Goal: Information Seeking & Learning: Learn about a topic

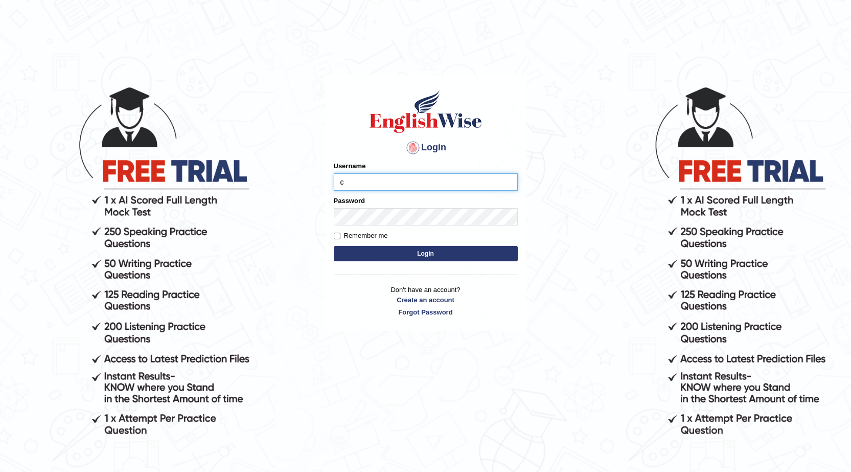
type input "charan_12"
click at [405, 226] on form "Please fix the following errors: Username charan_12 Password Remember me Login" at bounding box center [426, 212] width 184 height 103
click at [334, 246] on button "Login" at bounding box center [426, 253] width 184 height 15
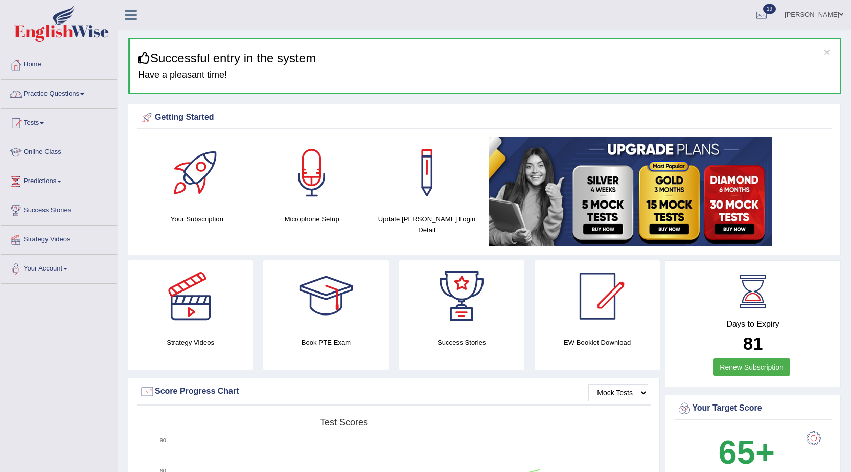
click at [60, 93] on link "Practice Questions" at bounding box center [59, 93] width 117 height 26
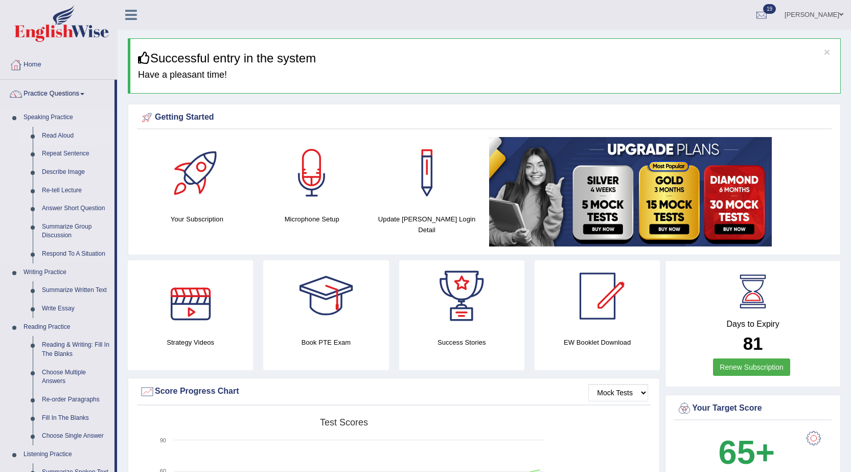
click at [64, 127] on link "Read Aloud" at bounding box center [75, 136] width 77 height 18
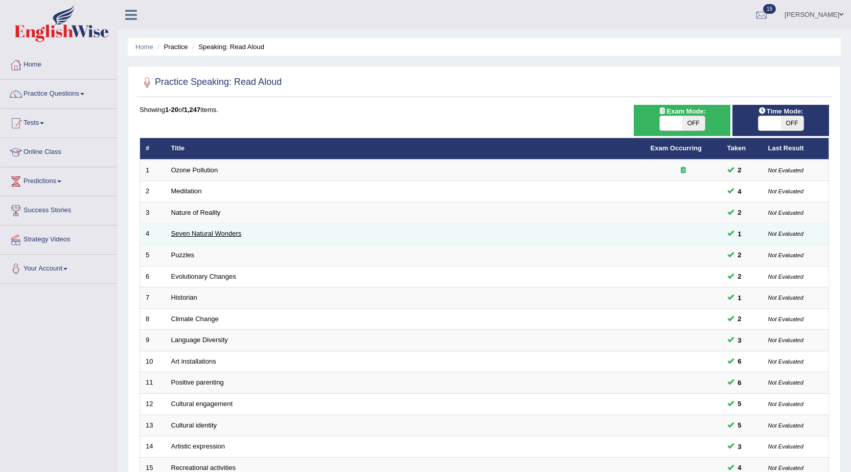
click at [180, 230] on link "Seven Natural Wonders" at bounding box center [206, 233] width 71 height 8
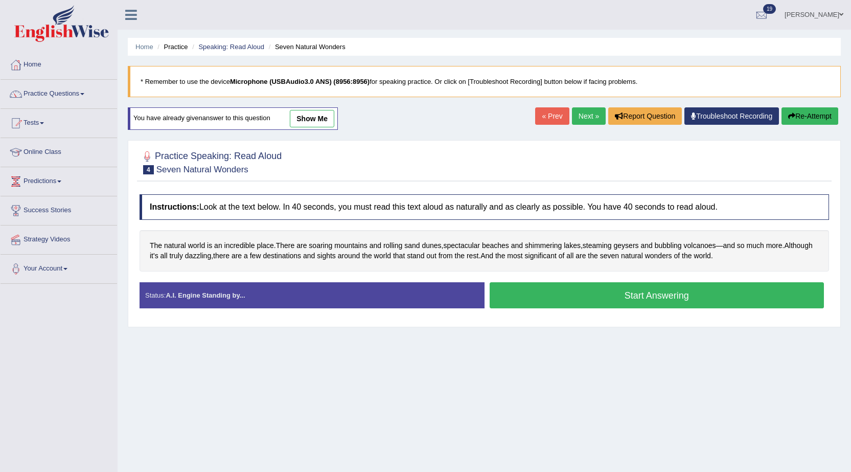
click at [522, 290] on button "Start Answering" at bounding box center [657, 295] width 335 height 26
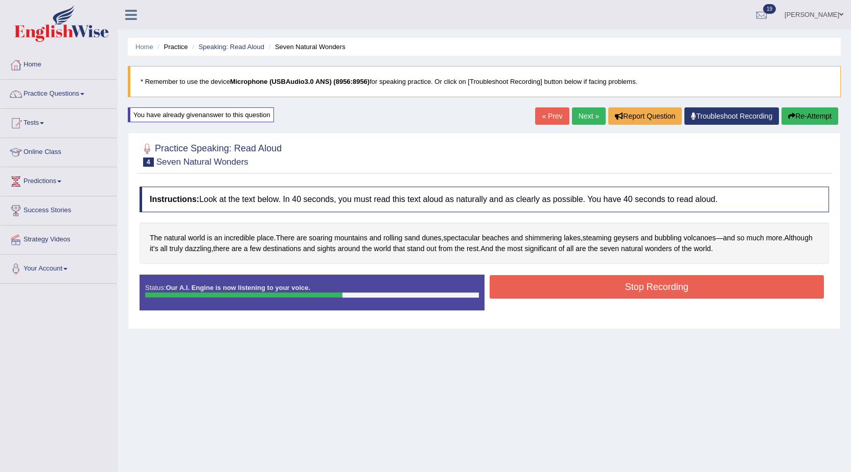
click at [522, 290] on button "Stop Recording" at bounding box center [657, 287] width 335 height 24
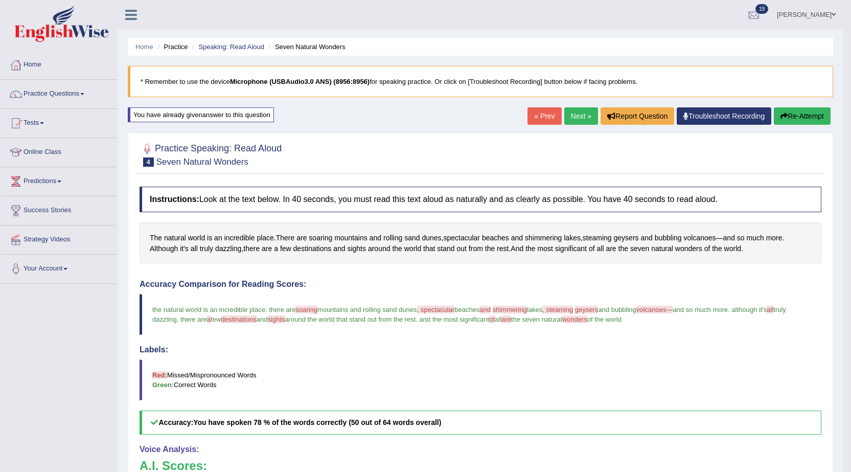
click at [565, 113] on link "Next »" at bounding box center [581, 115] width 34 height 17
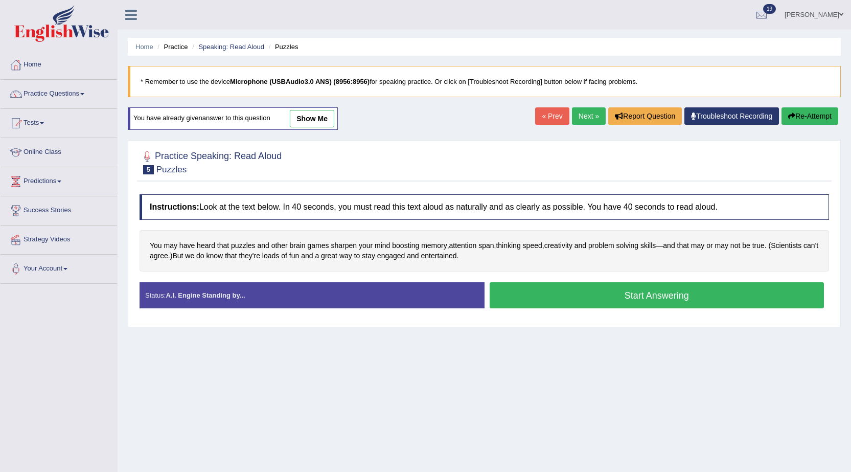
click at [522, 302] on button "Start Answering" at bounding box center [657, 295] width 335 height 26
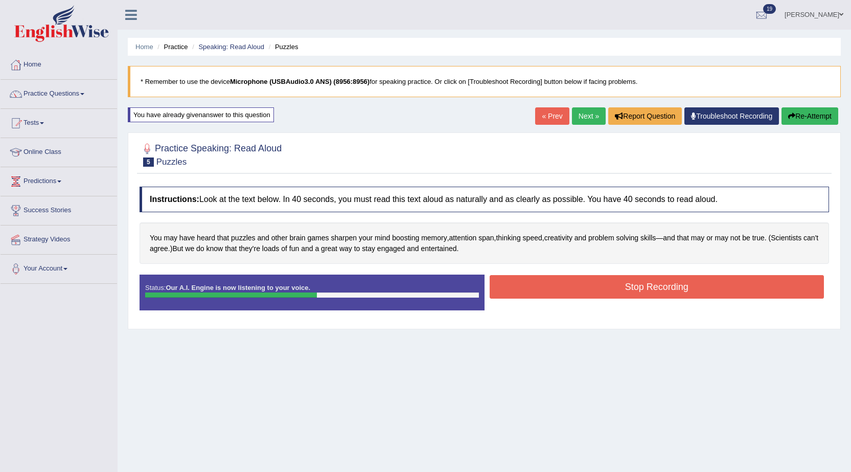
click at [522, 302] on div "Status: Our A.I. Engine is now listening to your voice. Start Answering Stop Re…" at bounding box center [484, 297] width 689 height 46
click at [521, 277] on button "Stop Recording" at bounding box center [657, 287] width 335 height 24
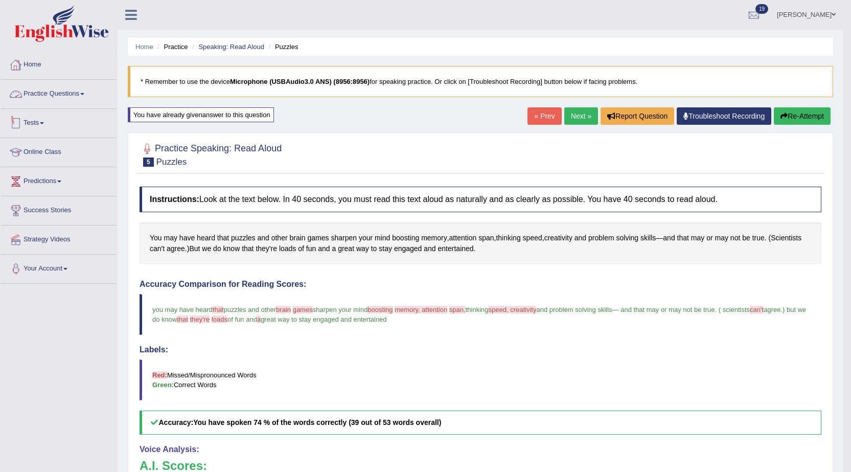
click at [63, 90] on link "Practice Questions" at bounding box center [59, 93] width 117 height 26
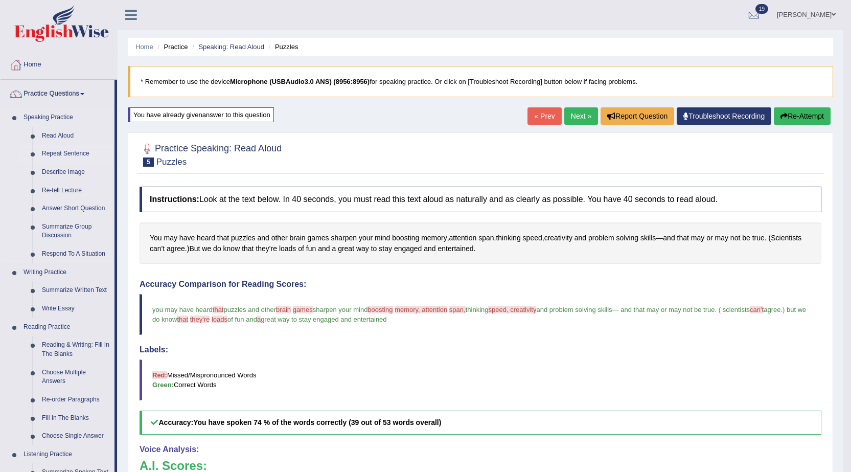
click at [64, 154] on link "Repeat Sentence" at bounding box center [75, 154] width 77 height 18
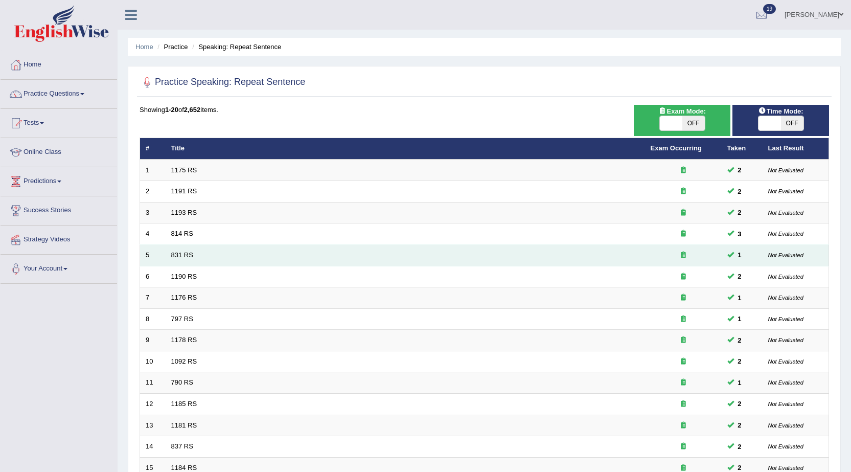
click at [167, 253] on td "831 RS" at bounding box center [405, 255] width 479 height 21
click at [176, 252] on link "831 RS" at bounding box center [182, 255] width 22 height 8
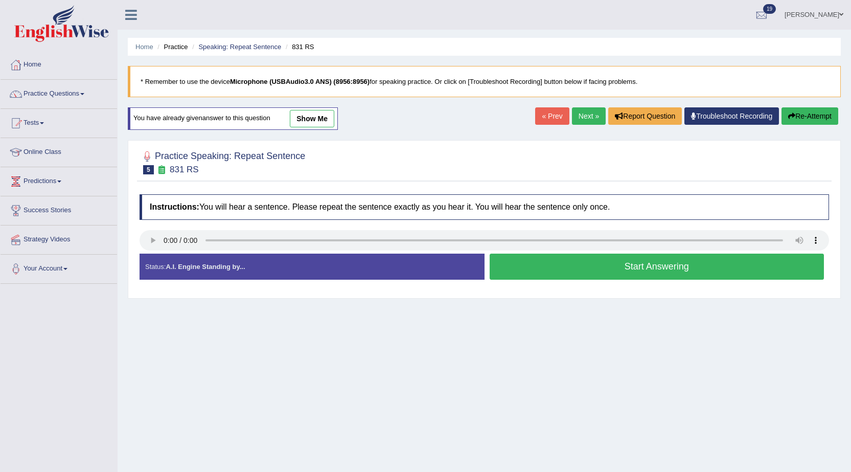
click at [559, 266] on button "Start Answering" at bounding box center [657, 267] width 335 height 26
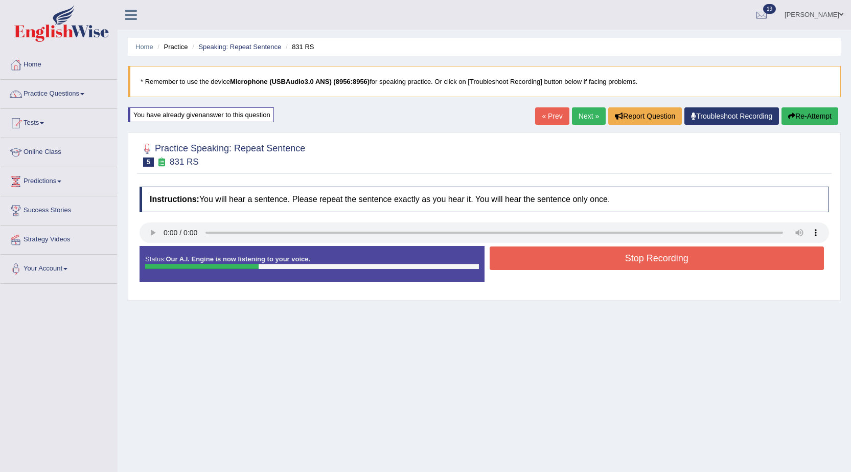
click at [559, 266] on button "Stop Recording" at bounding box center [657, 258] width 335 height 24
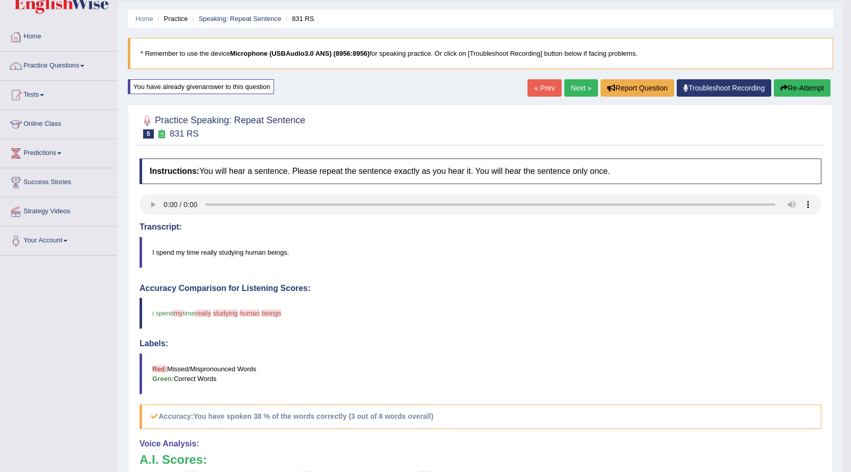
scroll to position [20, 0]
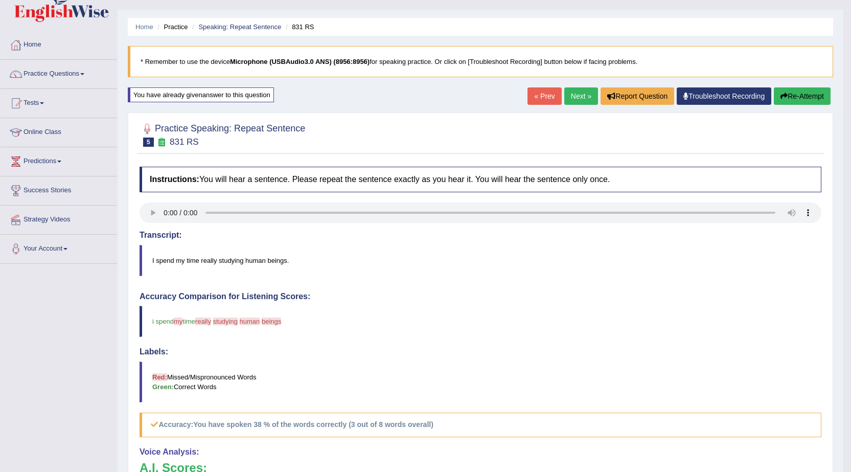
click at [571, 102] on link "Next »" at bounding box center [581, 95] width 34 height 17
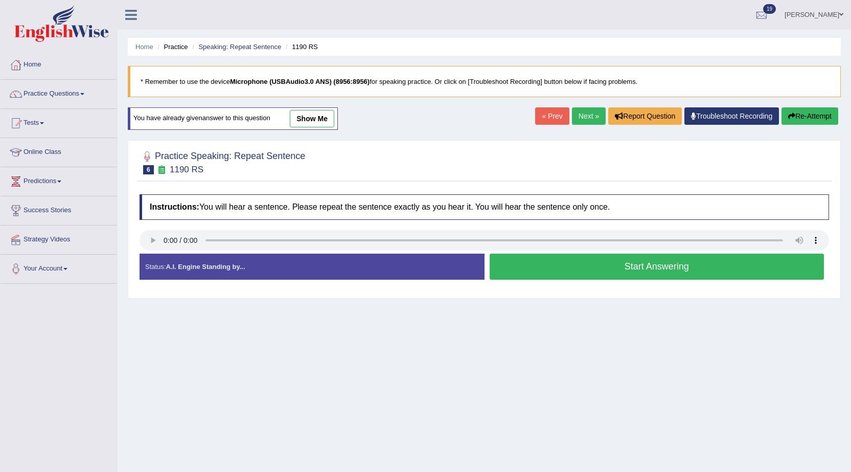
click at [555, 269] on button "Start Answering" at bounding box center [657, 267] width 335 height 26
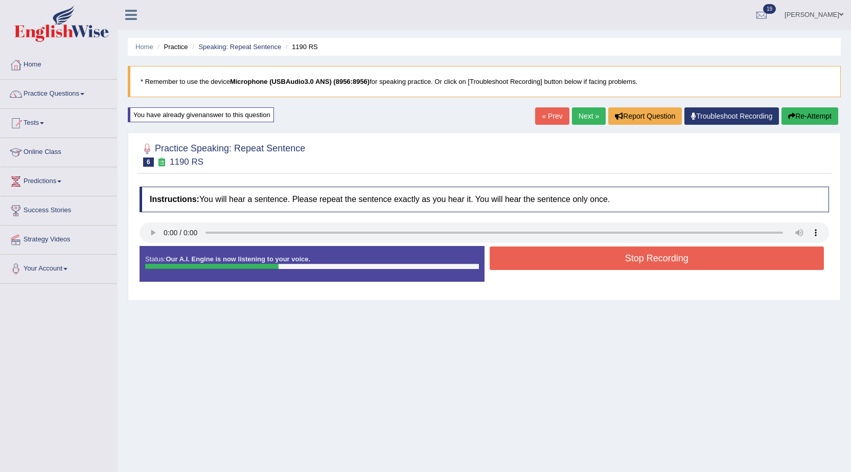
click at [816, 112] on button "Re-Attempt" at bounding box center [809, 115] width 57 height 17
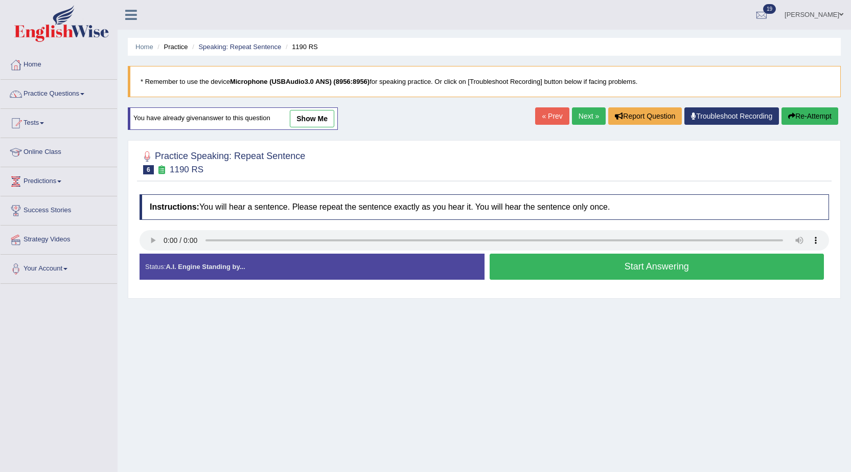
click at [595, 268] on button "Start Answering" at bounding box center [657, 267] width 335 height 26
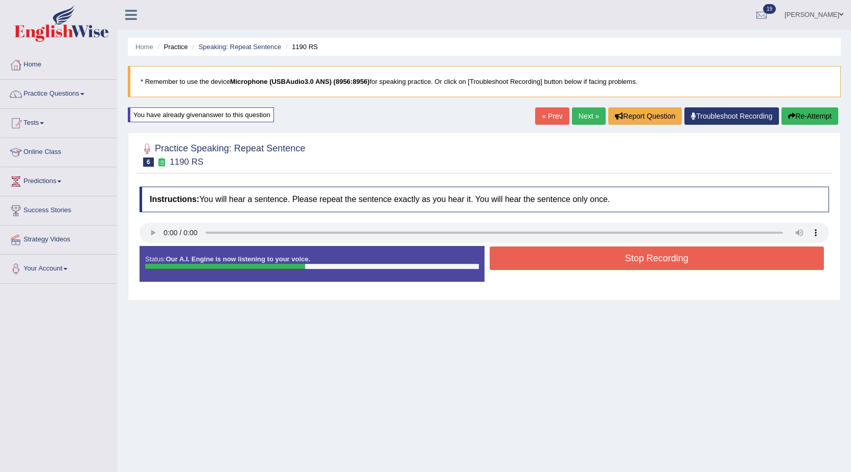
click at [595, 268] on button "Stop Recording" at bounding box center [657, 258] width 335 height 24
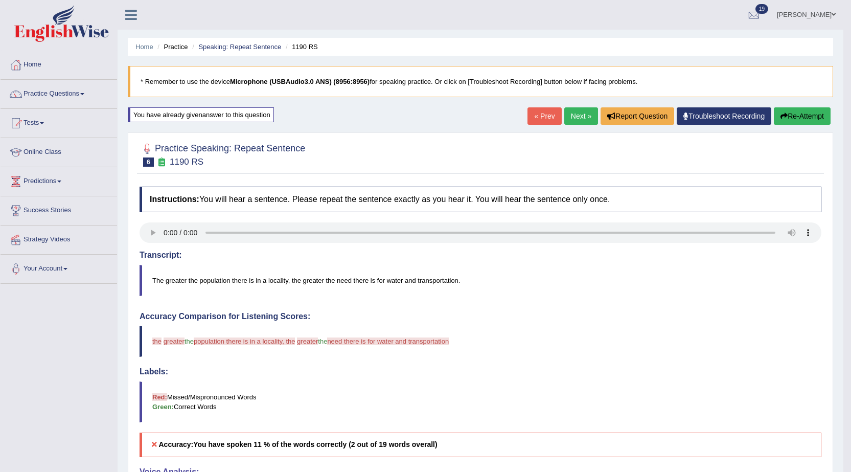
click at [778, 124] on button "Re-Attempt" at bounding box center [802, 115] width 57 height 17
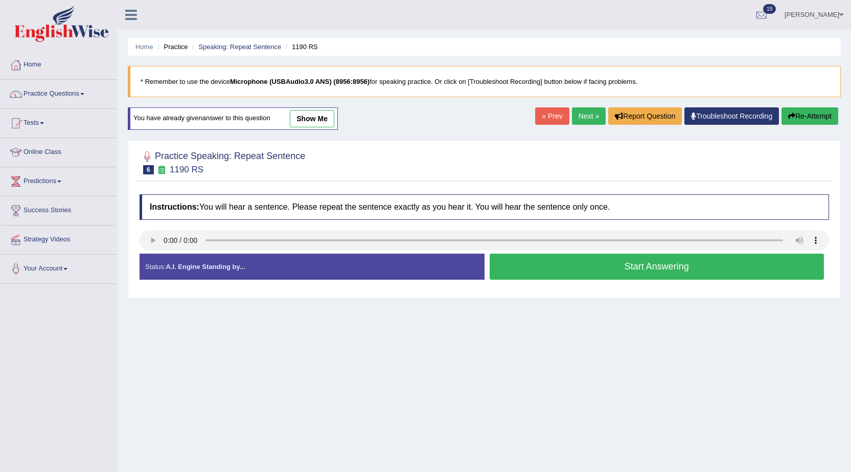
click at [605, 279] on button "Start Answering" at bounding box center [657, 267] width 335 height 26
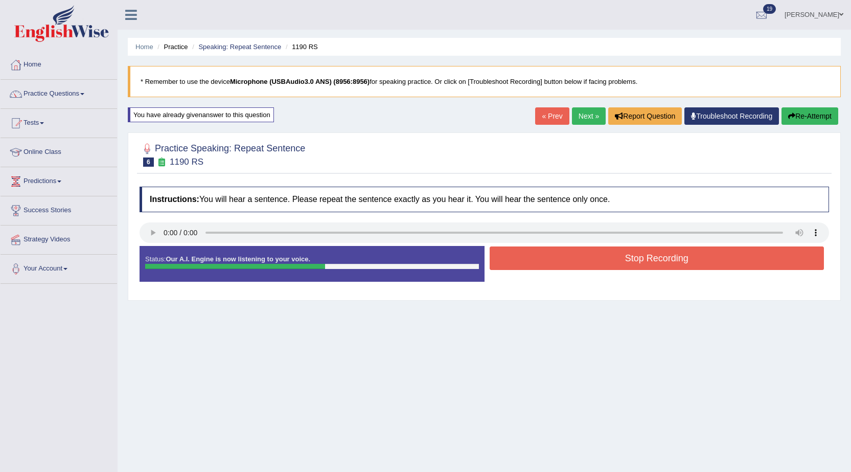
click at [607, 267] on button "Stop Recording" at bounding box center [657, 258] width 335 height 24
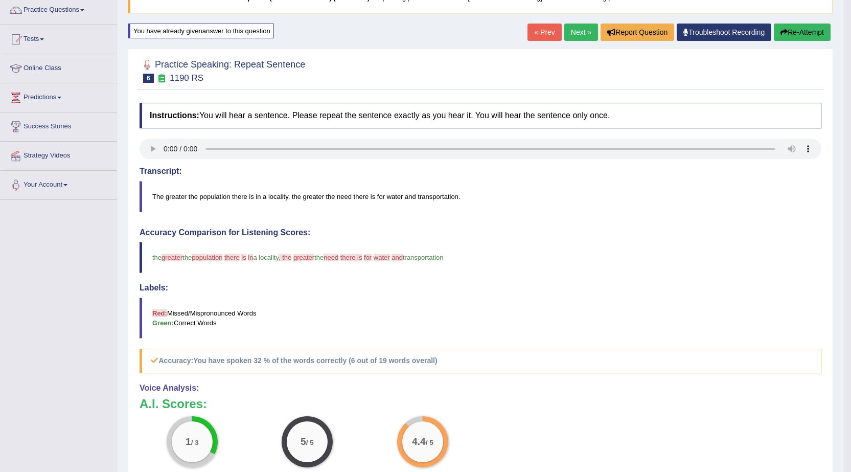
scroll to position [51, 0]
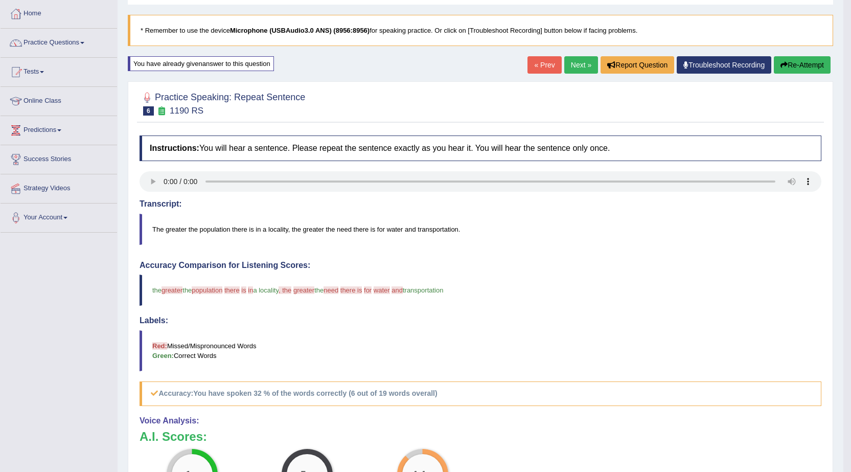
click at [577, 71] on link "Next »" at bounding box center [581, 64] width 34 height 17
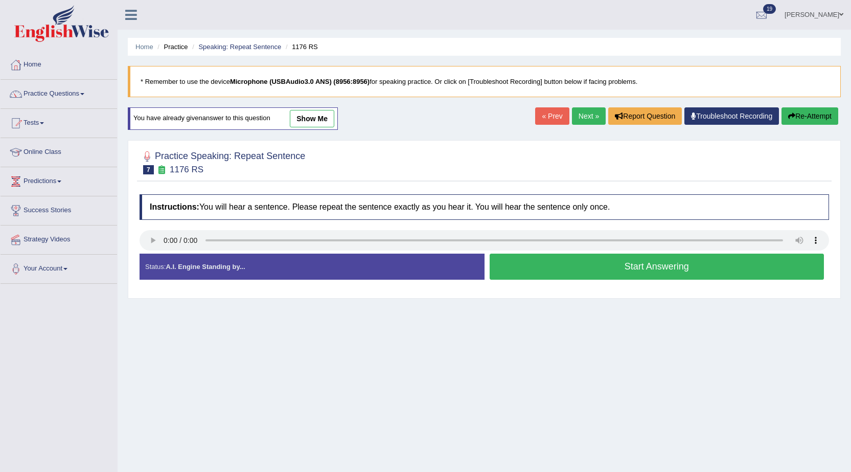
click at [522, 266] on button "Start Answering" at bounding box center [657, 267] width 335 height 26
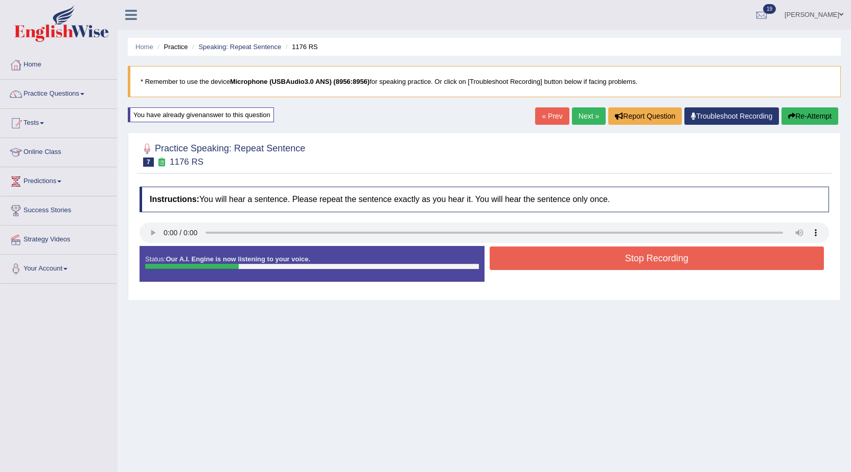
click at [522, 266] on button "Stop Recording" at bounding box center [657, 258] width 335 height 24
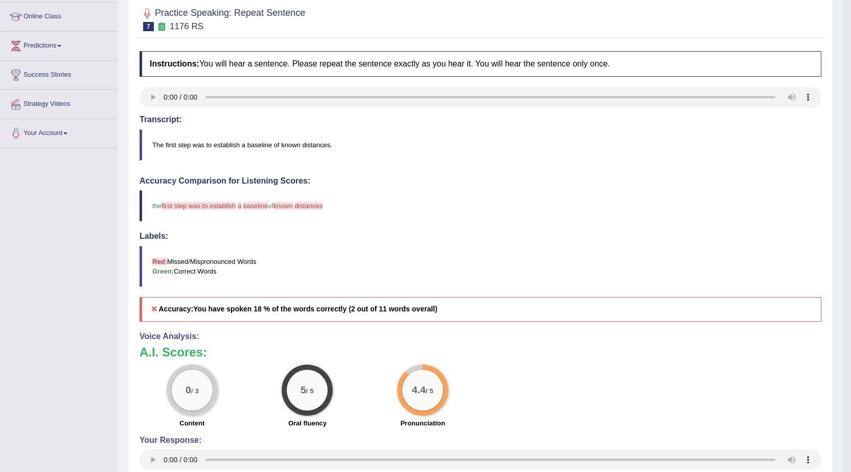
scroll to position [51, 0]
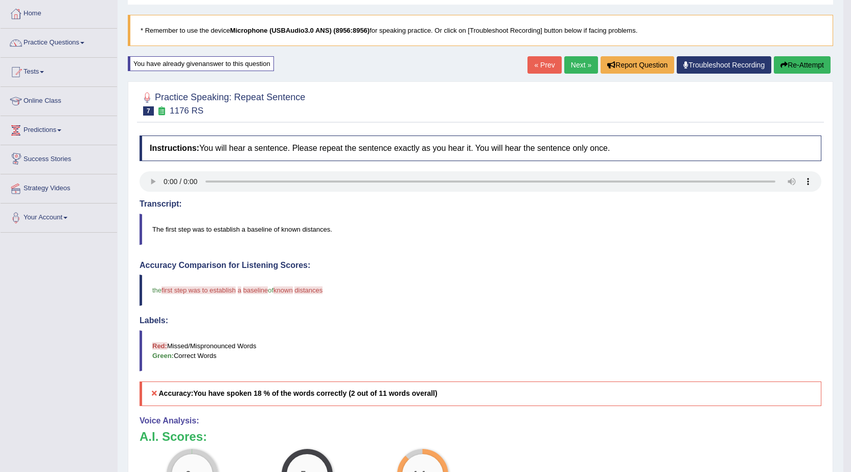
click at [816, 57] on button "Re-Attempt" at bounding box center [802, 64] width 57 height 17
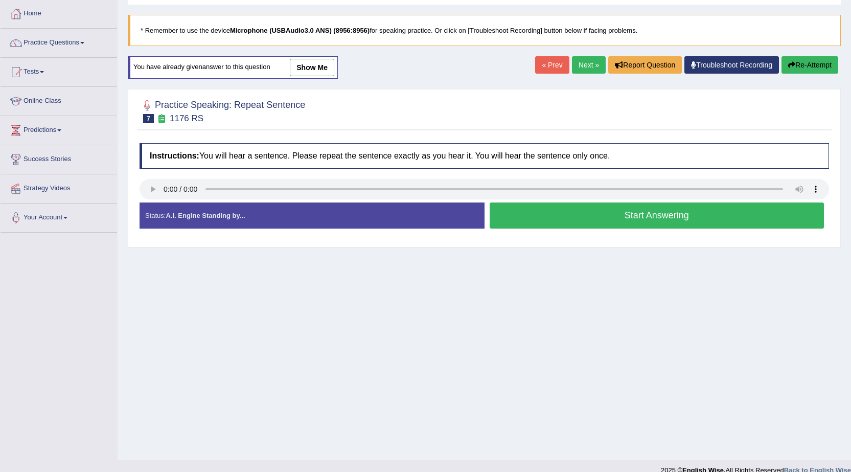
click at [551, 217] on button "Start Answering" at bounding box center [657, 215] width 335 height 26
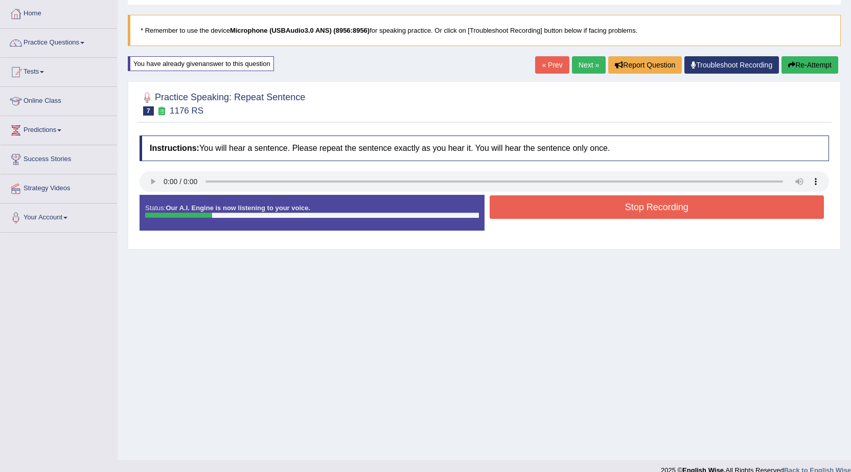
click at [551, 217] on button "Stop Recording" at bounding box center [657, 207] width 335 height 24
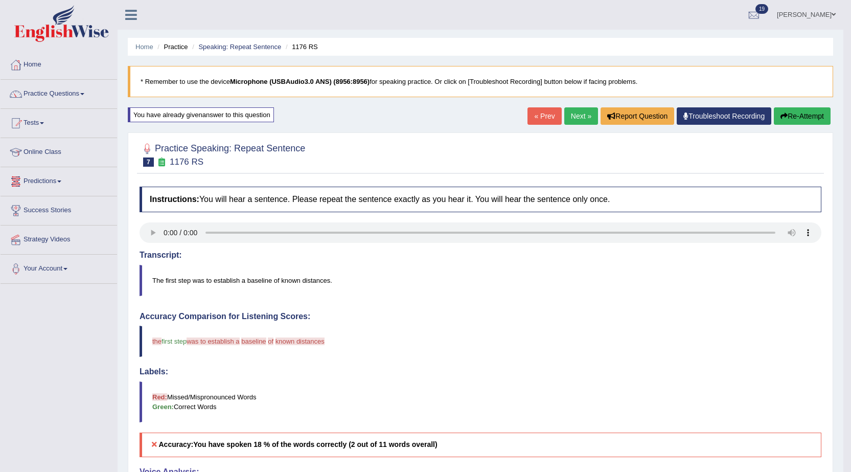
click at [800, 118] on button "Re-Attempt" at bounding box center [802, 115] width 57 height 17
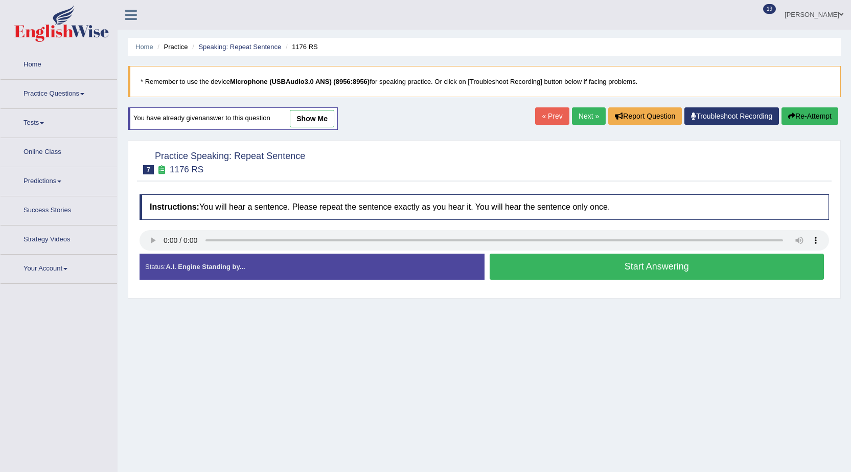
click at [671, 278] on button "Start Answering" at bounding box center [657, 267] width 335 height 26
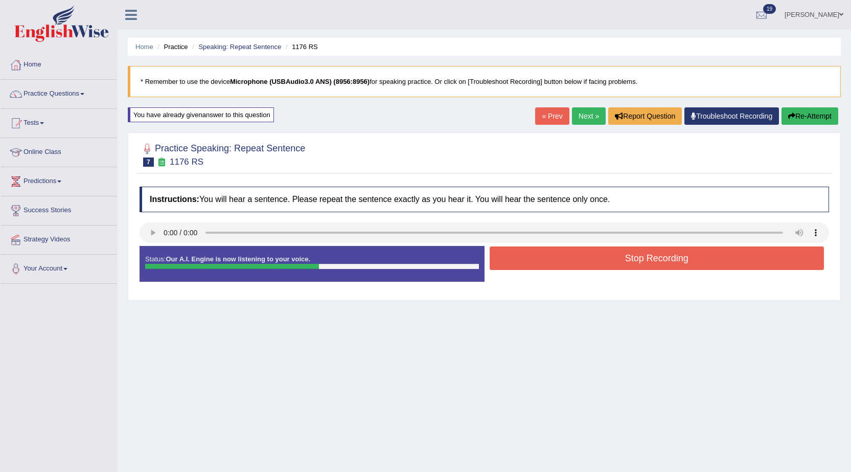
click at [677, 265] on button "Stop Recording" at bounding box center [657, 258] width 335 height 24
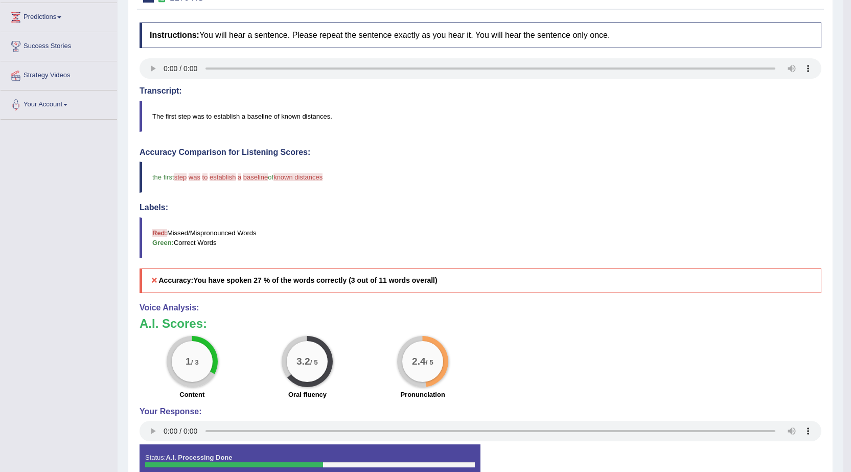
scroll to position [20, 0]
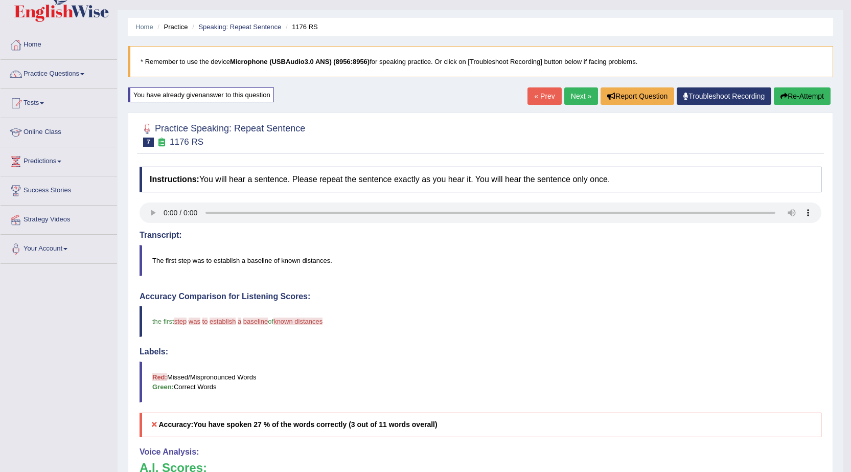
click at [587, 98] on link "Next »" at bounding box center [581, 95] width 34 height 17
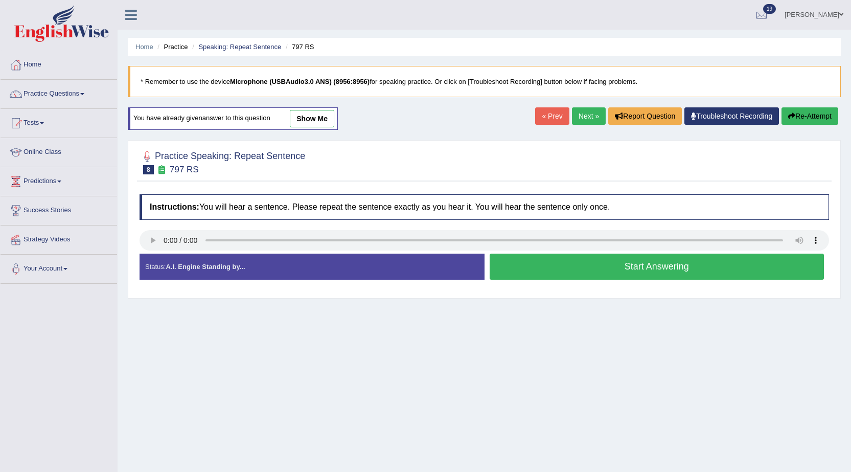
click at [516, 266] on button "Start Answering" at bounding box center [657, 267] width 335 height 26
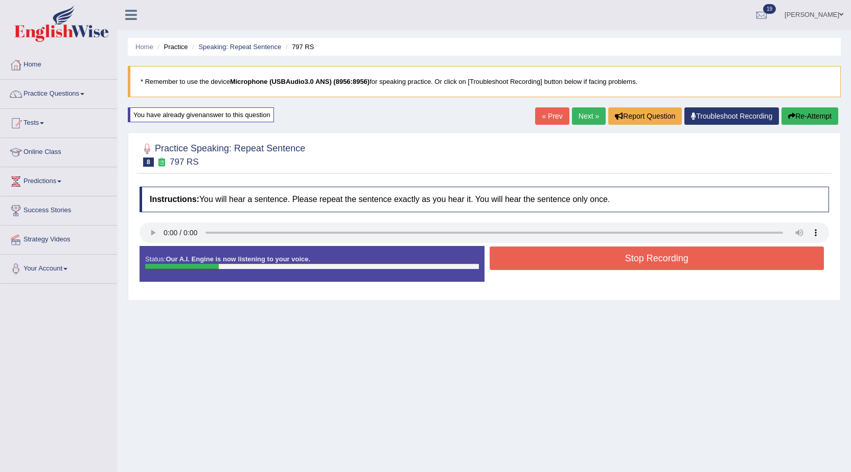
click at [516, 266] on button "Stop Recording" at bounding box center [657, 258] width 335 height 24
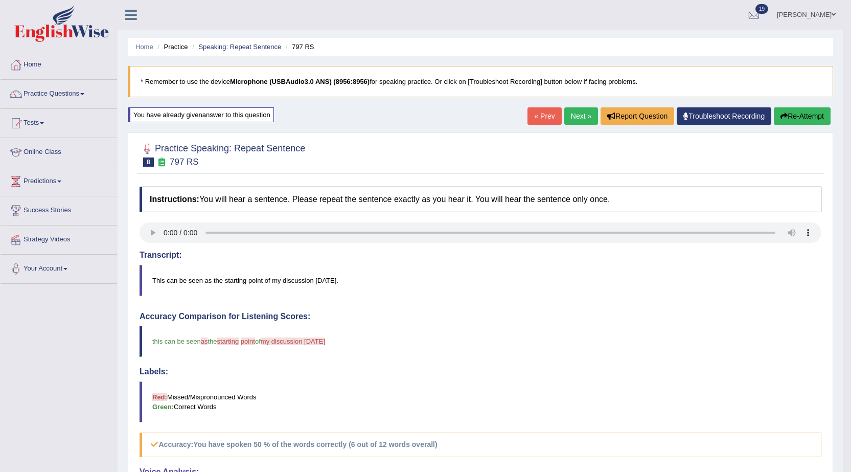
click at [564, 123] on link "Next »" at bounding box center [581, 115] width 34 height 17
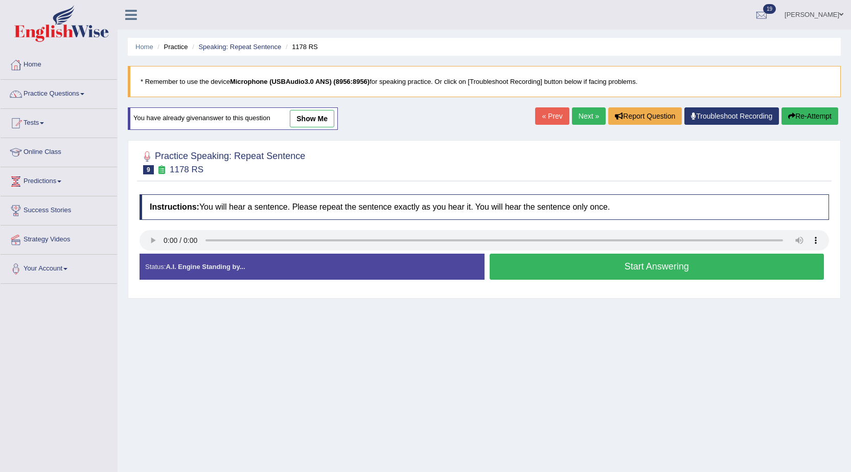
click at [595, 275] on button "Start Answering" at bounding box center [657, 267] width 335 height 26
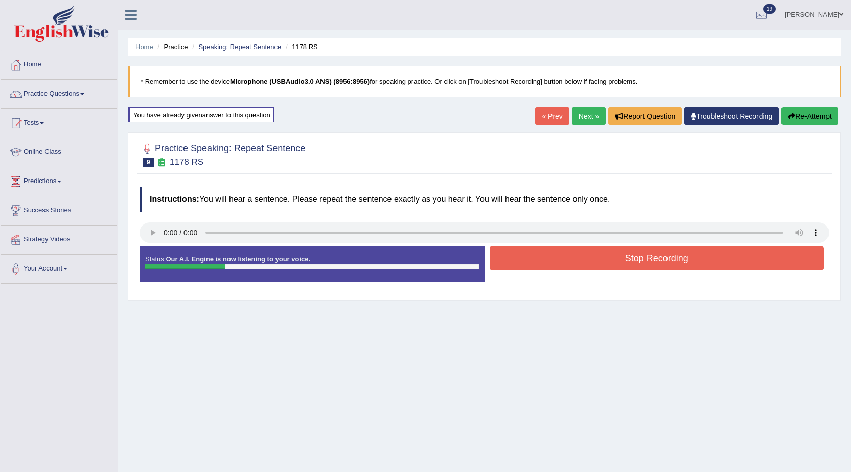
click at [600, 262] on button "Stop Recording" at bounding box center [657, 258] width 335 height 24
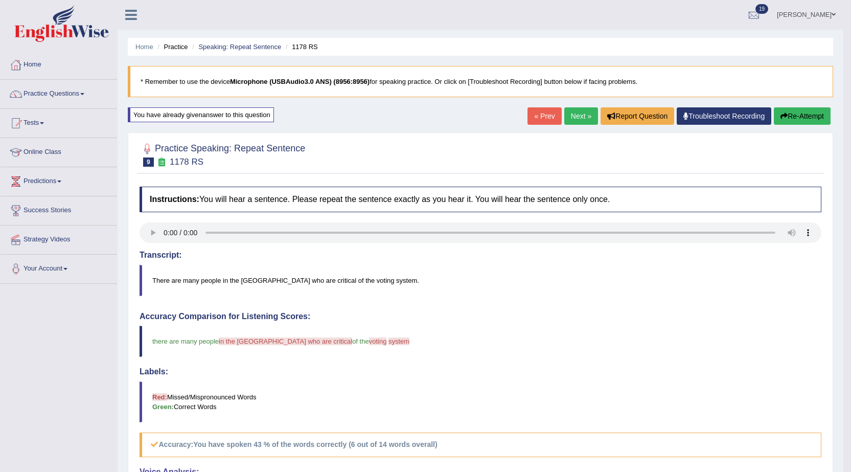
click at [33, 65] on link "Home" at bounding box center [59, 64] width 117 height 26
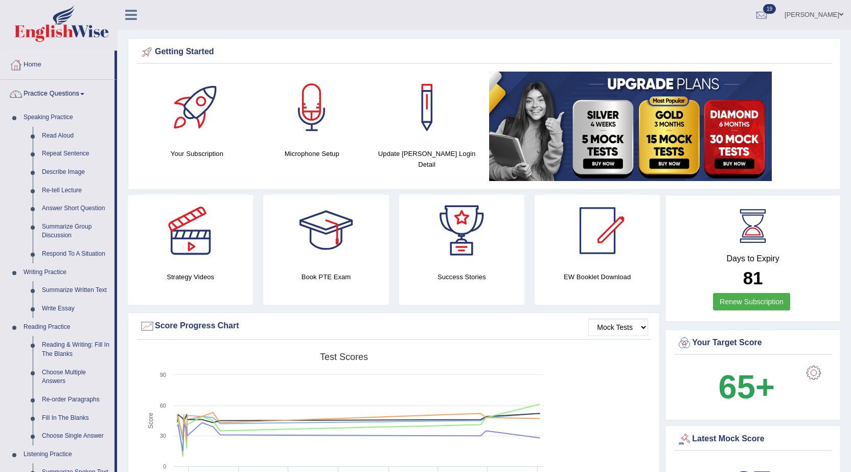
click at [58, 173] on link "Describe Image" at bounding box center [75, 172] width 77 height 18
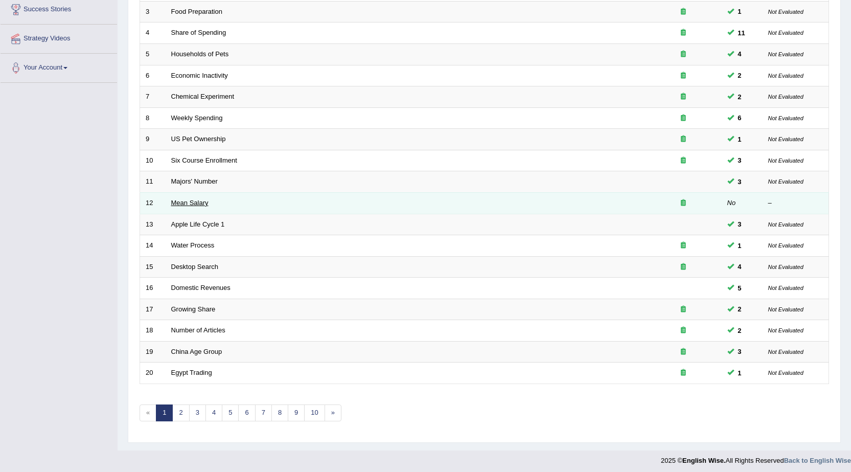
click at [192, 204] on link "Mean Salary" at bounding box center [189, 203] width 37 height 8
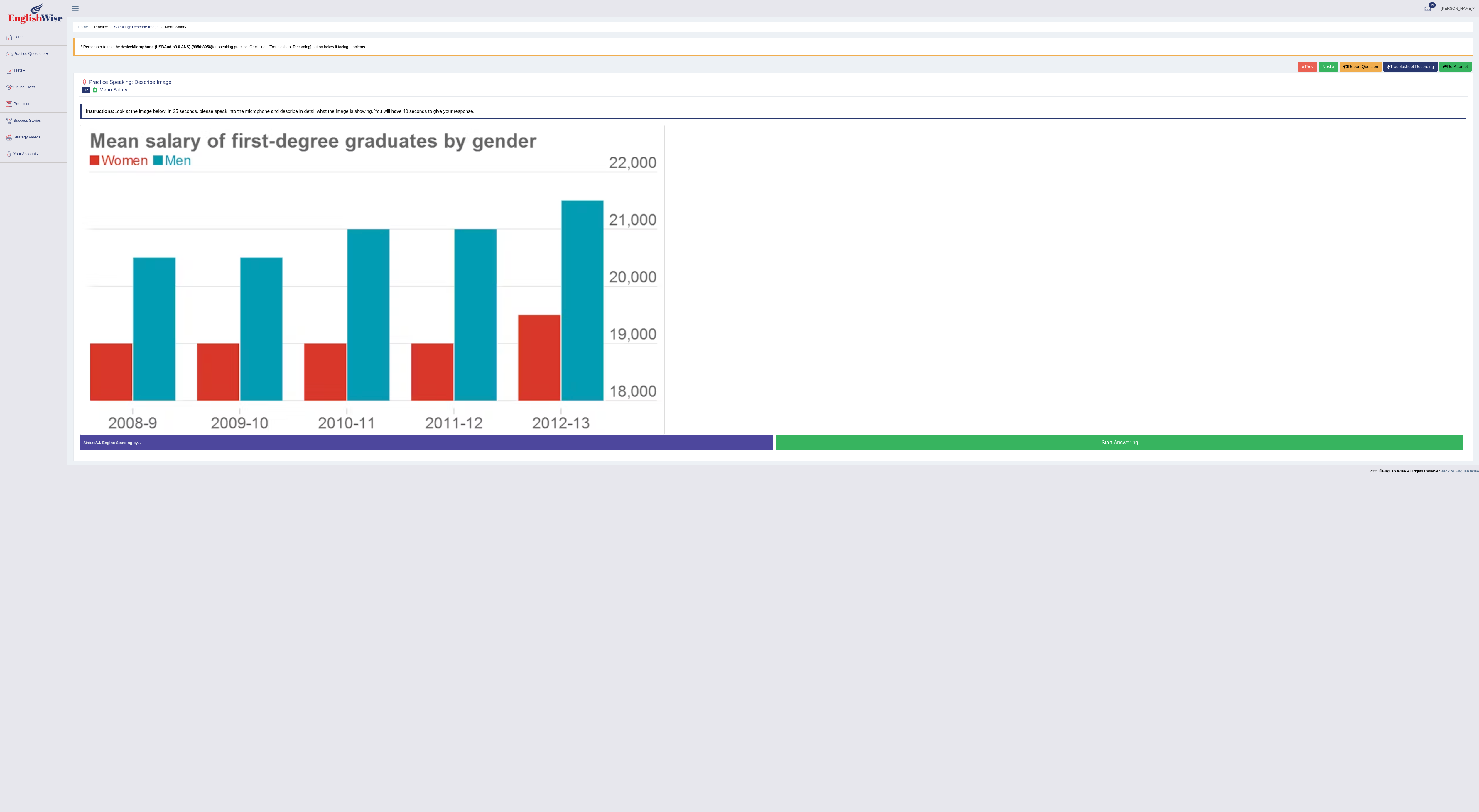
click at [488, 270] on div at bounding box center [773, 279] width 1386 height 310
click at [488, 270] on button "Start Answering" at bounding box center [1120, 442] width 687 height 15
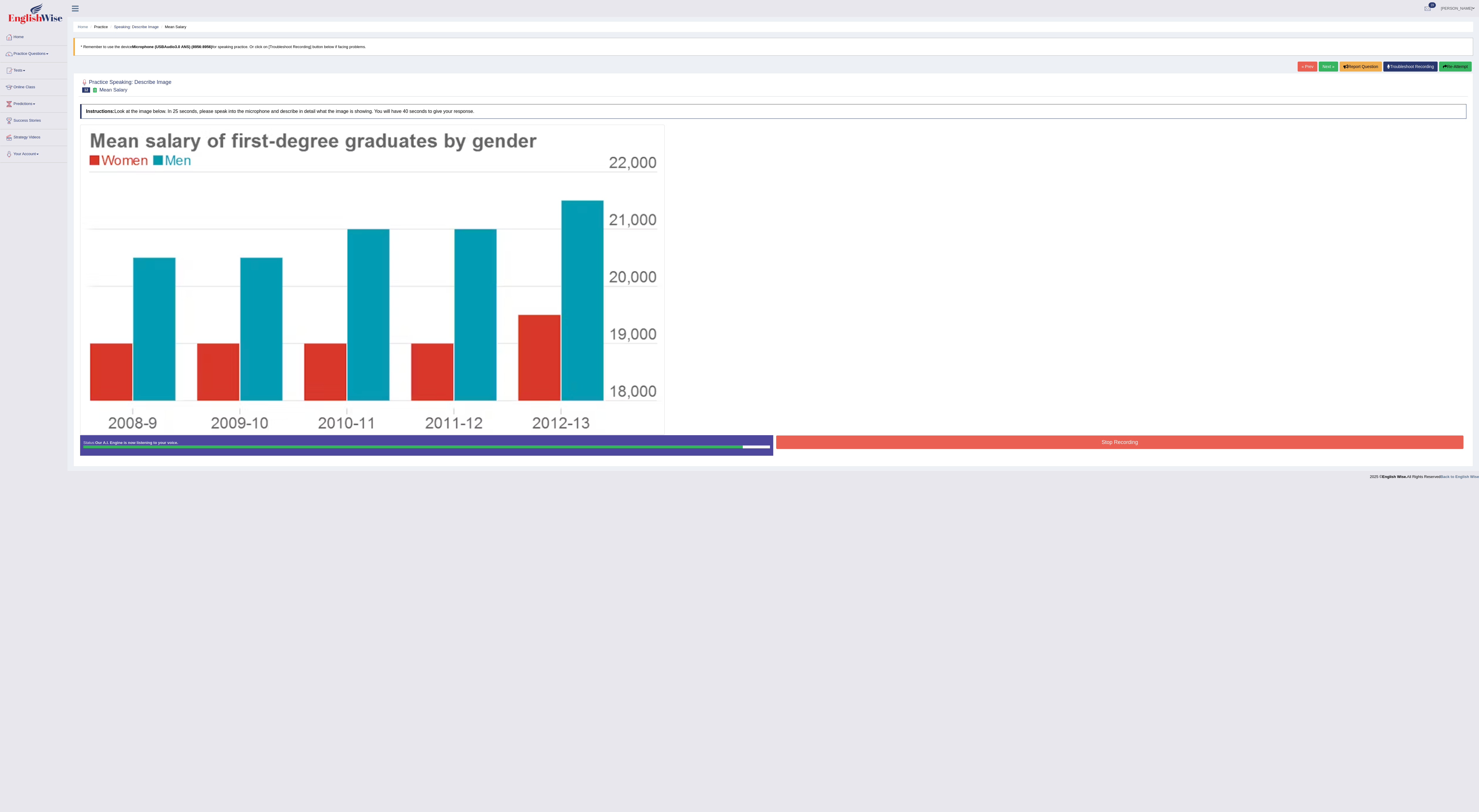
click at [488, 270] on button "Stop Recording" at bounding box center [1120, 442] width 687 height 14
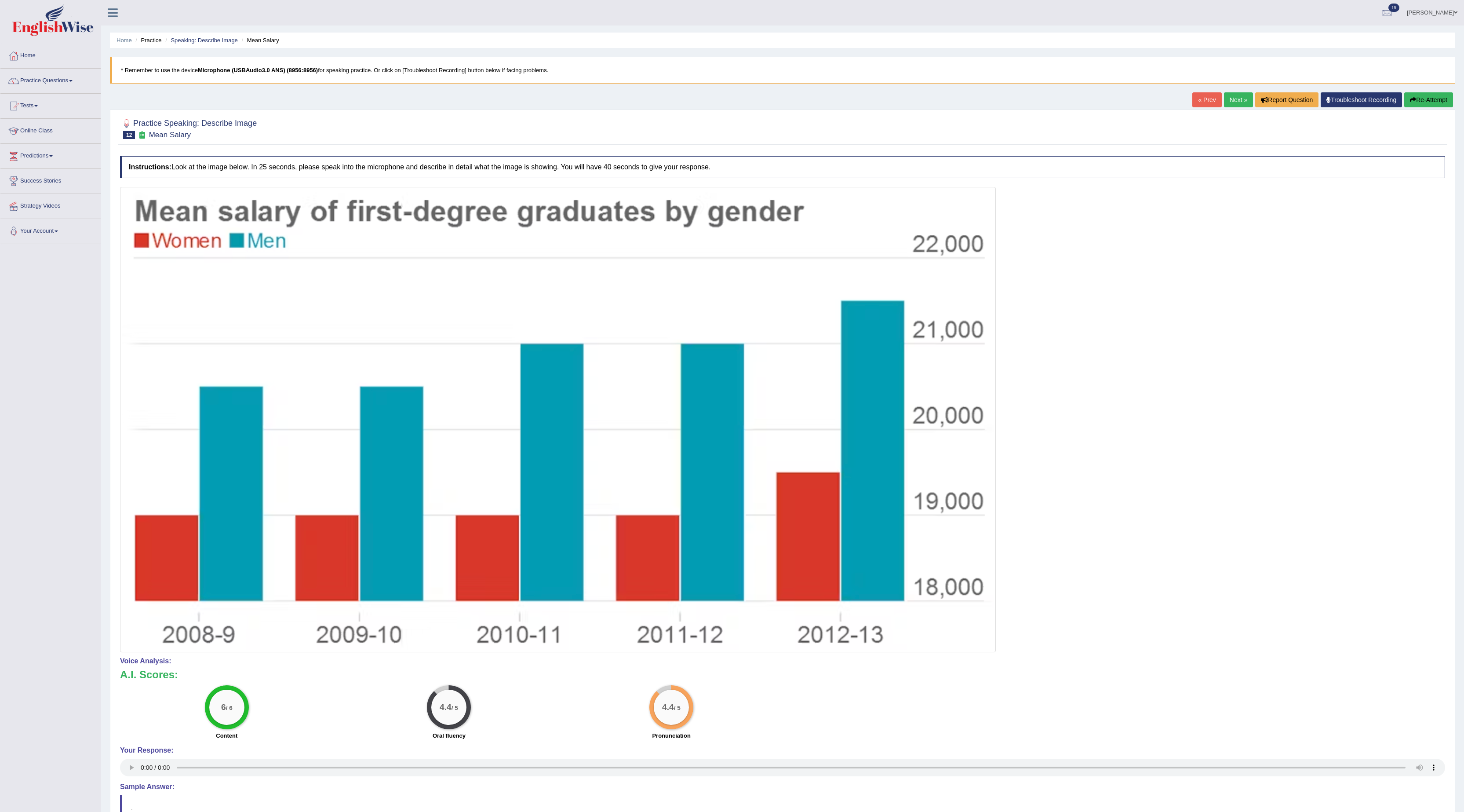
click at [731, 111] on div "Practice Speaking: Describe Image 12 Mean Salary Instructions: Look at the imag…" at bounding box center [783, 493] width 1345 height 767
click at [731, 103] on link "Next »" at bounding box center [1239, 99] width 29 height 15
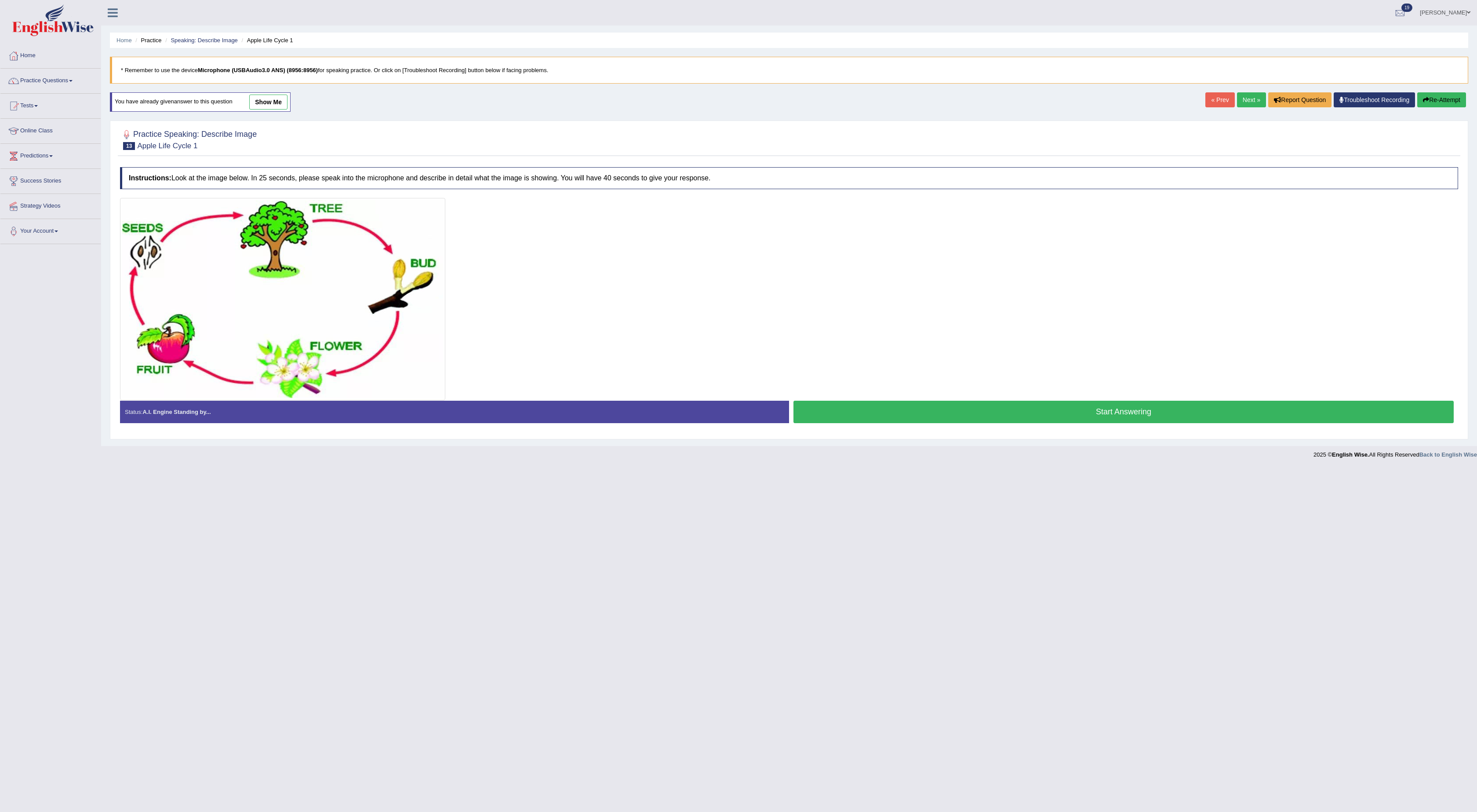
click at [963, 415] on button "Start Answering" at bounding box center [1124, 412] width 661 height 22
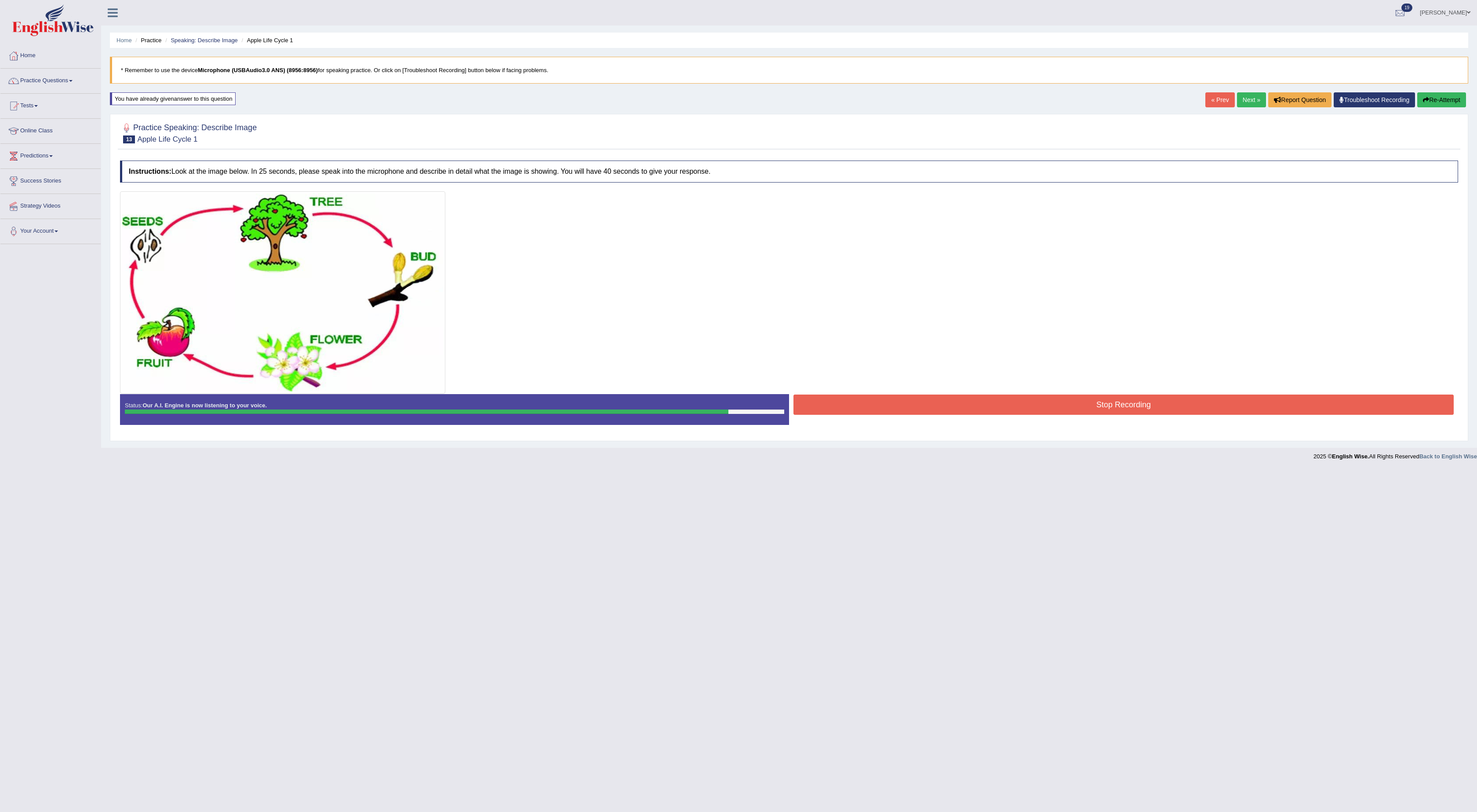
click at [963, 415] on button "Stop Recording" at bounding box center [1124, 404] width 661 height 21
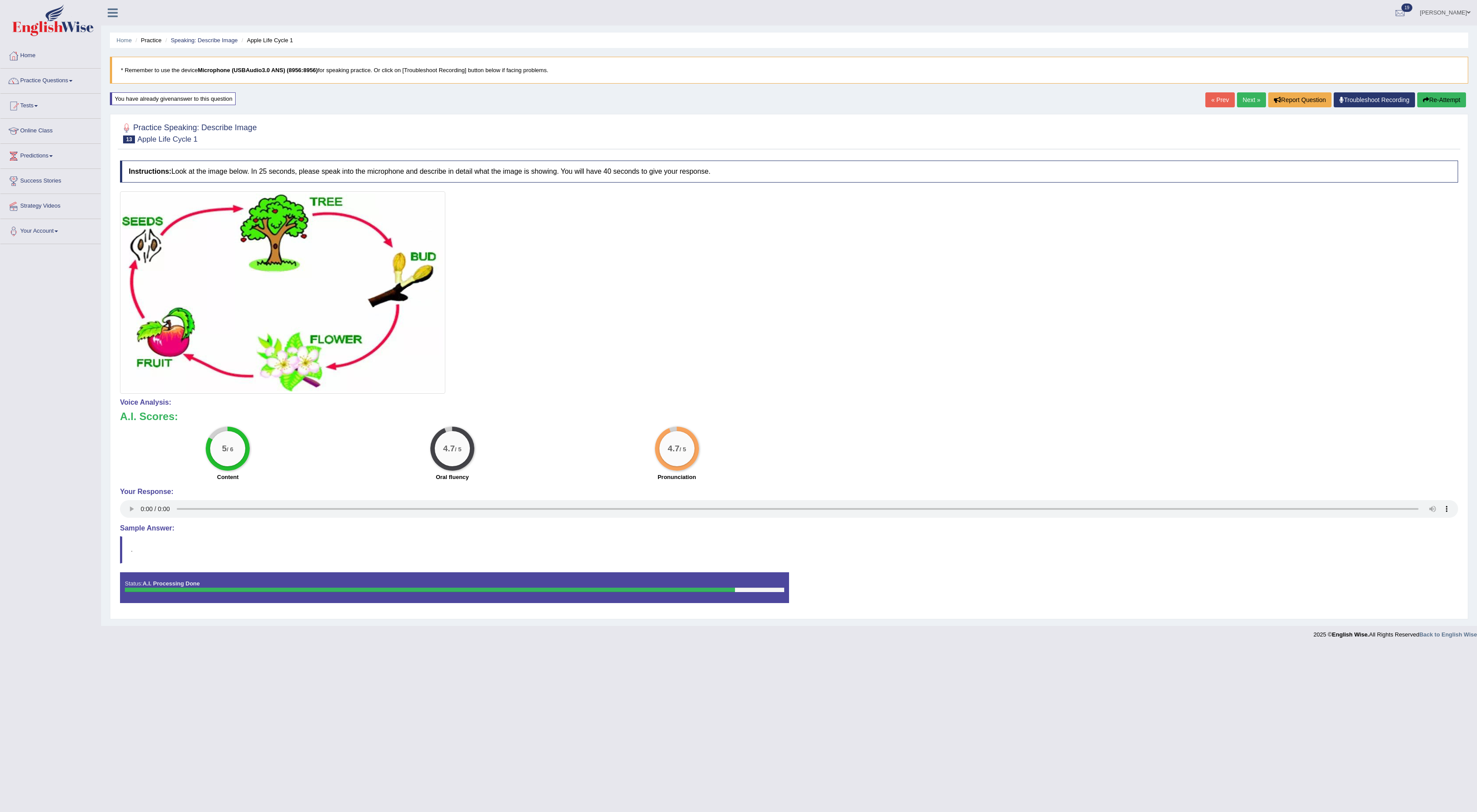
click at [1237, 105] on link "Next »" at bounding box center [1252, 99] width 29 height 15
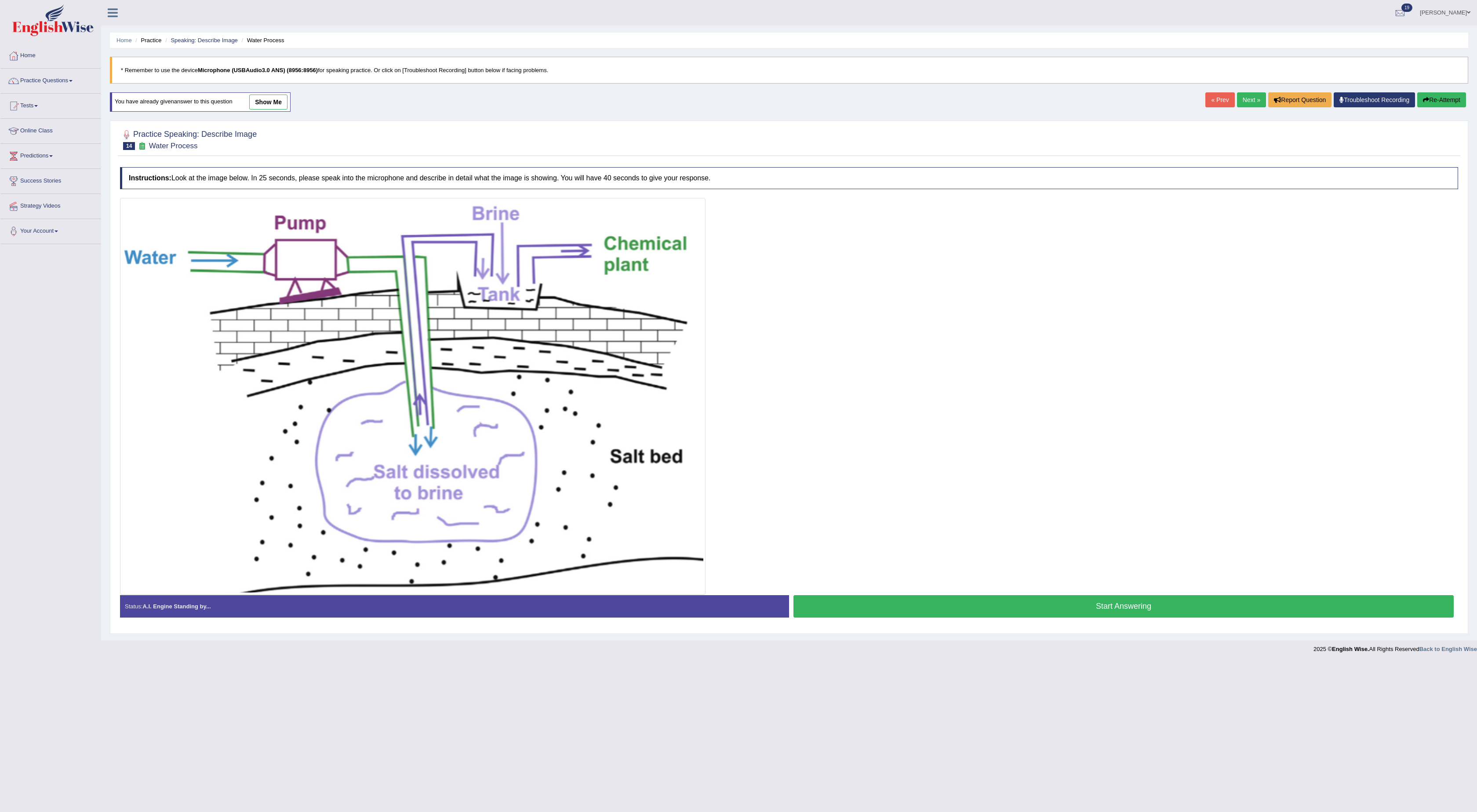
click at [937, 599] on button "Start Answering" at bounding box center [1124, 606] width 661 height 22
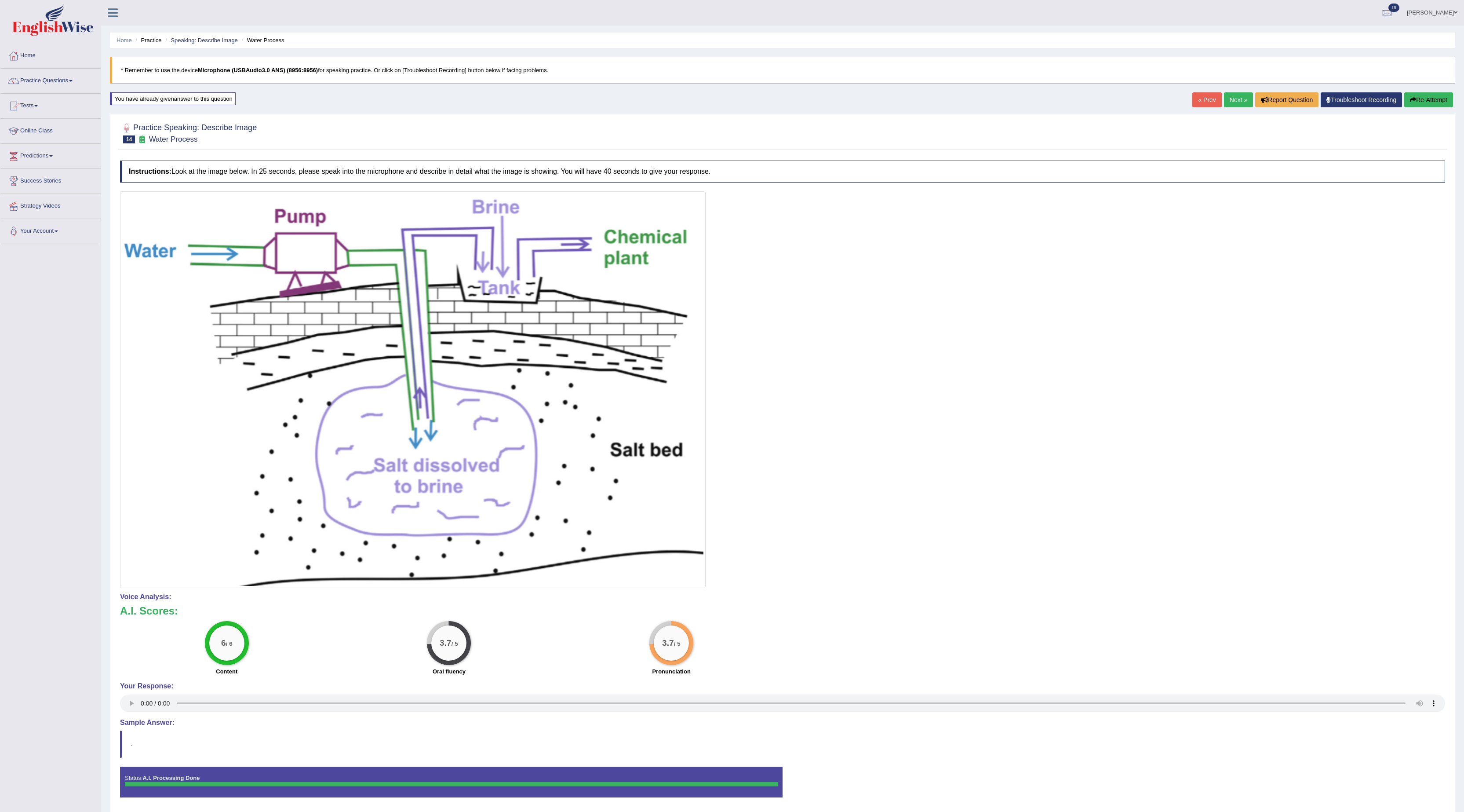
click at [1434, 97] on button "Re-Attempt" at bounding box center [1428, 99] width 49 height 15
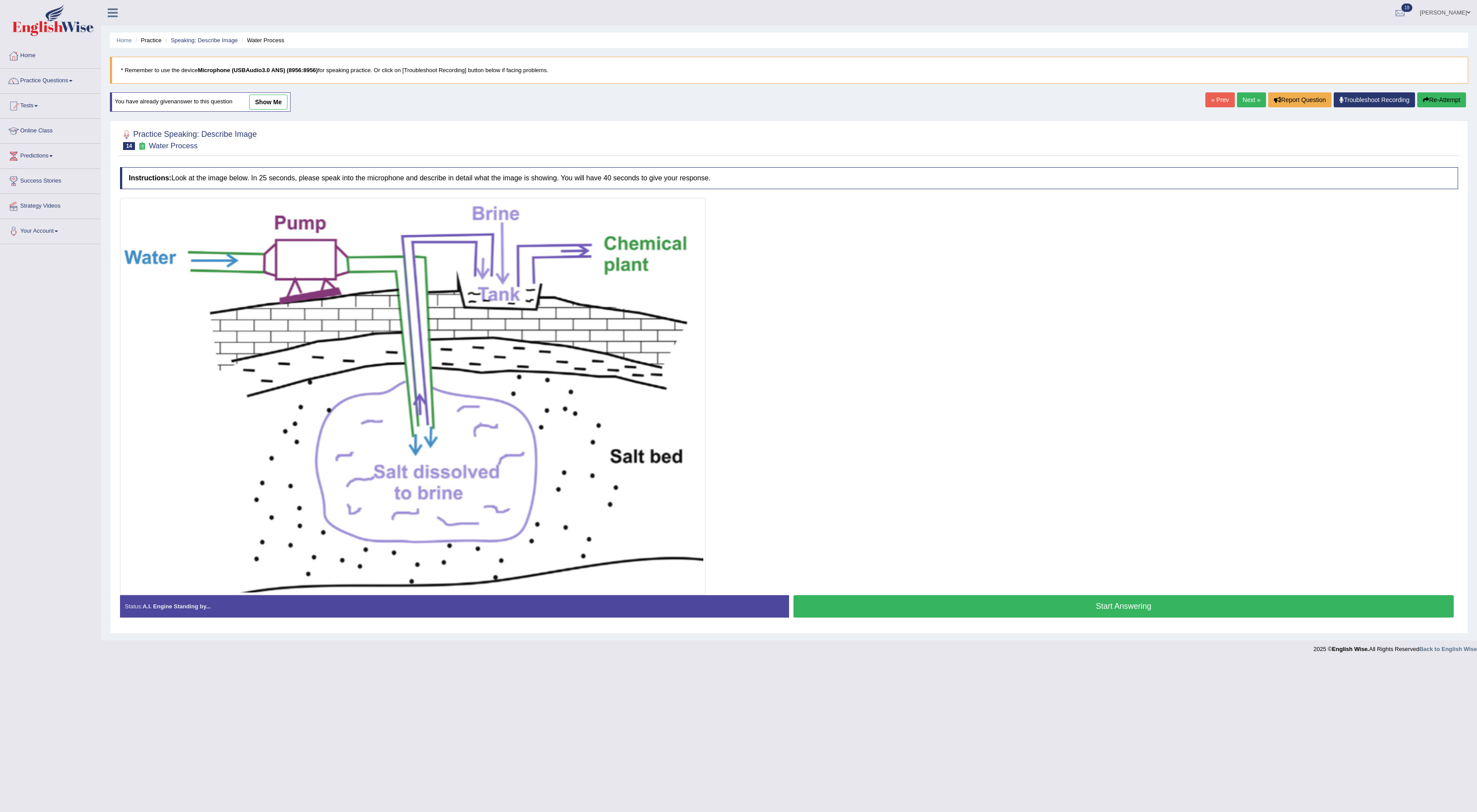
click at [963, 618] on button "Start Answering" at bounding box center [1124, 606] width 661 height 22
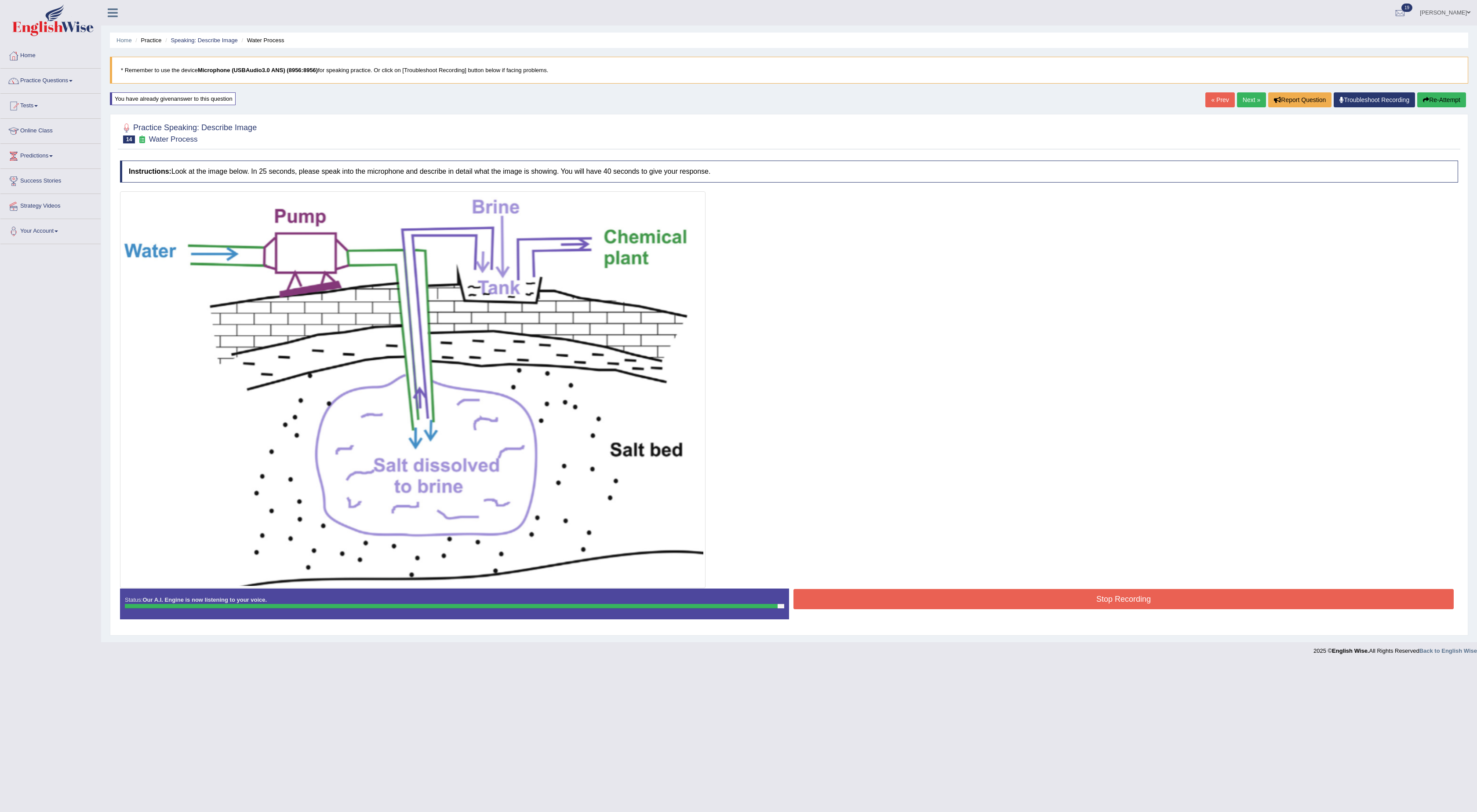
click at [993, 601] on button "Stop Recording" at bounding box center [1124, 599] width 661 height 21
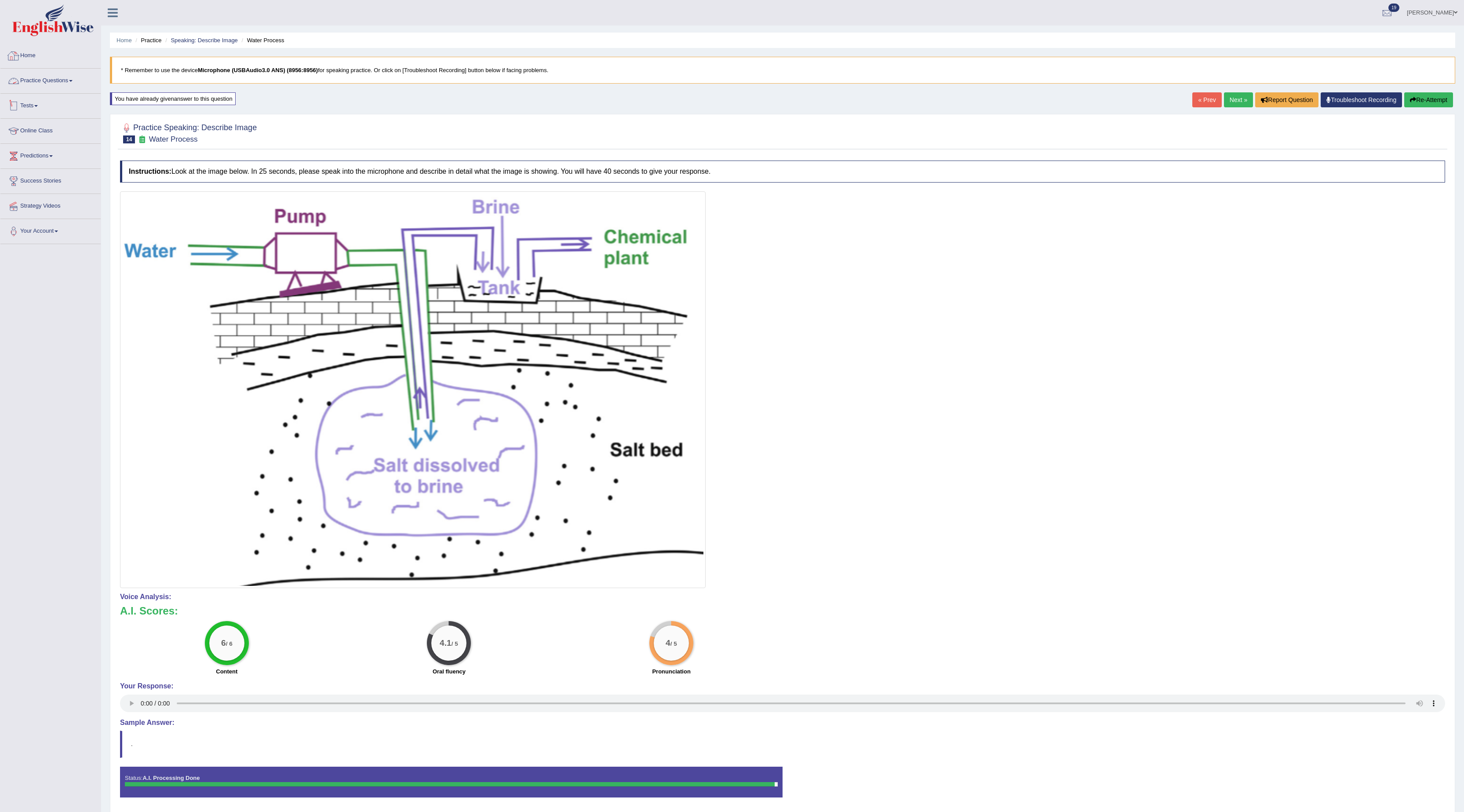
click at [46, 84] on link "Practice Questions" at bounding box center [51, 80] width 101 height 22
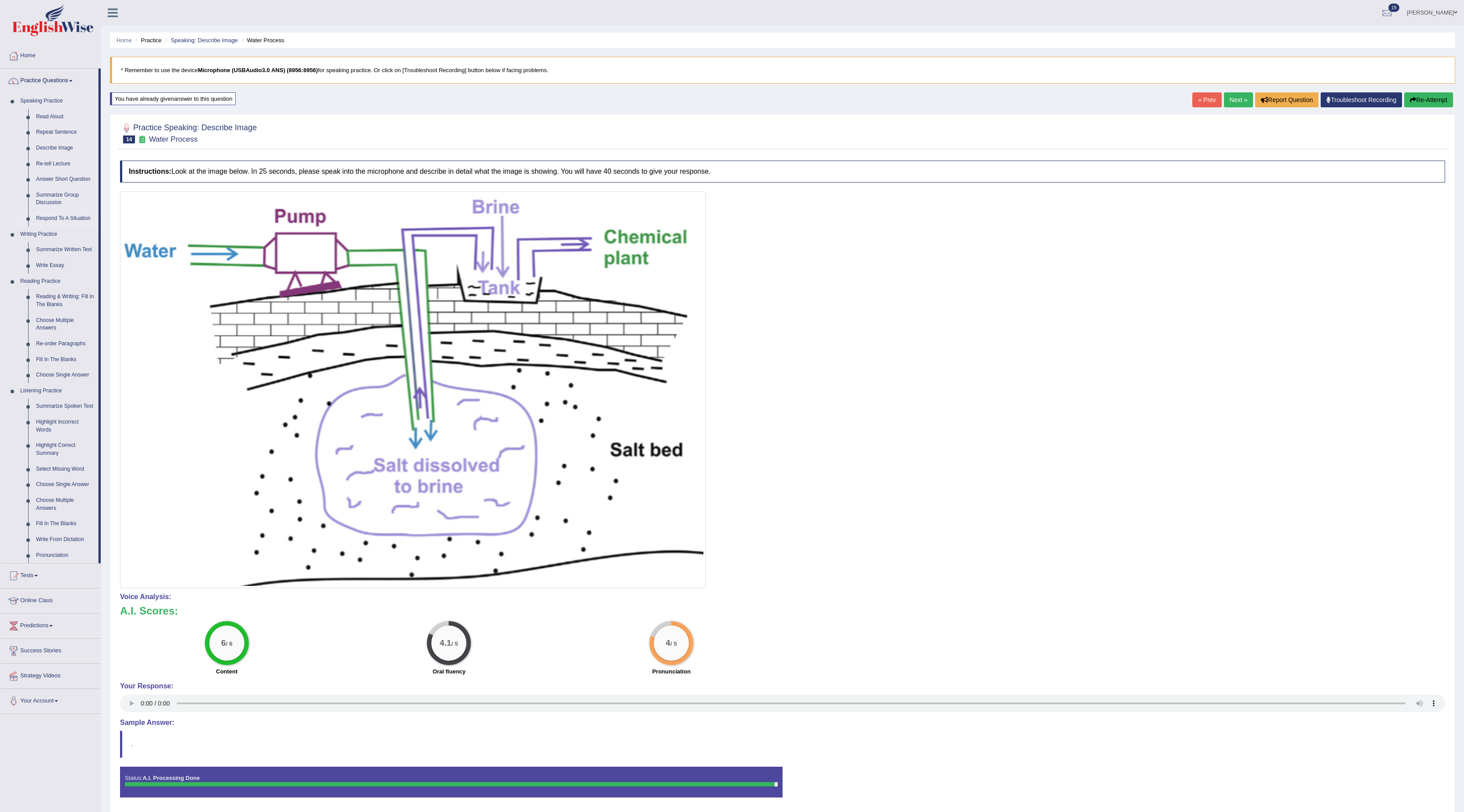
click at [48, 220] on link "Respond To A Situation" at bounding box center [65, 218] width 66 height 15
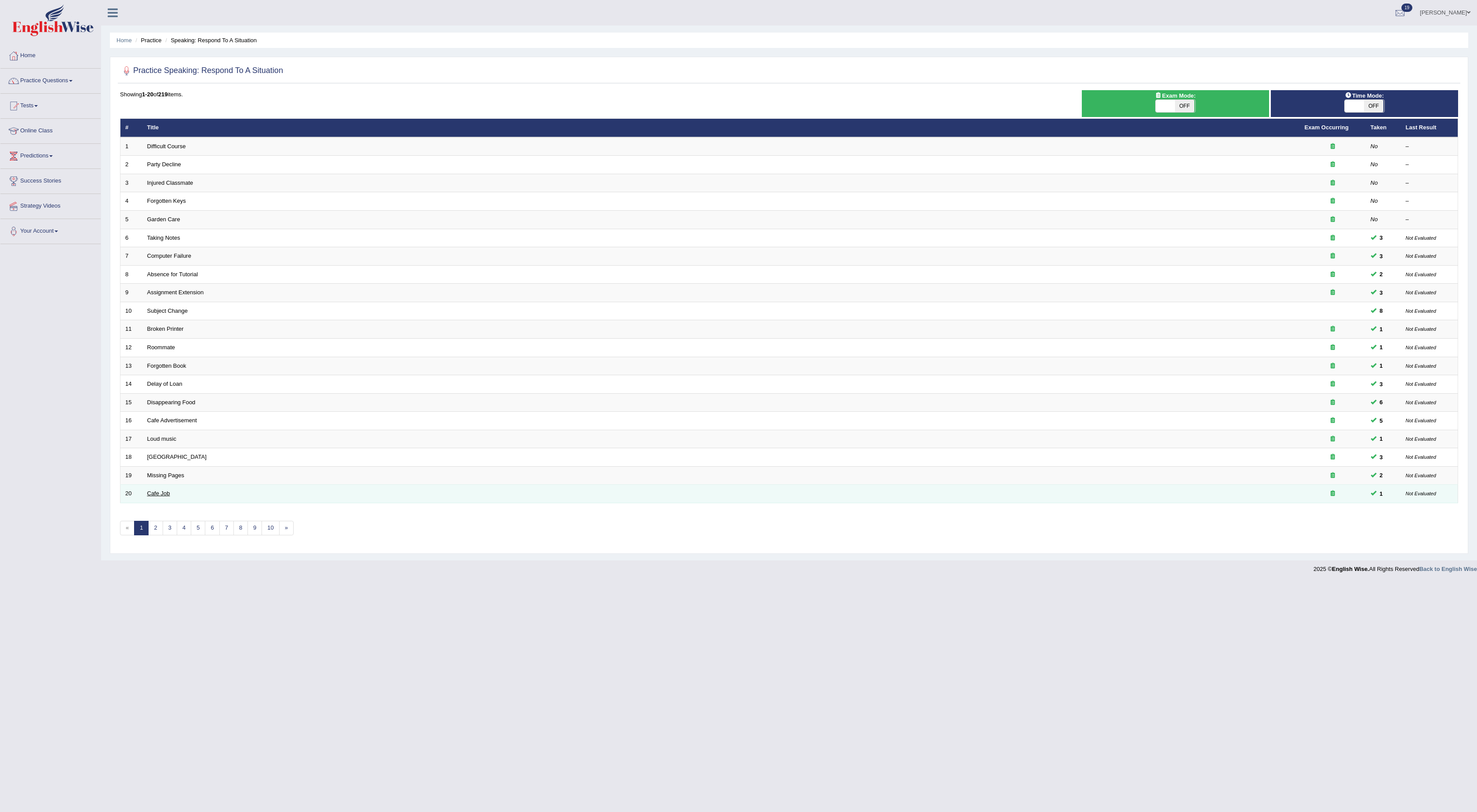
click at [164, 496] on link "Cafe Job" at bounding box center [158, 493] width 23 height 7
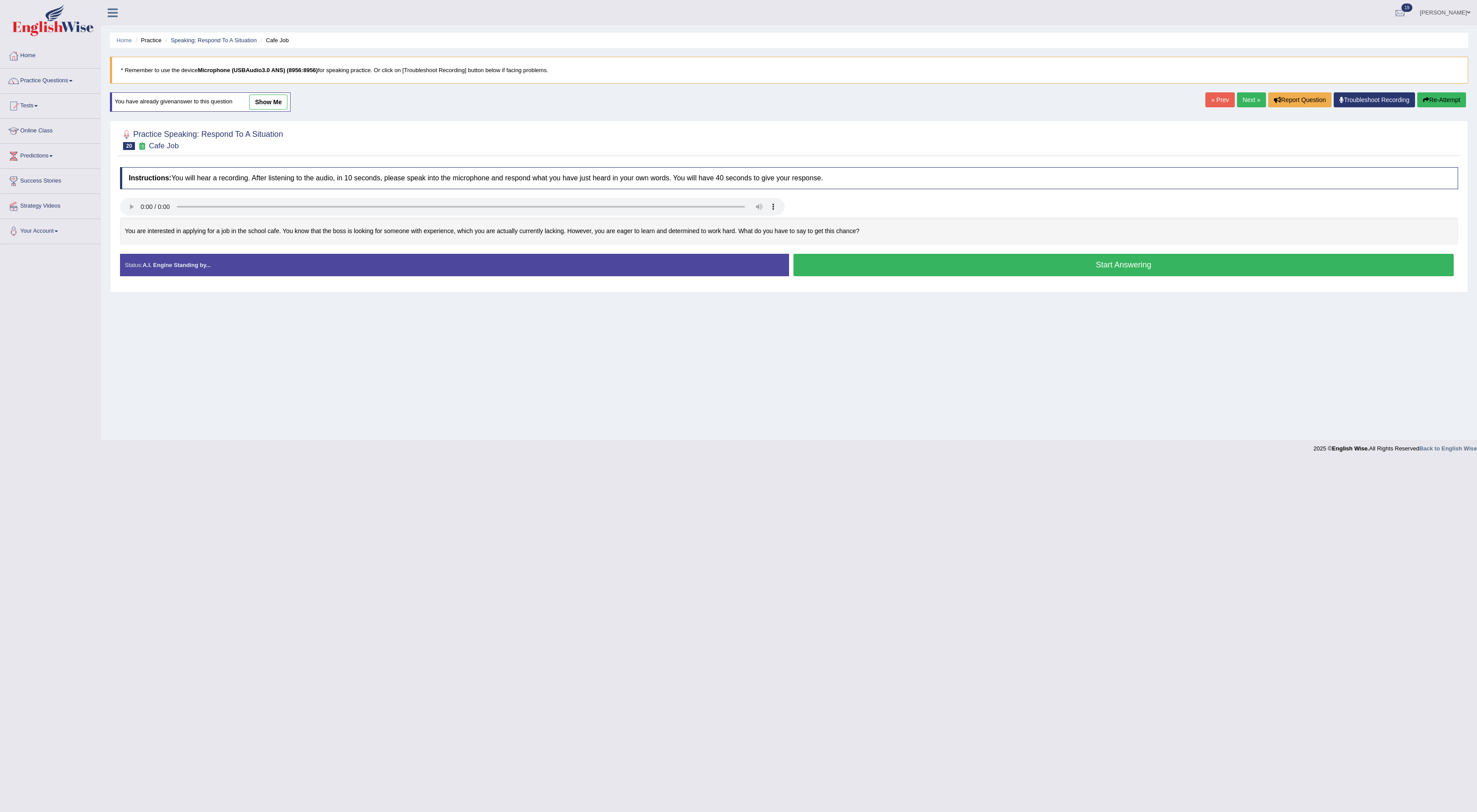
click at [260, 109] on link "show me" at bounding box center [268, 102] width 38 height 15
click at [260, 111] on div "Home Practice Speaking: Respond To A Situation Cafe Job * Remember to use the d…" at bounding box center [790, 219] width 1376 height 440
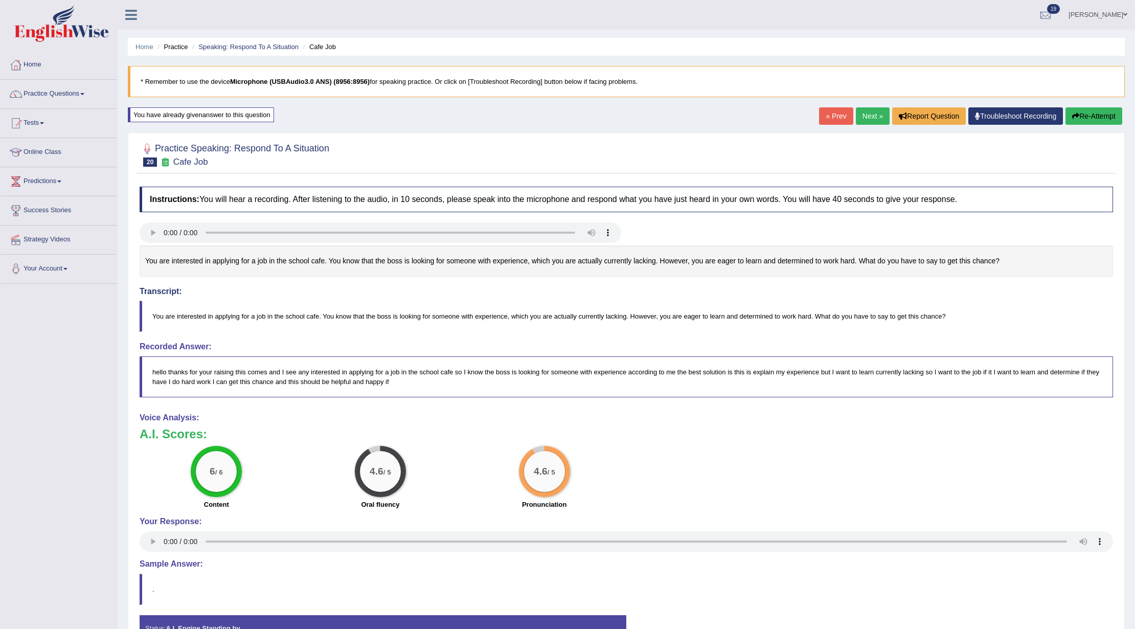
click at [1084, 117] on button "Re-Attempt" at bounding box center [1093, 115] width 57 height 17
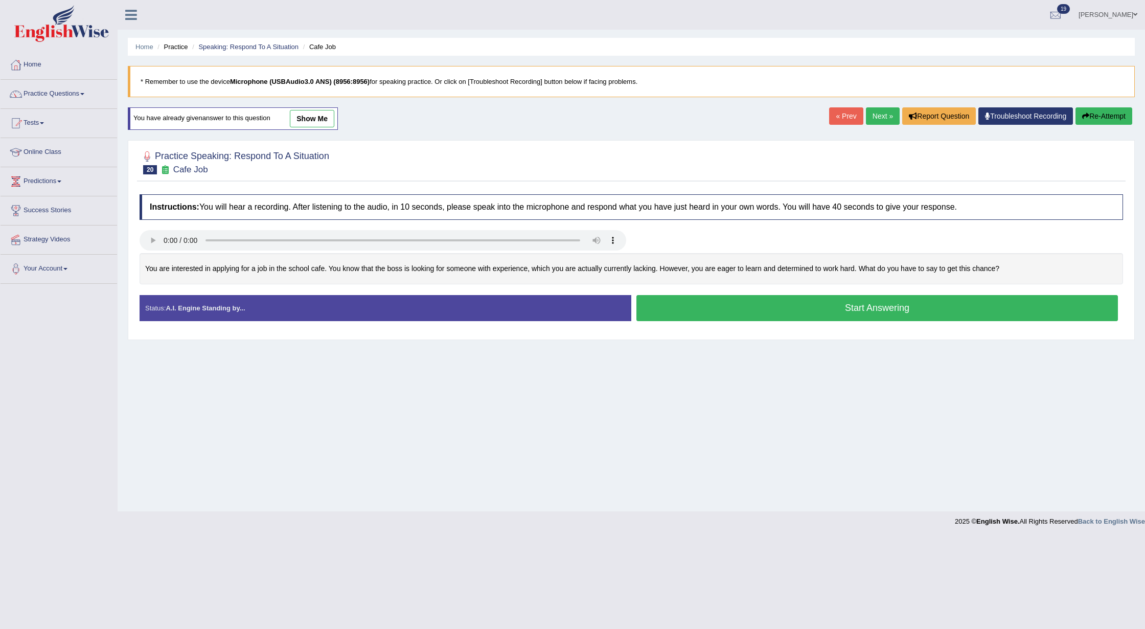
click at [738, 305] on button "Start Answering" at bounding box center [876, 308] width 481 height 26
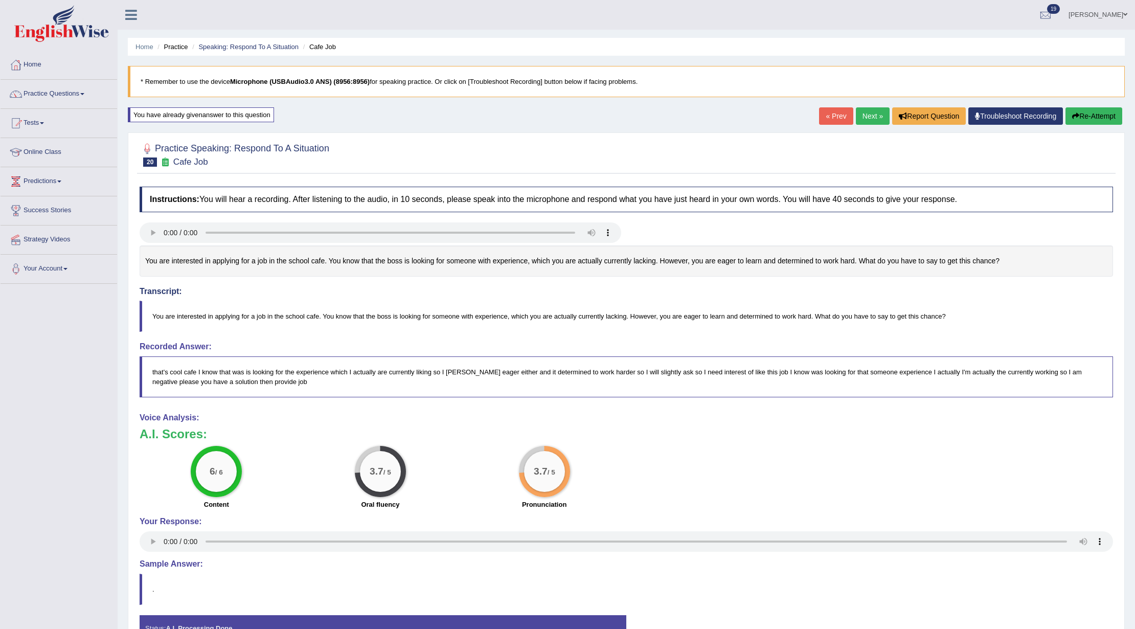
click at [1095, 117] on button "Re-Attempt" at bounding box center [1093, 115] width 57 height 17
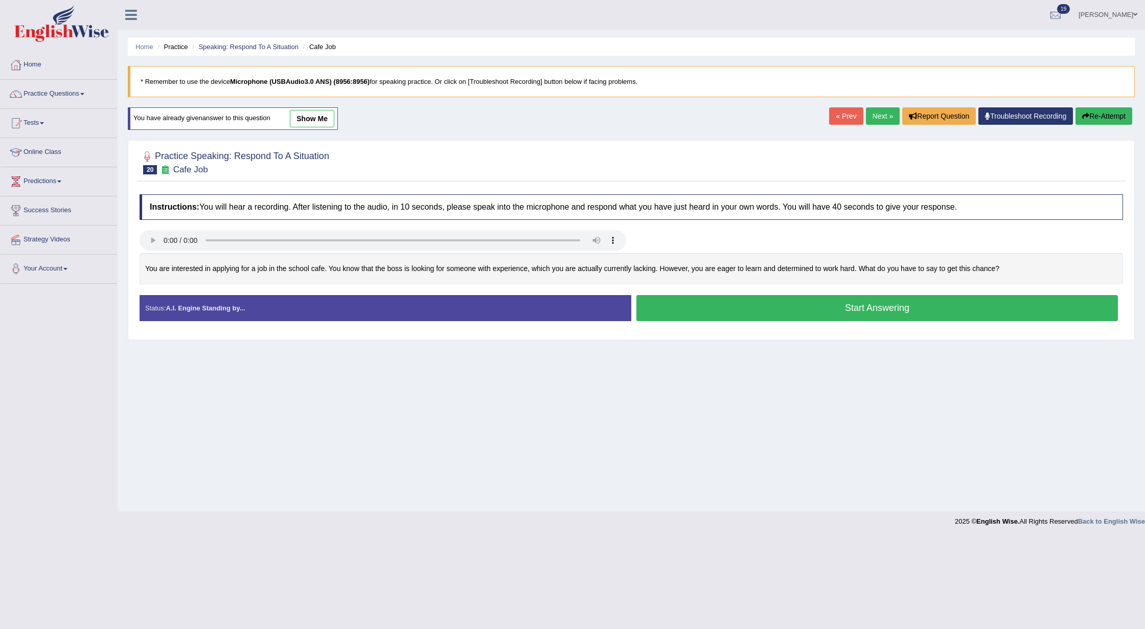
click at [754, 300] on button "Start Answering" at bounding box center [876, 308] width 481 height 26
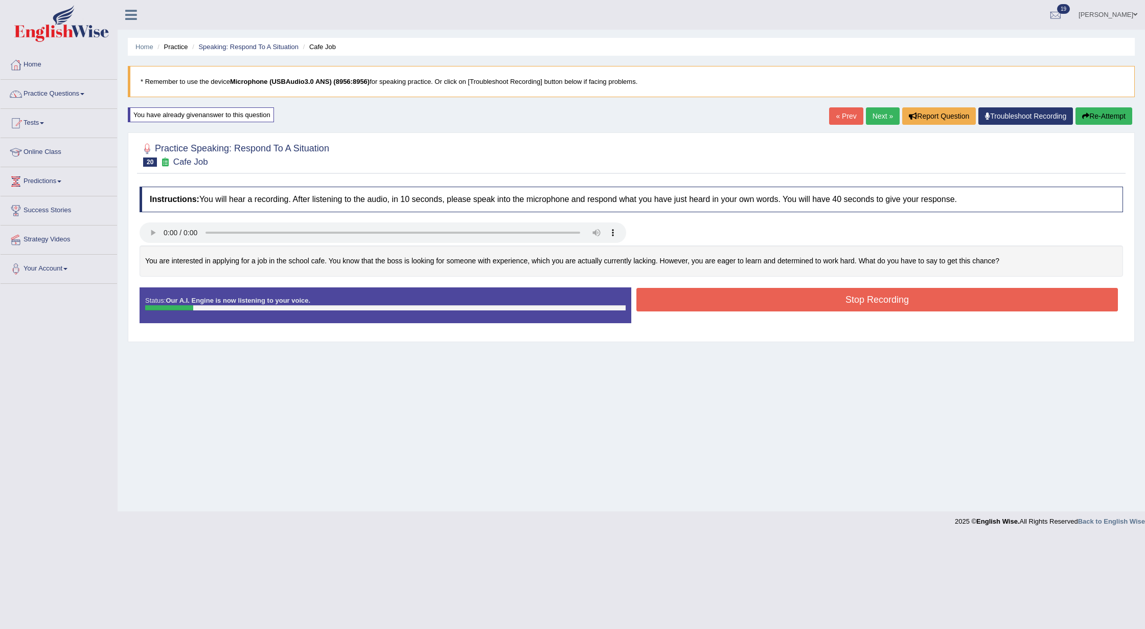
click at [1105, 114] on button "Re-Attempt" at bounding box center [1103, 115] width 57 height 17
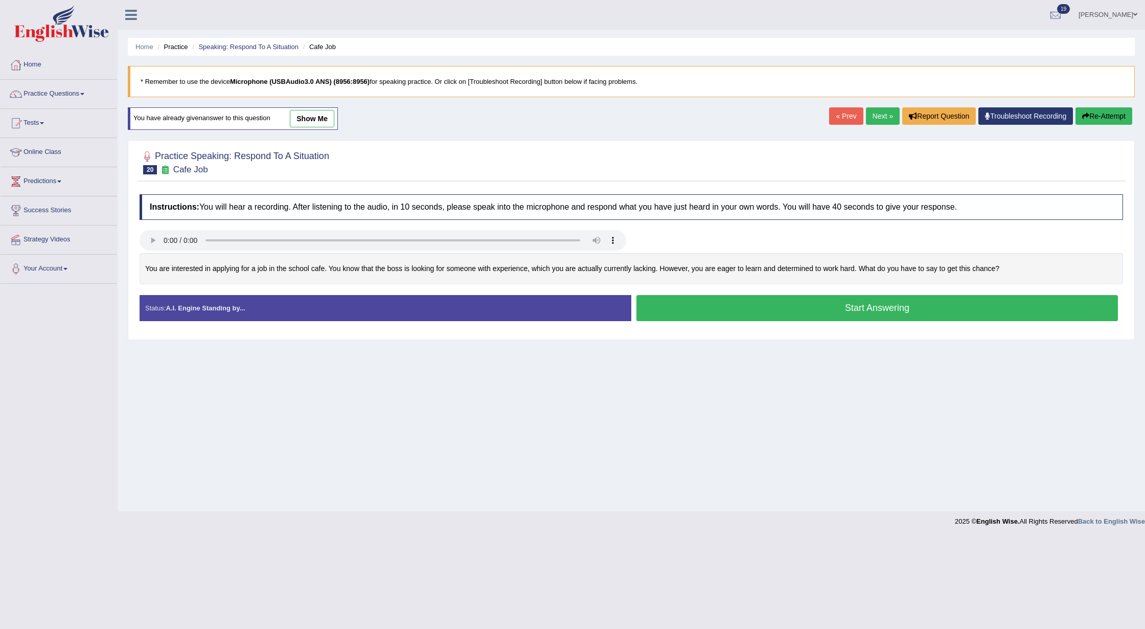
click at [811, 319] on button "Start Answering" at bounding box center [876, 308] width 481 height 26
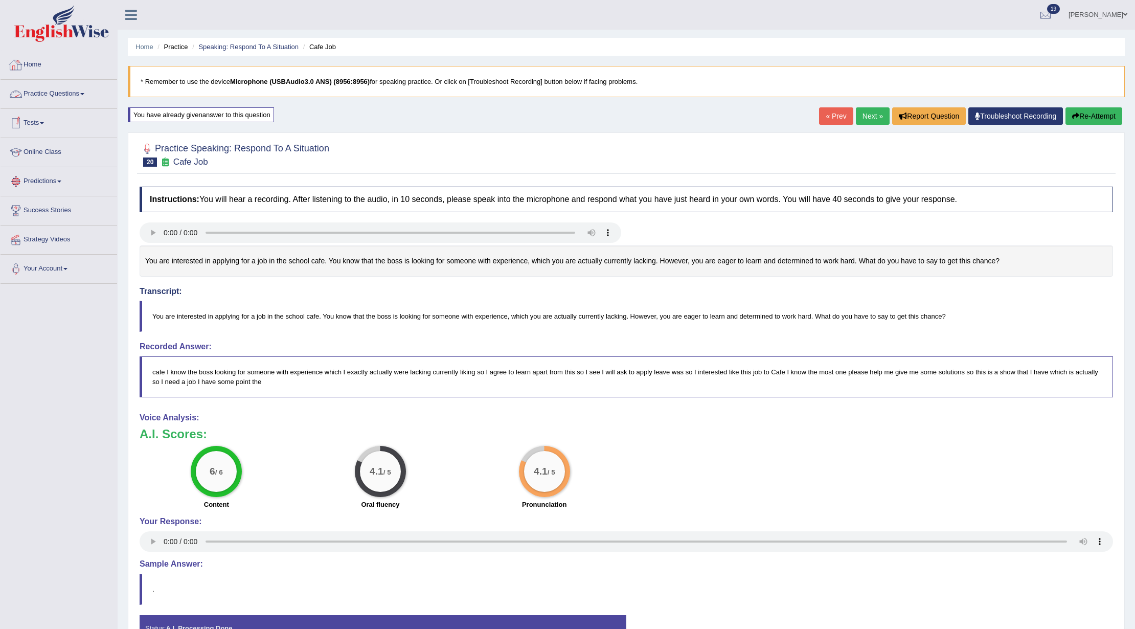
click at [29, 66] on link "Home" at bounding box center [59, 64] width 117 height 26
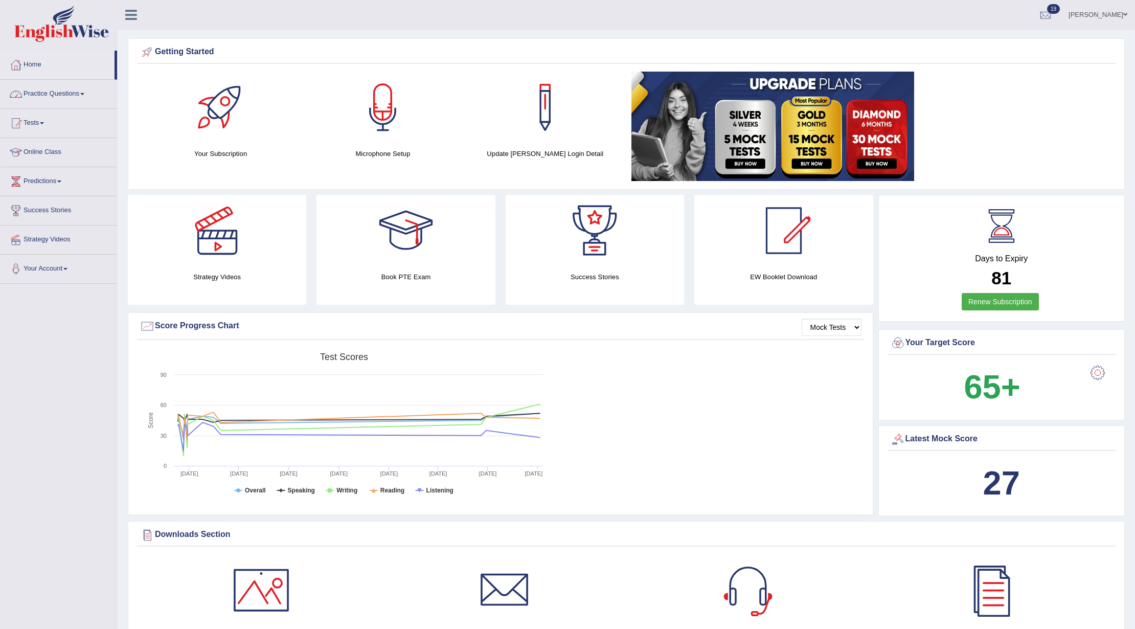
click at [64, 94] on link "Practice Questions" at bounding box center [59, 93] width 117 height 26
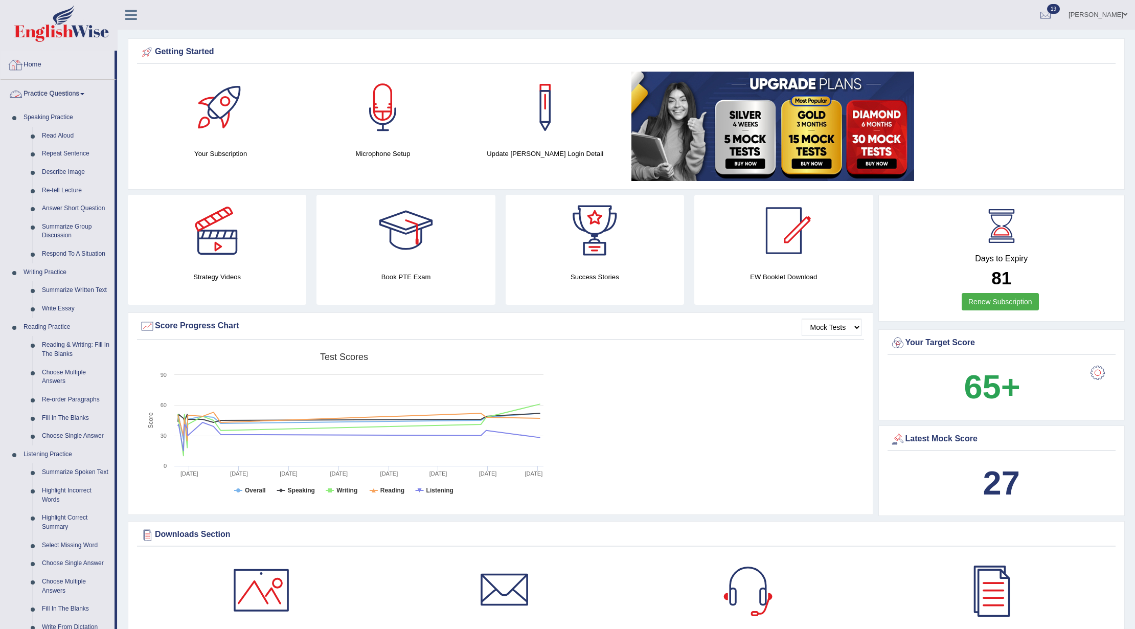
click at [26, 59] on link "Home" at bounding box center [58, 64] width 114 height 26
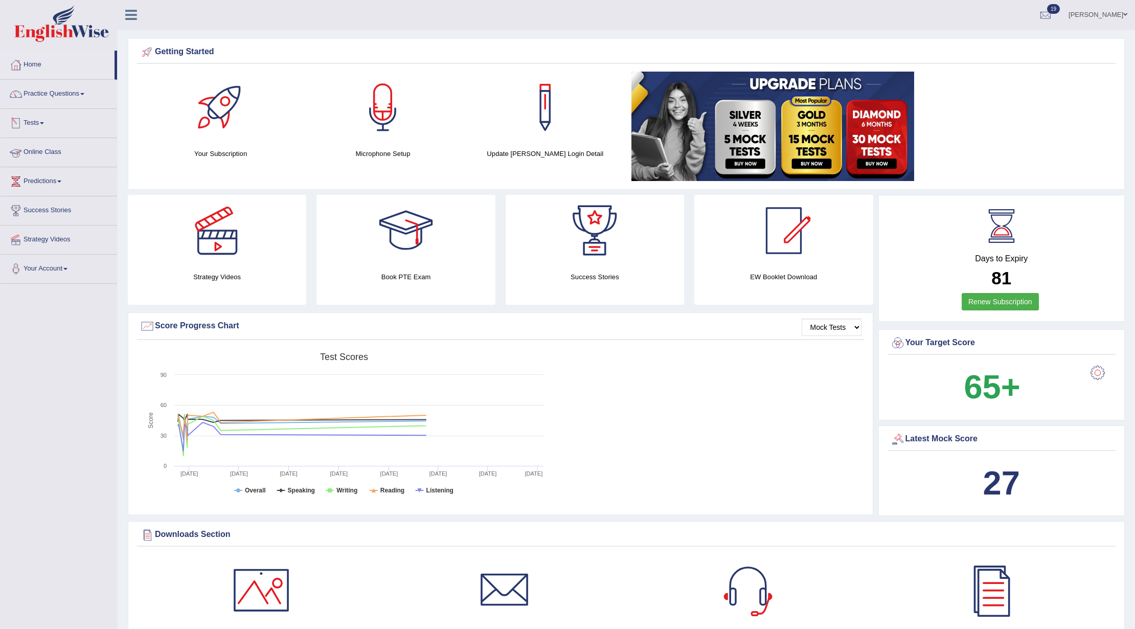
click at [48, 119] on link "Tests" at bounding box center [59, 122] width 117 height 26
click at [46, 164] on link "Take Mock Test" at bounding box center [67, 165] width 96 height 18
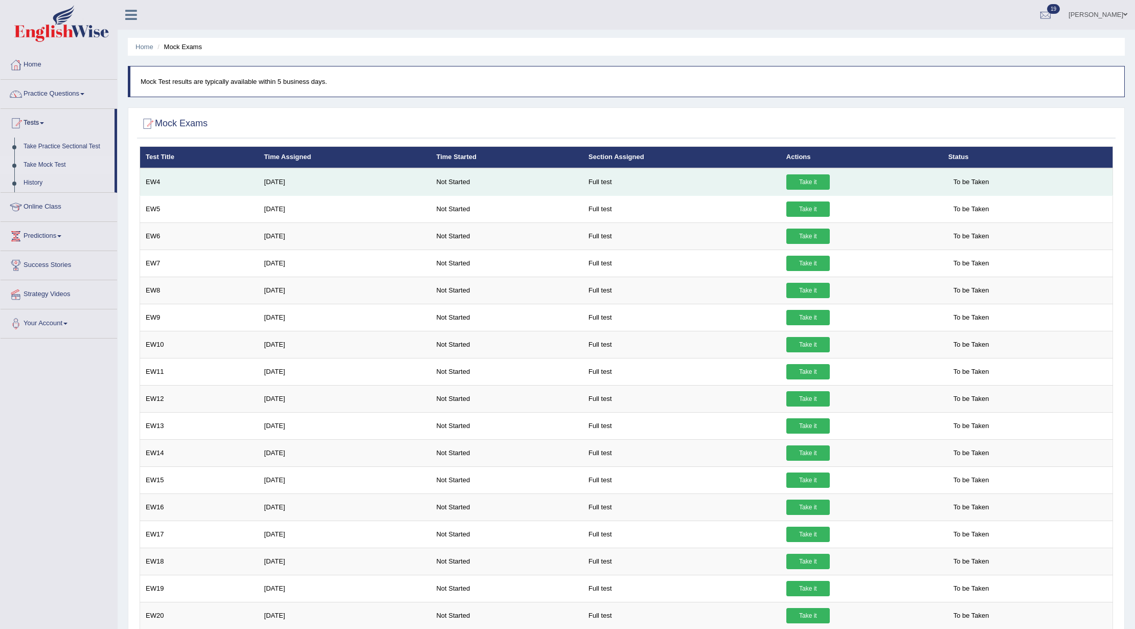
click at [810, 182] on link "Take it" at bounding box center [807, 181] width 43 height 15
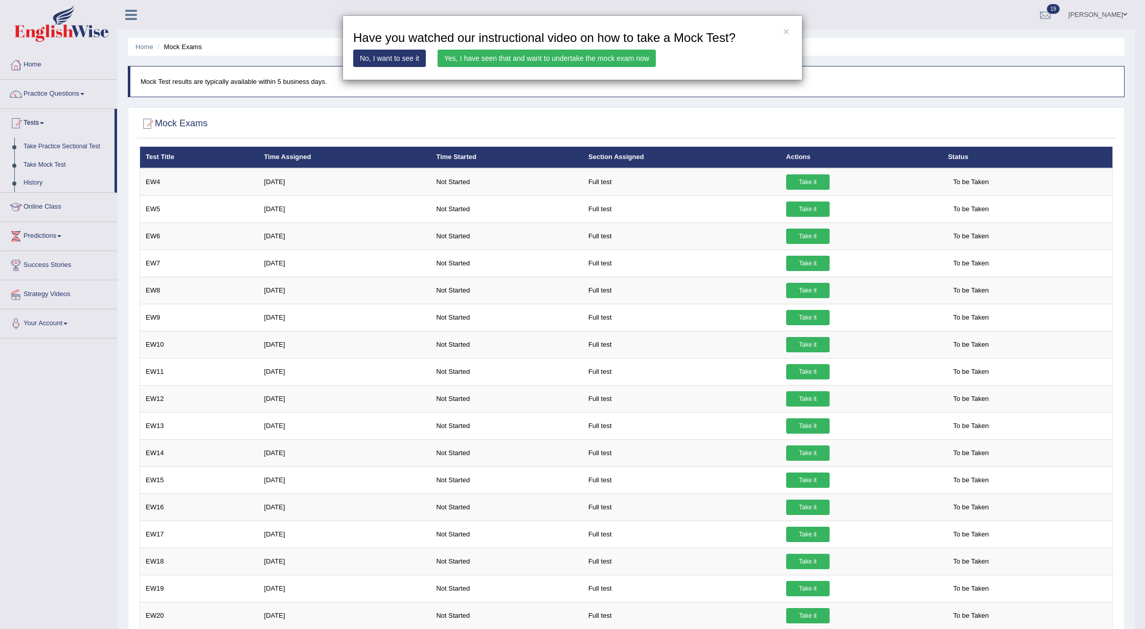
click at [473, 62] on link "Yes, I have seen that and want to undertake the mock exam now" at bounding box center [547, 58] width 218 height 17
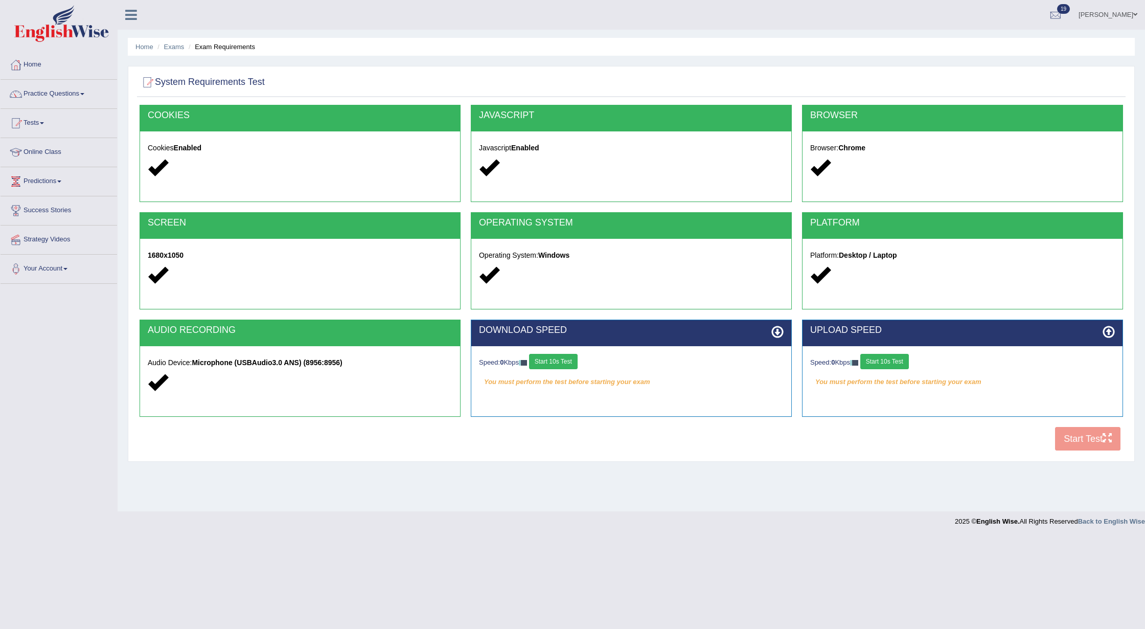
click at [557, 368] on button "Start 10s Test" at bounding box center [553, 361] width 49 height 15
click at [880, 366] on button "Start 10s Test" at bounding box center [884, 361] width 49 height 15
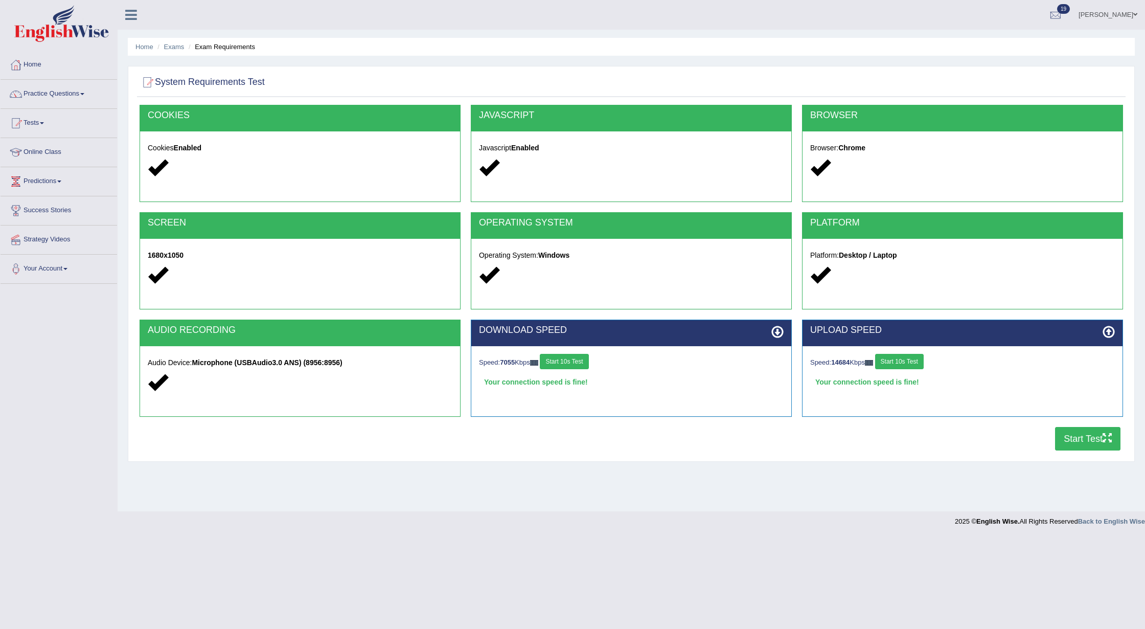
click at [1066, 442] on button "Start Test" at bounding box center [1087, 439] width 65 height 24
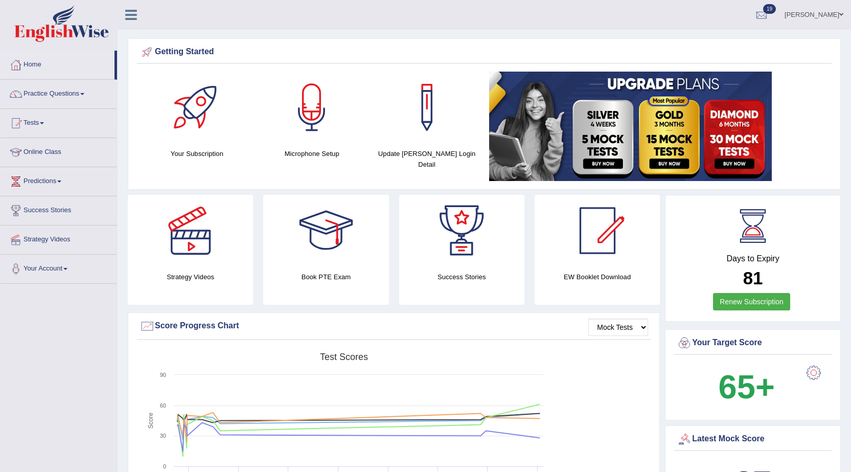
click at [429, 224] on div at bounding box center [462, 231] width 72 height 72
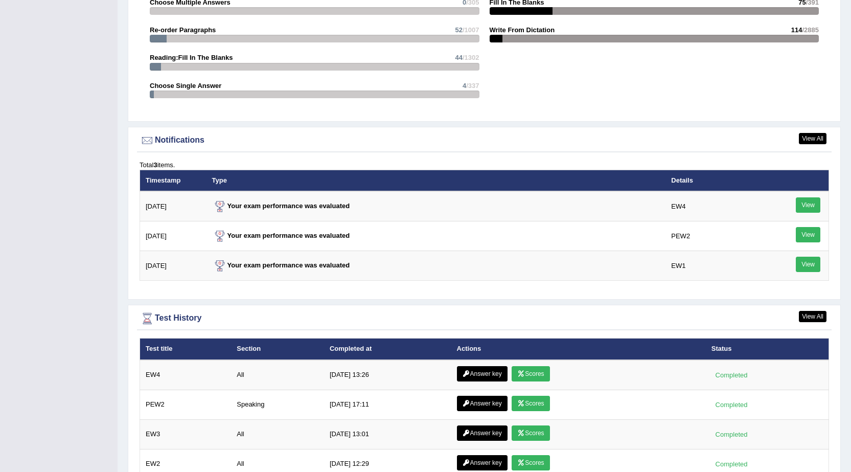
scroll to position [1300, 0]
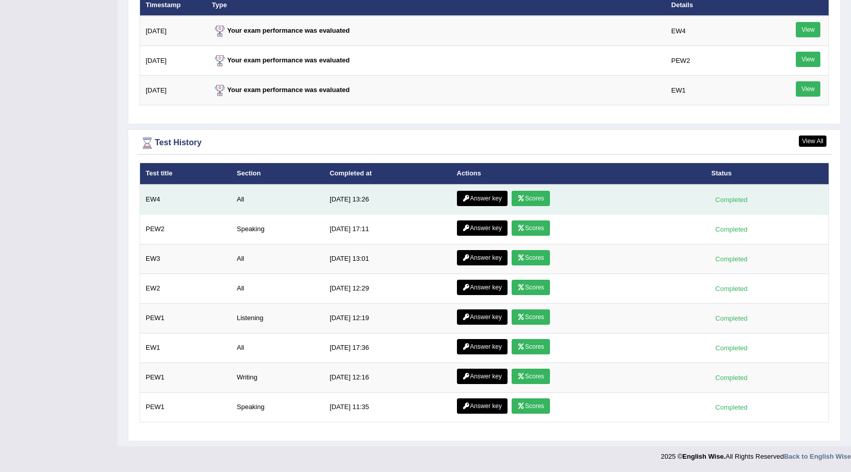
click at [530, 203] on link "Scores" at bounding box center [531, 198] width 38 height 15
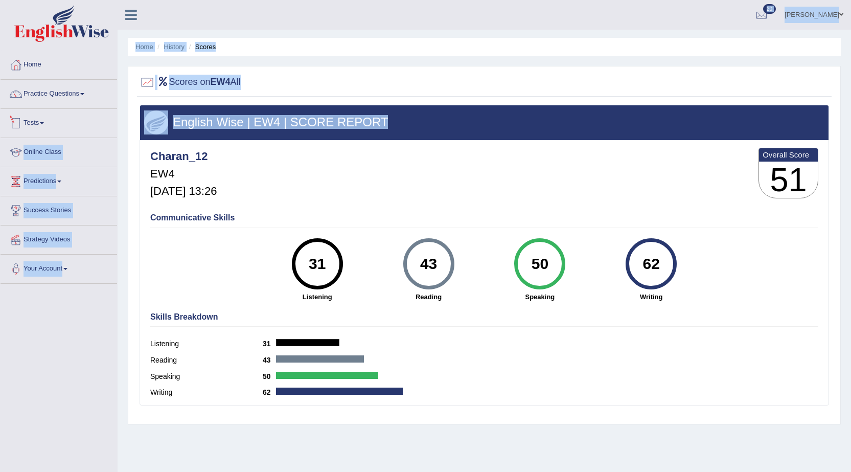
drag, startPoint x: 412, startPoint y: 121, endPoint x: 81, endPoint y: 126, distance: 330.7
click at [81, 126] on div "Toggle navigation Home Practice Questions Speaking Practice Read Aloud Repeat S…" at bounding box center [425, 266] width 851 height 532
click at [296, 29] on div "[PERSON_NAME] Toggle navigation Username: Charan_12 Access Type: Online Subscri…" at bounding box center [484, 15] width 733 height 30
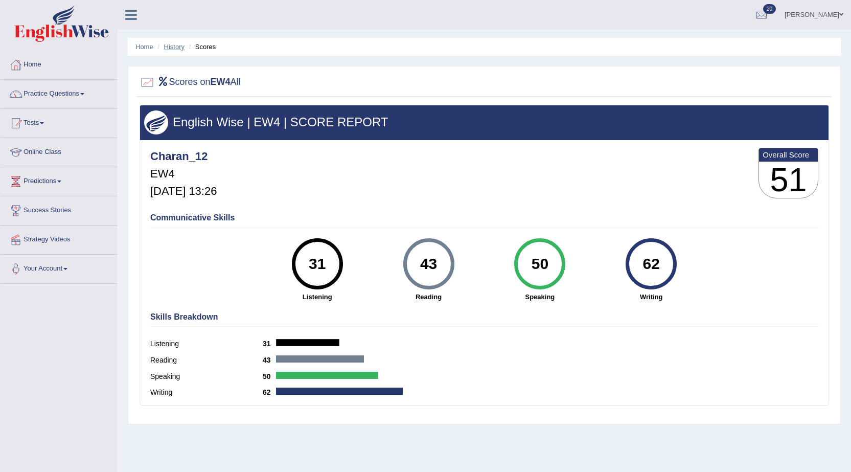
click at [183, 48] on link "History" at bounding box center [174, 47] width 20 height 8
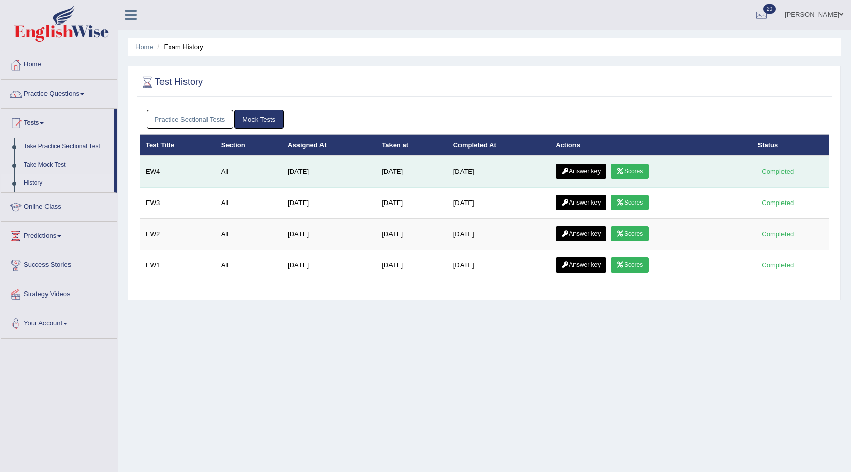
click at [597, 172] on link "Answer key" at bounding box center [581, 171] width 51 height 15
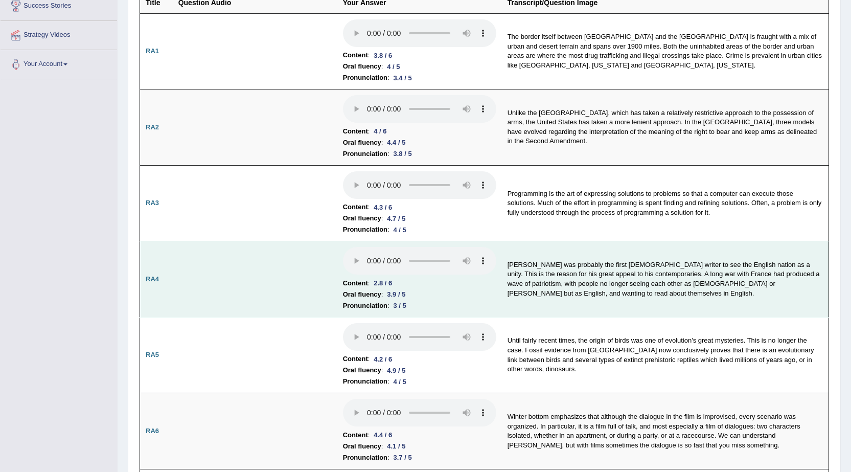
scroll to position [256, 0]
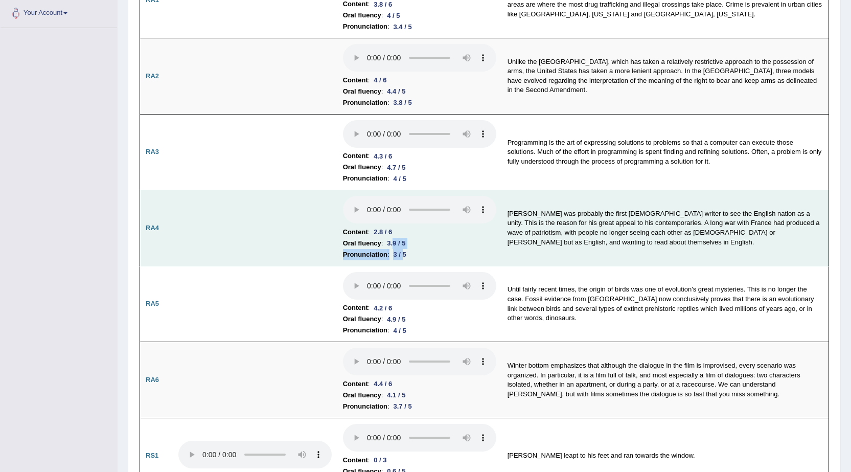
drag, startPoint x: 394, startPoint y: 246, endPoint x: 404, endPoint y: 259, distance: 16.0
click at [404, 259] on td "Content : 2.8 / 6 Oral fluency : 3.9 / 5 Pronunciation : 3 / 5" at bounding box center [419, 228] width 165 height 76
click at [511, 249] on td "Chaucer was probably the first English writer to see the English nation as a un…" at bounding box center [665, 228] width 327 height 76
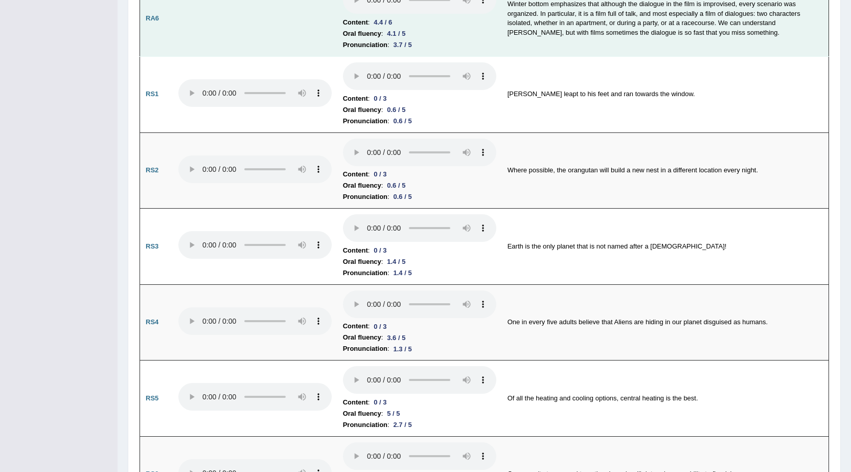
scroll to position [562, 0]
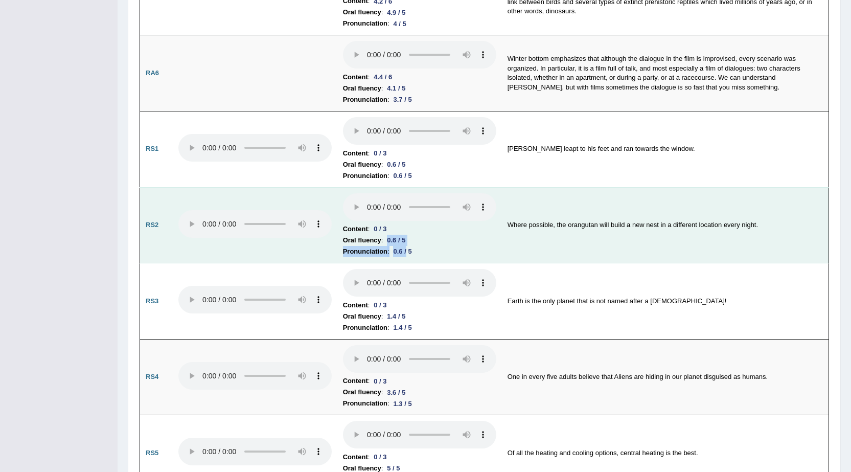
drag, startPoint x: 388, startPoint y: 242, endPoint x: 409, endPoint y: 257, distance: 25.3
click at [409, 257] on td "Content : 0 / 3 Oral fluency : 0.6 / 5 Pronunciation : 0.6 / 5" at bounding box center [419, 225] width 165 height 76
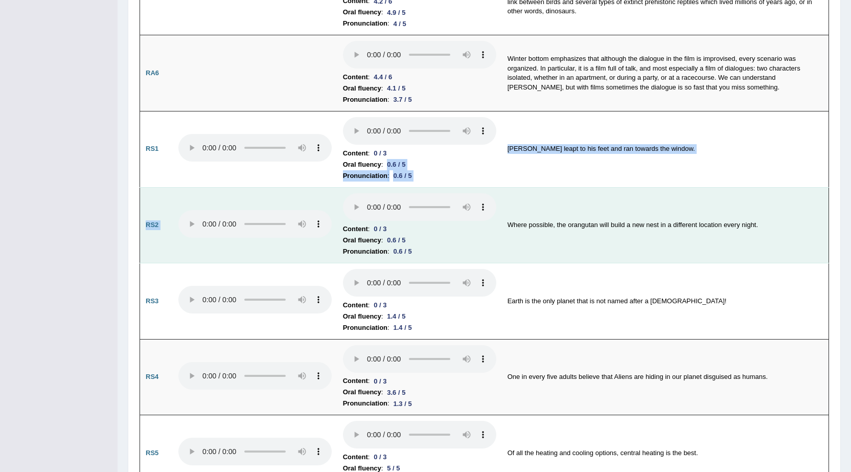
drag, startPoint x: 385, startPoint y: 170, endPoint x: 402, endPoint y: 188, distance: 25.0
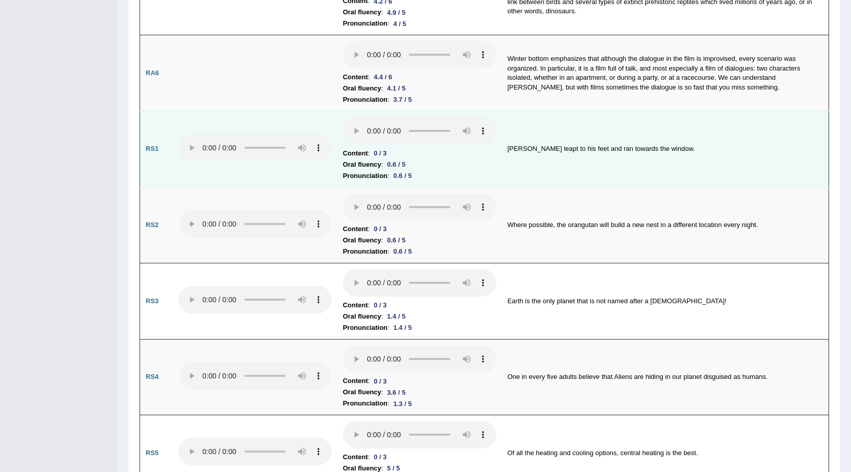
click at [383, 153] on div "0 / 3" at bounding box center [380, 153] width 21 height 11
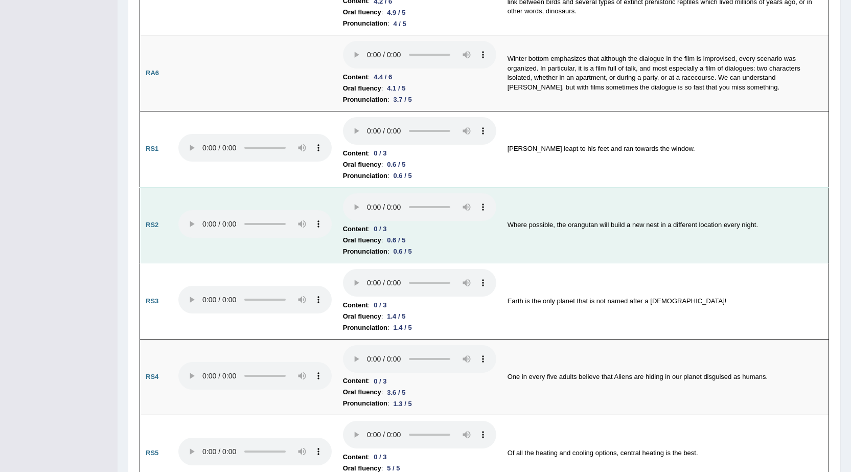
click at [397, 232] on li "Content : 0 / 3" at bounding box center [419, 228] width 153 height 11
drag, startPoint x: 396, startPoint y: 238, endPoint x: 408, endPoint y: 250, distance: 17.0
click at [408, 250] on td "Content : 0 / 3 Oral fluency : 0.6 / 5 Pronunciation : 0.6 / 5" at bounding box center [419, 225] width 165 height 76
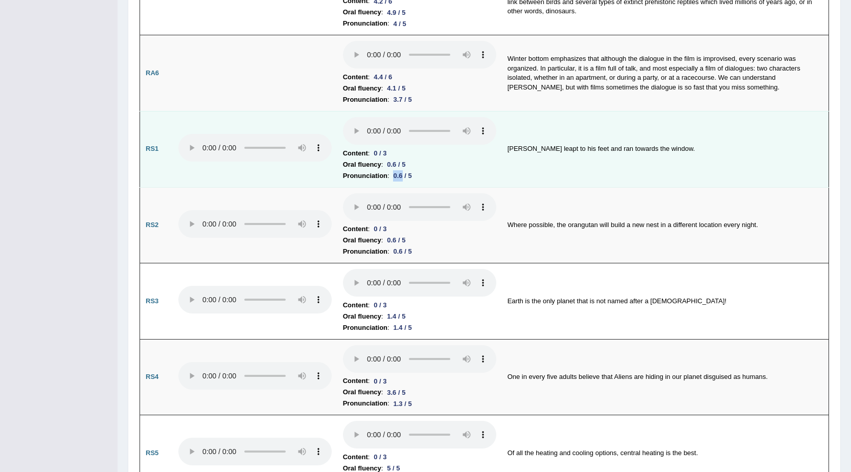
drag, startPoint x: 396, startPoint y: 170, endPoint x: 403, endPoint y: 182, distance: 13.5
click at [403, 182] on td "Content : 0 / 3 Oral fluency : 0.6 / 5 Pronunciation : 0.6 / 5" at bounding box center [419, 149] width 165 height 76
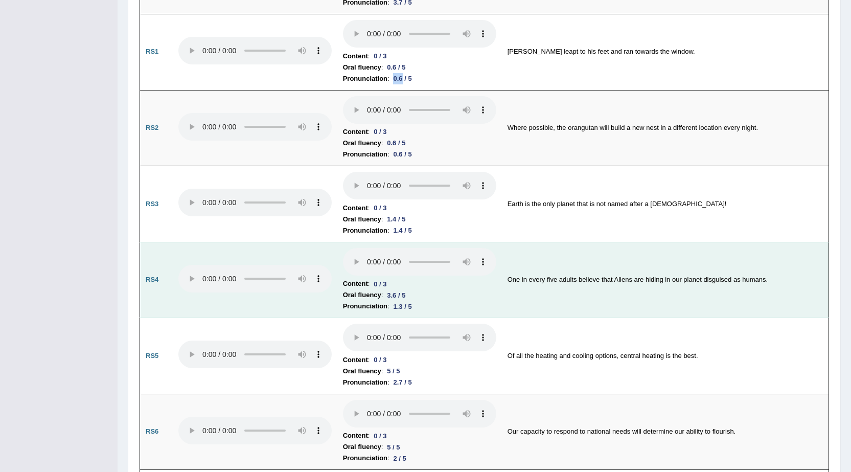
scroll to position [664, 0]
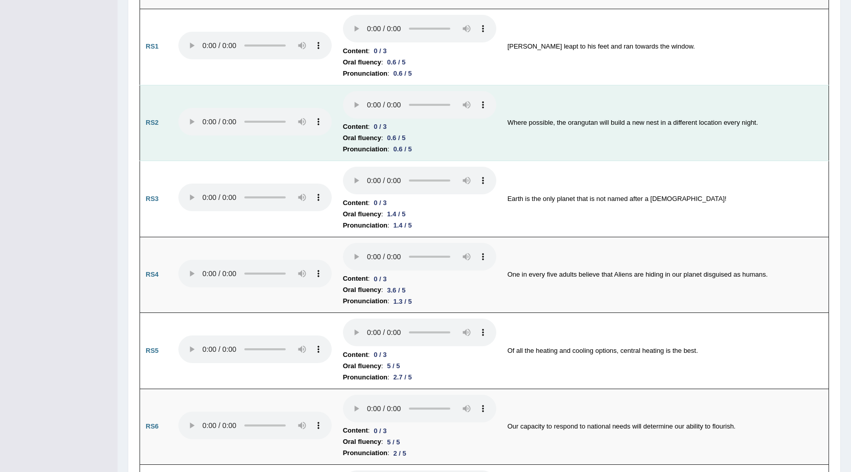
click at [726, 142] on td "Where possible, the orangutan will build a new nest in a different location eve…" at bounding box center [665, 123] width 327 height 76
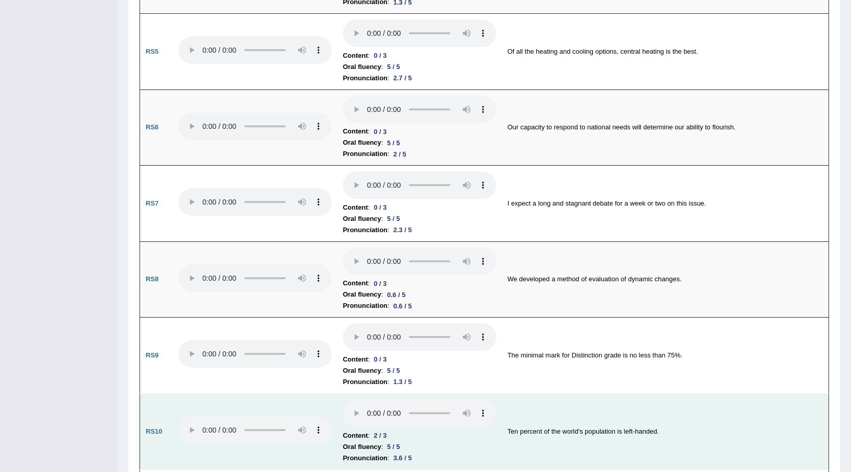
scroll to position [1022, 0]
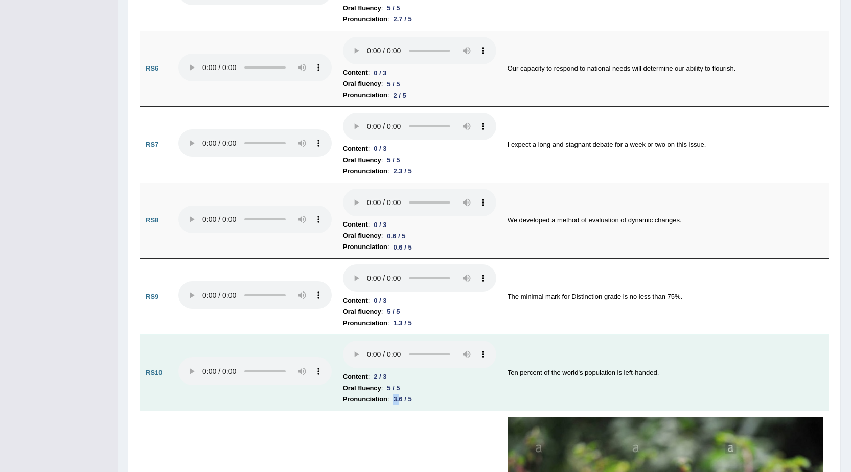
drag, startPoint x: 401, startPoint y: 398, endPoint x: 395, endPoint y: 399, distance: 6.2
click at [395, 399] on div "3.6 / 5" at bounding box center [402, 399] width 27 height 11
click at [491, 379] on li "Content : 2 / 3" at bounding box center [419, 376] width 153 height 11
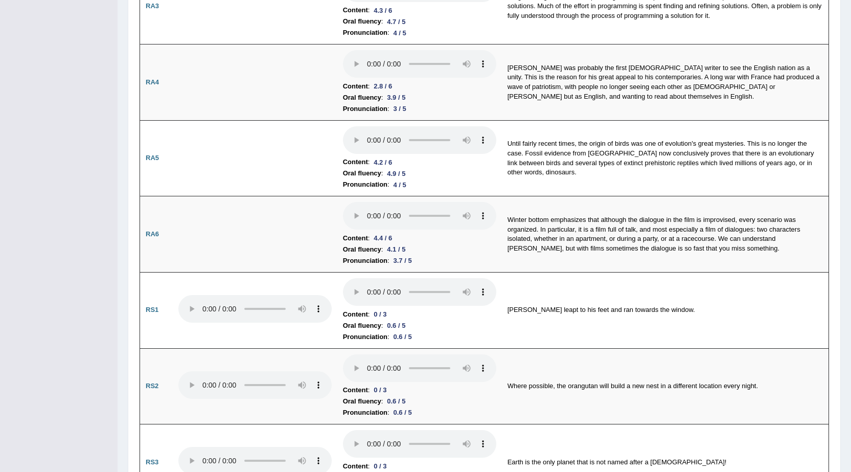
scroll to position [358, 0]
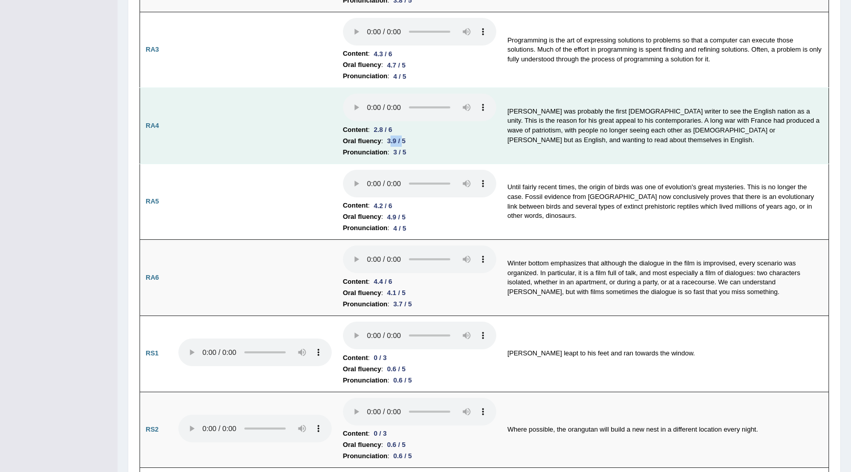
drag, startPoint x: 405, startPoint y: 141, endPoint x: 393, endPoint y: 140, distance: 11.8
click at [393, 140] on div "3.9 / 5" at bounding box center [396, 140] width 27 height 11
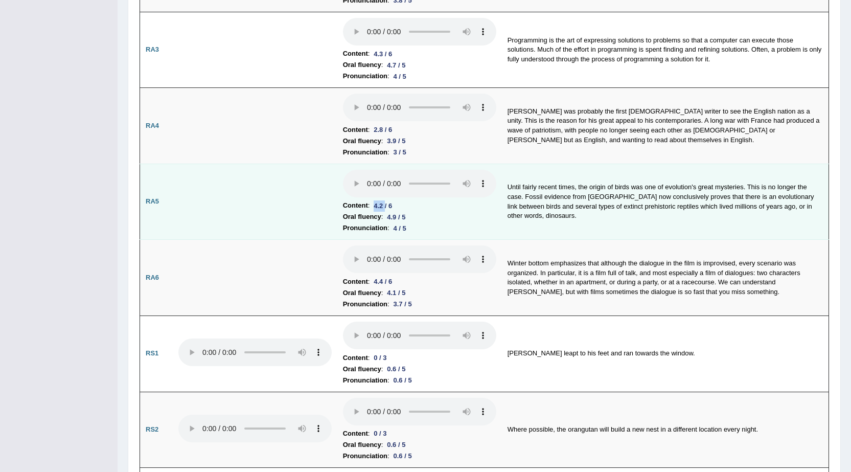
click at [340, 211] on td "Content : 4.2 / 6 Oral fluency : 4.9 / 5 Pronunciation : 4 / 5" at bounding box center [419, 202] width 165 height 76
click at [397, 224] on div "4 / 5" at bounding box center [399, 228] width 21 height 11
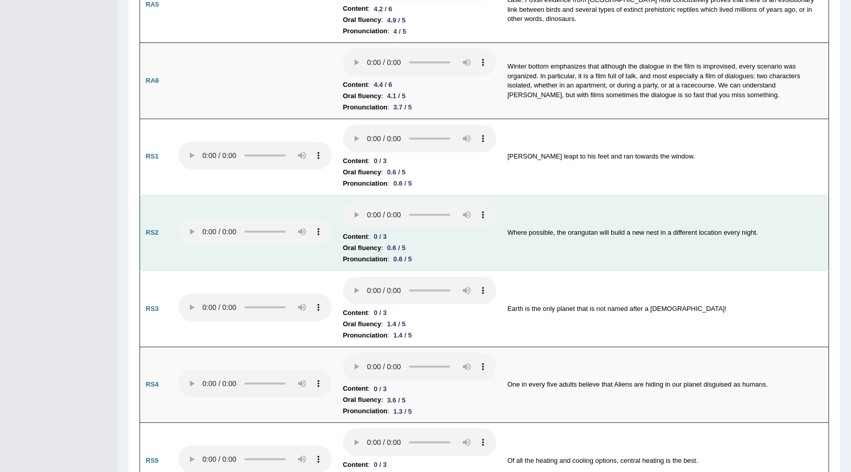
scroll to position [562, 0]
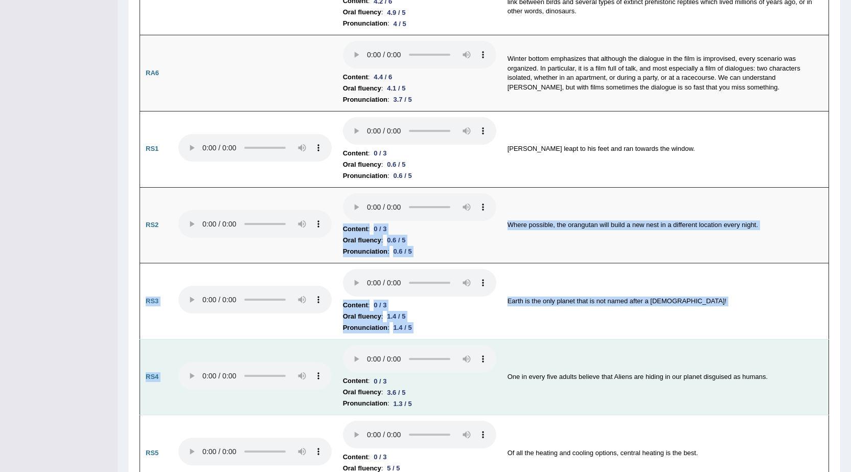
drag, startPoint x: 414, startPoint y: 191, endPoint x: 452, endPoint y: 340, distance: 154.0
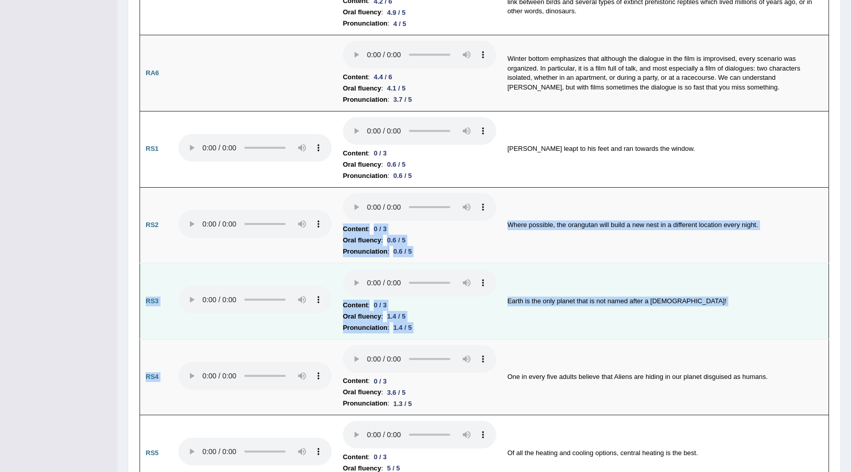
click at [591, 282] on td "Earth is the only planet that is not named after a God!" at bounding box center [665, 301] width 327 height 76
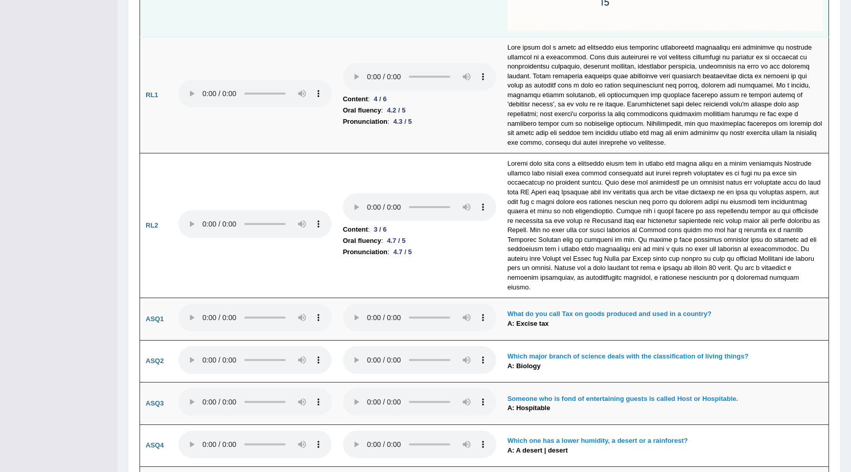
scroll to position [2607, 0]
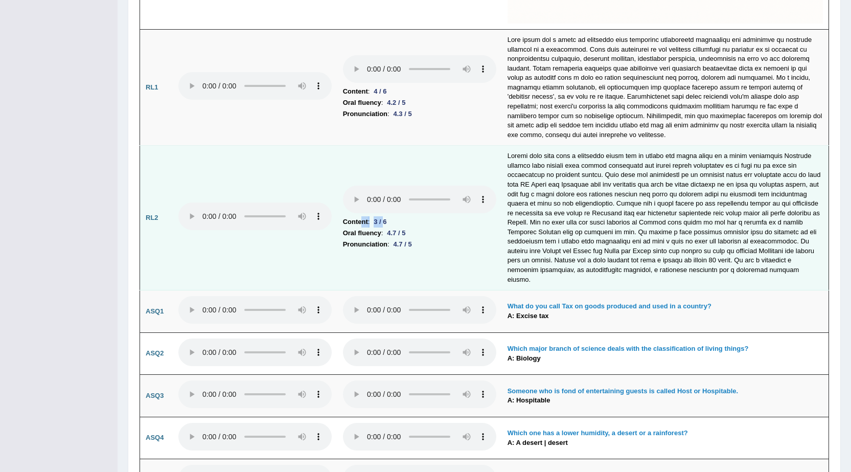
drag, startPoint x: 386, startPoint y: 212, endPoint x: 362, endPoint y: 218, distance: 24.3
click at [362, 218] on li "Content : 3 / 6" at bounding box center [419, 221] width 153 height 11
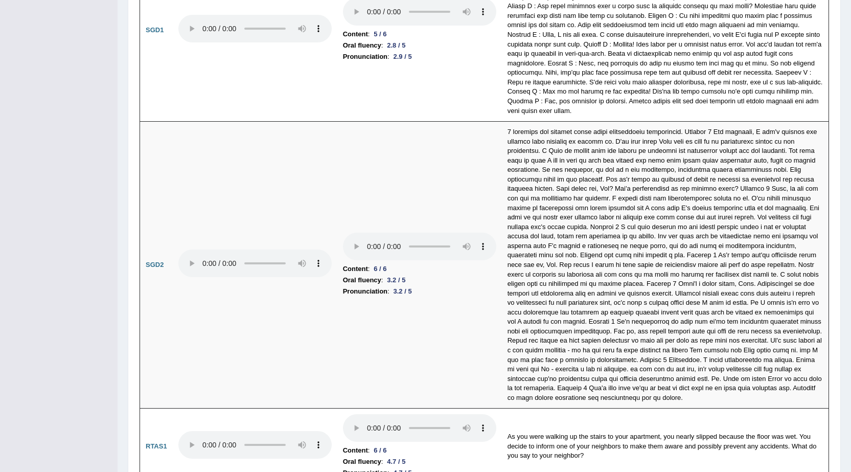
scroll to position [3291, 0]
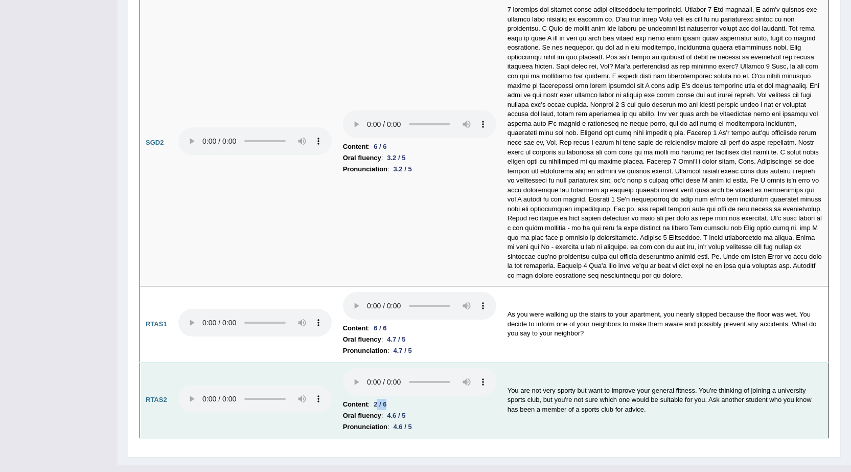
drag, startPoint x: 390, startPoint y: 380, endPoint x: 379, endPoint y: 384, distance: 12.0
click at [379, 399] on div "2 / 6" at bounding box center [380, 404] width 21 height 11
click at [650, 388] on td "You are not very sporty but want to improve your general fitness. You're thinki…" at bounding box center [665, 400] width 327 height 76
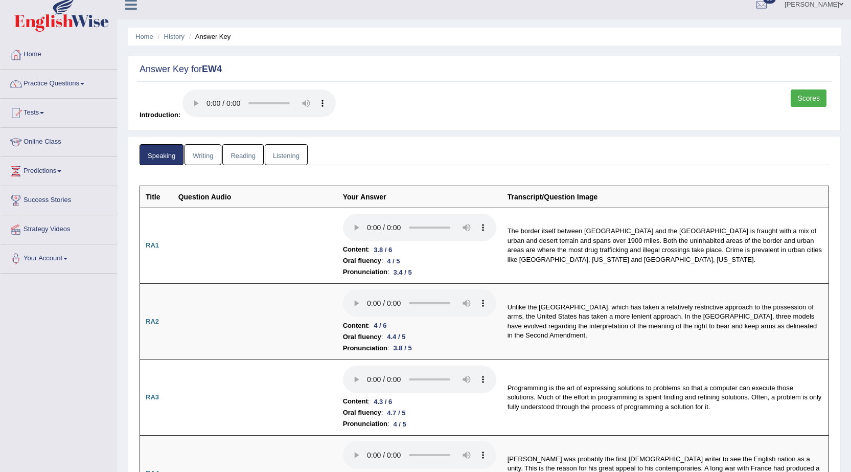
scroll to position [0, 0]
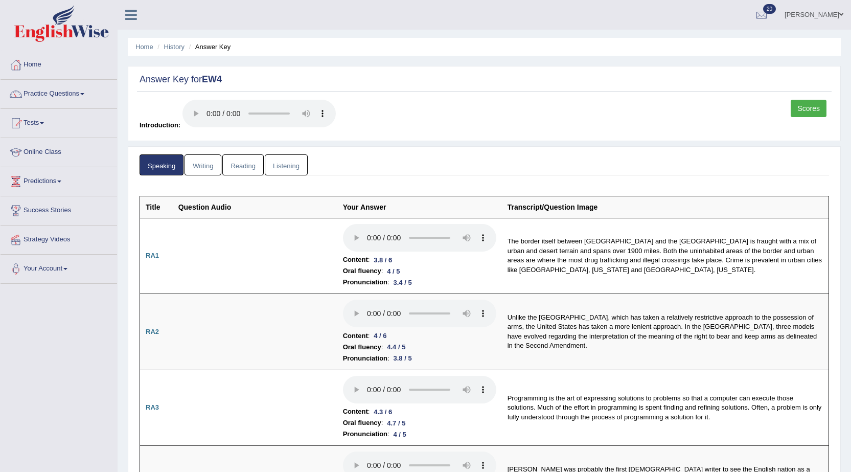
click at [212, 165] on link "Writing" at bounding box center [203, 164] width 37 height 21
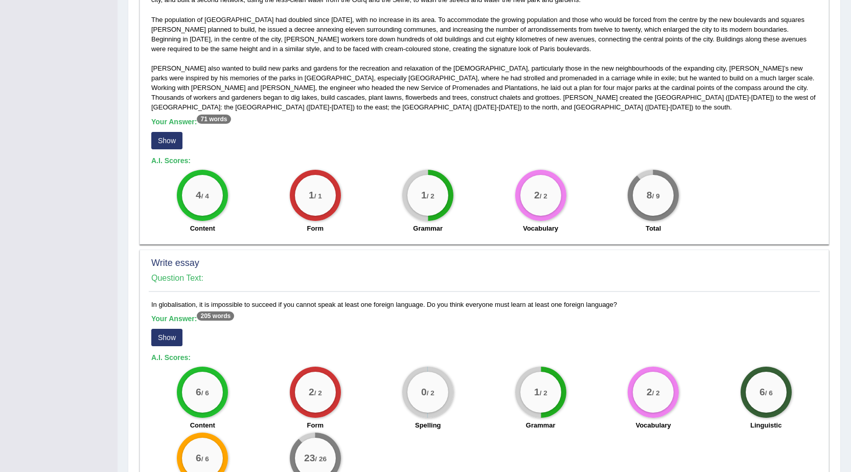
scroll to position [613, 0]
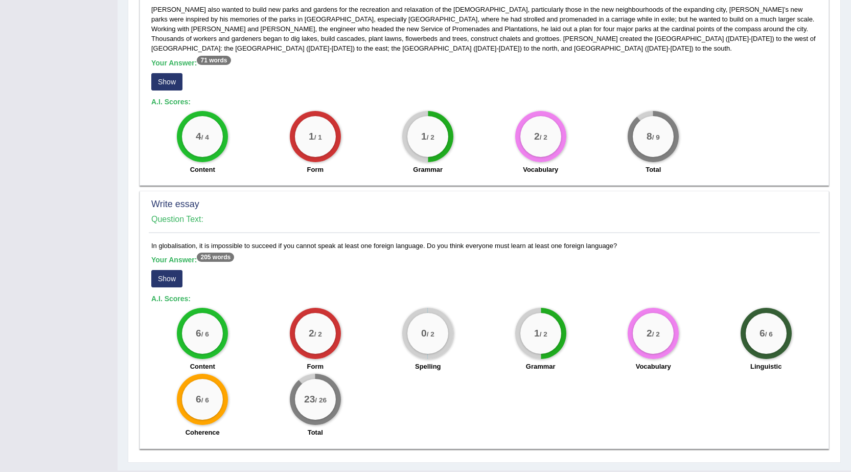
click at [172, 86] on button "Show" at bounding box center [166, 81] width 31 height 17
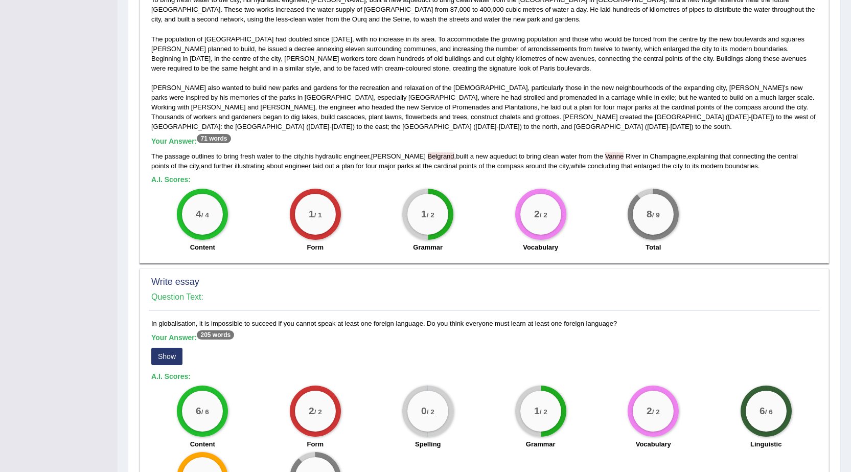
scroll to position [637, 0]
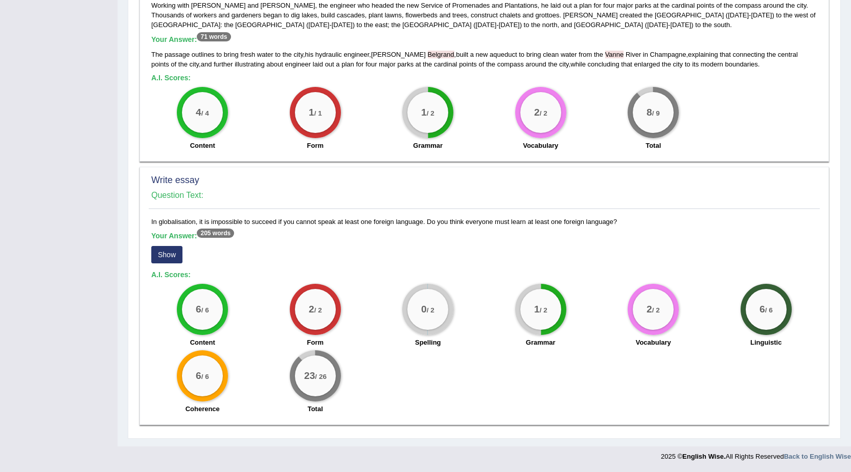
click at [153, 251] on button "Show" at bounding box center [166, 254] width 31 height 17
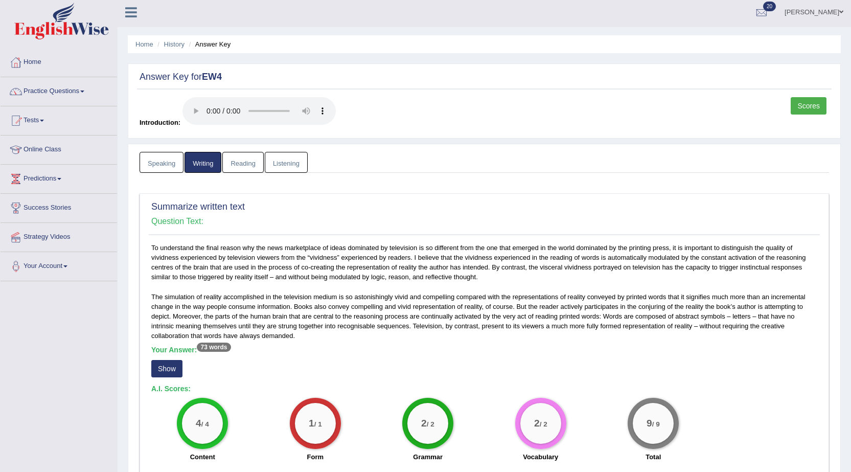
scroll to position [0, 0]
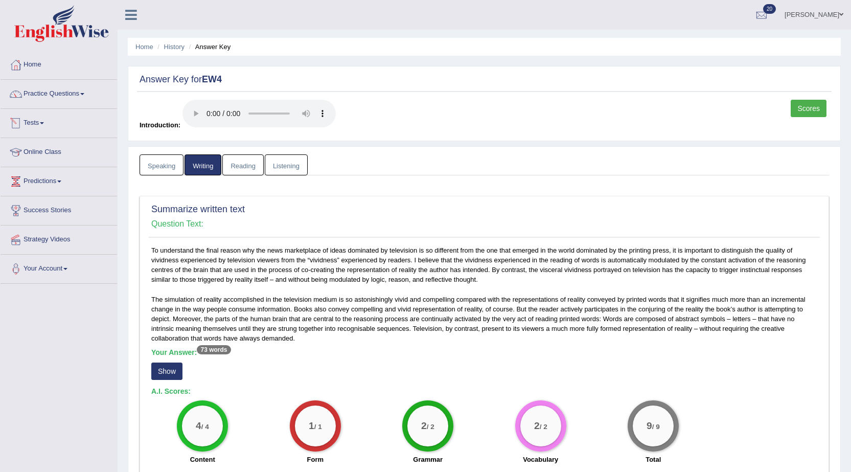
click at [227, 163] on link "Reading" at bounding box center [242, 164] width 41 height 21
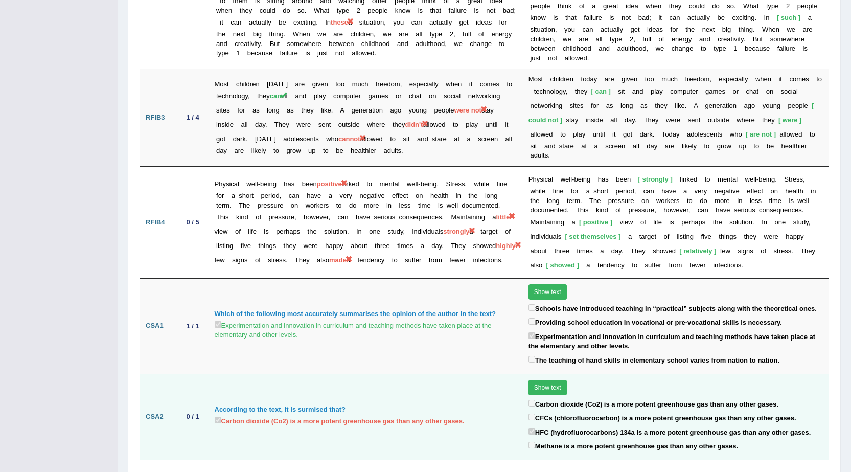
scroll to position [1594, 0]
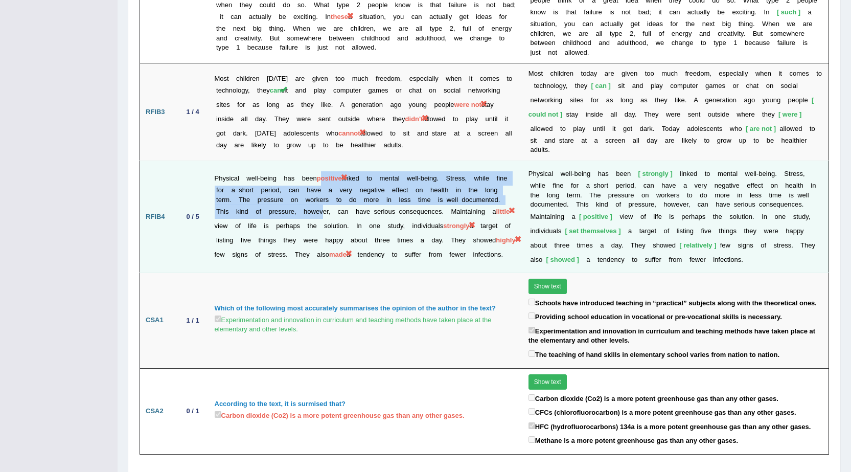
drag, startPoint x: 330, startPoint y: 143, endPoint x: 352, endPoint y: 172, distance: 36.8
click at [352, 172] on td "Physical well-being has been positive linked to mental well-being. Stress, whil…" at bounding box center [366, 217] width 314 height 112
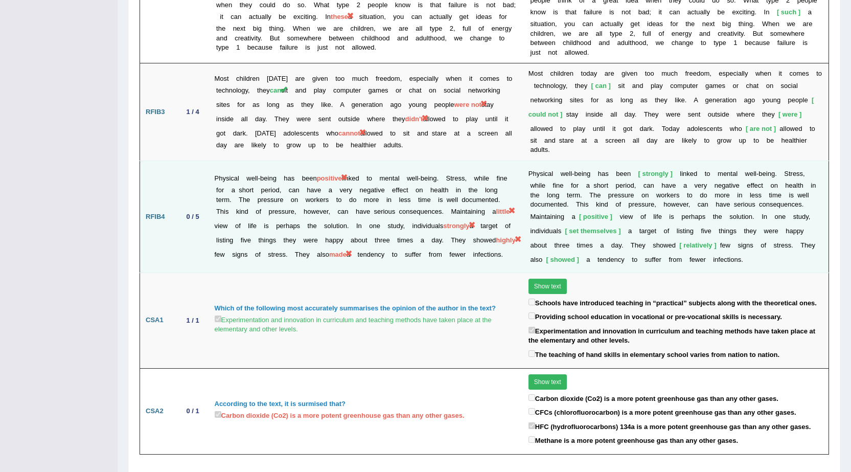
click at [427, 181] on td "Physical well-being has been positive linked to mental well-being. Stress, whil…" at bounding box center [366, 217] width 314 height 112
click at [285, 161] on td "Physical well-being has been positive linked to mental well-being. Stress, whil…" at bounding box center [366, 217] width 314 height 112
drag, startPoint x: 326, startPoint y: 141, endPoint x: 392, endPoint y: 134, distance: 66.3
click at [392, 161] on td "Physical well-being has been positive linked to mental well-being. Stress, whil…" at bounding box center [366, 217] width 314 height 112
click at [643, 170] on span "strongly" at bounding box center [655, 174] width 34 height 8
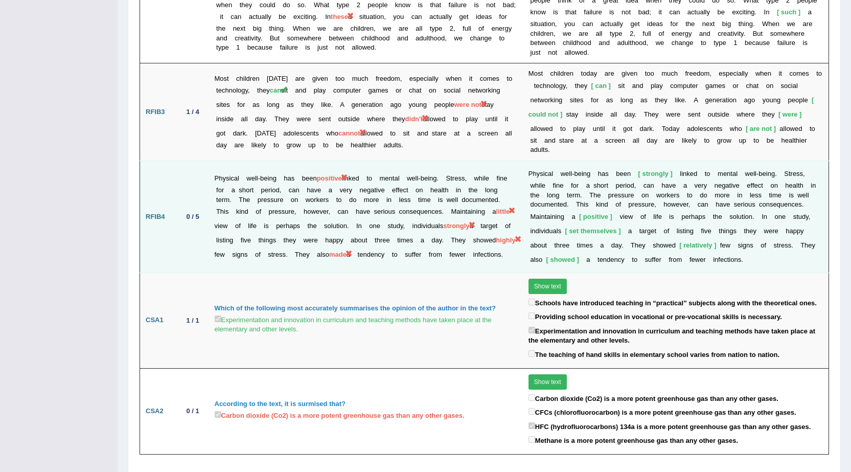
click at [646, 192] on td "P h y s i c a l w e l l - b e i n g h a s b e e n strongly l i n k e d t o m e …" at bounding box center [676, 217] width 306 height 112
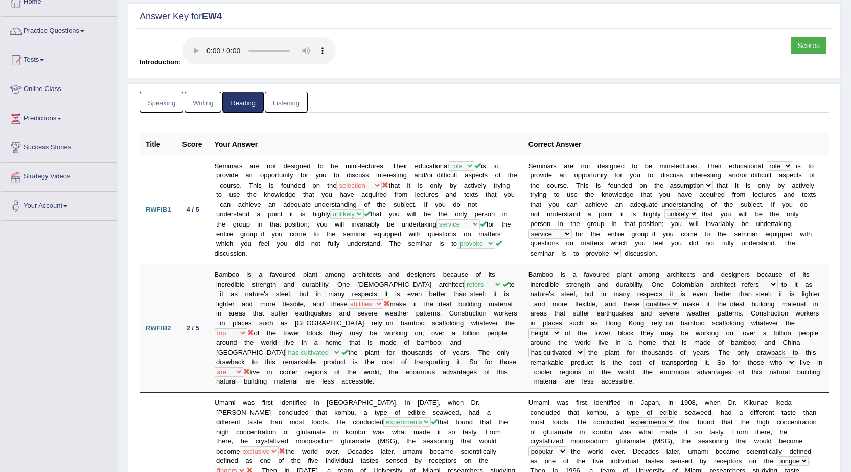
scroll to position [60, 0]
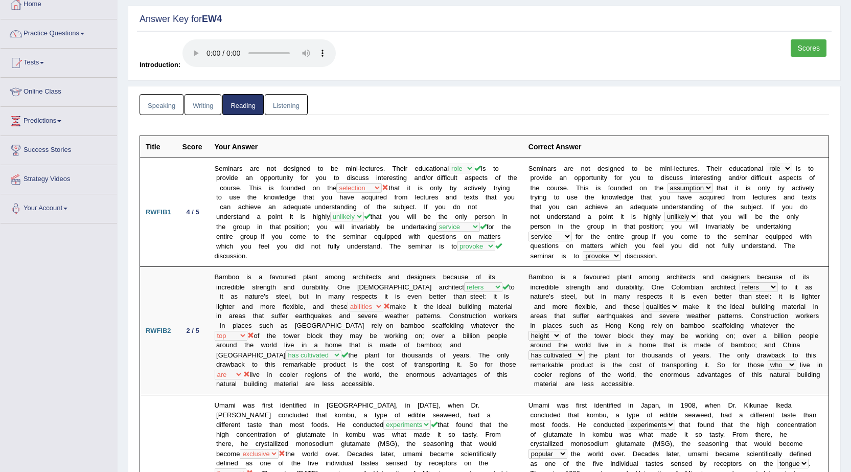
click at [158, 109] on link "Speaking" at bounding box center [162, 104] width 44 height 21
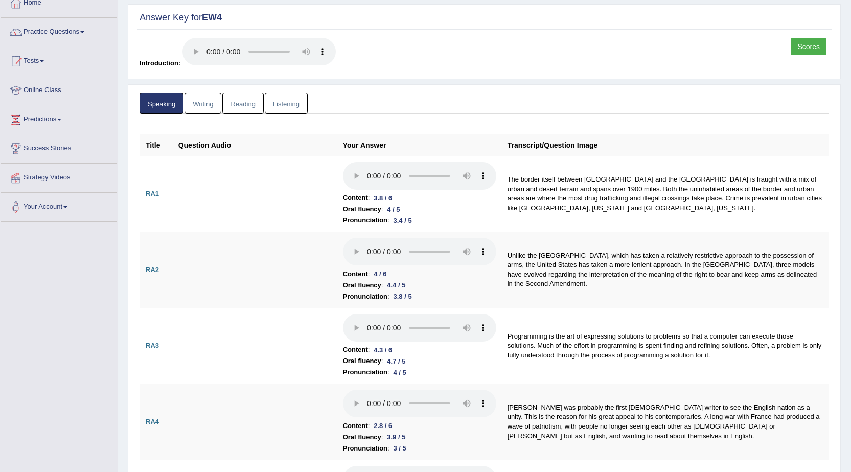
scroll to position [0, 0]
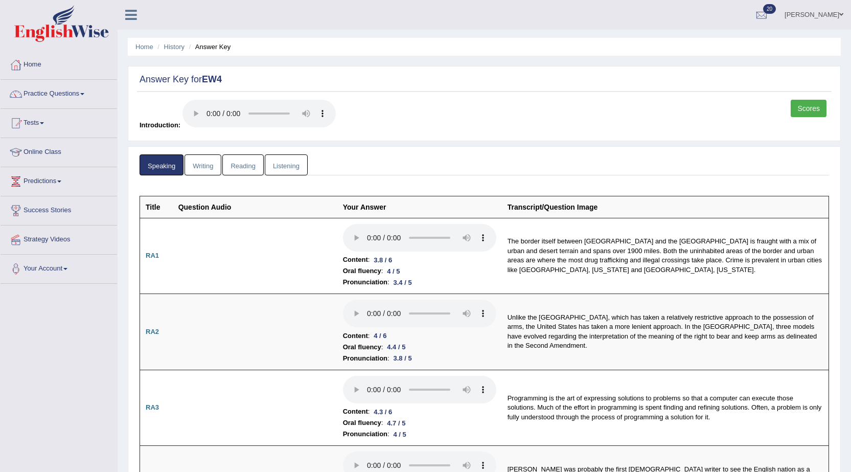
click at [288, 161] on link "Listening" at bounding box center [286, 164] width 43 height 21
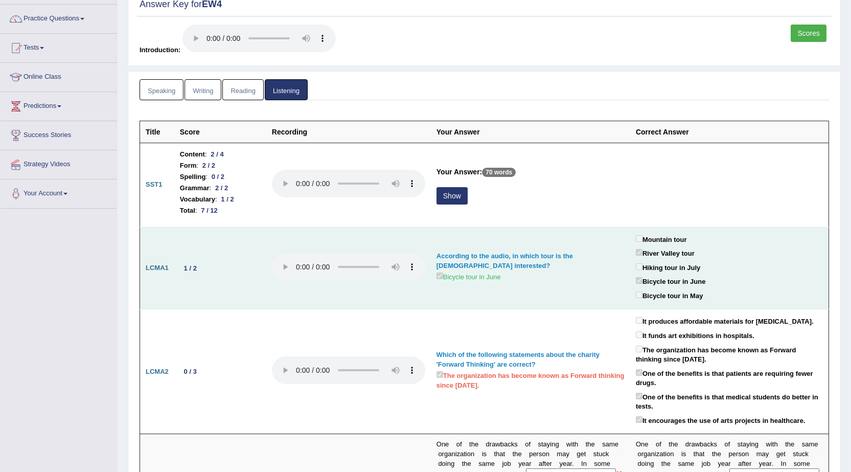
scroll to position [153, 0]
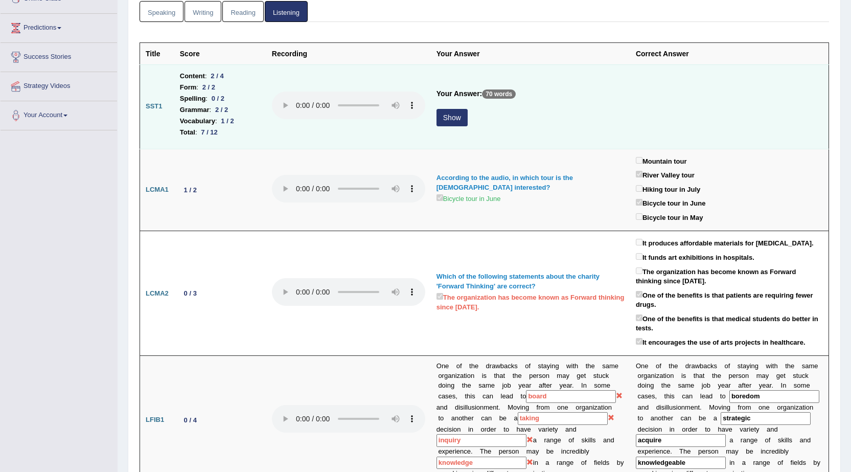
click at [456, 108] on td "Your Answer: 70 words Show" at bounding box center [530, 106] width 199 height 84
click at [456, 109] on button "Show" at bounding box center [451, 117] width 31 height 17
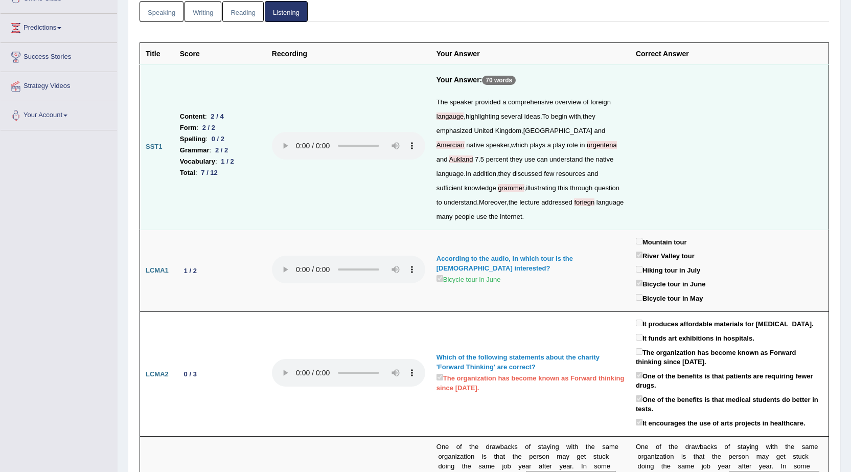
click at [465, 141] on span "Amercian" at bounding box center [450, 145] width 28 height 8
click at [434, 120] on td "Your Answer: 70 words The speaker provided a comprehensive overview of foreign …" at bounding box center [530, 146] width 199 height 165
click at [485, 182] on div "The speaker provided a comprehensive overview of foreign langauge , highlightin…" at bounding box center [530, 159] width 188 height 129
click at [582, 201] on span "foriegn" at bounding box center [584, 202] width 20 height 8
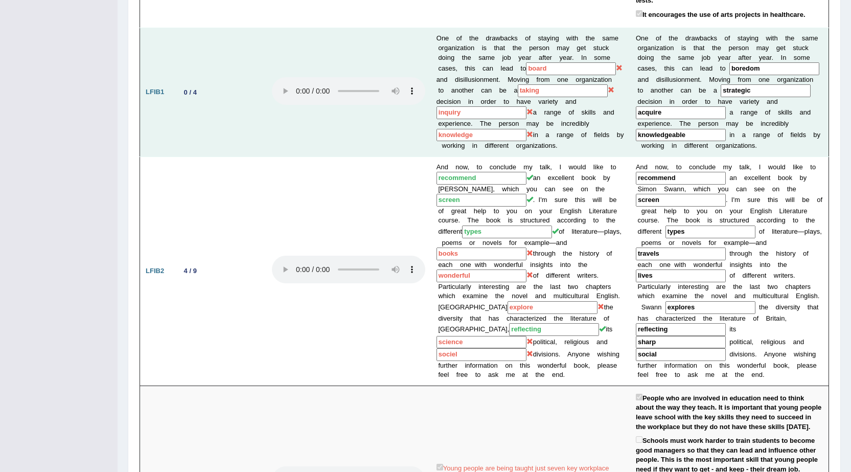
scroll to position [562, 0]
click at [578, 101] on td "One of the drawbacks of staying with the same organization is that the person m…" at bounding box center [530, 92] width 199 height 128
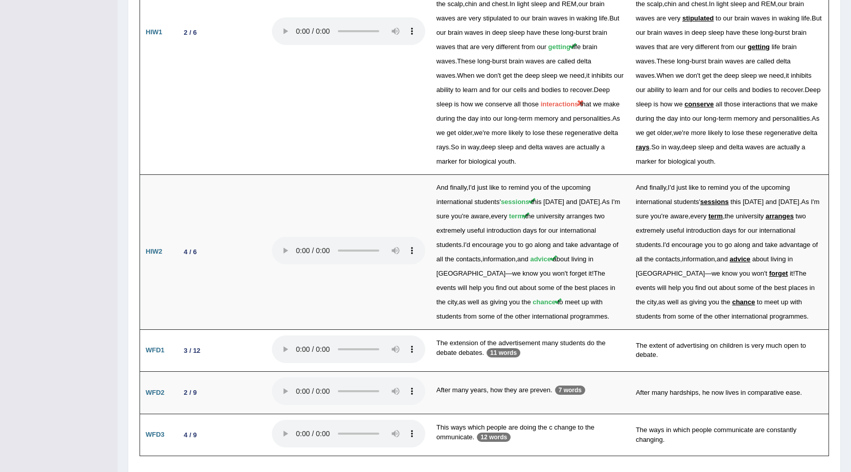
scroll to position [1823, 0]
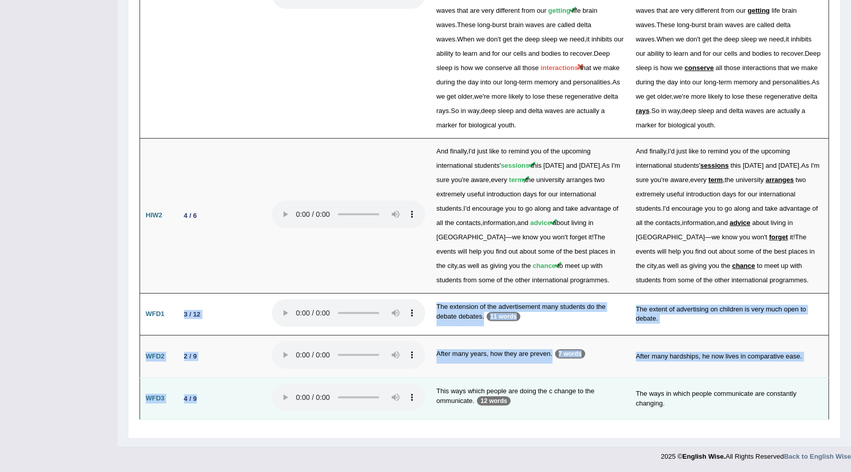
drag, startPoint x: 184, startPoint y: 311, endPoint x: 211, endPoint y: 398, distance: 90.5
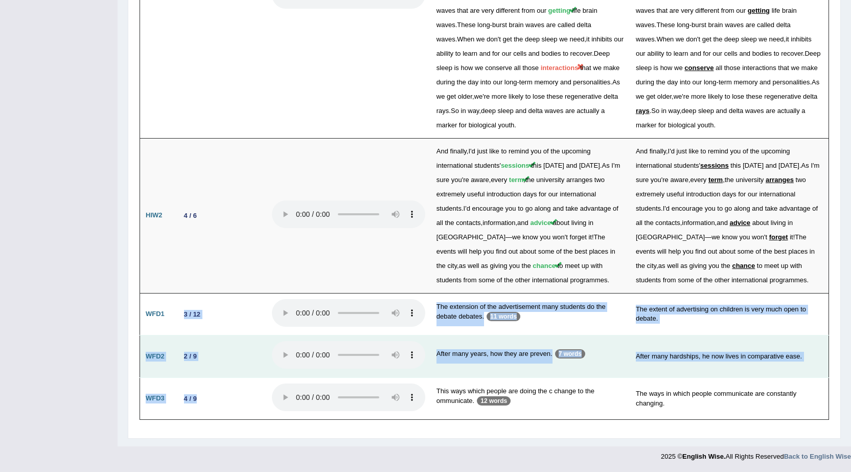
click at [243, 365] on td "2 / 9" at bounding box center [220, 356] width 92 height 42
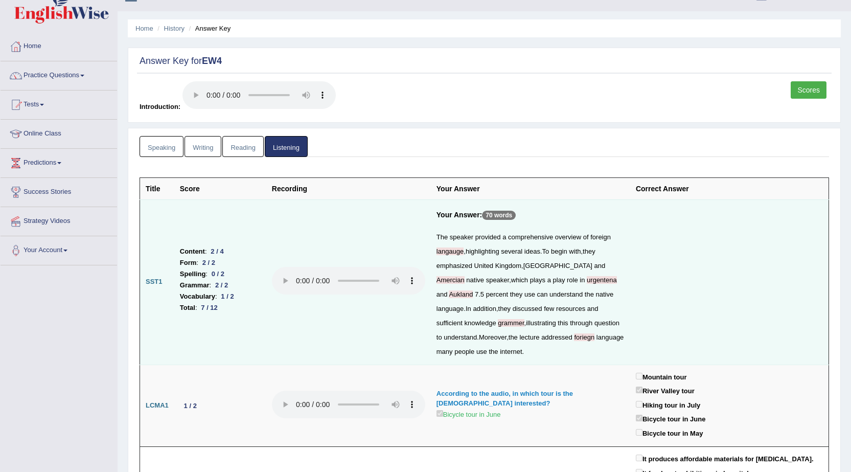
scroll to position [0, 0]
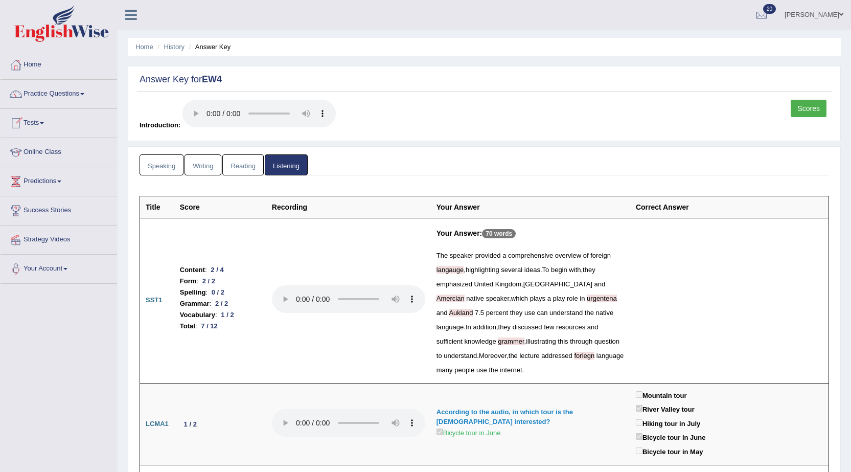
click at [672, 208] on th "Correct Answer" at bounding box center [729, 207] width 199 height 22
click at [40, 88] on link "Practice Questions" at bounding box center [59, 93] width 117 height 26
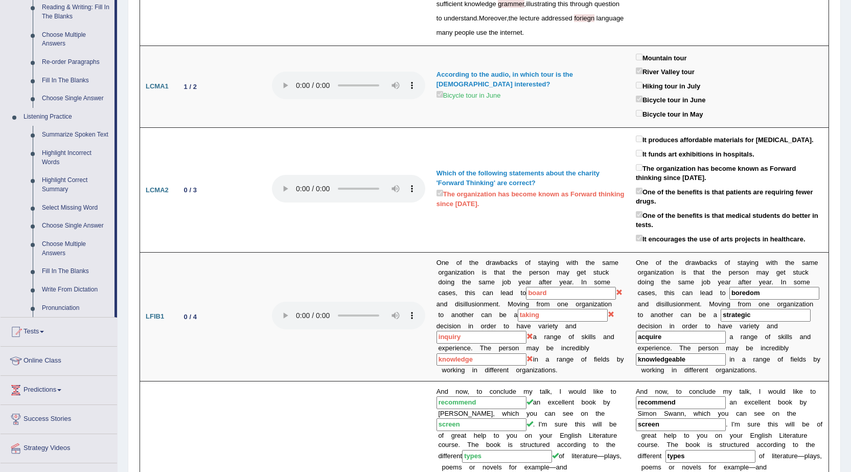
scroll to position [409, 0]
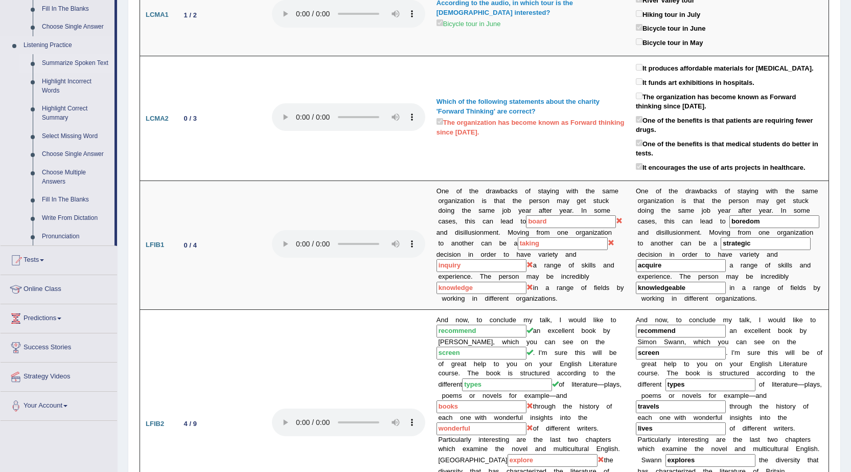
click at [53, 62] on link "Summarize Spoken Text" at bounding box center [75, 63] width 77 height 18
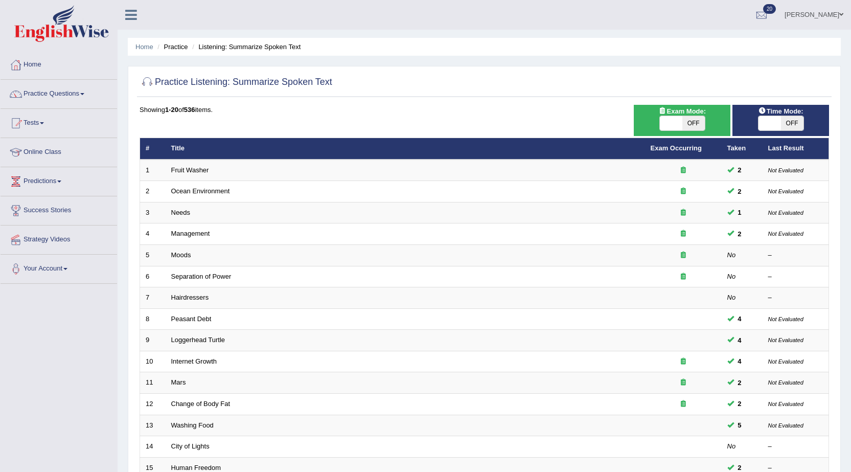
click at [685, 112] on span "Exam Mode:" at bounding box center [682, 111] width 55 height 11
click at [683, 128] on span "OFF" at bounding box center [693, 123] width 22 height 14
checkbox input "true"
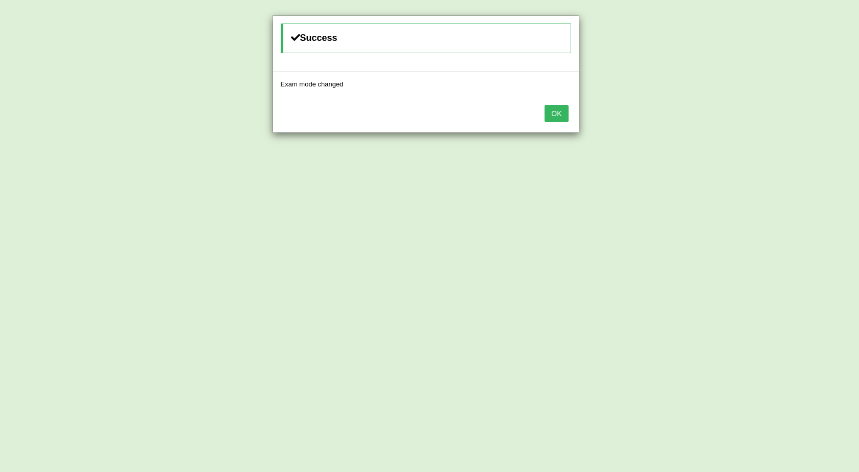
click at [555, 112] on button "OK" at bounding box center [556, 113] width 24 height 17
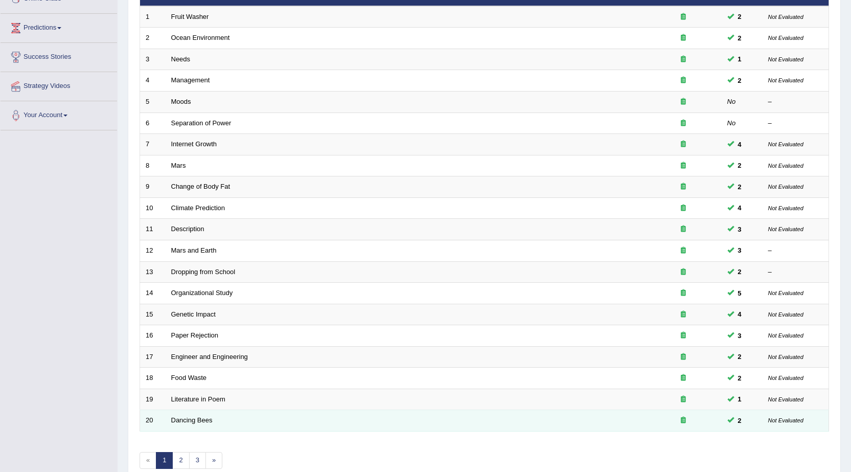
scroll to position [204, 0]
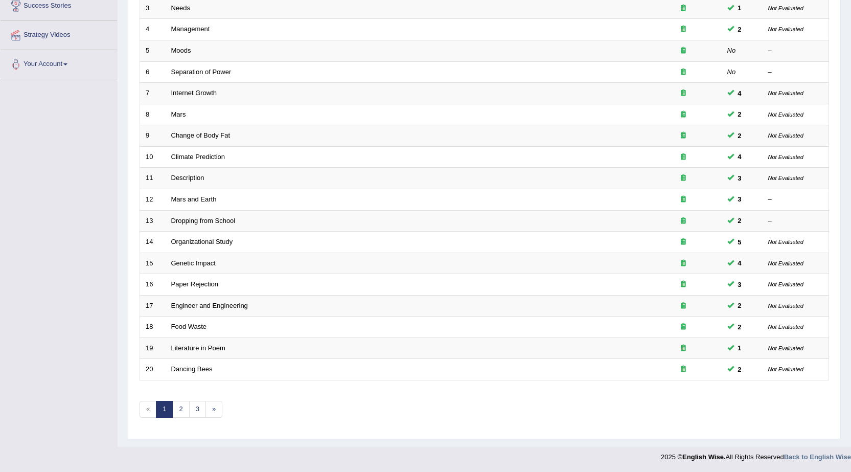
click at [172, 411] on link "1" at bounding box center [164, 409] width 17 height 17
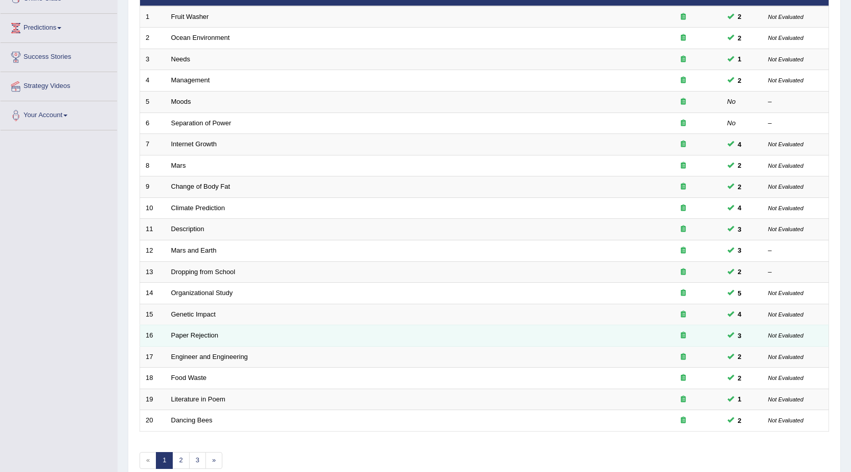
scroll to position [204, 0]
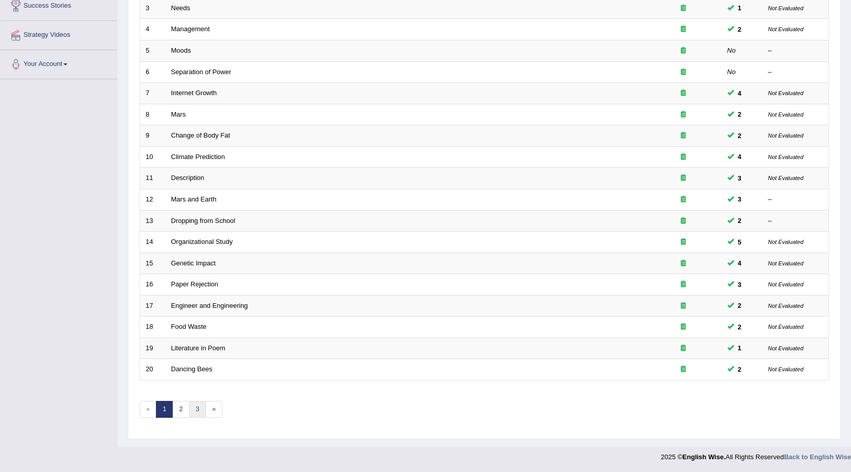
click at [195, 407] on link "3" at bounding box center [197, 409] width 17 height 17
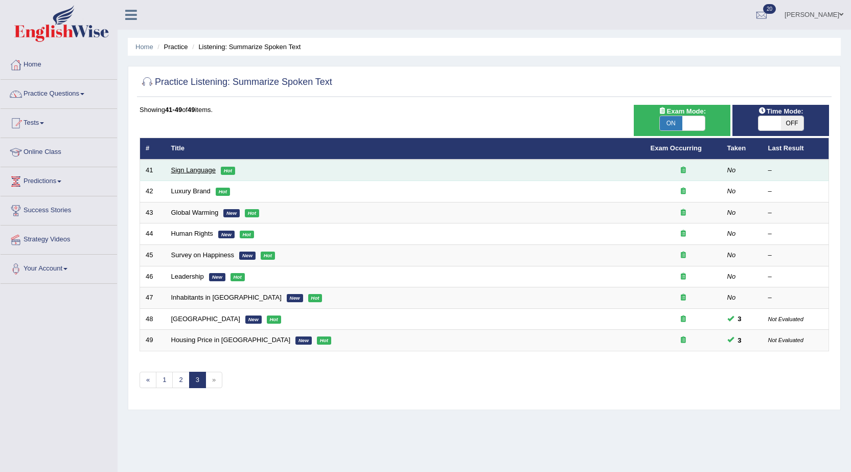
click at [188, 173] on link "Sign Language" at bounding box center [193, 170] width 44 height 8
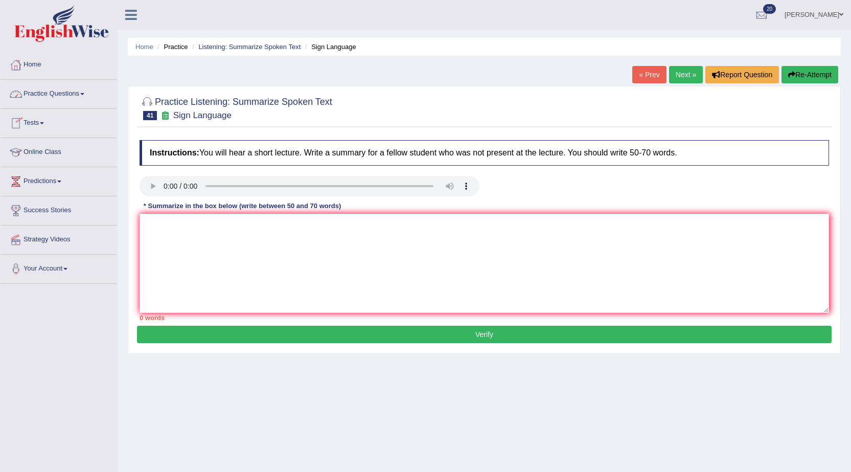
click at [648, 82] on link "« Prev" at bounding box center [649, 74] width 34 height 17
click at [243, 43] on link "Listening: Summarize Spoken Text" at bounding box center [249, 47] width 102 height 8
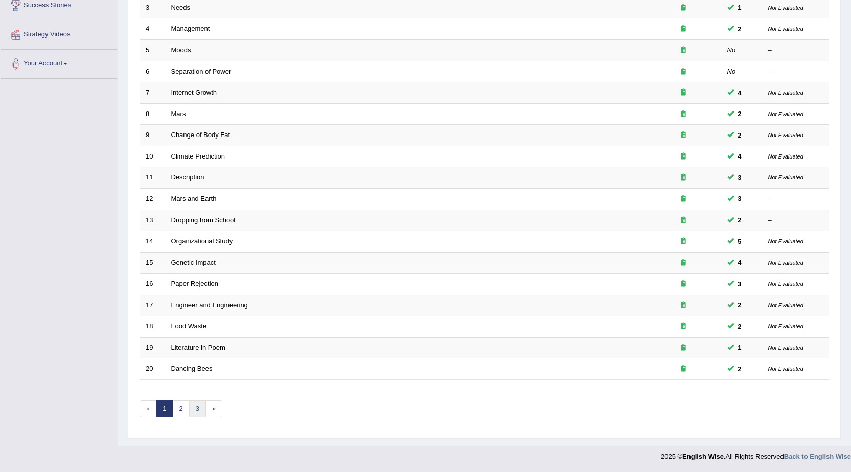
click at [195, 401] on link "3" at bounding box center [197, 408] width 17 height 17
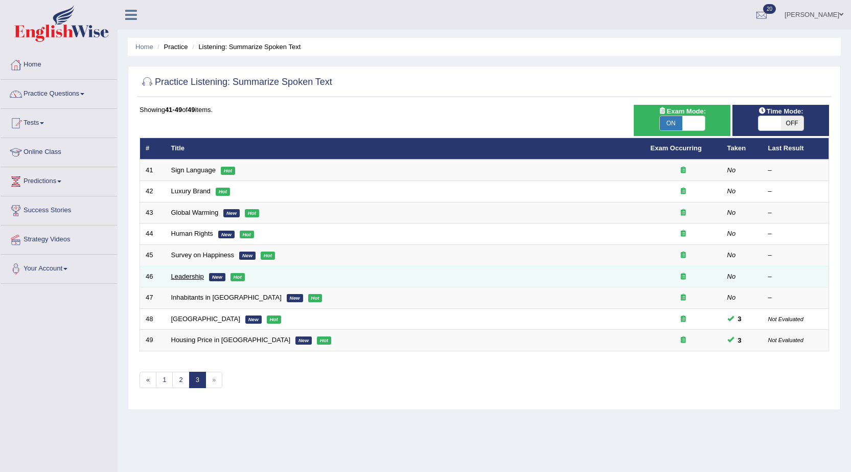
click at [190, 278] on link "Leadership" at bounding box center [187, 276] width 33 height 8
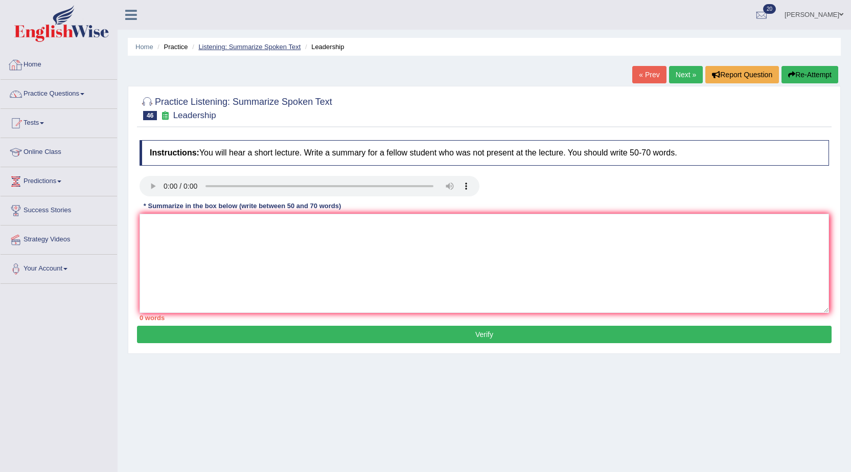
click at [219, 47] on link "Listening: Summarize Spoken Text" at bounding box center [249, 47] width 102 height 8
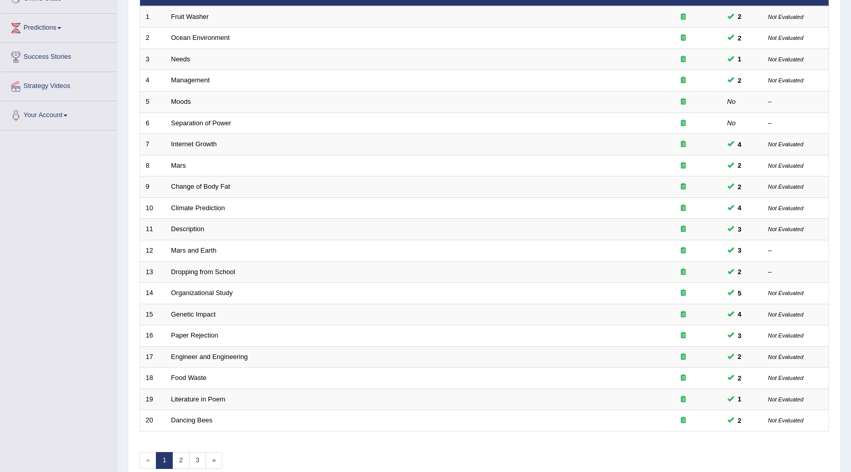
scroll to position [153, 0]
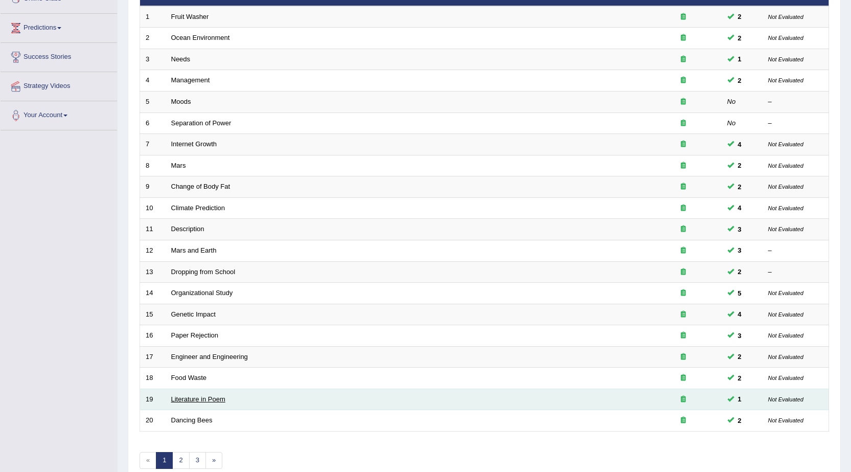
click at [202, 398] on link "Literature in Poem" at bounding box center [198, 399] width 54 height 8
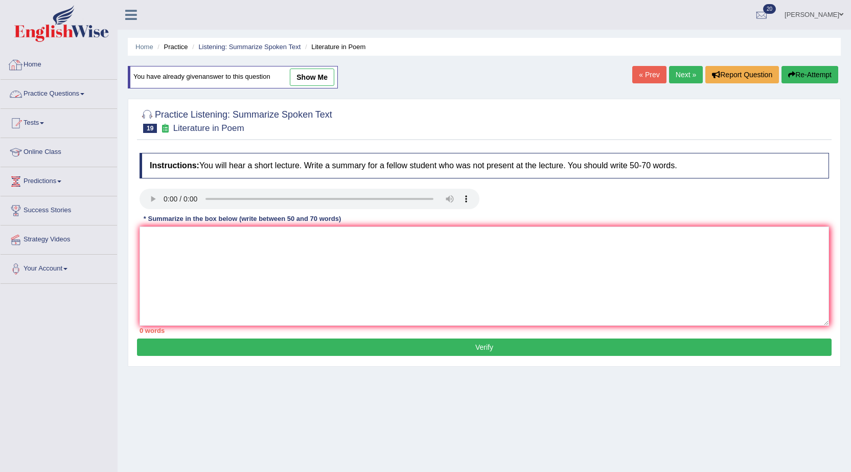
click at [42, 103] on link "Practice Questions" at bounding box center [59, 93] width 117 height 26
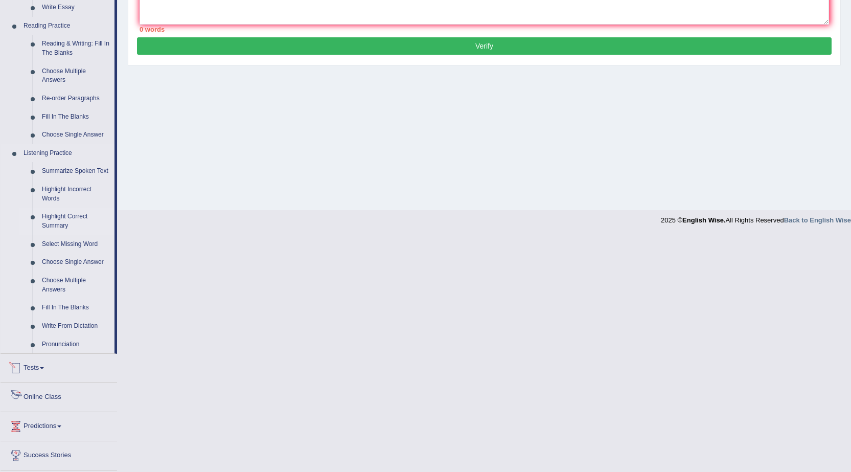
scroll to position [358, 0]
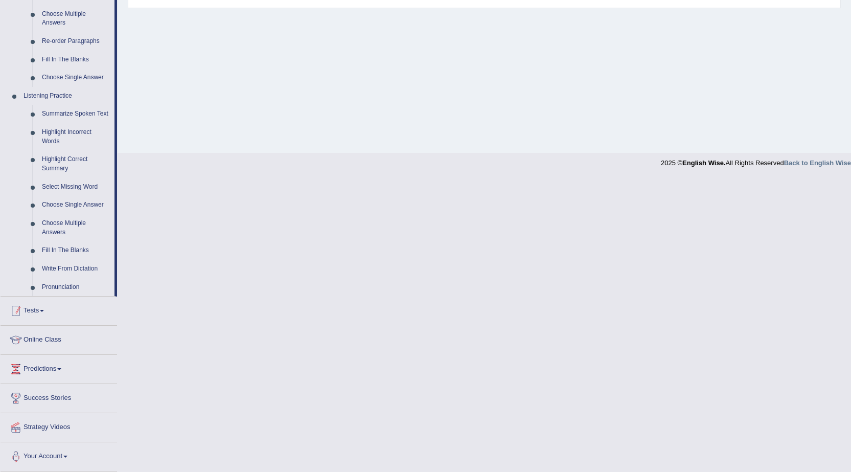
click at [44, 310] on span at bounding box center [42, 311] width 4 height 2
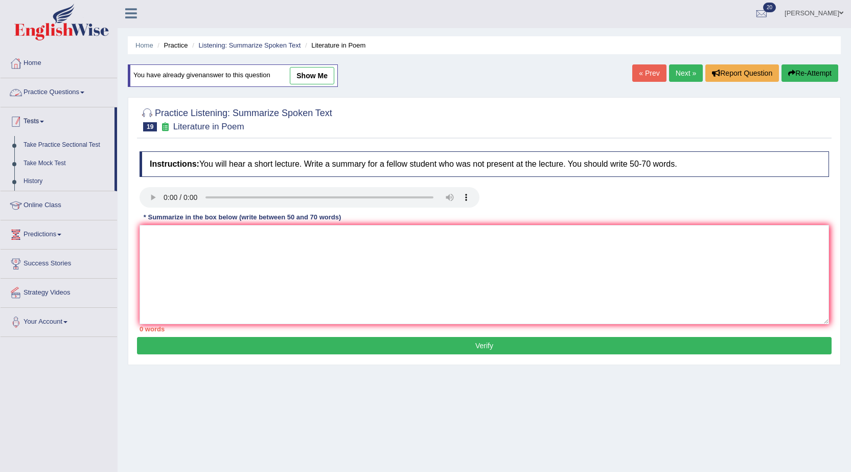
scroll to position [0, 0]
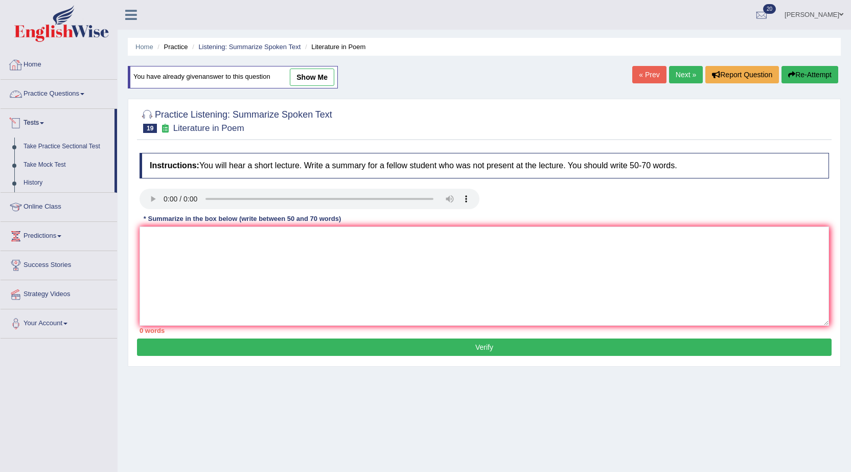
click at [37, 68] on link "Home" at bounding box center [59, 64] width 117 height 26
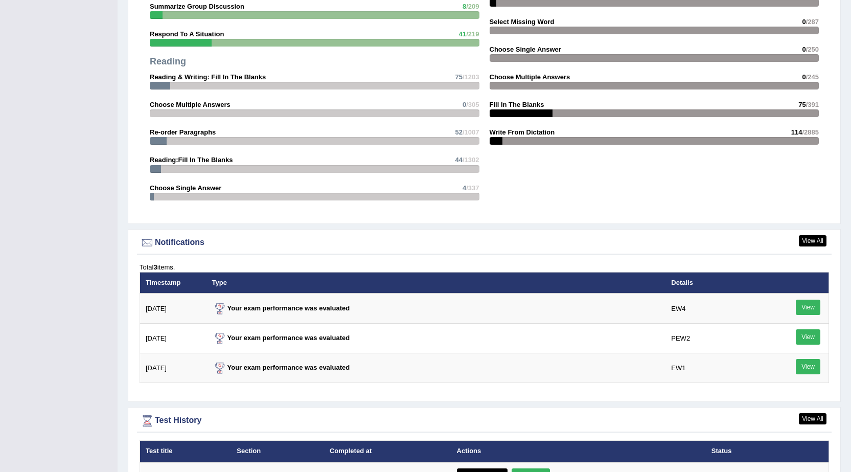
scroll to position [1300, 0]
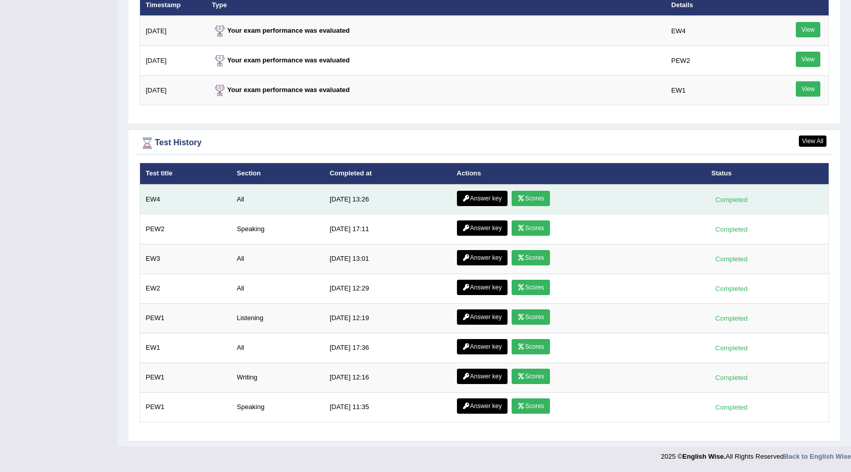
click at [492, 200] on link "Answer key" at bounding box center [482, 198] width 51 height 15
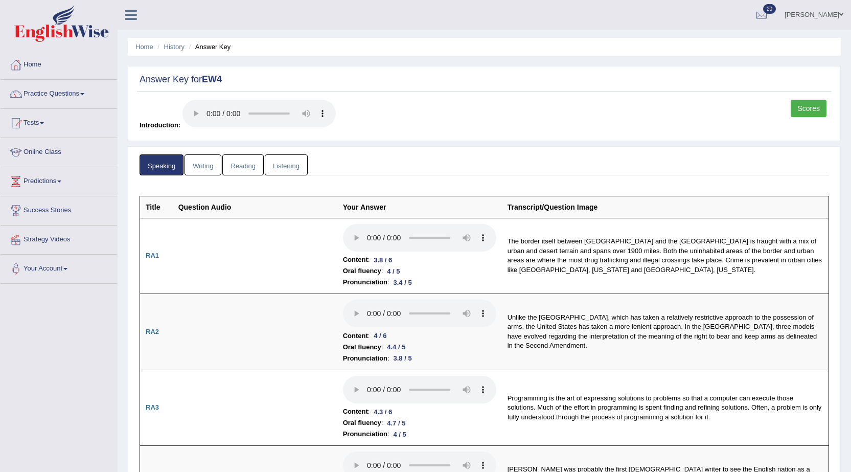
click at [198, 157] on link "Writing" at bounding box center [203, 164] width 37 height 21
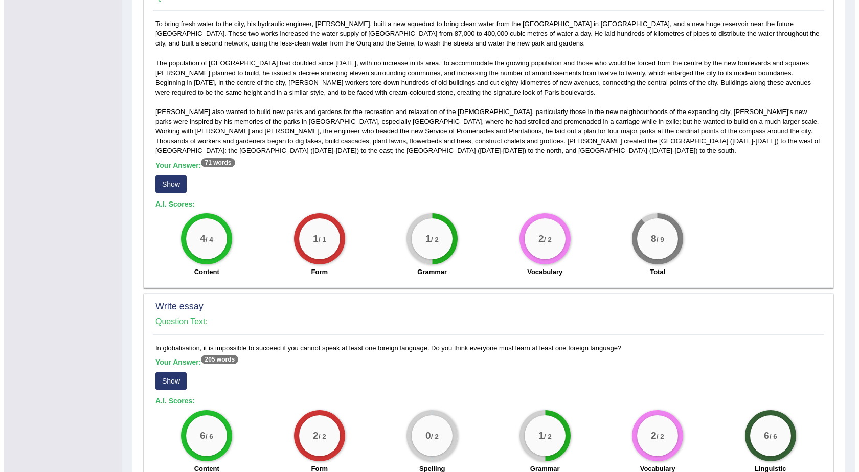
scroll to position [409, 0]
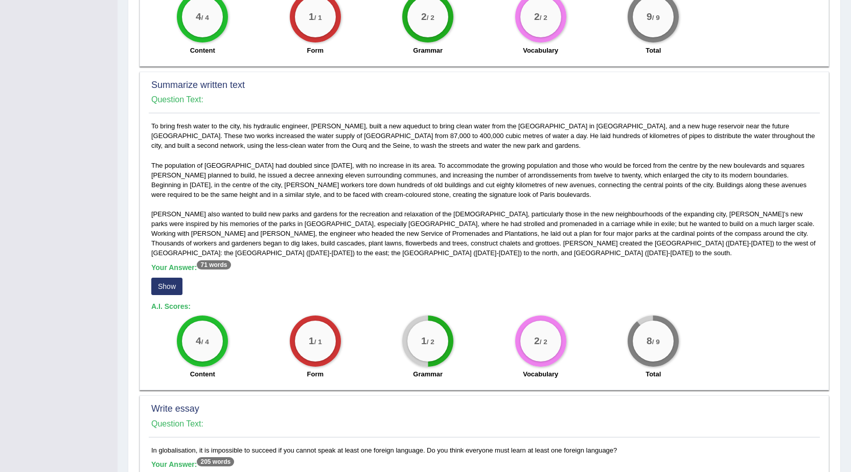
click at [222, 263] on sup "71 words" at bounding box center [214, 264] width 34 height 9
click at [178, 288] on button "Show" at bounding box center [166, 286] width 31 height 17
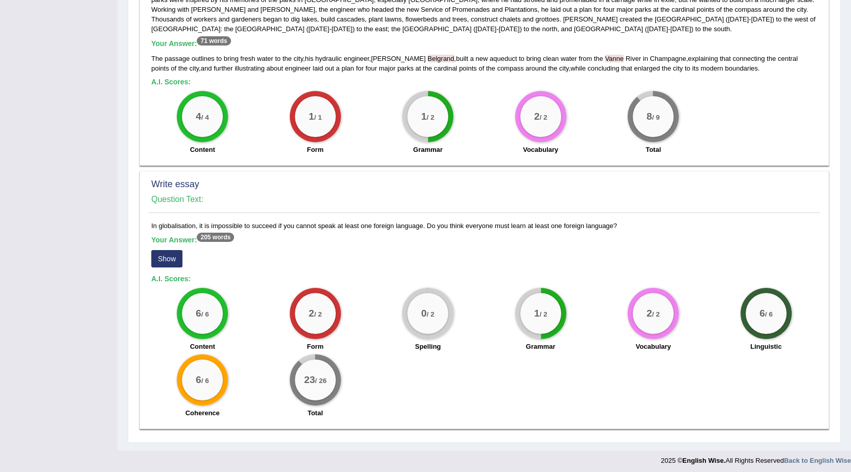
scroll to position [637, 0]
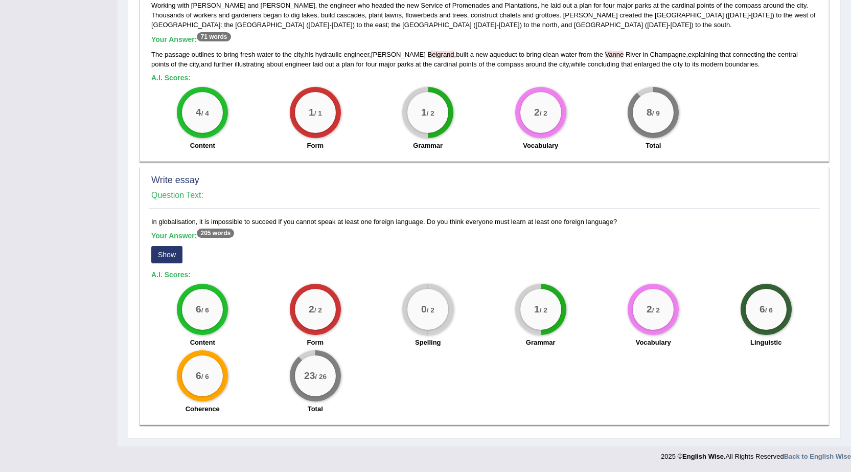
click at [171, 265] on div "Your Answer: 205 words Show" at bounding box center [484, 249] width 666 height 34
click at [171, 260] on button "Show" at bounding box center [166, 254] width 31 height 17
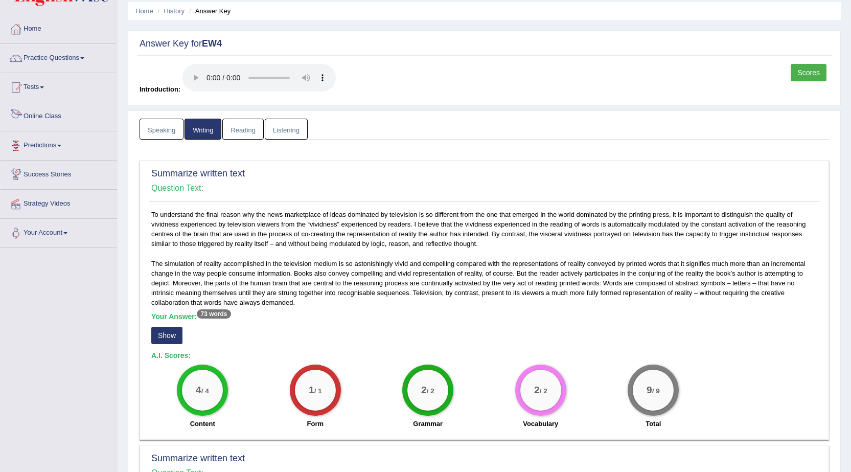
scroll to position [0, 0]
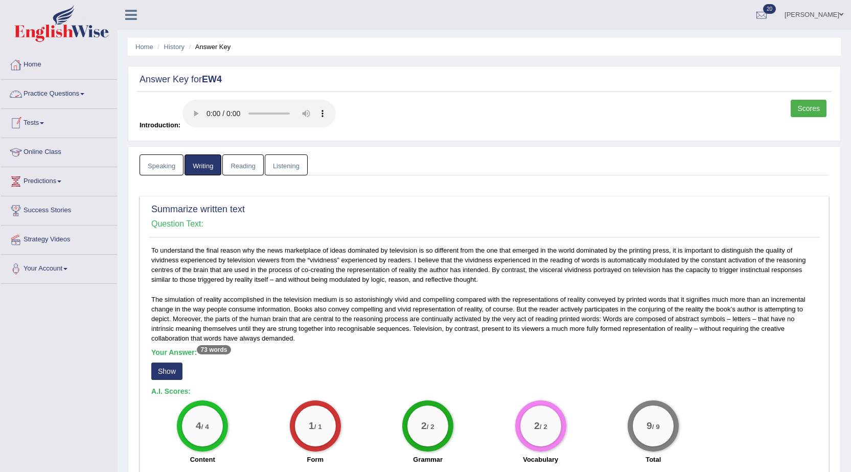
click at [37, 63] on link "Home" at bounding box center [59, 64] width 117 height 26
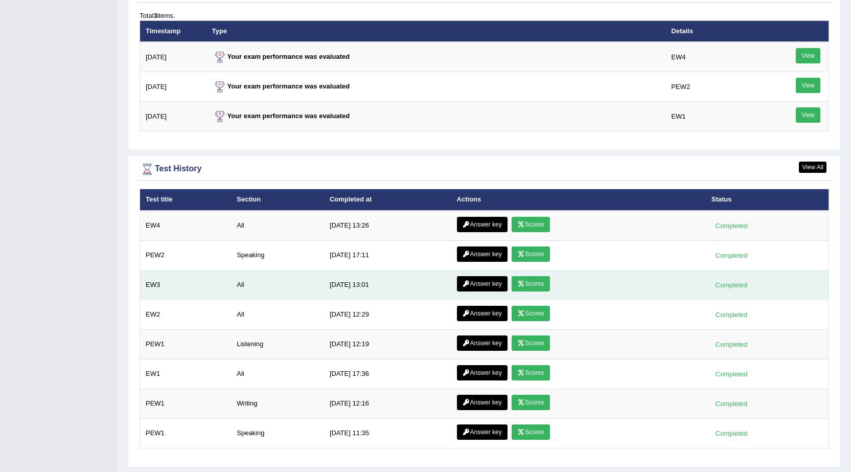
scroll to position [1274, 0]
click at [531, 283] on link "Scores" at bounding box center [531, 283] width 38 height 15
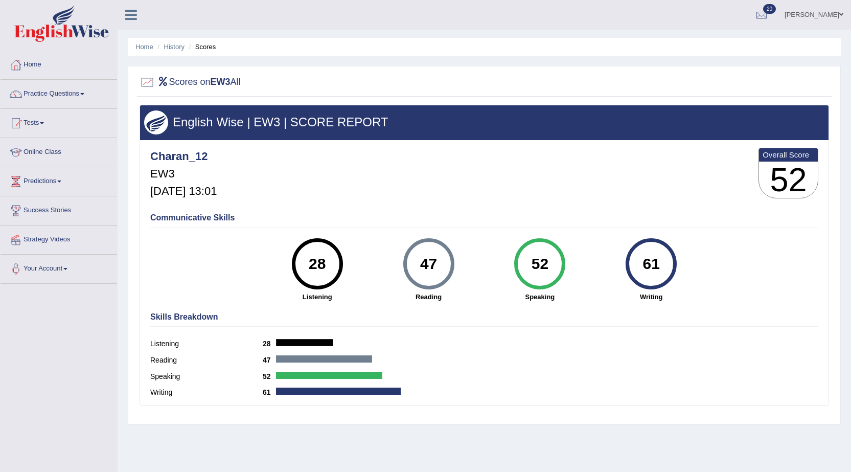
click at [169, 39] on ul "Home History Scores" at bounding box center [484, 47] width 713 height 18
click at [169, 42] on li "History" at bounding box center [170, 47] width 30 height 10
click at [170, 50] on link "History" at bounding box center [174, 47] width 20 height 8
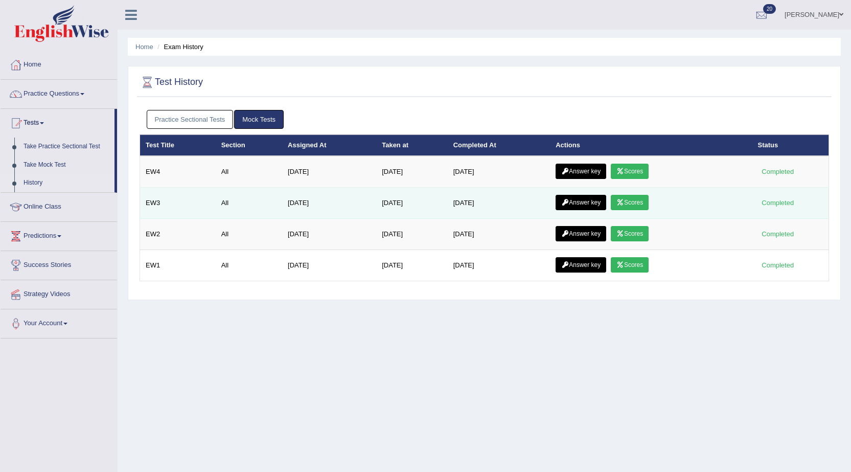
click at [590, 202] on link "Answer key" at bounding box center [581, 202] width 51 height 15
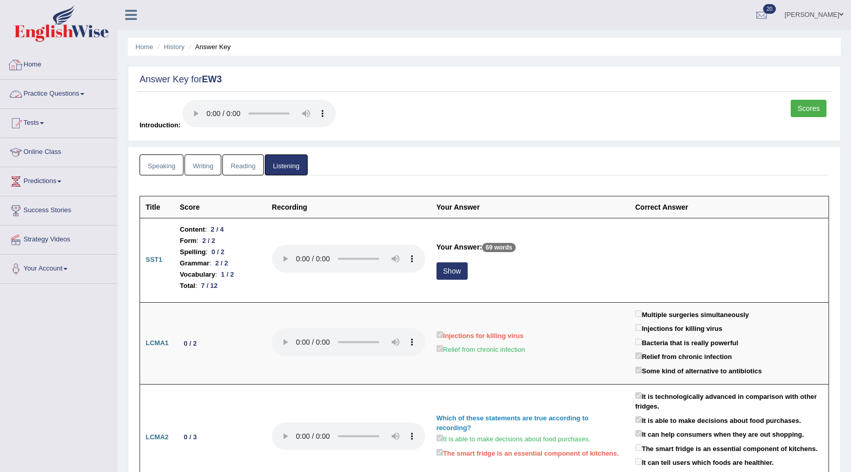
click at [32, 70] on link "Home" at bounding box center [59, 64] width 117 height 26
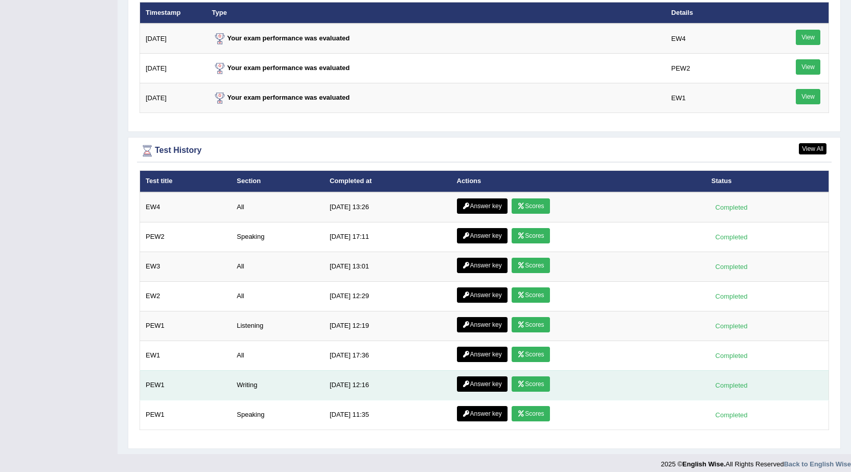
scroll to position [1300, 0]
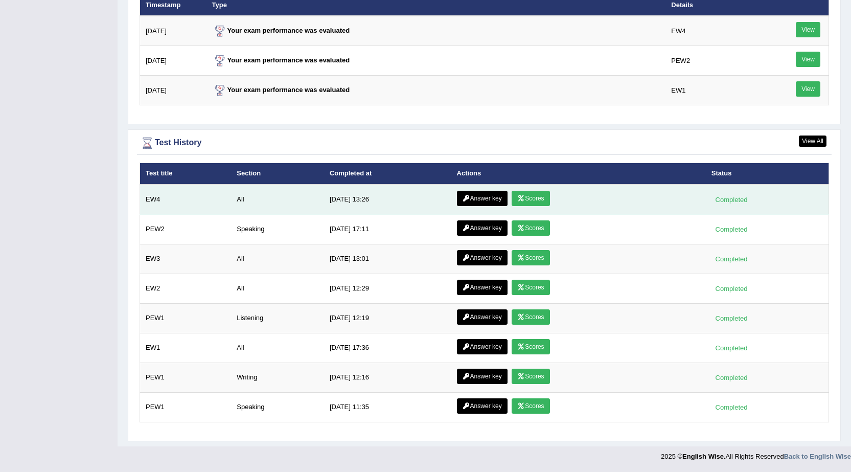
click at [473, 197] on link "Answer key" at bounding box center [482, 198] width 51 height 15
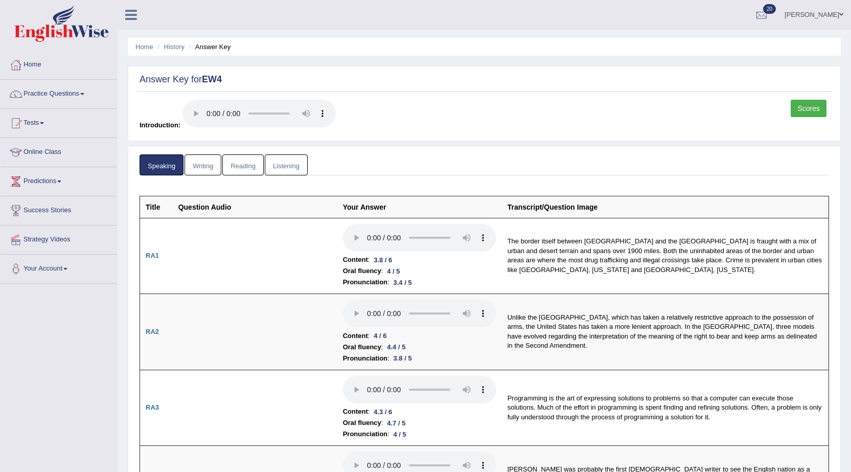
click at [241, 167] on link "Reading" at bounding box center [242, 164] width 41 height 21
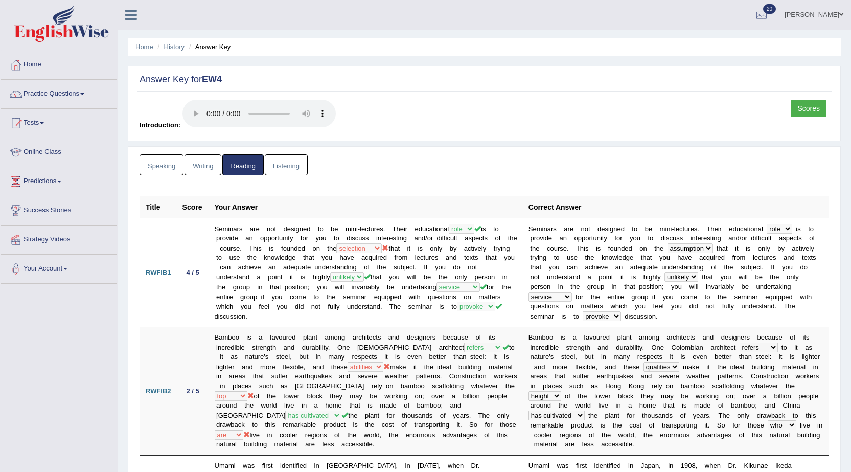
click at [172, 173] on link "Speaking" at bounding box center [162, 164] width 44 height 21
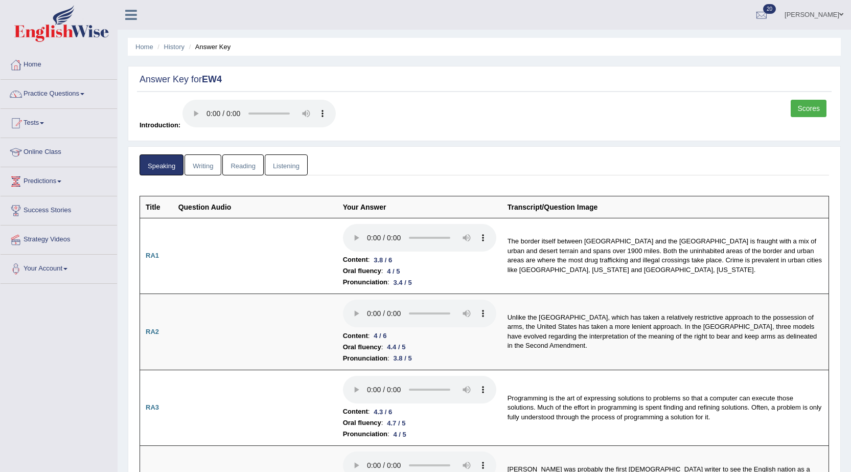
click at [293, 170] on link "Listening" at bounding box center [286, 164] width 43 height 21
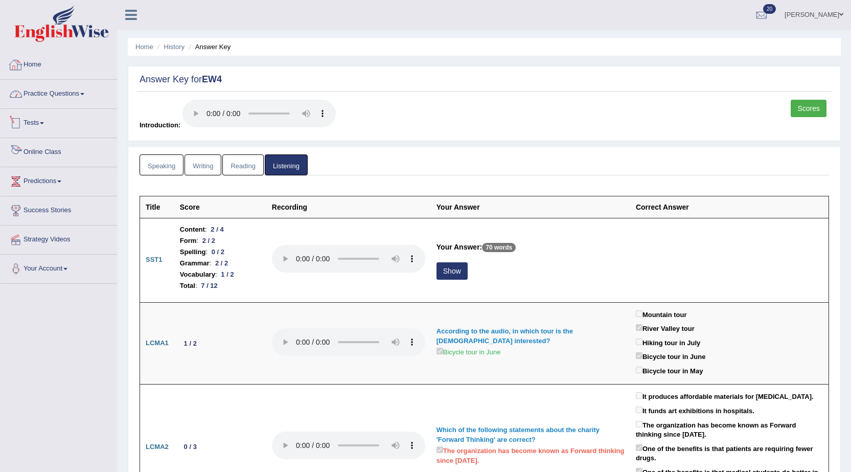
click at [37, 59] on link "Home" at bounding box center [59, 64] width 117 height 26
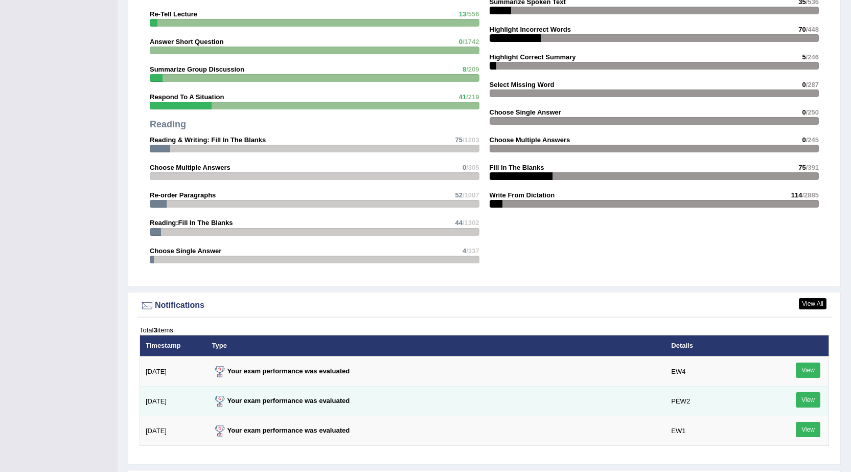
scroll to position [1227, 0]
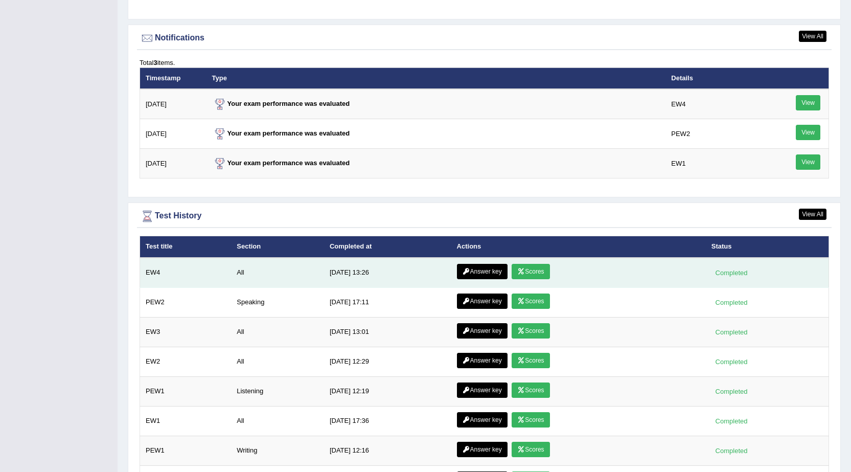
click at [541, 269] on link "Scores" at bounding box center [531, 271] width 38 height 15
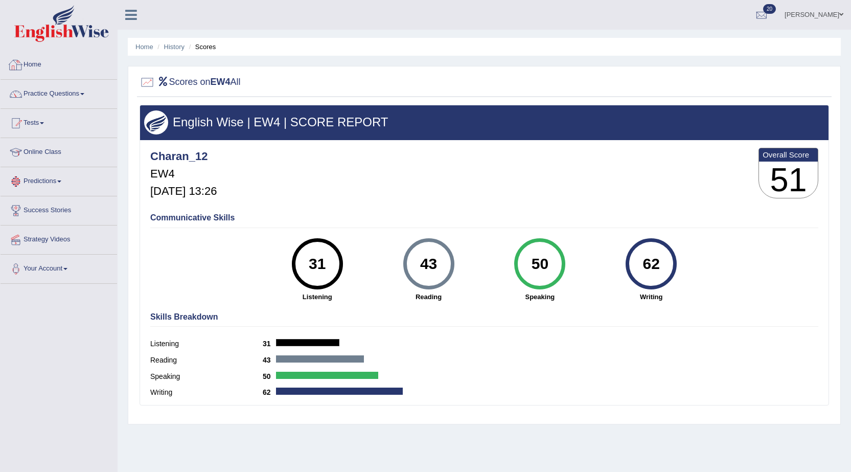
click at [39, 62] on link "Home" at bounding box center [59, 64] width 117 height 26
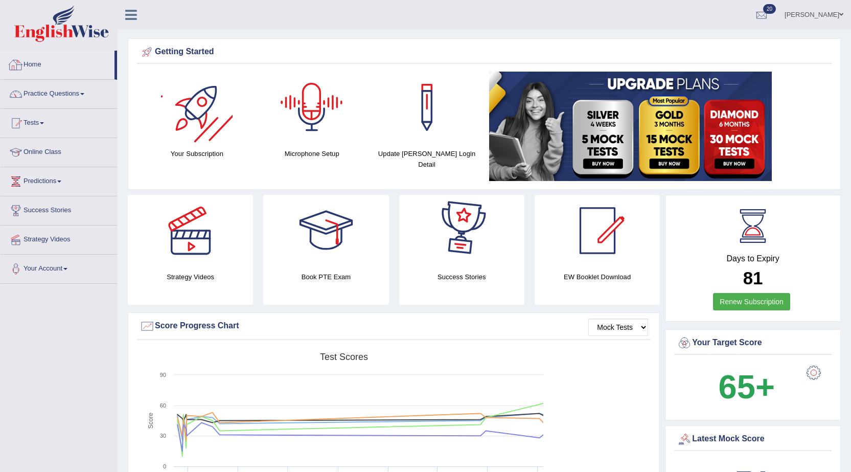
click at [44, 63] on link "Home" at bounding box center [58, 64] width 114 height 26
click at [51, 91] on link "Practice Questions" at bounding box center [59, 93] width 117 height 26
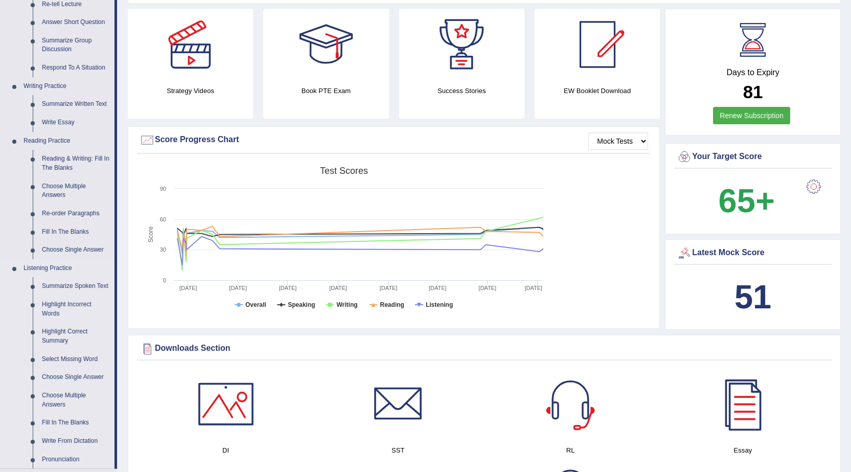
scroll to position [204, 0]
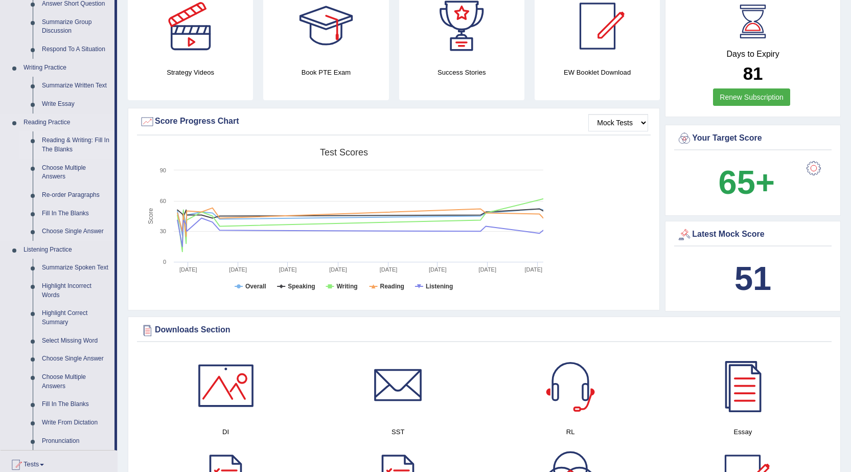
click at [60, 137] on link "Reading & Writing: Fill In The Blanks" at bounding box center [75, 144] width 77 height 27
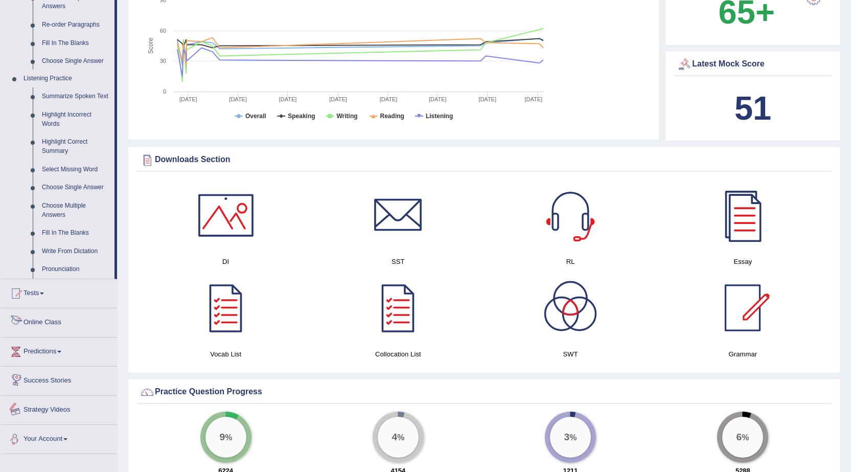
scroll to position [696, 0]
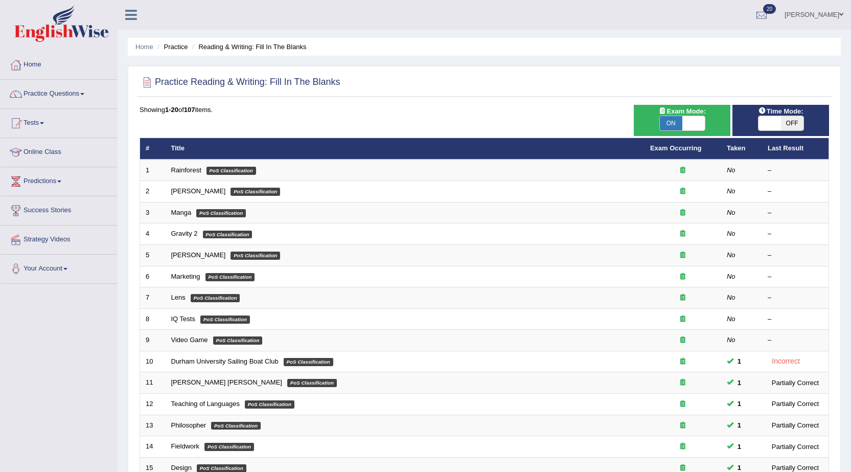
click at [778, 128] on span at bounding box center [769, 123] width 22 height 14
checkbox input "true"
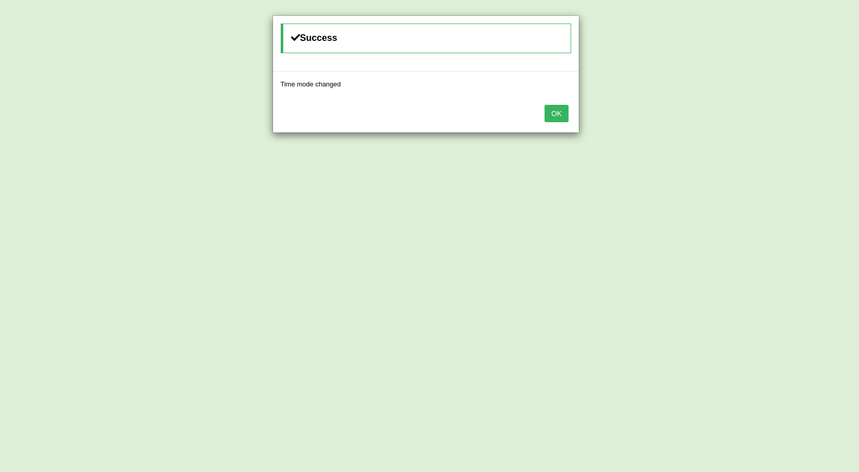
click at [550, 111] on button "OK" at bounding box center [556, 113] width 24 height 17
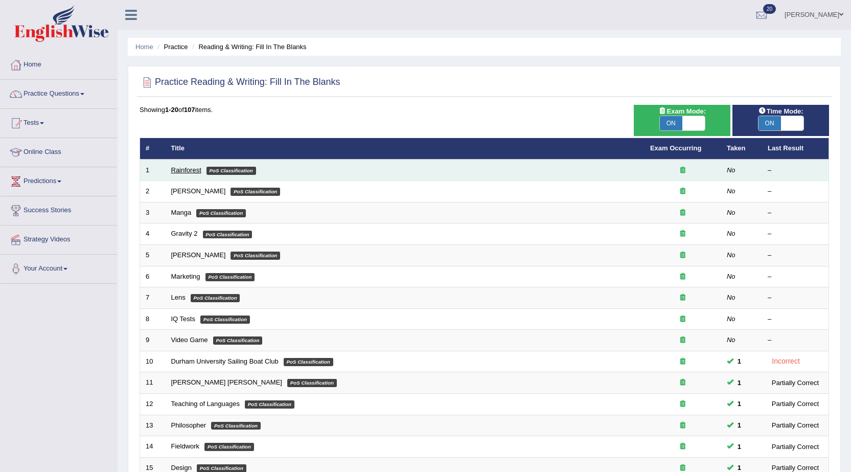
click at [177, 171] on link "Rainforest" at bounding box center [186, 170] width 30 height 8
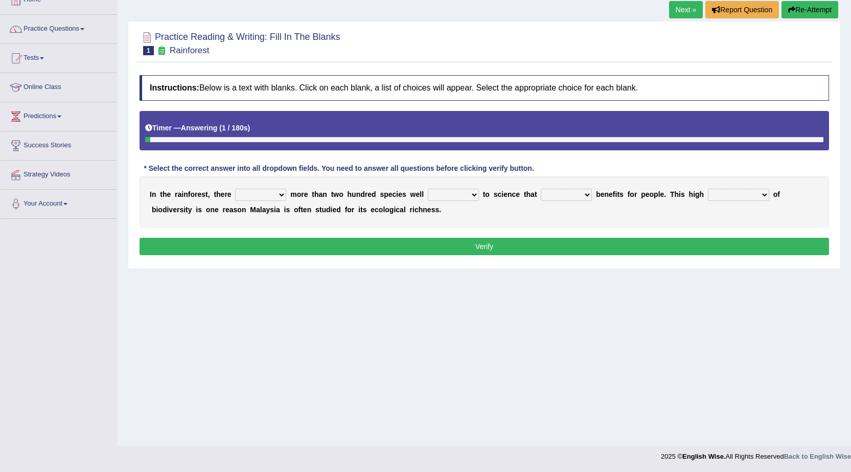
click at [280, 194] on select "have can be has is" at bounding box center [260, 195] width 51 height 12
select select "have"
click at [235, 189] on select "have can be has is" at bounding box center [260, 195] width 51 height 12
click at [450, 195] on select "knowing known knew know" at bounding box center [453, 195] width 51 height 12
select select "known"
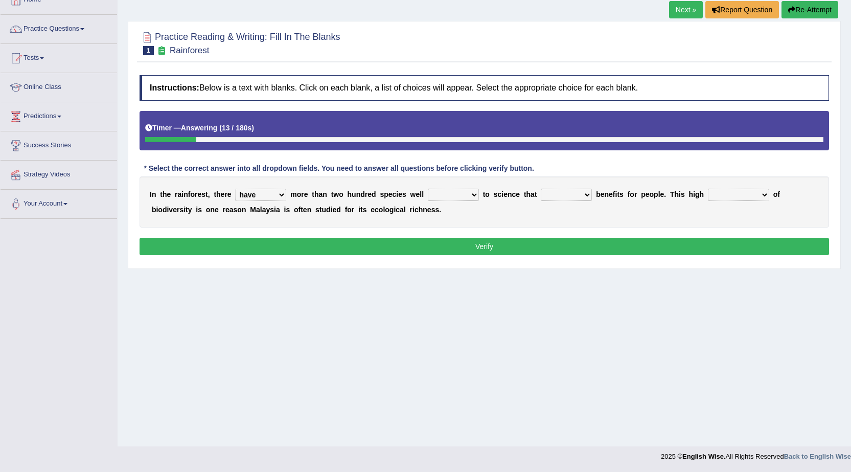
click at [428, 189] on select "knowing known knew know" at bounding box center [453, 195] width 51 height 12
click at [558, 202] on div "I n t h e r a i n f o r e s t , t h e r e have can be has is m o r e t h a n t …" at bounding box center [484, 201] width 689 height 51
click at [564, 197] on select "contain contained containing contains" at bounding box center [566, 195] width 51 height 12
select select "contain"
click at [541, 189] on select "contain contained containing contains" at bounding box center [566, 195] width 51 height 12
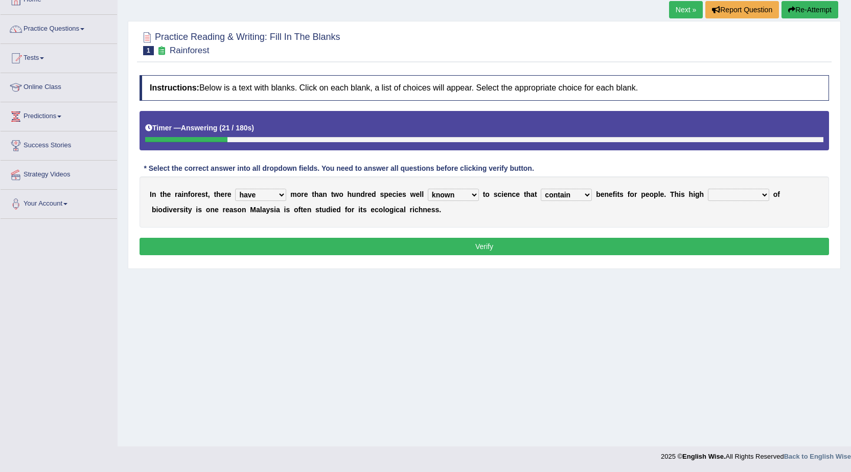
click at [722, 195] on select "condensation conjunction continuity complexity" at bounding box center [738, 195] width 61 height 12
select select "complexity"
click at [708, 189] on select "condensation conjunction continuity complexity" at bounding box center [738, 195] width 61 height 12
click at [533, 240] on button "Verify" at bounding box center [484, 246] width 689 height 17
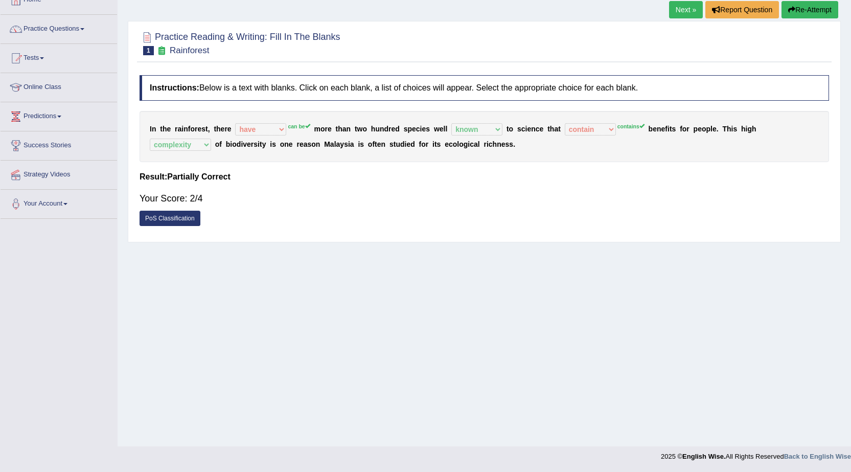
click at [679, 9] on link "Next »" at bounding box center [686, 9] width 34 height 17
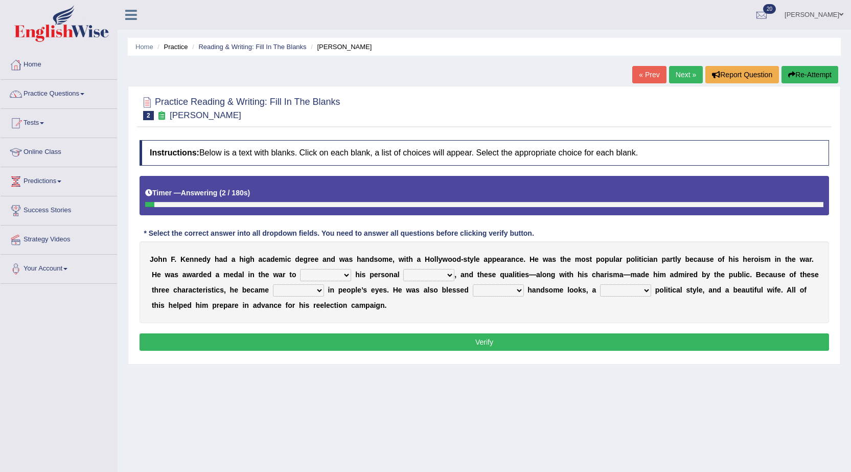
click at [350, 278] on select "prove show evidence upthrow" at bounding box center [325, 275] width 51 height 12
click at [300, 269] on select "prove show evidence upthrow" at bounding box center [325, 275] width 51 height 12
click at [309, 274] on select "prove show evidence upthrow" at bounding box center [325, 275] width 51 height 12
select select "show"
click at [300, 269] on select "prove show evidence upthrow" at bounding box center [325, 275] width 51 height 12
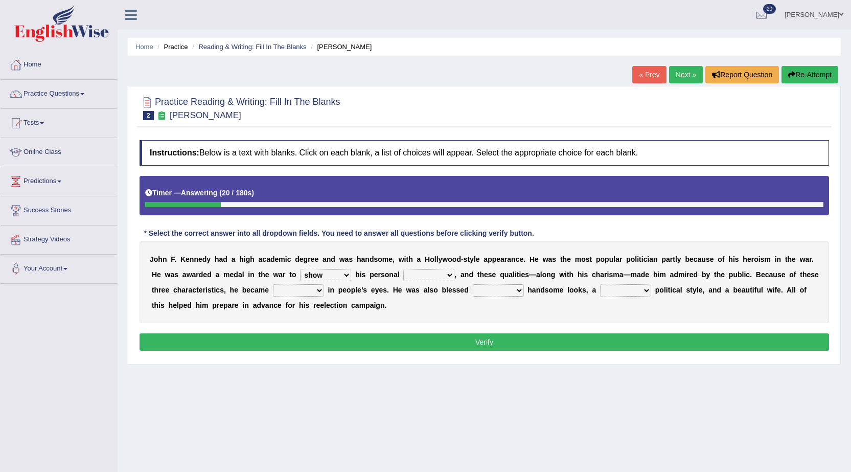
click at [436, 274] on select "passion courage charm liking" at bounding box center [428, 275] width 51 height 12
select select "liking"
click at [403, 269] on select "passion courage charm liking" at bounding box center [428, 275] width 51 height 12
click at [309, 282] on div "J o h n F . K e n n e d y h a d a h i g h a c a d e m i c d e g r e e a n d w a…" at bounding box center [484, 282] width 689 height 82
click at [309, 286] on select "iconic ironic identical impotent" at bounding box center [298, 290] width 51 height 12
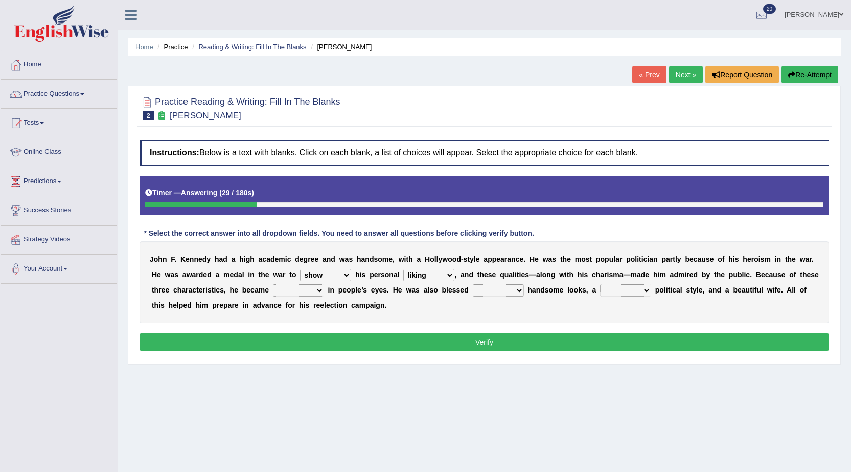
select select "iconic"
click at [273, 284] on select "iconic ironic identical impotent" at bounding box center [298, 290] width 51 height 12
click at [485, 290] on select "with in upon to" at bounding box center [498, 290] width 51 height 12
select select "to"
click at [473, 284] on select "with in upon to" at bounding box center [498, 290] width 51 height 12
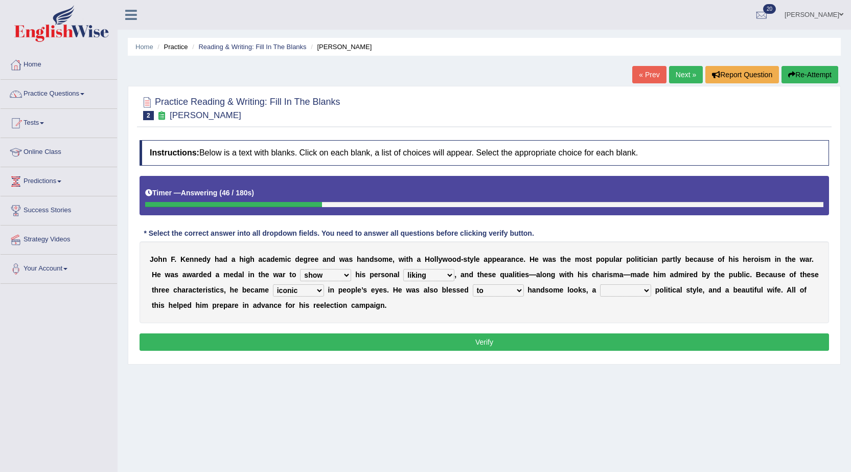
click at [592, 290] on b "a" at bounding box center [594, 290] width 4 height 8
click at [605, 290] on select "mending mends mended mend" at bounding box center [625, 290] width 51 height 12
select select "mend"
click at [600, 284] on select "mending mends mended mend" at bounding box center [625, 290] width 51 height 12
click at [564, 347] on button "Verify" at bounding box center [484, 341] width 689 height 17
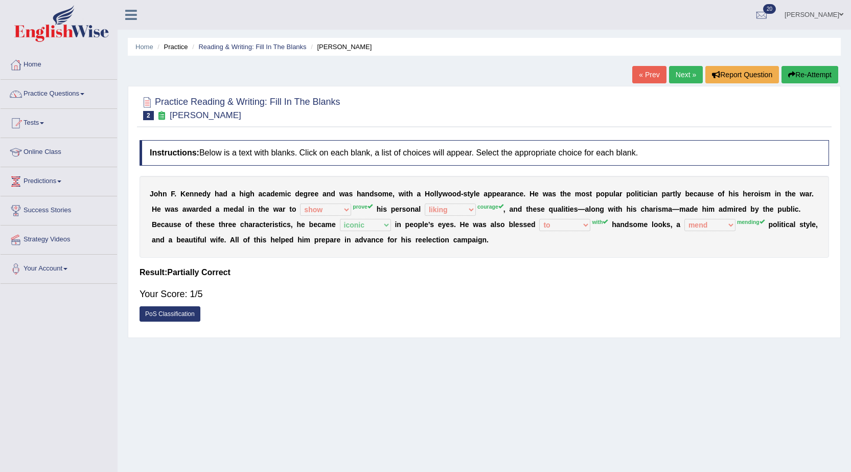
click at [826, 80] on button "Re-Attempt" at bounding box center [809, 74] width 57 height 17
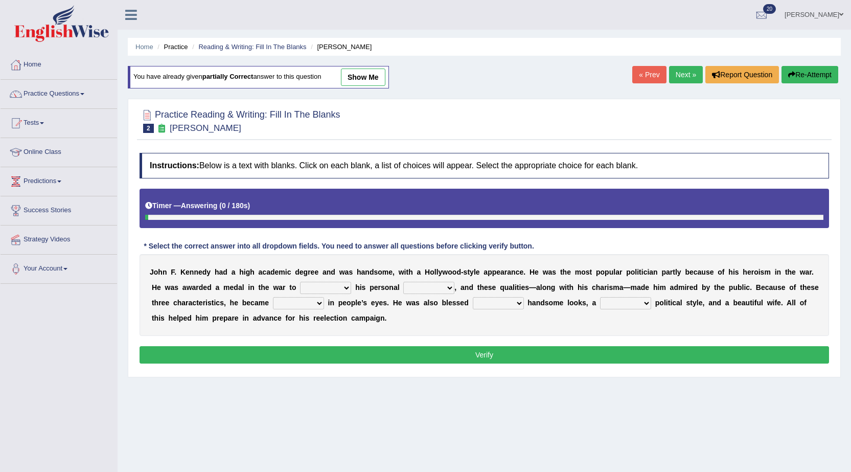
click at [334, 284] on select "prove show evidence upthrow" at bounding box center [325, 288] width 51 height 12
select select "evidence"
click at [300, 282] on select "prove show evidence upthrow" at bounding box center [325, 288] width 51 height 12
click at [442, 291] on select "passion courage charm liking" at bounding box center [428, 288] width 51 height 12
select select "charm"
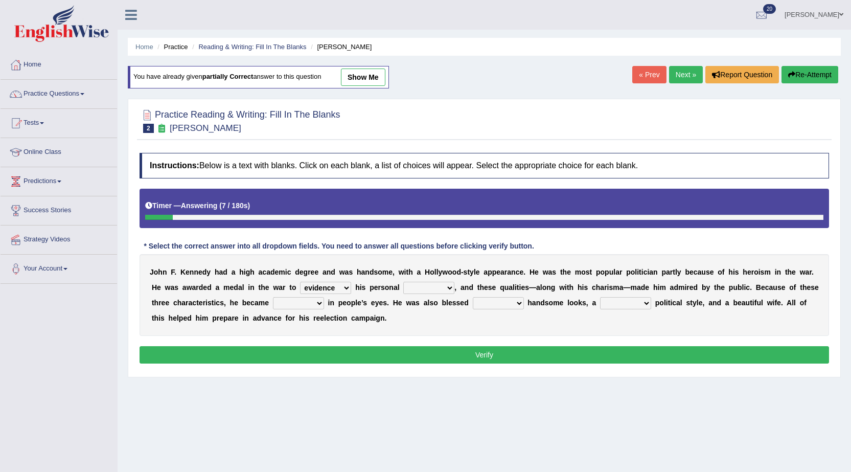
click at [403, 282] on select "passion courage charm liking" at bounding box center [428, 288] width 51 height 12
click at [310, 307] on select "iconic ironic identical impotent" at bounding box center [298, 303] width 51 height 12
select select "iconic"
click at [273, 297] on select "iconic ironic identical impotent" at bounding box center [298, 303] width 51 height 12
click at [486, 300] on select "with in upon to" at bounding box center [498, 303] width 51 height 12
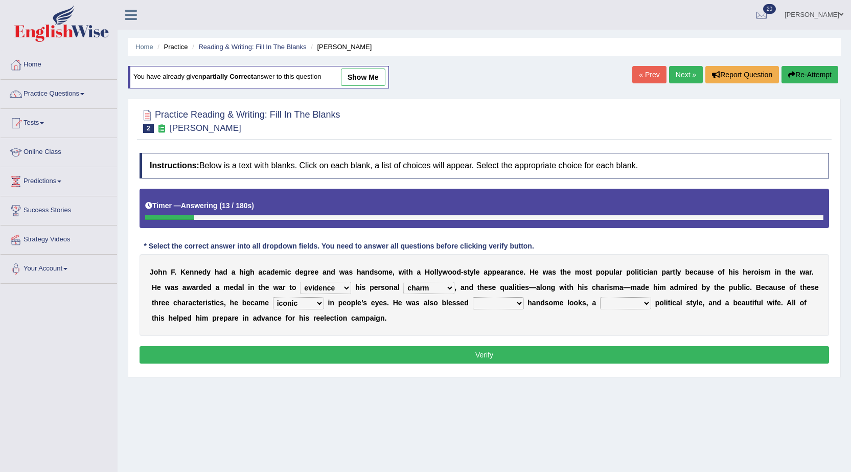
select select "with"
click at [473, 297] on select "with in upon to" at bounding box center [498, 303] width 51 height 12
click at [623, 301] on select "mending mends mended mend" at bounding box center [625, 303] width 51 height 12
select select "mending"
click at [600, 297] on select "mending mends mended mend" at bounding box center [625, 303] width 51 height 12
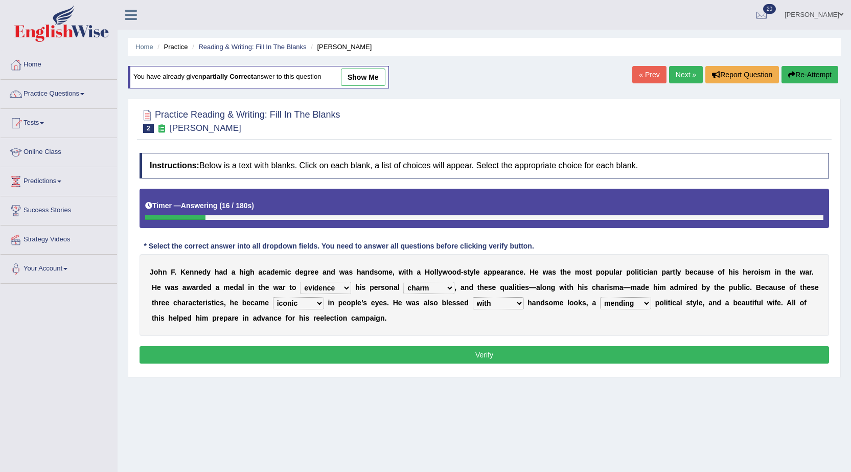
click at [605, 355] on button "Verify" at bounding box center [484, 354] width 689 height 17
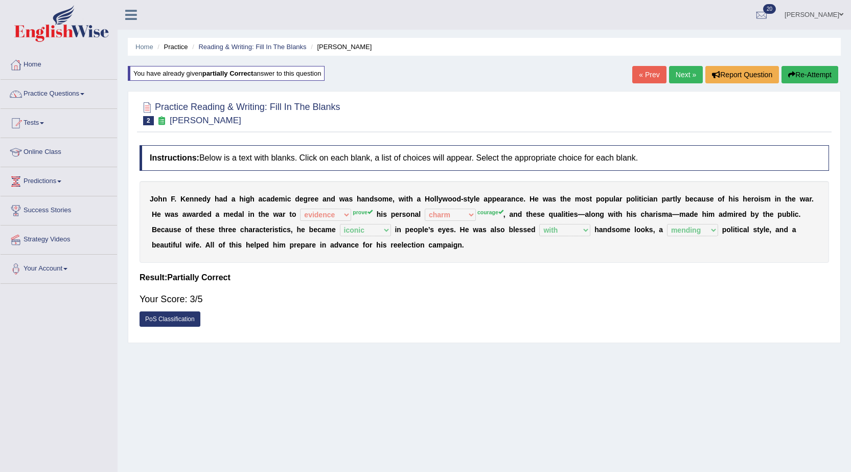
click at [684, 75] on link "Next »" at bounding box center [686, 74] width 34 height 17
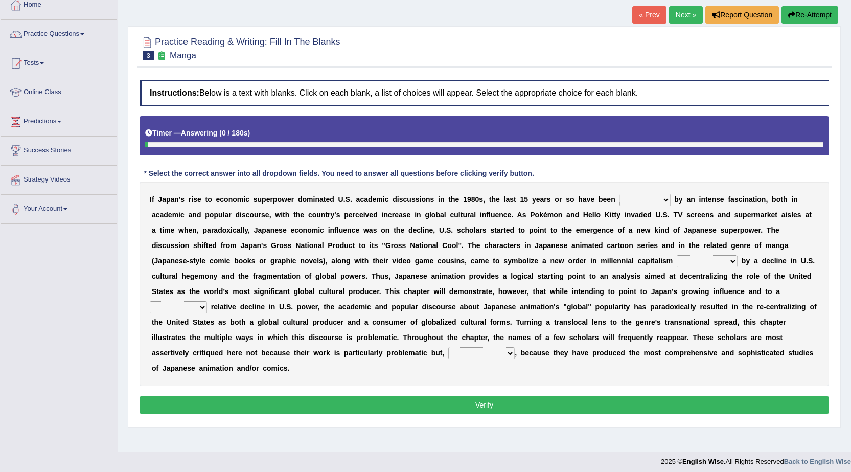
click at [643, 197] on select "marked dedicated made inspired" at bounding box center [644, 200] width 51 height 12
select select "marked"
click at [619, 194] on select "marked dedicated made inspired" at bounding box center [644, 200] width 51 height 12
click at [699, 265] on select "pocessed characterized opposed tangled" at bounding box center [707, 261] width 61 height 12
select select "characterized"
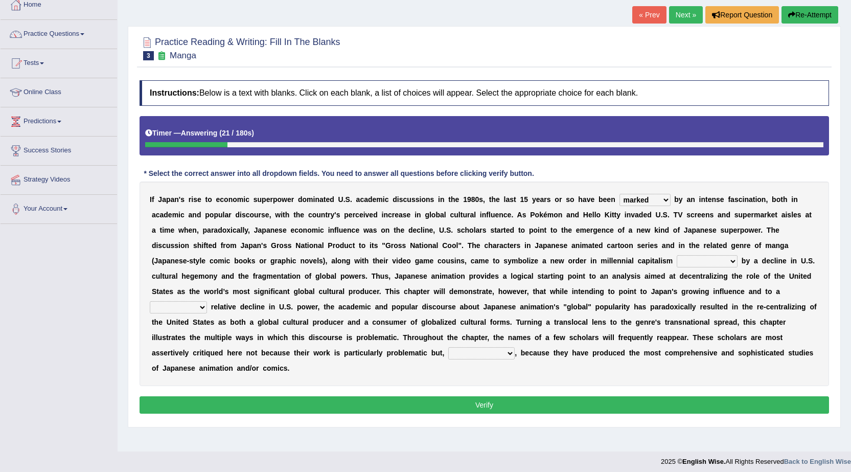
click at [677, 255] on select "pocessed characterized opposed tangled" at bounding box center [707, 261] width 61 height 12
click at [191, 305] on select "concomitant discrete proportional legitimate" at bounding box center [178, 307] width 57 height 12
select select "proportional"
click at [150, 301] on select "concomitant discrete proportional legitimate" at bounding box center [178, 307] width 57 height 12
click at [501, 352] on select "however on the contrary in addition on the whole" at bounding box center [481, 353] width 66 height 12
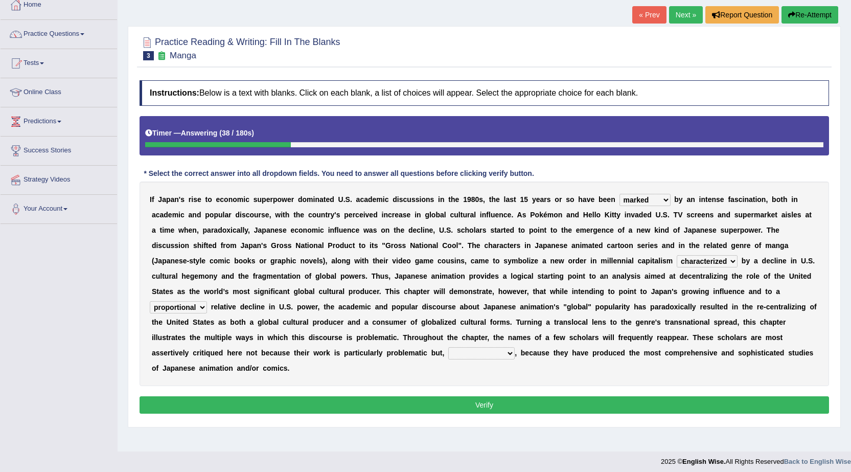
click at [448, 347] on select "however on the contrary in addition on the whole" at bounding box center [481, 353] width 66 height 12
click at [493, 353] on select "however on the contrary in addition on the whole" at bounding box center [481, 353] width 66 height 12
select select "however"
click at [448, 347] on select "however on the contrary in addition on the whole" at bounding box center [481, 353] width 66 height 12
click at [463, 409] on button "Verify" at bounding box center [484, 404] width 689 height 17
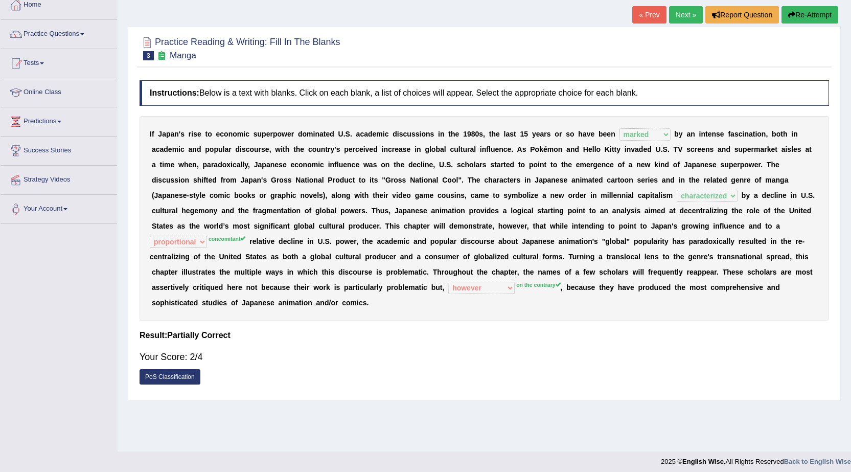
click at [830, 10] on button "Re-Attempt" at bounding box center [809, 14] width 57 height 17
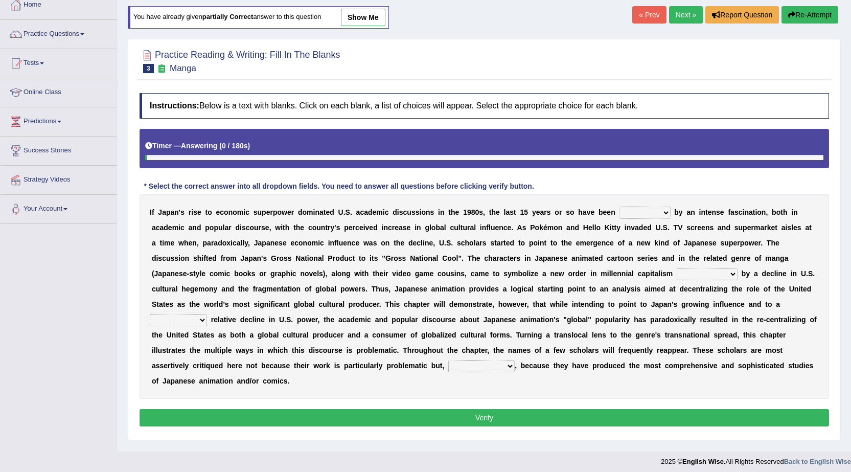
click at [650, 206] on select "marked dedicated made inspired" at bounding box center [644, 212] width 51 height 12
select select "marked"
click at [619, 206] on select "marked dedicated made inspired" at bounding box center [644, 212] width 51 height 12
click at [710, 272] on select "pocessed characterized opposed tangled" at bounding box center [707, 274] width 61 height 12
select select "characterized"
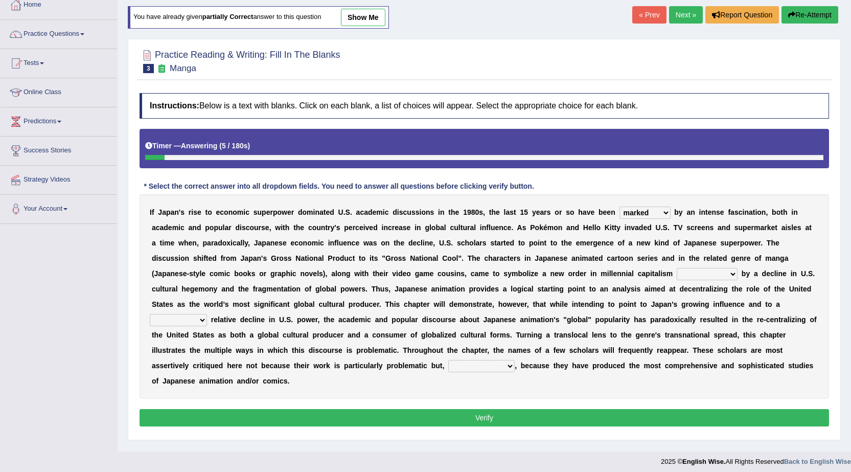
click at [677, 268] on select "pocessed characterized opposed tangled" at bounding box center [707, 274] width 61 height 12
click at [169, 322] on select "concomitant discrete proportional legitimate" at bounding box center [178, 320] width 57 height 12
select select "concomitant"
click at [150, 314] on select "concomitant discrete proportional legitimate" at bounding box center [178, 320] width 57 height 12
click at [469, 366] on select "however on the contrary in addition on the whole" at bounding box center [481, 366] width 66 height 12
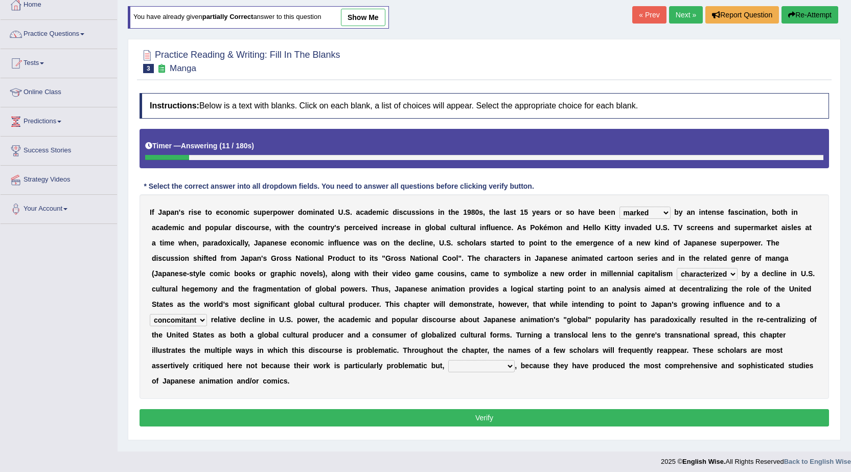
select select "on the contrary"
click at [448, 360] on select "however on the contrary in addition on the whole" at bounding box center [481, 366] width 66 height 12
click at [470, 424] on button "Verify" at bounding box center [484, 417] width 689 height 17
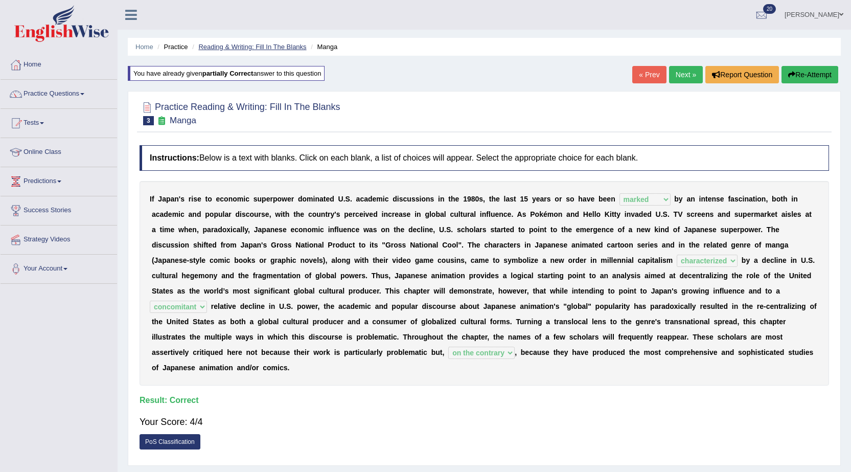
click at [238, 44] on link "Reading & Writing: Fill In The Blanks" at bounding box center [252, 47] width 108 height 8
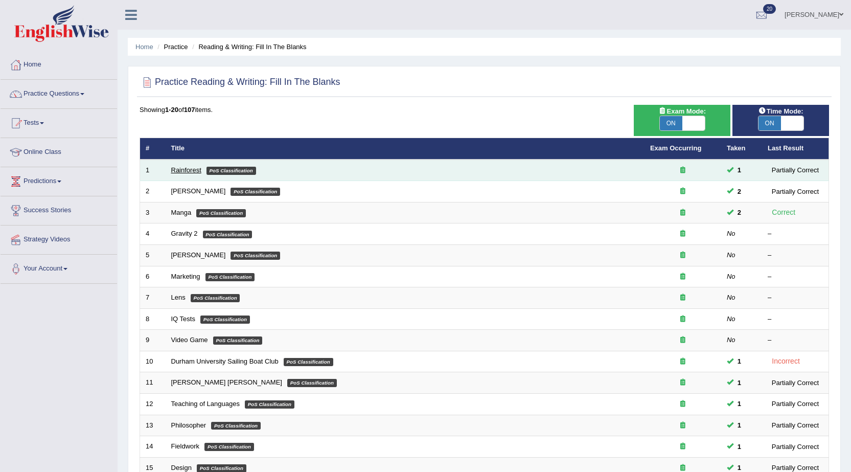
click at [193, 173] on link "Rainforest" at bounding box center [186, 170] width 30 height 8
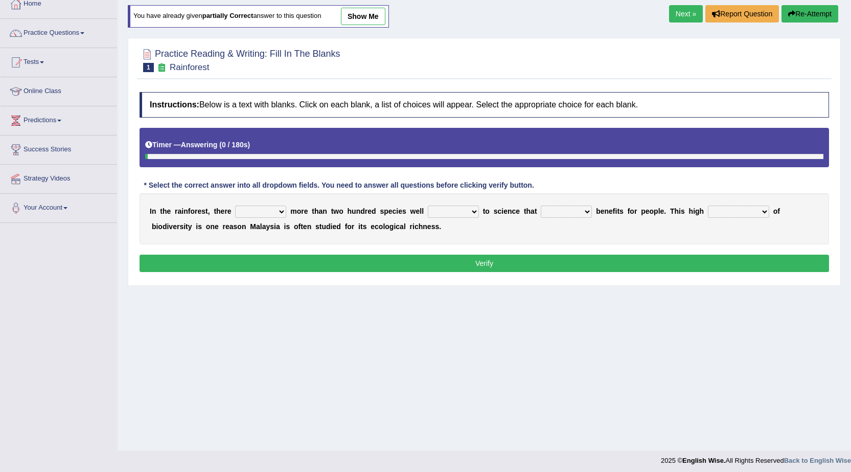
scroll to position [65, 0]
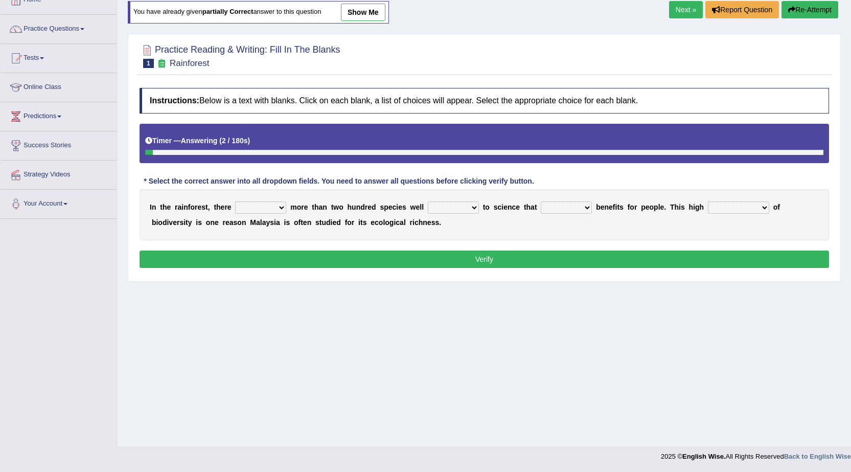
click at [267, 210] on select "have can be has is" at bounding box center [260, 207] width 51 height 12
select select "can be"
click at [235, 201] on select "have can be has is" at bounding box center [260, 207] width 51 height 12
click at [484, 208] on b "t" at bounding box center [484, 207] width 3 height 8
click at [453, 208] on select "knowing known knew know" at bounding box center [453, 207] width 51 height 12
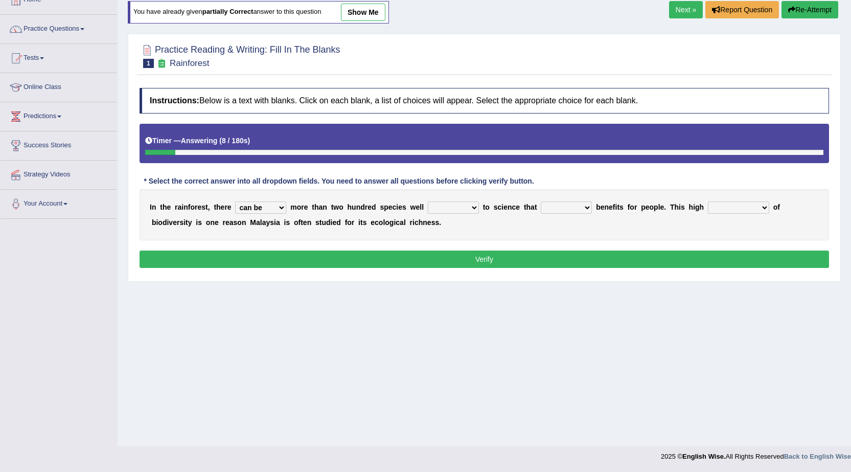
click at [428, 201] on select "knowing known knew know" at bounding box center [453, 207] width 51 height 12
click at [467, 211] on select "knowing known knew know" at bounding box center [453, 207] width 51 height 12
select select "know"
click at [428, 201] on select "knowing known knew know" at bounding box center [453, 207] width 51 height 12
click at [552, 207] on select "contain contained containing contains" at bounding box center [566, 207] width 51 height 12
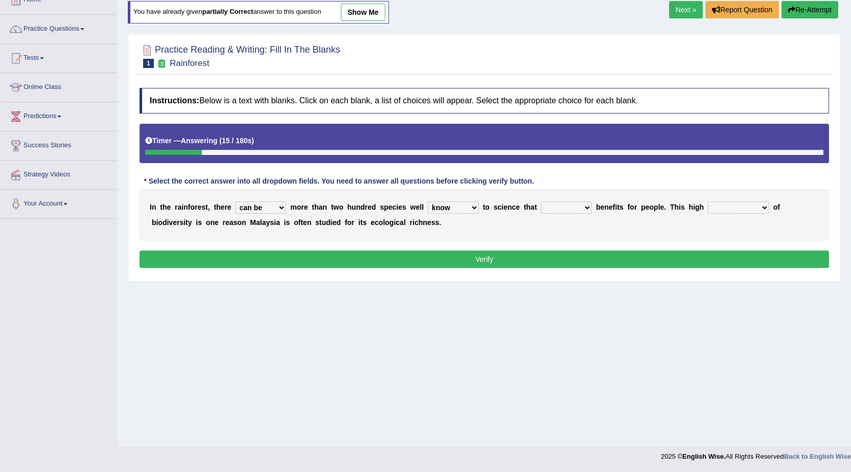
select select "contains"
click at [541, 201] on select "contain contained containing contains" at bounding box center [566, 207] width 51 height 12
click at [716, 205] on select "condensation conjunction continuity complexity" at bounding box center [738, 207] width 61 height 12
select select "complexity"
click at [708, 201] on select "condensation conjunction continuity complexity" at bounding box center [738, 207] width 61 height 12
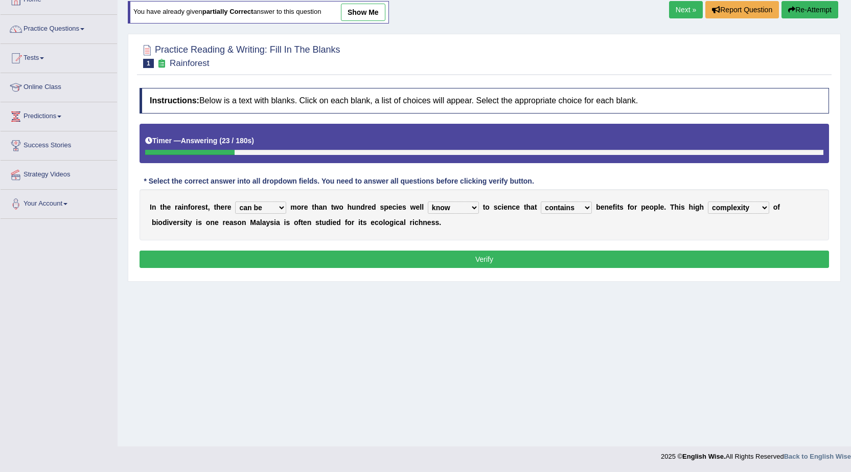
click at [441, 259] on button "Verify" at bounding box center [484, 258] width 689 height 17
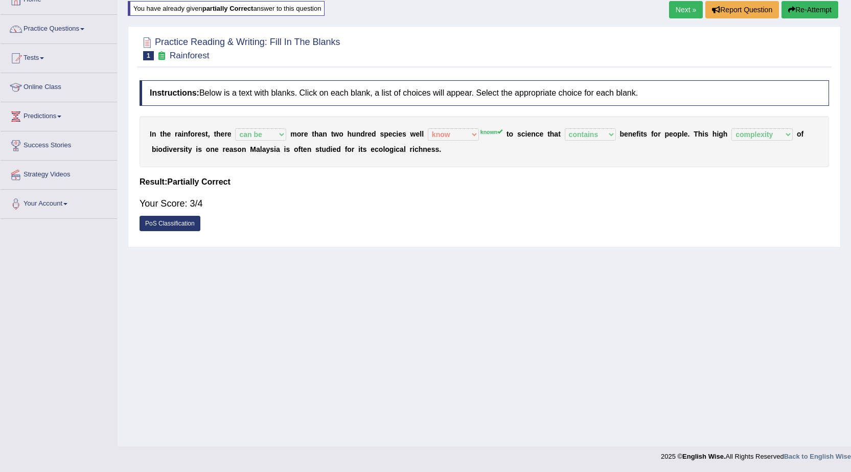
click at [676, 5] on link "Next »" at bounding box center [686, 9] width 34 height 17
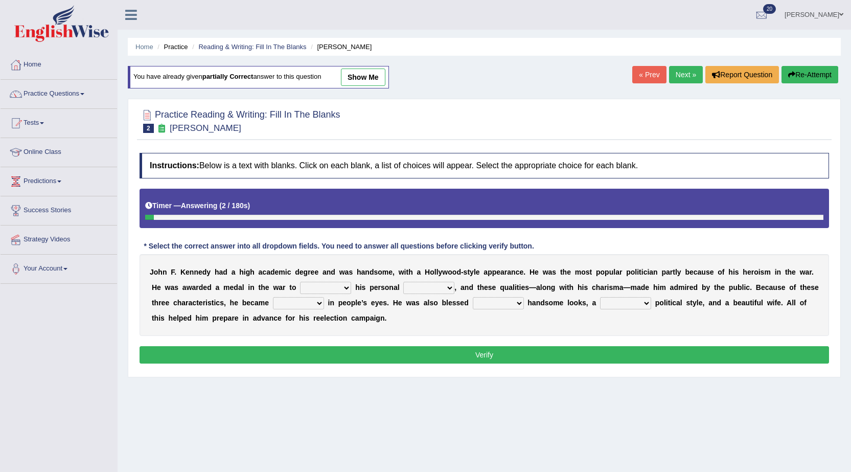
click at [332, 287] on select "prove show evidence upthrow" at bounding box center [325, 288] width 51 height 12
select select "prove"
click at [300, 282] on select "prove show evidence upthrow" at bounding box center [325, 288] width 51 height 12
click at [435, 293] on select "passion courage charm liking" at bounding box center [428, 288] width 51 height 12
select select "courage"
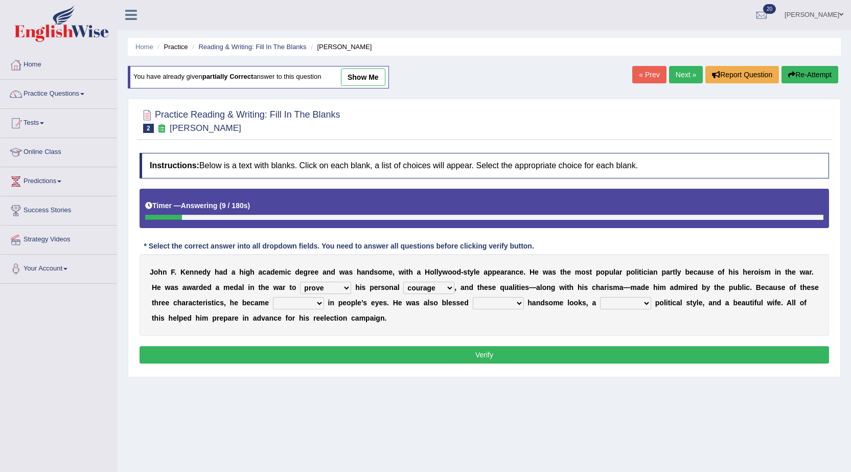
click at [403, 282] on select "passion courage charm liking" at bounding box center [428, 288] width 51 height 12
click at [473, 308] on select "with in upon to" at bounding box center [498, 303] width 51 height 12
select select "with"
click at [473, 297] on select "with in upon to" at bounding box center [498, 303] width 51 height 12
click at [303, 305] on select "iconic ironic identical impotent" at bounding box center [298, 303] width 51 height 12
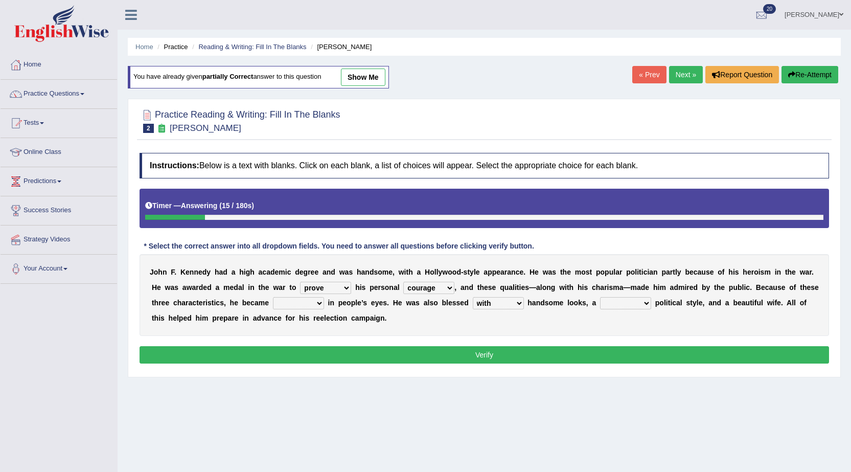
select select "iconic"
click at [273, 297] on select "iconic ironic identical impotent" at bounding box center [298, 303] width 51 height 12
click at [603, 303] on select "mending mends mended mend" at bounding box center [625, 303] width 51 height 12
select select "mending"
click at [600, 297] on select "mending mends mended mend" at bounding box center [625, 303] width 51 height 12
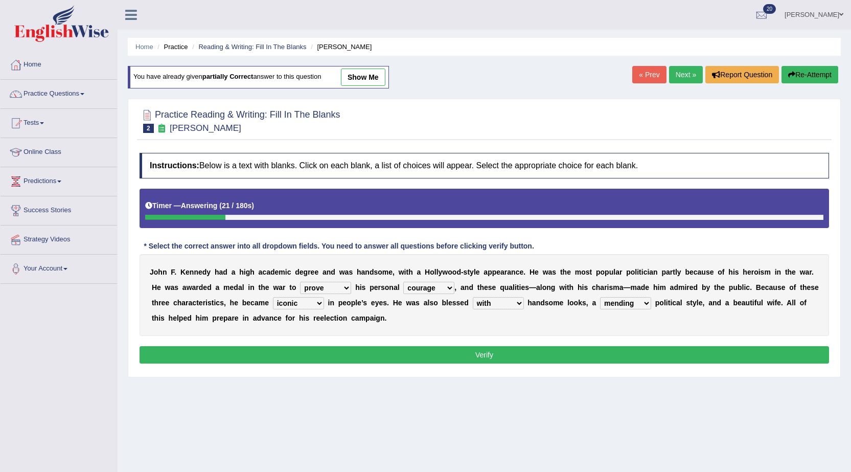
click at [423, 289] on select "passion courage charm liking" at bounding box center [428, 288] width 51 height 12
click at [317, 304] on select "iconic ironic identical impotent" at bounding box center [298, 303] width 51 height 12
click at [511, 298] on select "with in upon to" at bounding box center [498, 303] width 51 height 12
click at [608, 306] on select "mending mends mended mend" at bounding box center [625, 303] width 51 height 12
click at [556, 340] on div "Instructions: Below is a text with blanks. Click on each blank, a list of choic…" at bounding box center [484, 260] width 695 height 224
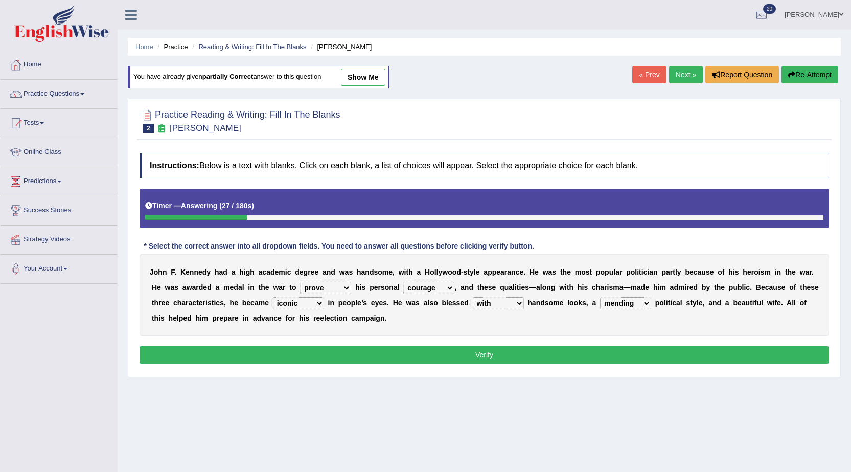
click at [451, 359] on button "Verify" at bounding box center [484, 354] width 689 height 17
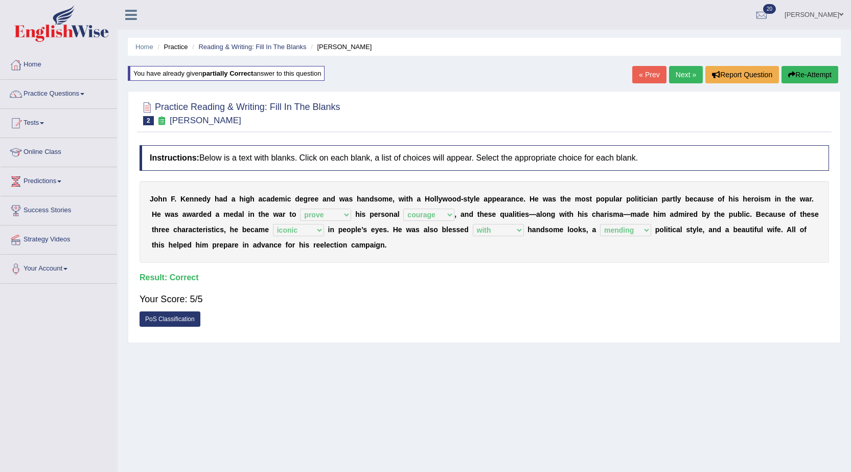
click at [674, 76] on link "Next »" at bounding box center [686, 74] width 34 height 17
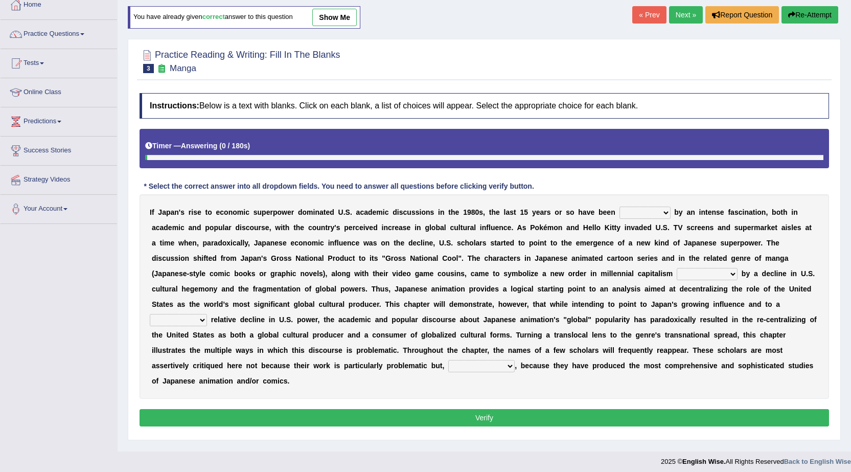
click at [638, 215] on select "marked dedicated made inspired" at bounding box center [644, 212] width 51 height 12
select select "marked"
click at [619, 206] on select "marked dedicated made inspired" at bounding box center [644, 212] width 51 height 12
click at [697, 280] on select "pocessed characterized opposed tangled" at bounding box center [707, 274] width 61 height 12
select select "characterized"
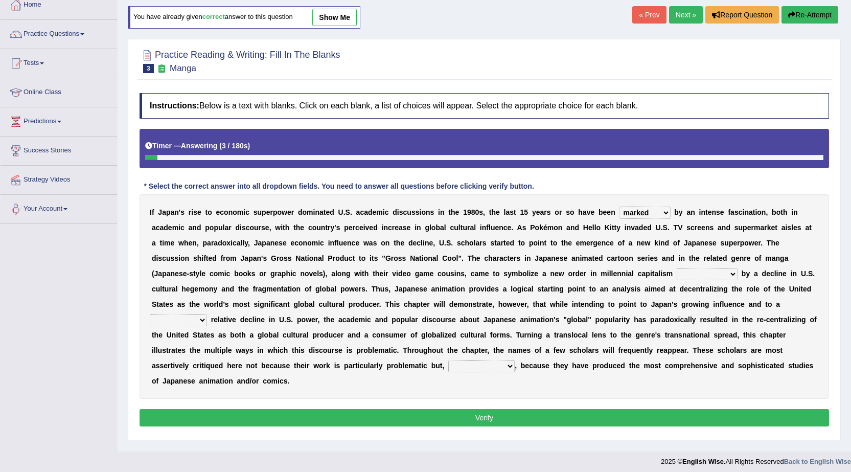
click at [677, 268] on select "pocessed characterized opposed tangled" at bounding box center [707, 274] width 61 height 12
click at [188, 319] on select "concomitant discrete proportional legitimate" at bounding box center [178, 320] width 57 height 12
select select "concomitant"
click at [150, 314] on select "concomitant discrete proportional legitimate" at bounding box center [178, 320] width 57 height 12
click at [473, 369] on select "however on the contrary in addition on the whole" at bounding box center [481, 366] width 66 height 12
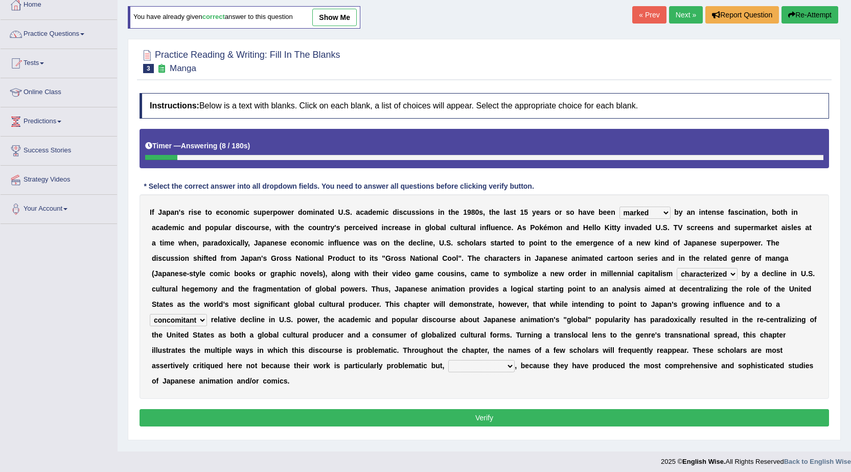
select select "on the contrary"
click at [448, 360] on select "however on the contrary in addition on the whole" at bounding box center [481, 366] width 66 height 12
click at [515, 415] on button "Verify" at bounding box center [484, 417] width 689 height 17
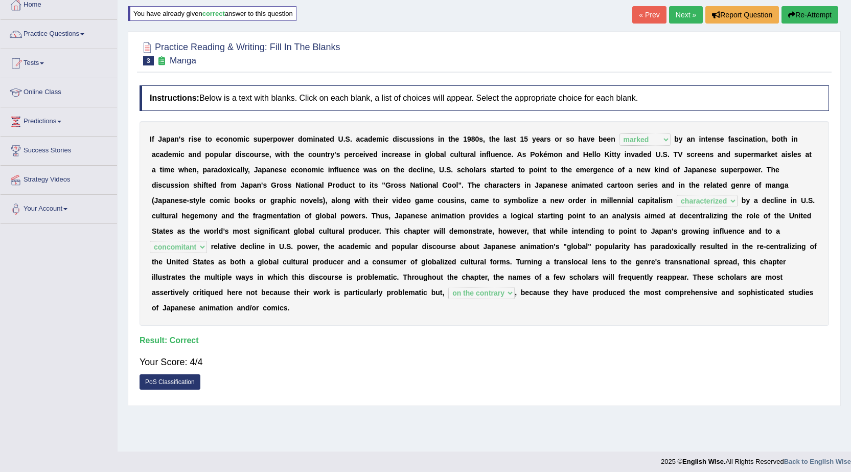
click at [682, 18] on link "Next »" at bounding box center [686, 14] width 34 height 17
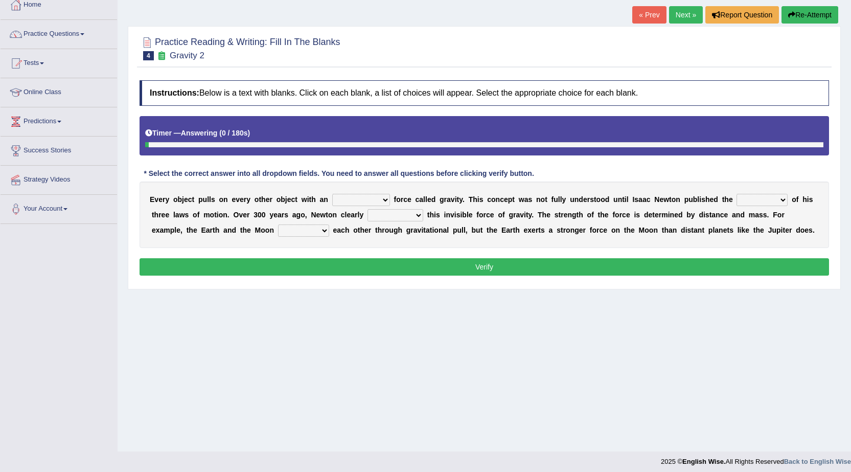
click at [374, 203] on select "invisible unknown unbelievable inconsistent" at bounding box center [361, 200] width 58 height 12
select select "invisible"
click at [332, 194] on select "invisible unknown unbelievable inconsistent" at bounding box center [361, 200] width 58 height 12
click at [757, 201] on select "concept theory method argument" at bounding box center [762, 200] width 51 height 12
select select "theory"
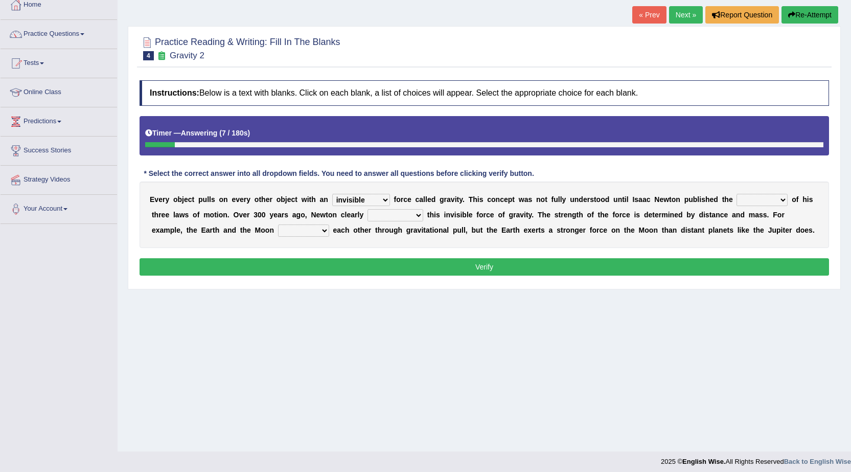
click at [737, 194] on select "concept theory method argument" at bounding box center [762, 200] width 51 height 12
click at [385, 215] on select "explained undermined overturned realized" at bounding box center [395, 215] width 56 height 12
select select "explained"
click at [367, 209] on select "explained undermined overturned realized" at bounding box center [395, 215] width 56 height 12
click at [300, 234] on select "affect spin evade span" at bounding box center [303, 230] width 51 height 12
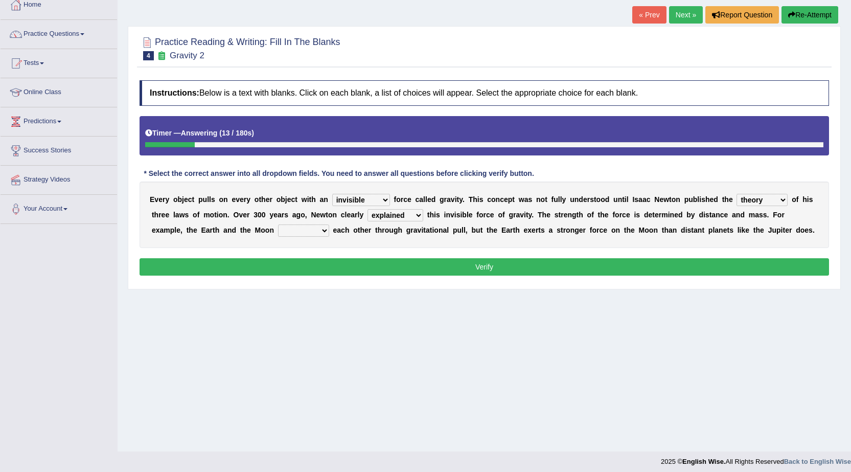
select select "spin"
click at [278, 224] on select "affect spin evade span" at bounding box center [303, 230] width 51 height 12
click at [352, 266] on button "Verify" at bounding box center [484, 266] width 689 height 17
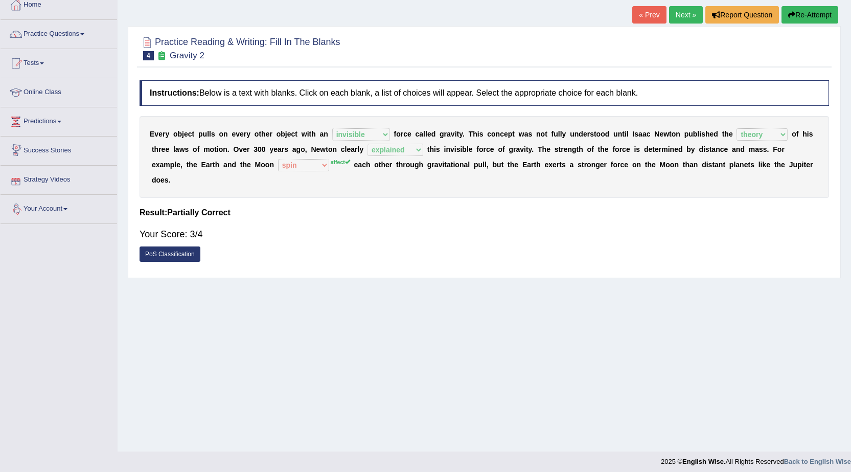
click at [693, 16] on link "Next »" at bounding box center [686, 14] width 34 height 17
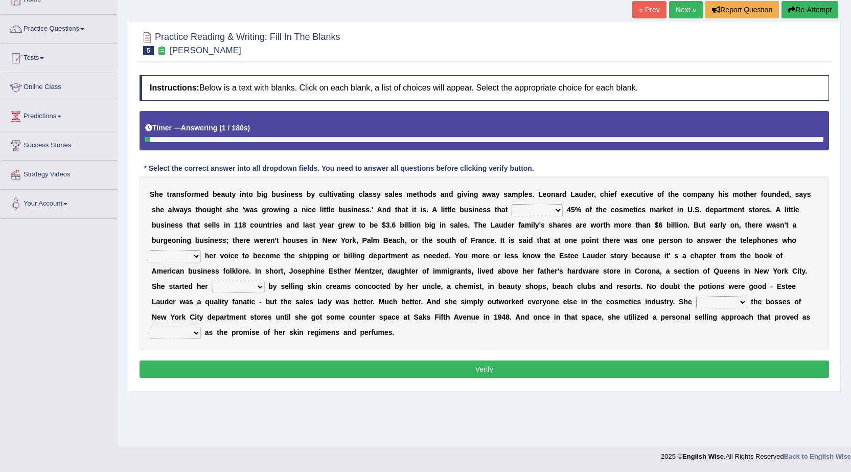
click at [558, 211] on select "has controls makes maintains" at bounding box center [537, 210] width 51 height 12
select select "has"
click at [512, 204] on select "has controls makes maintains" at bounding box center [537, 210] width 51 height 12
click at [167, 262] on select "switched changed raised used" at bounding box center [175, 256] width 51 height 12
select select "changed"
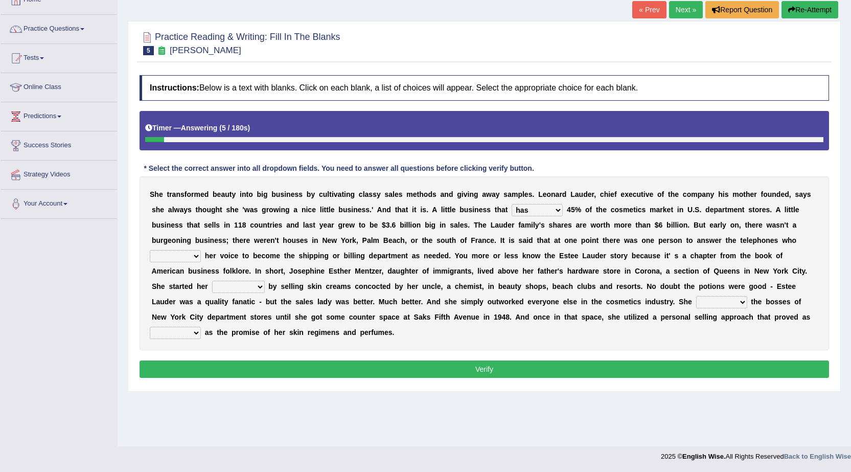
click at [150, 250] on select "switched changed raised used" at bounding box center [175, 256] width 51 height 12
click at [261, 284] on select "job institute companion enterprise" at bounding box center [238, 287] width 53 height 12
click at [212, 281] on select "job institute companion enterprise" at bounding box center [238, 287] width 53 height 12
click at [239, 288] on select "job institute companion enterprise" at bounding box center [238, 287] width 53 height 12
select select "job"
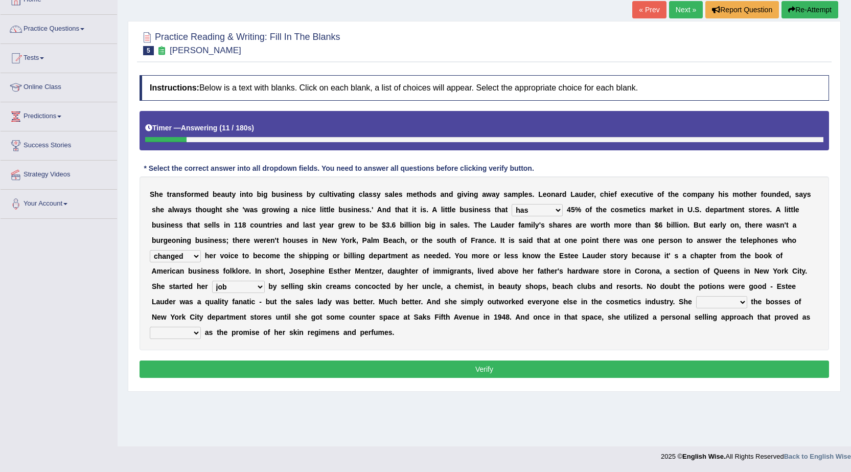
click at [212, 281] on select "job institute companion enterprise" at bounding box center [238, 287] width 53 height 12
click at [728, 302] on select "stated bridged stalked heaved" at bounding box center [721, 302] width 51 height 12
select select "bridged"
click at [696, 296] on select "stated bridged stalked heaved" at bounding box center [721, 302] width 51 height 12
click at [166, 329] on select "potent ruthless potential expensive" at bounding box center [175, 333] width 51 height 12
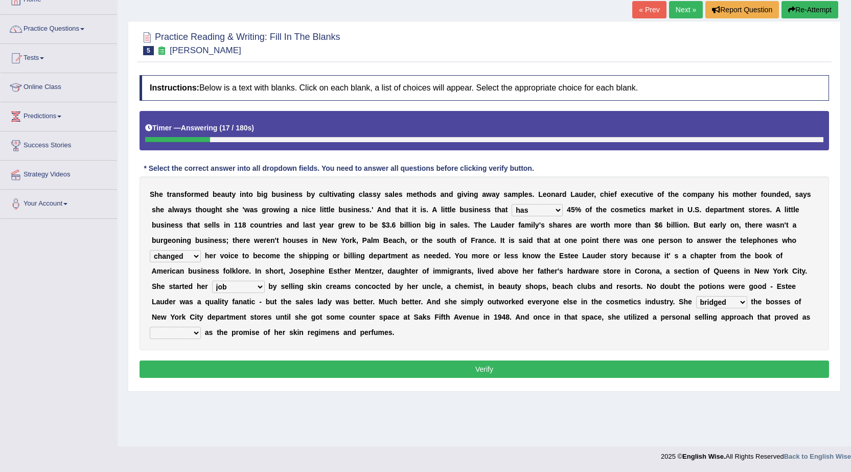
select select "potent"
click at [150, 327] on select "potent ruthless potential expensive" at bounding box center [175, 333] width 51 height 12
click at [351, 365] on button "Verify" at bounding box center [484, 368] width 689 height 17
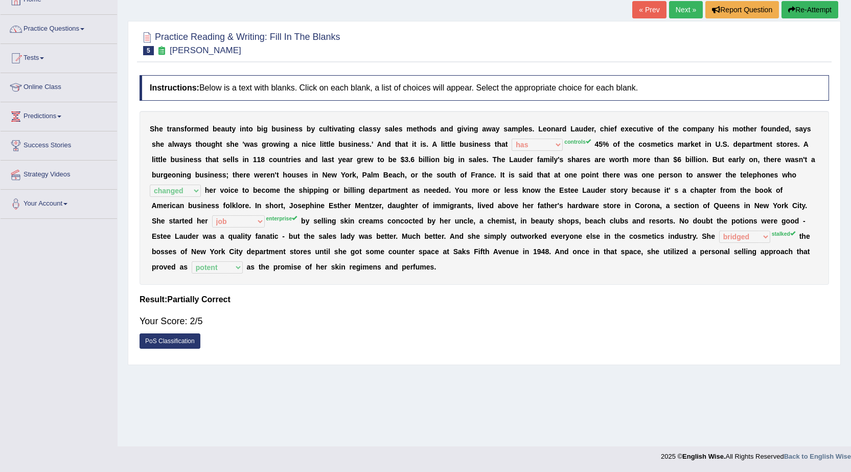
click at [804, 15] on button "Re-Attempt" at bounding box center [809, 9] width 57 height 17
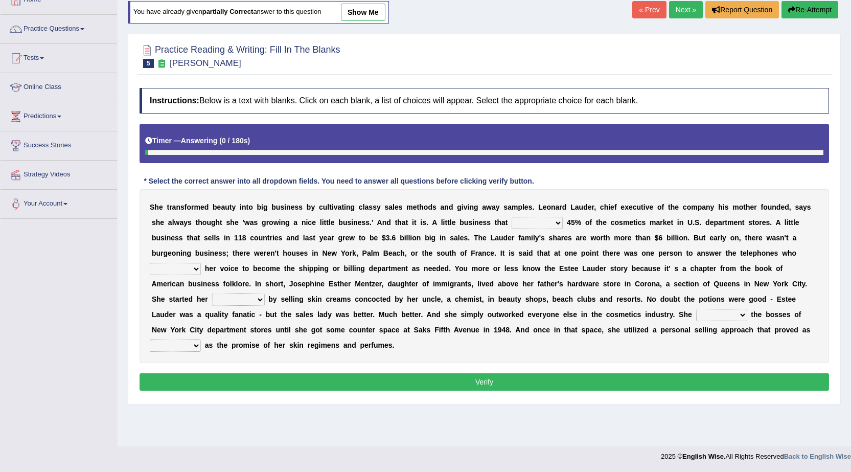
click at [541, 226] on select "has controls makes maintains" at bounding box center [537, 223] width 51 height 12
select select "controls"
click at [512, 217] on select "has controls makes maintains" at bounding box center [537, 223] width 51 height 12
click at [169, 264] on select "switched changed raised used" at bounding box center [175, 269] width 51 height 12
select select "changed"
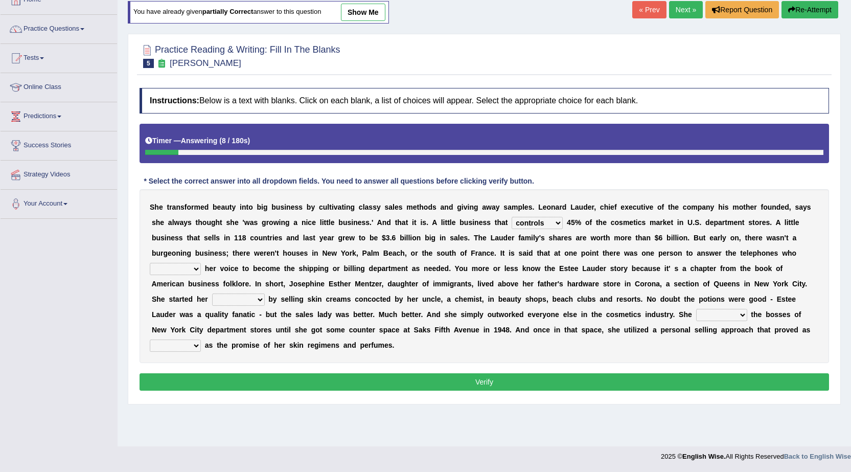
click at [150, 263] on select "switched changed raised used" at bounding box center [175, 269] width 51 height 12
click at [246, 300] on select "job institute companion enterprise" at bounding box center [238, 299] width 53 height 12
select select "job"
click at [212, 293] on select "job institute companion enterprise" at bounding box center [238, 299] width 53 height 12
click at [733, 317] on select "stated bridged stalked heaved" at bounding box center [721, 315] width 51 height 12
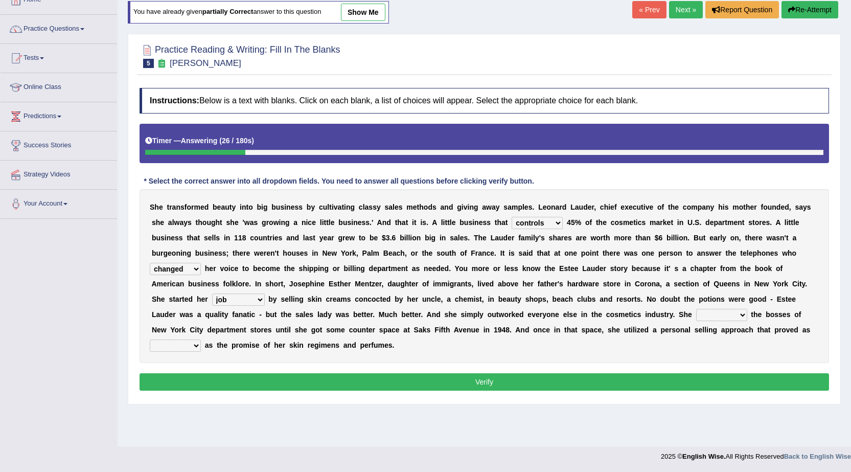
select select "stated"
click at [696, 309] on select "stated bridged stalked heaved" at bounding box center [721, 315] width 51 height 12
click at [181, 342] on select "potent ruthless potential expensive" at bounding box center [175, 345] width 51 height 12
select select "potential"
click at [150, 339] on select "potent ruthless potential expensive" at bounding box center [175, 345] width 51 height 12
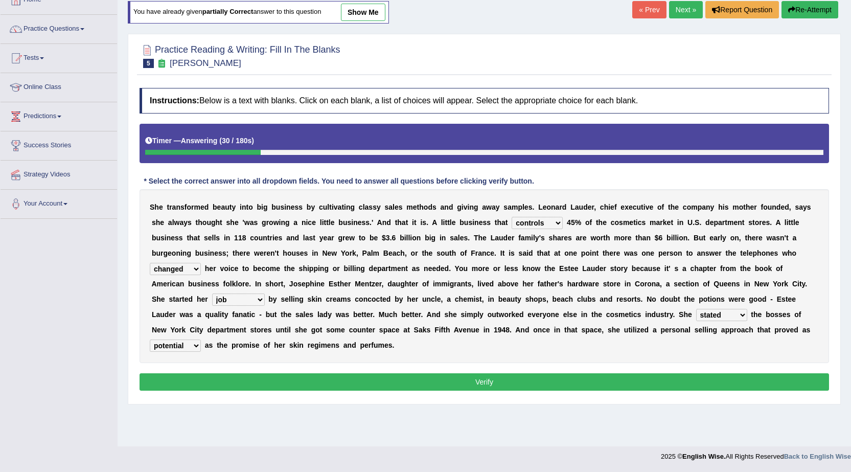
click at [359, 383] on button "Verify" at bounding box center [484, 381] width 689 height 17
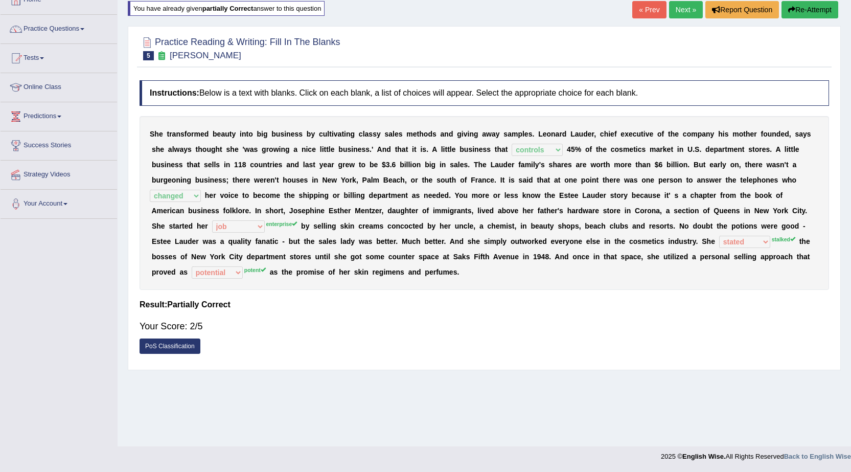
click at [805, 11] on button "Re-Attempt" at bounding box center [809, 9] width 57 height 17
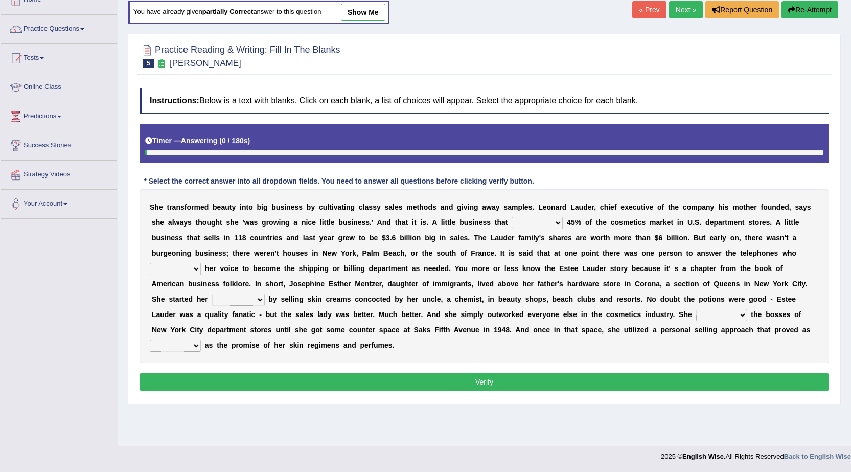
click at [533, 223] on select "has controls makes maintains" at bounding box center [537, 223] width 51 height 12
select select "controls"
click at [512, 217] on select "has controls makes maintains" at bounding box center [537, 223] width 51 height 12
click at [155, 272] on select "switched changed raised used" at bounding box center [175, 269] width 51 height 12
click at [150, 263] on select "switched changed raised used" at bounding box center [175, 269] width 51 height 12
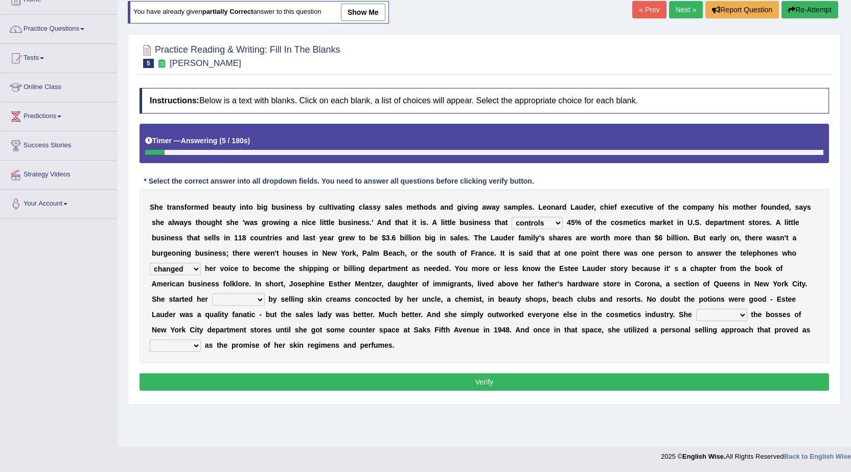
click at [252, 305] on select "job institute companion enterprise" at bounding box center [238, 299] width 53 height 12
click at [163, 259] on div "S h e t r a n s f o r m e d b e a u t y i n t o b i g b u s i n e s s b y c u l…" at bounding box center [484, 276] width 689 height 174
click at [166, 267] on select "switched changed raised used" at bounding box center [175, 269] width 51 height 12
click at [150, 263] on select "switched changed raised used" at bounding box center [175, 269] width 51 height 12
click at [181, 267] on select "switched changed raised used" at bounding box center [175, 269] width 51 height 12
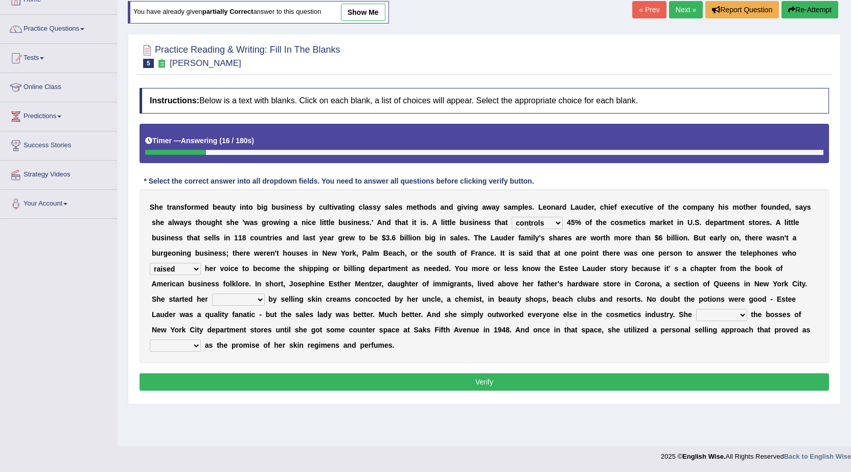
select select "changed"
click at [150, 263] on select "switched changed raised used" at bounding box center [175, 269] width 51 height 12
click at [218, 297] on select "job institute companion enterprise" at bounding box center [238, 299] width 53 height 12
select select "enterprise"
click at [212, 293] on select "job institute companion enterprise" at bounding box center [238, 299] width 53 height 12
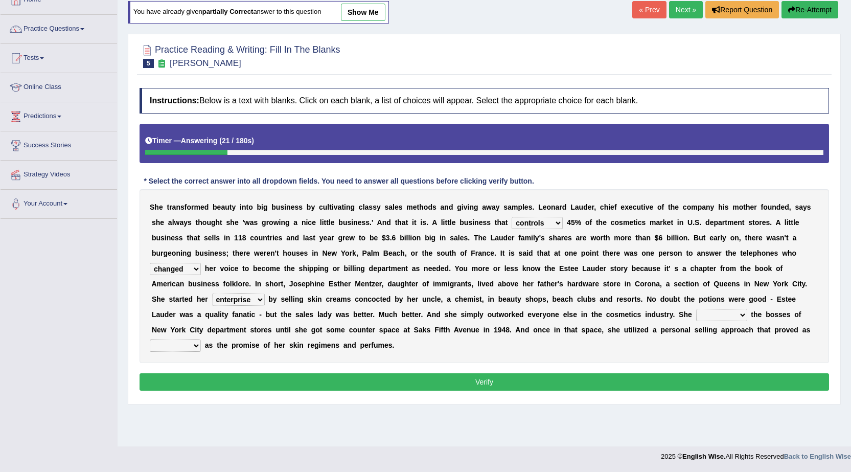
click at [192, 347] on select "potent ruthless potential expensive" at bounding box center [175, 345] width 51 height 12
select select "potent"
click at [150, 339] on select "potent ruthless potential expensive" at bounding box center [175, 345] width 51 height 12
click at [733, 316] on select "stated bridged stalked heaved" at bounding box center [721, 315] width 51 height 12
select select "stated"
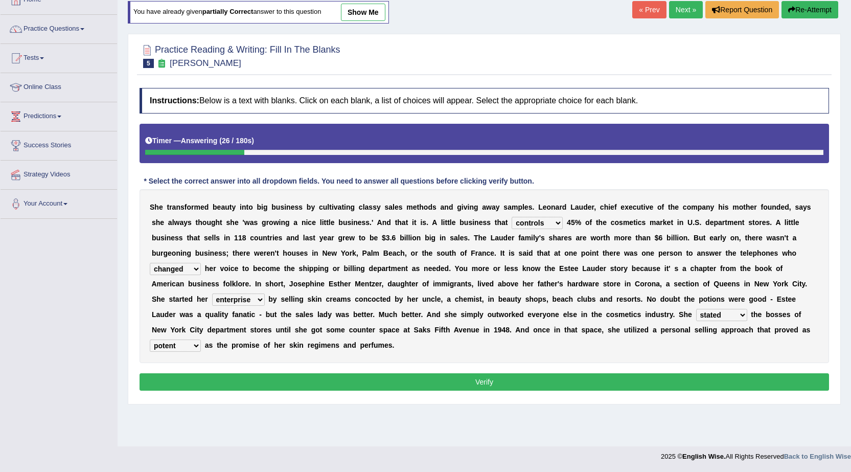
click at [696, 309] on select "stated bridged stalked heaved" at bounding box center [721, 315] width 51 height 12
click at [666, 393] on div "Instructions: Below is a text with blanks. Click on each blank, a list of choic…" at bounding box center [484, 241] width 695 height 316
click at [666, 385] on button "Verify" at bounding box center [484, 381] width 689 height 17
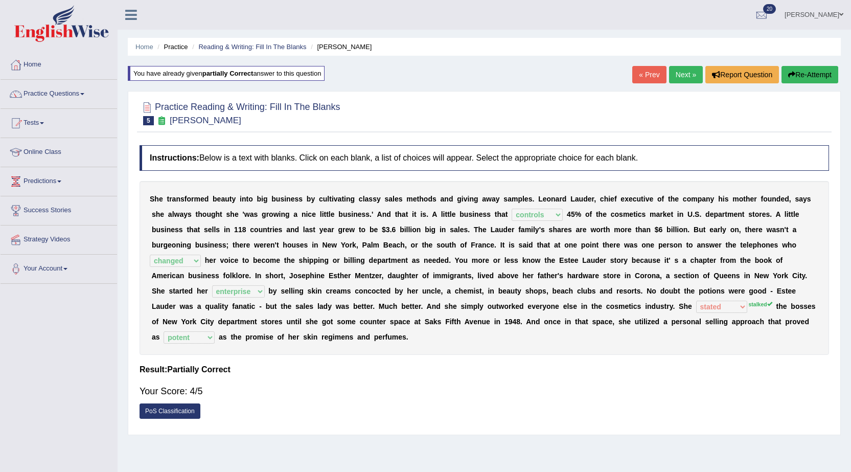
click at [685, 76] on link "Next »" at bounding box center [686, 74] width 34 height 17
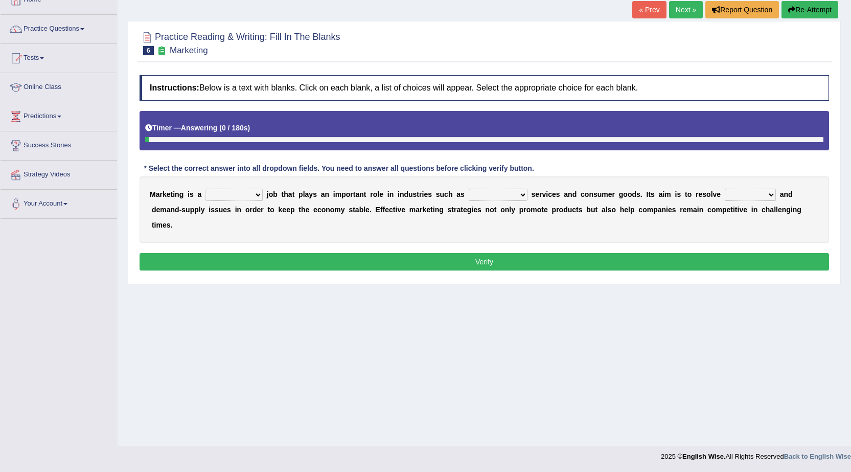
click at [238, 194] on select "professional flexible parochial descriptive" at bounding box center [233, 195] width 57 height 12
select select "professional"
click at [205, 189] on select "professional flexible parochial descriptive" at bounding box center [233, 195] width 57 height 12
click at [496, 205] on div "M a r k e t i n g i s a professional flexible parochial descriptive j o b t h a…" at bounding box center [484, 209] width 689 height 66
drag, startPoint x: 496, startPoint y: 203, endPoint x: 499, endPoint y: 198, distance: 5.3
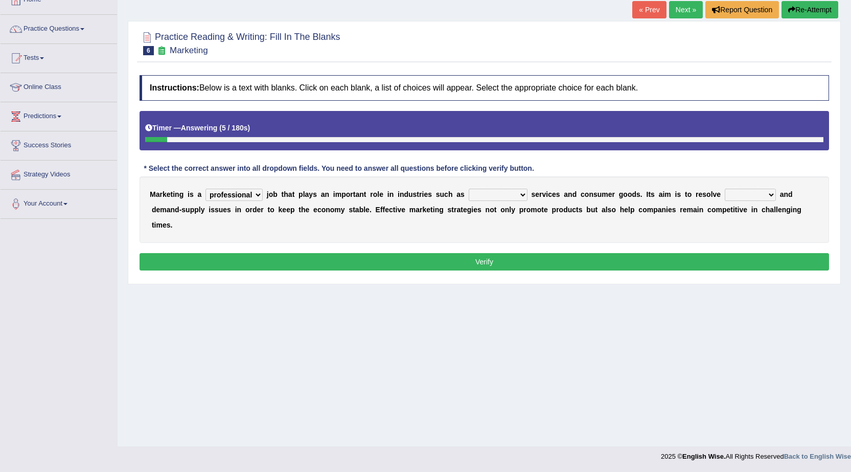
click at [496, 202] on div "M a r k e t i n g i s a professional flexible parochial descriptive j o b t h a…" at bounding box center [484, 209] width 689 height 66
click at [499, 198] on select "civil financial conventional foremost" at bounding box center [498, 195] width 59 height 12
select select "financial"
click at [469, 189] on select "civil financial conventional foremost" at bounding box center [498, 195] width 59 height 12
click at [748, 189] on select "imbalance excess symmetry budget" at bounding box center [750, 195] width 51 height 12
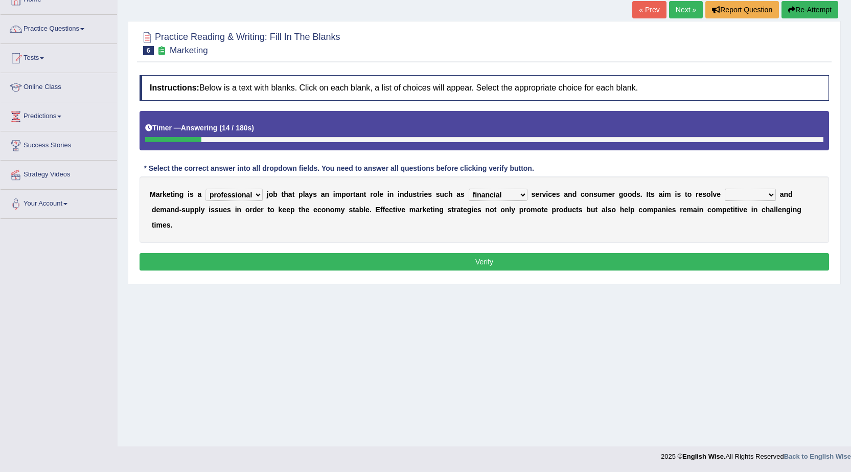
select select "imbalance"
click at [725, 189] on select "imbalance excess symmetry budget" at bounding box center [750, 195] width 51 height 12
click at [506, 283] on div "Practice Reading & Writing: Fill In The Blanks 6 Marketing Instructions: Below …" at bounding box center [484, 152] width 713 height 263
click at [514, 265] on button "Verify" at bounding box center [484, 261] width 689 height 17
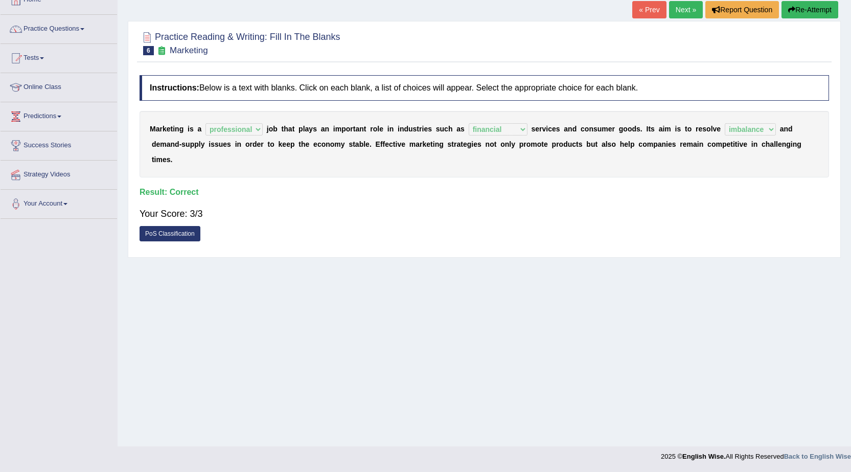
click at [682, 4] on link "Next »" at bounding box center [686, 9] width 34 height 17
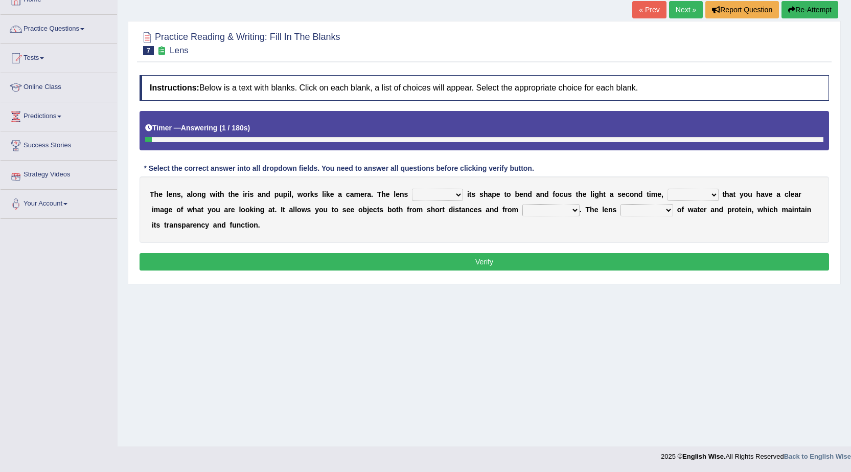
click at [443, 192] on select "adjusts shows selects presents" at bounding box center [437, 195] width 51 height 12
select select "adjusts"
click at [412, 189] on select "adjusts shows selects presents" at bounding box center [437, 195] width 51 height 12
click at [687, 192] on select "ensures to ensure ensure ensured" at bounding box center [693, 195] width 51 height 12
select select "to ensure"
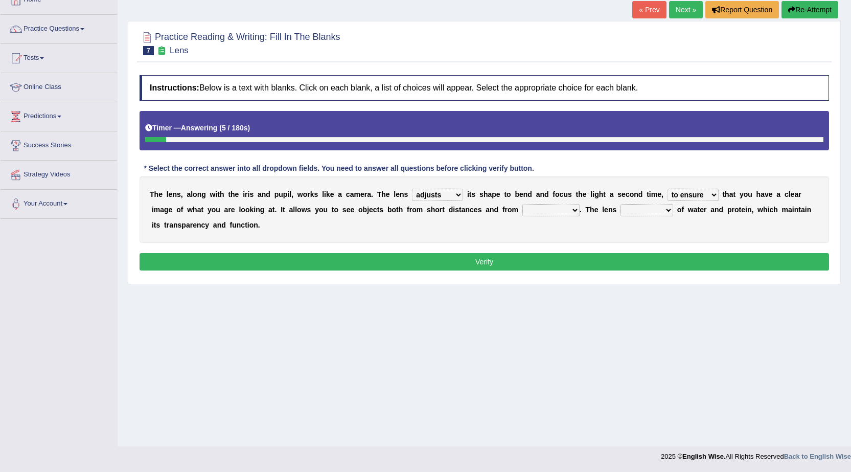
click at [668, 189] on select "ensures to ensure ensure ensured" at bounding box center [693, 195] width 51 height 12
click at [550, 214] on select "far away in between further apart all along" at bounding box center [550, 210] width 57 height 12
select select "far away"
click at [522, 204] on select "far away in between further apart all along" at bounding box center [550, 210] width 57 height 12
click at [655, 211] on select "constitutes comprises composes consists" at bounding box center [646, 210] width 53 height 12
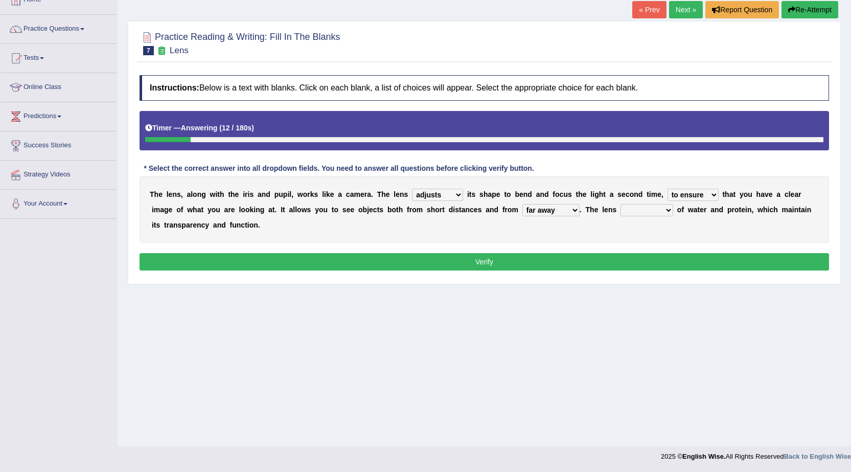
select select "comprises"
click at [620, 204] on select "constitutes comprises composes consists" at bounding box center [646, 210] width 53 height 12
click at [652, 255] on button "Verify" at bounding box center [484, 261] width 689 height 17
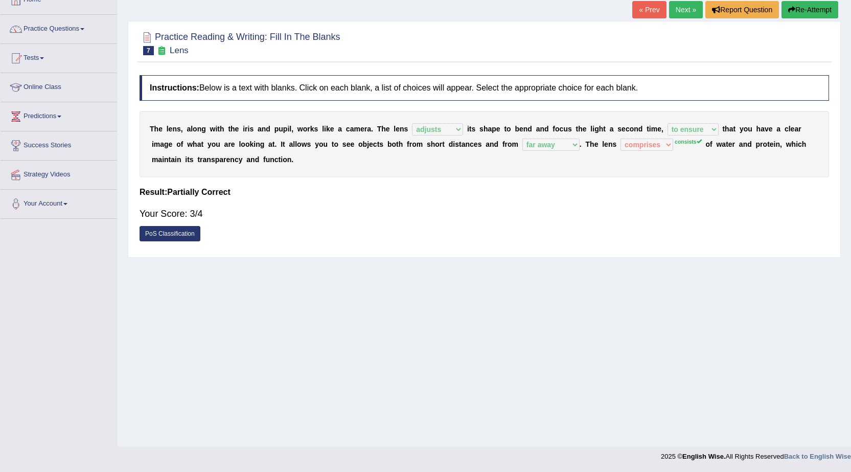
click at [673, 13] on link "Next »" at bounding box center [686, 9] width 34 height 17
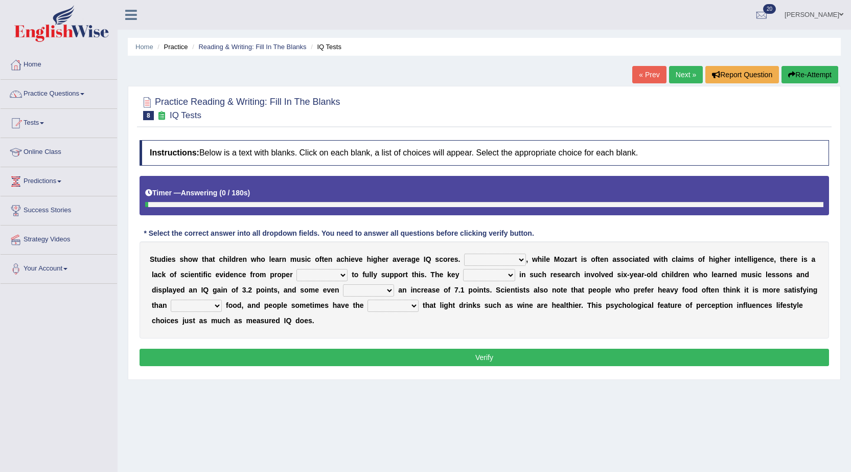
click at [509, 264] on select "However Therefore Consequently While" at bounding box center [495, 260] width 62 height 12
click at [509, 260] on select "However Therefore Consequently While" at bounding box center [495, 260] width 62 height 12
select select "However"
click at [464, 254] on select "However Therefore Consequently While" at bounding box center [495, 260] width 62 height 12
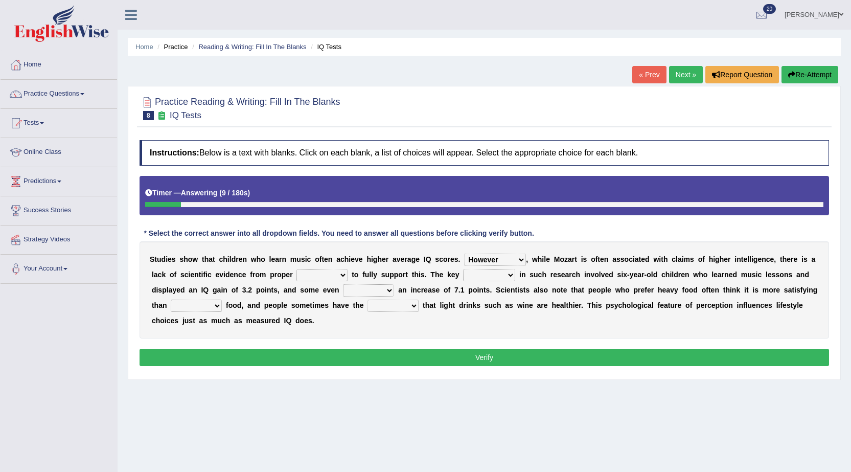
click at [334, 274] on select "test tests testing tested" at bounding box center [321, 275] width 51 height 12
select select "tests"
click at [296, 269] on select "test tests testing tested" at bounding box center [321, 275] width 51 height 12
click at [480, 272] on select "process goal implication odd" at bounding box center [489, 275] width 52 height 12
select select "process"
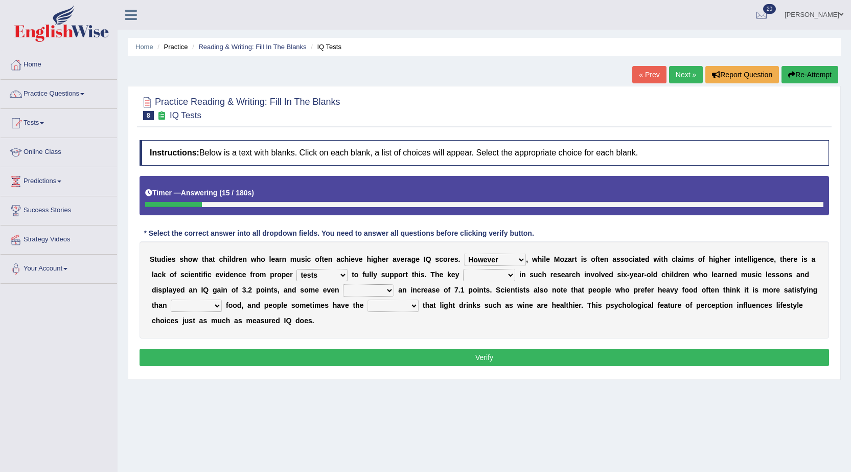
click at [463, 269] on select "process goal implication odd" at bounding box center [489, 275] width 52 height 12
click at [355, 288] on select "exhibited taught learned threatened" at bounding box center [368, 290] width 51 height 12
click at [492, 273] on select "process goal implication odd" at bounding box center [489, 275] width 52 height 12
click at [366, 289] on select "exhibited taught learned threatened" at bounding box center [368, 290] width 51 height 12
select select "taught"
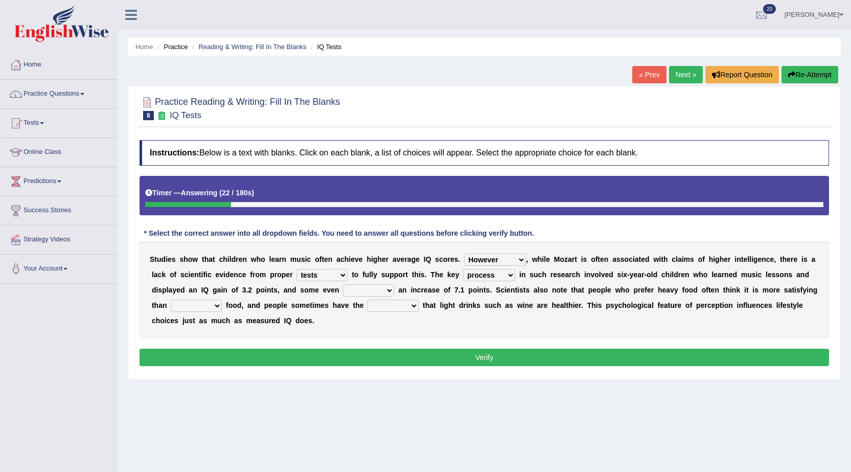
click at [343, 284] on select "exhibited taught learned threatened" at bounding box center [368, 290] width 51 height 12
click at [403, 297] on div "S t u d i e s s h o w t h a t c h i l d r e n w h o l e a r n m u s i c o f t e…" at bounding box center [484, 289] width 689 height 97
click at [403, 303] on select "illusion sight anecdote intention" at bounding box center [392, 306] width 51 height 12
click at [367, 300] on select "illusion sight anecdote intention" at bounding box center [392, 306] width 51 height 12
click at [386, 312] on div "S t u d i e s s h o w t h a t c h i l d r e n w h o l e a r n m u s i c o f t e…" at bounding box center [484, 289] width 689 height 97
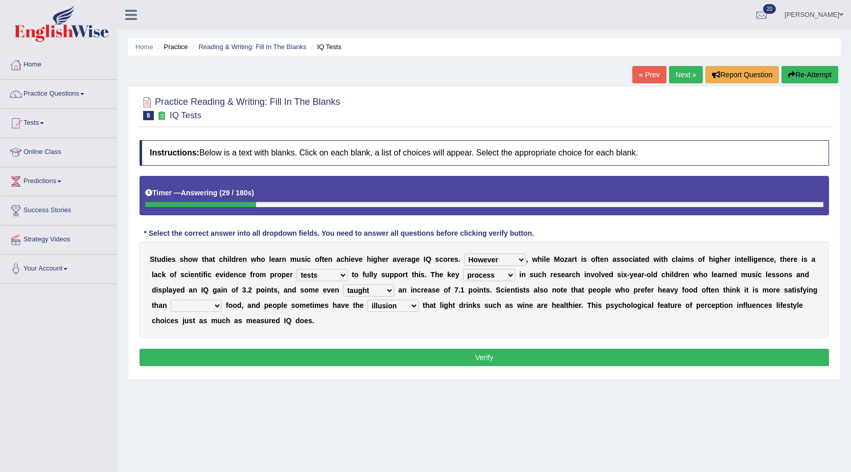
click at [387, 310] on select "illusion sight anecdote intention" at bounding box center [392, 306] width 51 height 12
select select "sight"
click at [367, 300] on select "illusion sight anecdote intention" at bounding box center [392, 306] width 51 height 12
click at [199, 307] on select "choosy lighter cushiony spooky" at bounding box center [196, 306] width 51 height 12
select select "choosy"
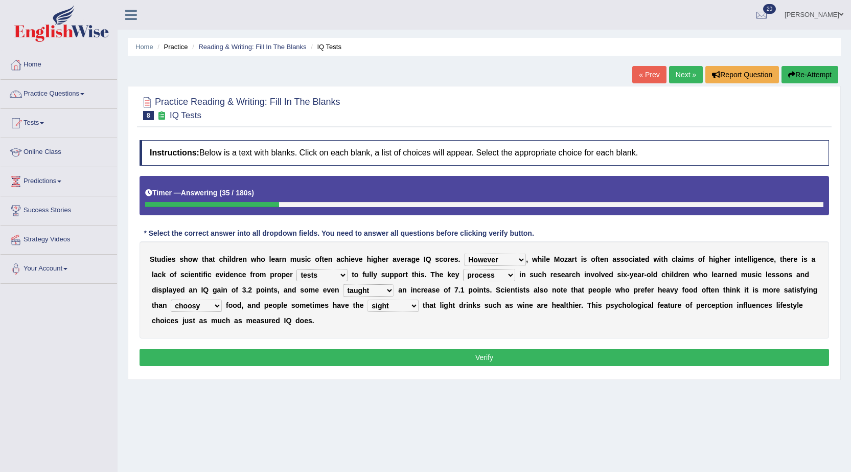
click at [171, 300] on select "choosy lighter cushiony spooky" at bounding box center [196, 306] width 51 height 12
click at [454, 356] on button "Verify" at bounding box center [484, 357] width 689 height 17
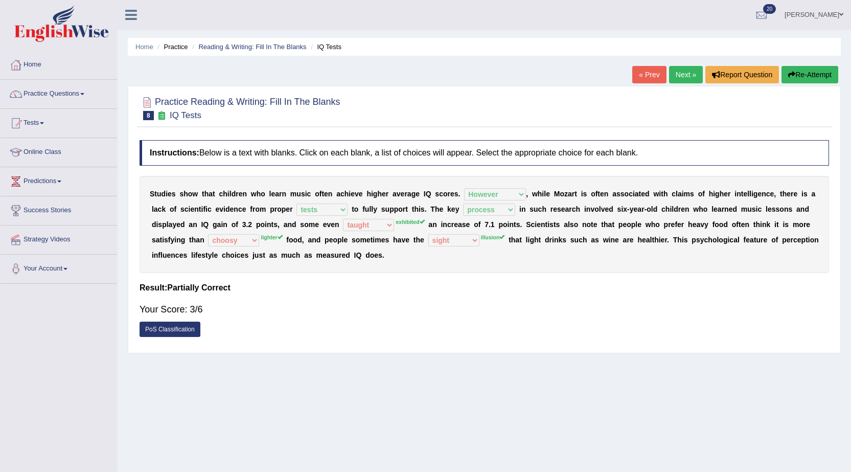
click at [823, 77] on button "Re-Attempt" at bounding box center [809, 74] width 57 height 17
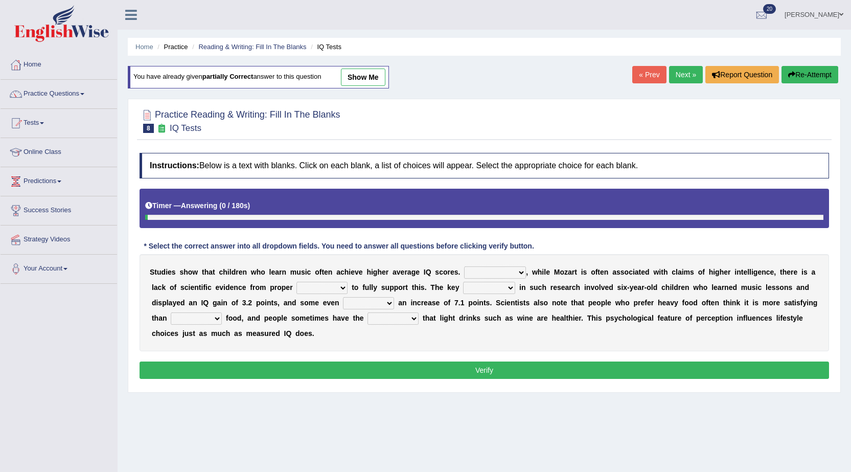
click at [513, 276] on select "However Therefore Consequently While" at bounding box center [495, 272] width 62 height 12
select select "However"
click at [464, 266] on select "However Therefore Consequently While" at bounding box center [495, 272] width 62 height 12
click at [323, 293] on select "test tests testing tested" at bounding box center [321, 288] width 51 height 12
select select "tests"
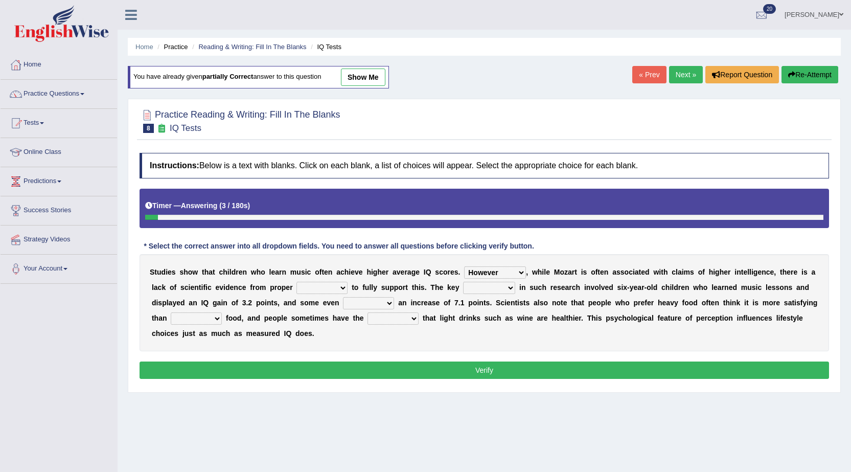
click at [296, 282] on select "test tests testing tested" at bounding box center [321, 288] width 51 height 12
click at [486, 289] on select "process goal implication odd" at bounding box center [489, 288] width 52 height 12
select select "process"
click at [463, 282] on select "process goal implication odd" at bounding box center [489, 288] width 52 height 12
click at [214, 316] on select "choosy lighter cushiony spooky" at bounding box center [196, 318] width 51 height 12
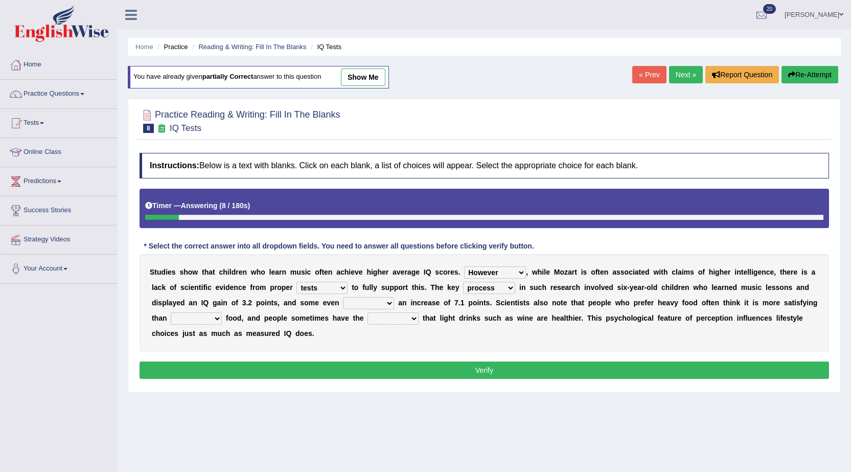
select select "lighter"
click at [171, 312] on select "choosy lighter cushiony spooky" at bounding box center [196, 318] width 51 height 12
click at [378, 324] on select "illusion sight anecdote intention" at bounding box center [392, 318] width 51 height 12
select select "intention"
click at [367, 312] on select "illusion sight anecdote intention" at bounding box center [392, 318] width 51 height 12
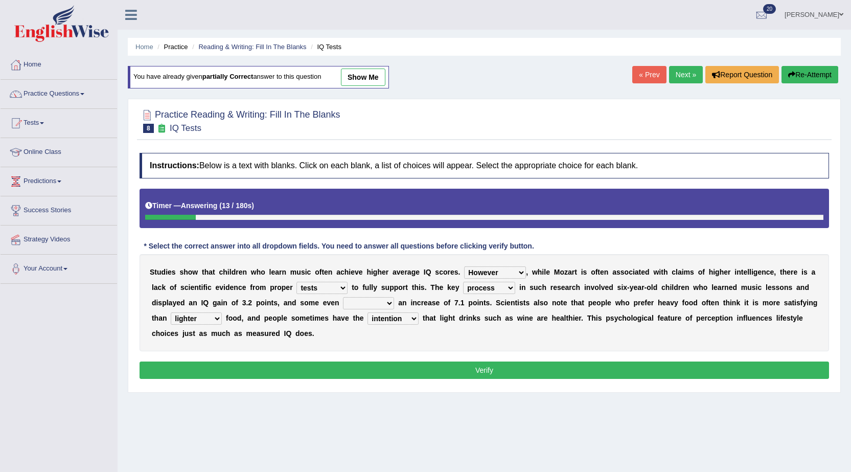
click at [366, 298] on select "exhibited taught learned threatened" at bounding box center [368, 303] width 51 height 12
select select "learned"
click at [343, 297] on select "exhibited taught learned threatened" at bounding box center [368, 303] width 51 height 12
click at [467, 362] on button "Verify" at bounding box center [484, 369] width 689 height 17
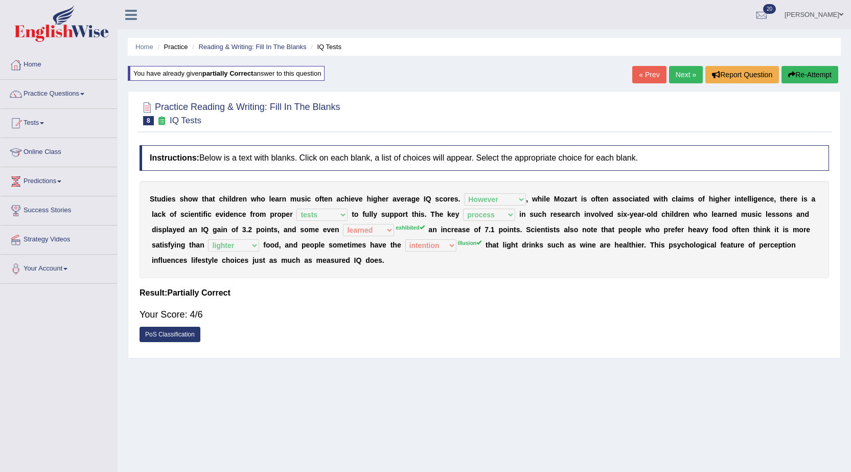
click at [671, 68] on link "Next »" at bounding box center [686, 74] width 34 height 17
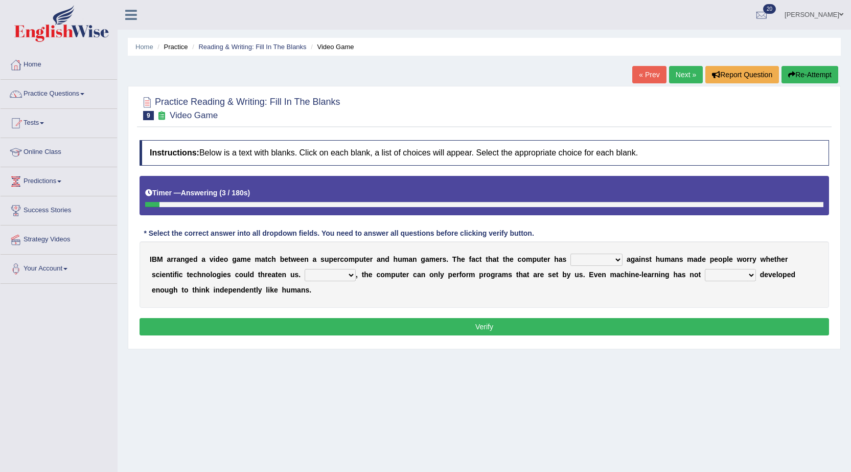
click at [578, 258] on select "competed fought acted challenged" at bounding box center [596, 260] width 52 height 12
select select "competed"
click at [570, 254] on select "competed fought acted challenged" at bounding box center [596, 260] width 52 height 12
click at [334, 280] on select "Moreover However Thus So" at bounding box center [330, 275] width 51 height 12
select select "However"
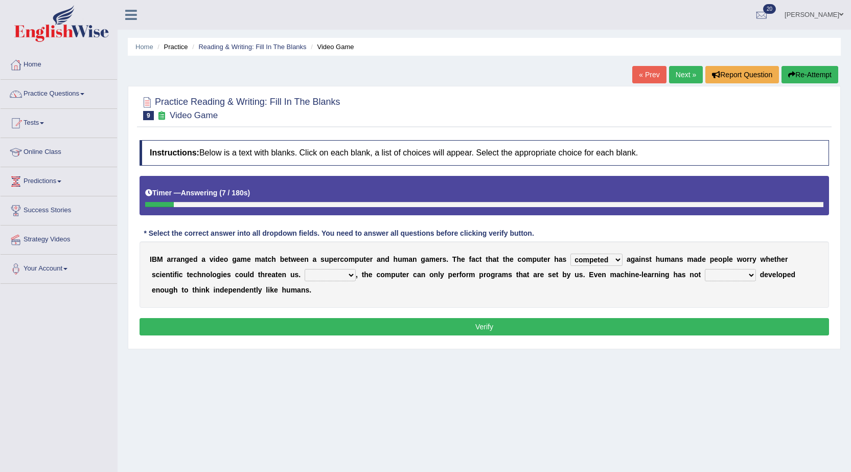
click at [305, 269] on select "Moreover However Thus So" at bounding box center [330, 275] width 51 height 12
click at [715, 270] on select "yet still only just" at bounding box center [730, 275] width 51 height 12
select select "only"
click at [705, 269] on select "yet still only just" at bounding box center [730, 275] width 51 height 12
click at [685, 325] on button "Verify" at bounding box center [484, 326] width 689 height 17
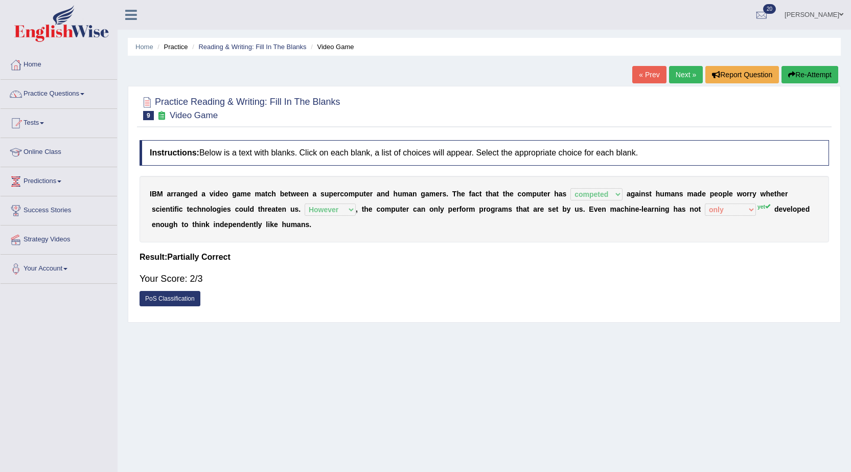
click at [806, 71] on button "Re-Attempt" at bounding box center [809, 74] width 57 height 17
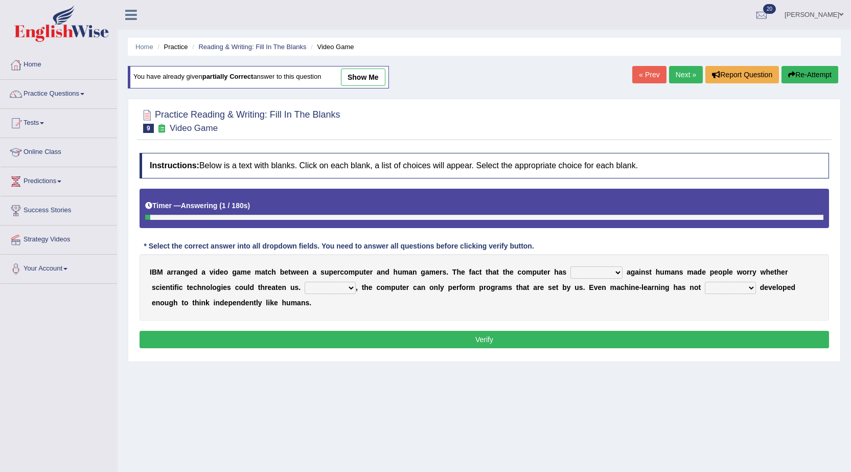
click at [580, 268] on select "competed fought acted challenged" at bounding box center [596, 272] width 52 height 12
select select "competed"
click at [570, 266] on select "competed fought acted challenged" at bounding box center [596, 272] width 52 height 12
click at [308, 291] on select "Moreover However Thus So" at bounding box center [330, 288] width 51 height 12
select select "However"
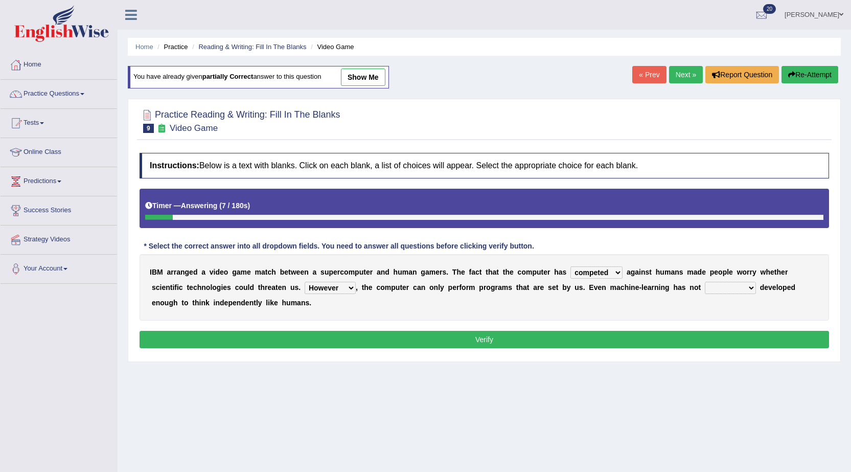
click at [305, 282] on select "Moreover However Thus So" at bounding box center [330, 288] width 51 height 12
click at [716, 286] on select "yet still only just" at bounding box center [730, 288] width 51 height 12
select select "yet"
click at [705, 282] on select "yet still only just" at bounding box center [730, 288] width 51 height 12
click at [671, 344] on button "Verify" at bounding box center [484, 339] width 689 height 17
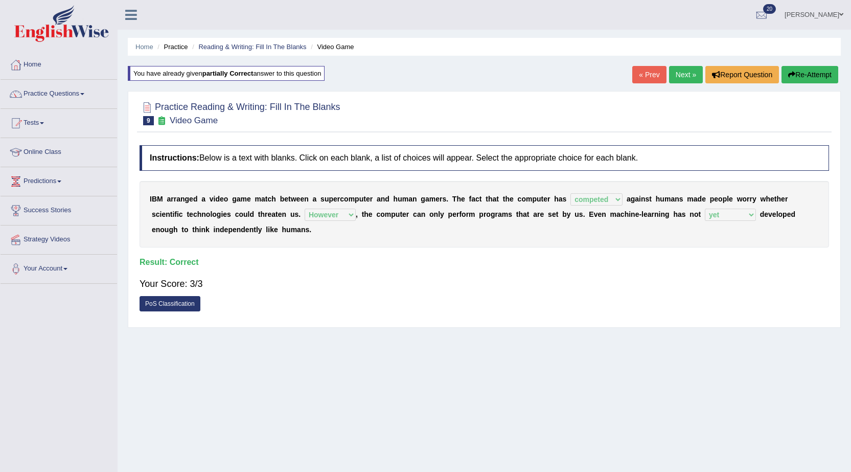
click at [677, 77] on link "Next »" at bounding box center [686, 74] width 34 height 17
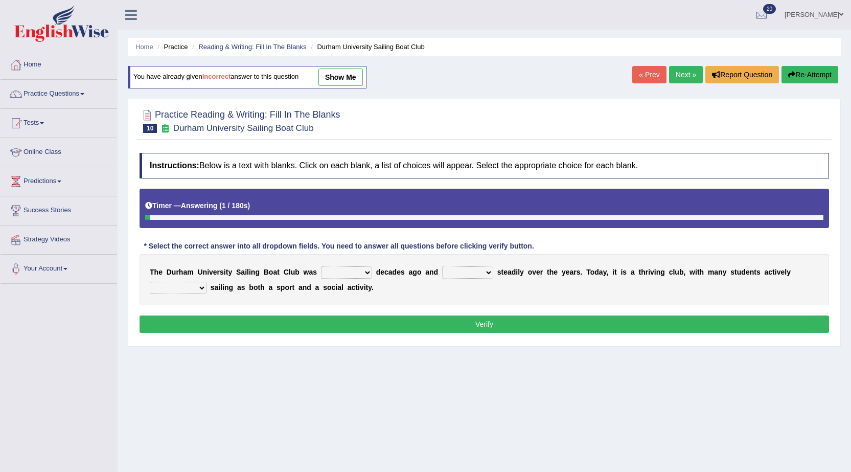
click at [355, 271] on select "found fund founded find" at bounding box center [346, 272] width 51 height 12
select select "found"
click at [321, 266] on select "found fund founded find" at bounding box center [346, 272] width 51 height 12
click at [475, 272] on select "grow growing has grown grown" at bounding box center [467, 272] width 51 height 12
select select "growing"
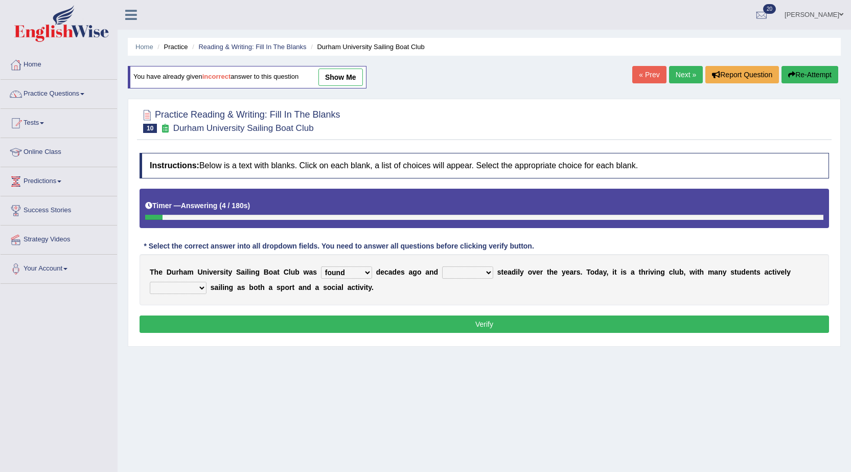
click at [442, 266] on select "grow growing has grown grown" at bounding box center [467, 272] width 51 height 12
click at [172, 286] on select "enjoy enjoyed are enjoying enjoying" at bounding box center [178, 288] width 57 height 12
select select "are enjoying"
click at [150, 282] on select "enjoy enjoyed are enjoying enjoying" at bounding box center [178, 288] width 57 height 12
click at [267, 323] on button "Verify" at bounding box center [484, 323] width 689 height 17
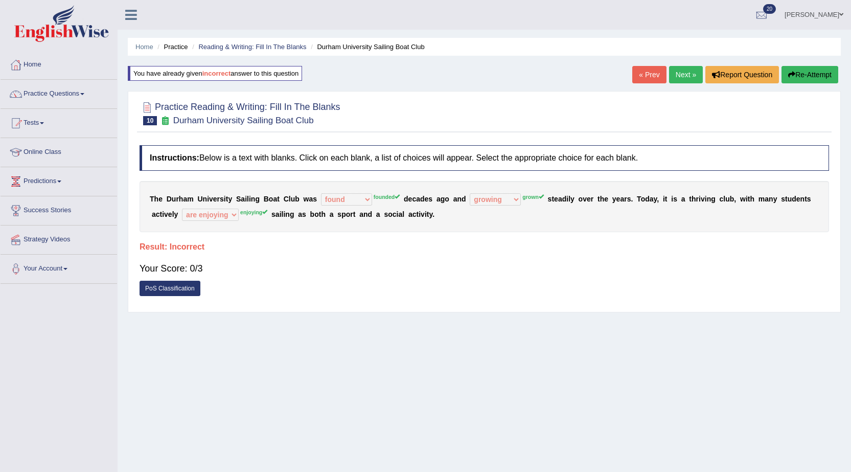
click at [821, 80] on button "Re-Attempt" at bounding box center [809, 74] width 57 height 17
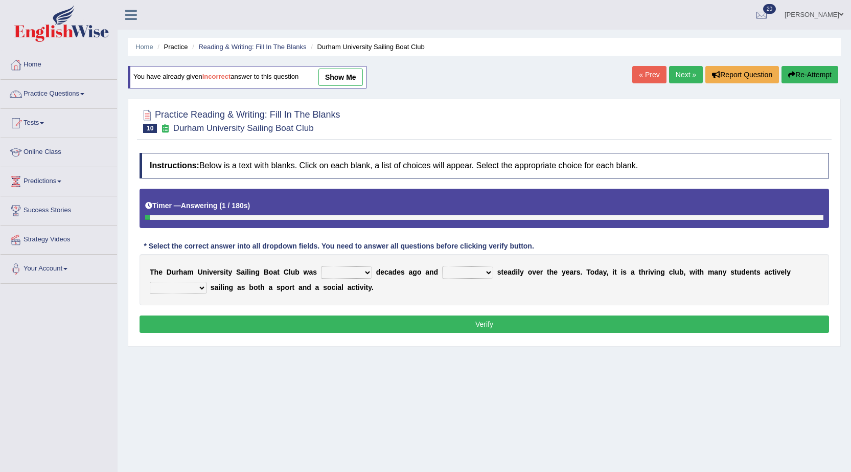
click at [332, 276] on select "found fund founded find" at bounding box center [346, 272] width 51 height 12
select select "founded"
click at [321, 266] on select "found fund founded find" at bounding box center [346, 272] width 51 height 12
click at [477, 273] on select "grow growing has grown grown" at bounding box center [467, 272] width 51 height 12
select select "grow"
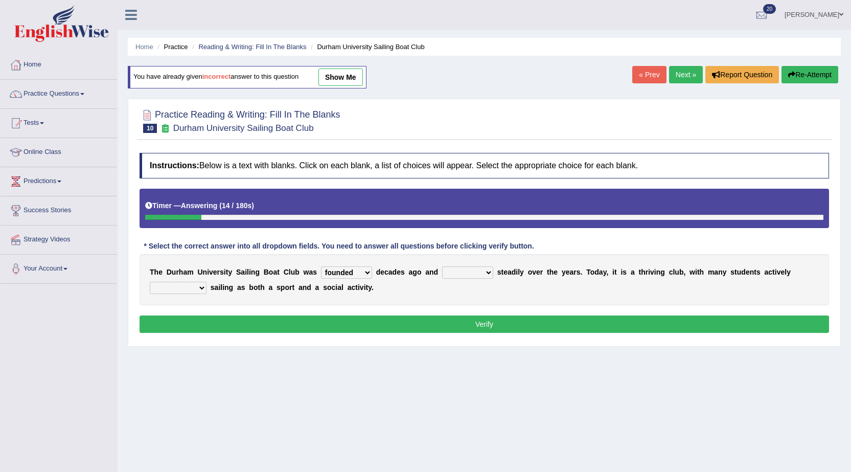
click at [442, 266] on select "grow growing has grown grown" at bounding box center [467, 272] width 51 height 12
click at [177, 286] on select "enjoy enjoyed are enjoying enjoying" at bounding box center [178, 288] width 57 height 12
select select "enjoy"
click at [150, 282] on select "enjoy enjoyed are enjoying enjoying" at bounding box center [178, 288] width 57 height 12
click at [418, 340] on div "Instructions: Below is a text with blanks. Click on each blank, a list of choic…" at bounding box center [484, 244] width 695 height 193
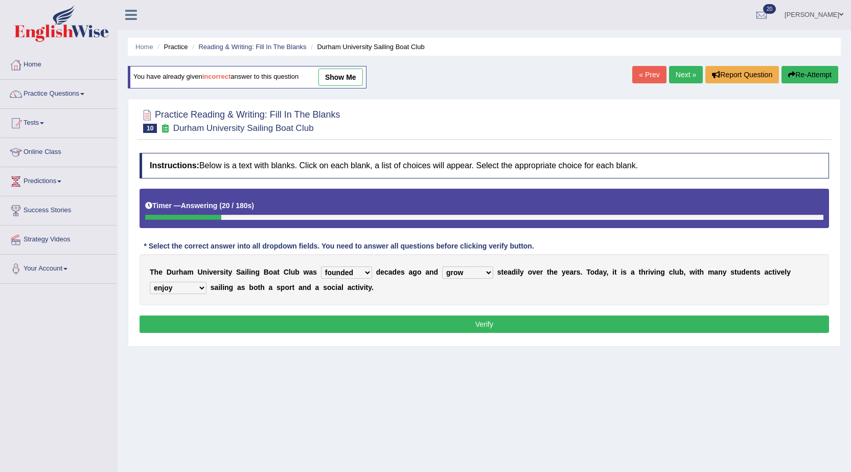
click at [442, 327] on button "Verify" at bounding box center [484, 323] width 689 height 17
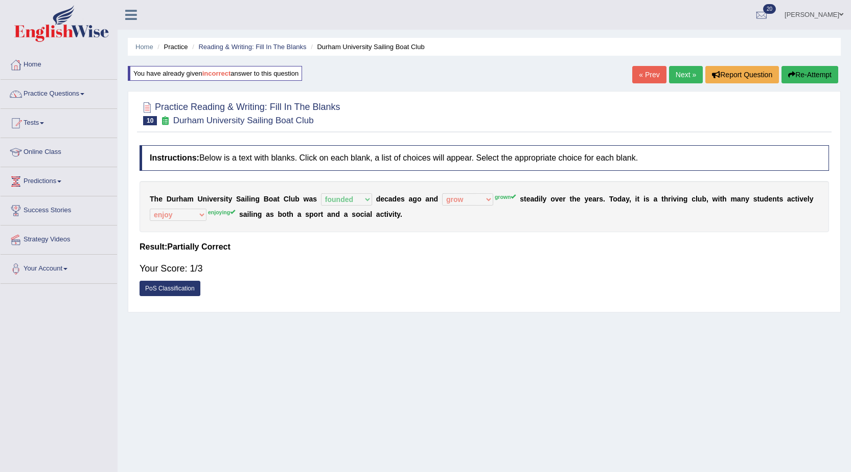
click at [802, 75] on button "Re-Attempt" at bounding box center [809, 74] width 57 height 17
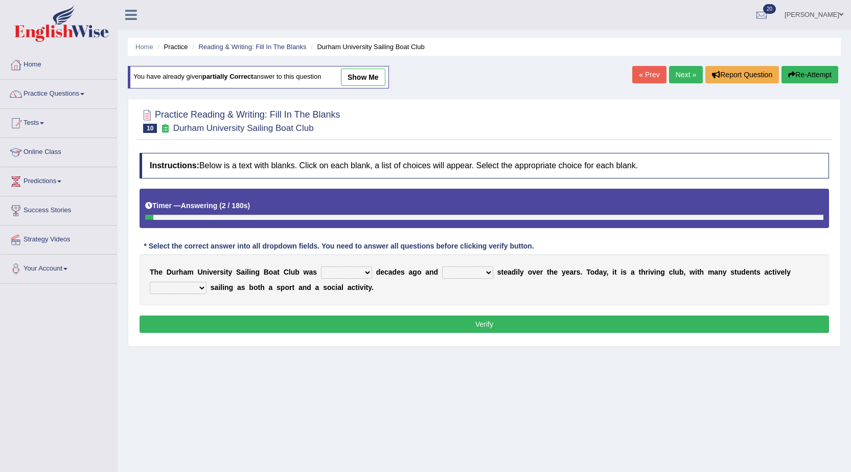
click at [341, 275] on select "found fund founded find" at bounding box center [346, 272] width 51 height 12
select select "founded"
click at [321, 266] on select "found fund founded find" at bounding box center [346, 272] width 51 height 12
click at [446, 272] on select "grow growing has grown grown" at bounding box center [467, 272] width 51 height 12
select select "grown"
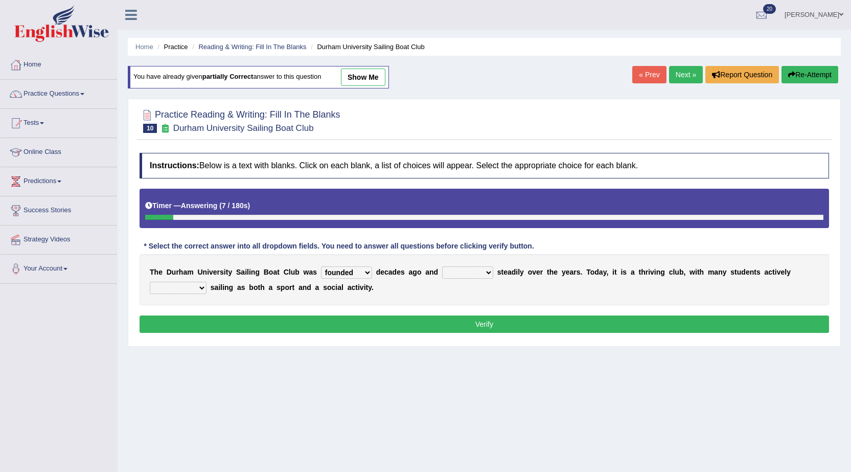
click at [442, 266] on select "grow growing has grown grown" at bounding box center [467, 272] width 51 height 12
click at [158, 289] on select "enjoy enjoyed are enjoying enjoying" at bounding box center [178, 288] width 57 height 12
select select "enjoying"
click at [150, 282] on select "enjoy enjoyed are enjoying enjoying" at bounding box center [178, 288] width 57 height 12
click at [420, 320] on button "Verify" at bounding box center [484, 323] width 689 height 17
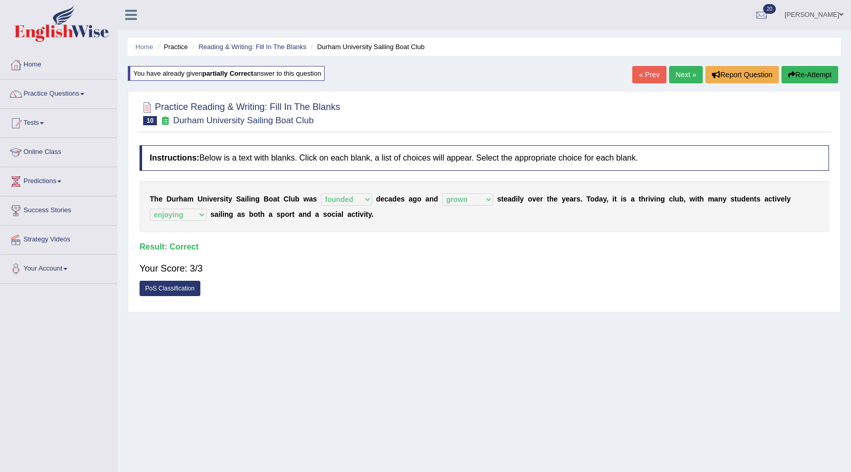
click at [679, 67] on link "Next »" at bounding box center [686, 74] width 34 height 17
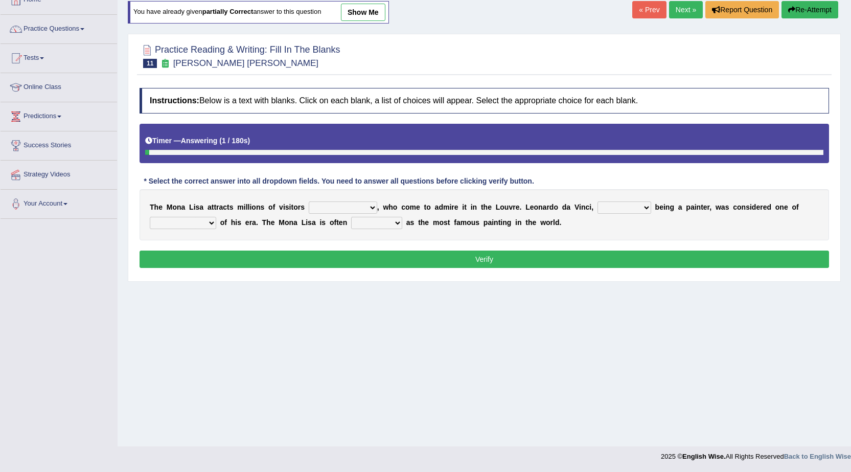
click at [314, 206] on select "around the year the all year all year round per year" at bounding box center [343, 207] width 68 height 12
select select "around the year"
click at [309, 201] on select "around the year the all year all year round per year" at bounding box center [343, 207] width 68 height 12
click at [624, 210] on select "rather than as much as as well as as long as" at bounding box center [624, 207] width 54 height 12
select select "rather than"
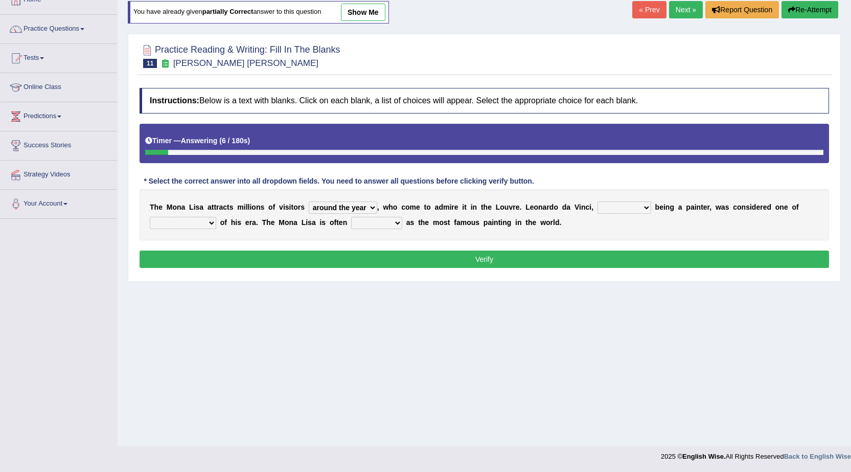
click at [597, 201] on select "rather than as much as as well as as long as" at bounding box center [624, 207] width 54 height 12
click at [178, 218] on select "better artists artist the better artist the best artists" at bounding box center [183, 223] width 66 height 12
select select "the better artist"
click at [150, 217] on select "better artists artist the better artist the best artists" at bounding box center [183, 223] width 66 height 12
click at [362, 222] on select "classified suggested predicted described" at bounding box center [376, 223] width 51 height 12
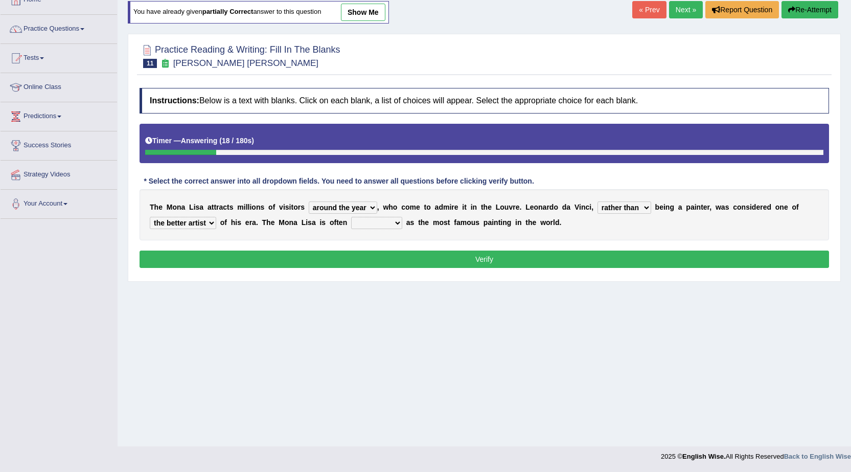
select select "classified"
click at [351, 217] on select "classified suggested predicted described" at bounding box center [376, 223] width 51 height 12
click at [462, 258] on button "Verify" at bounding box center [484, 258] width 689 height 17
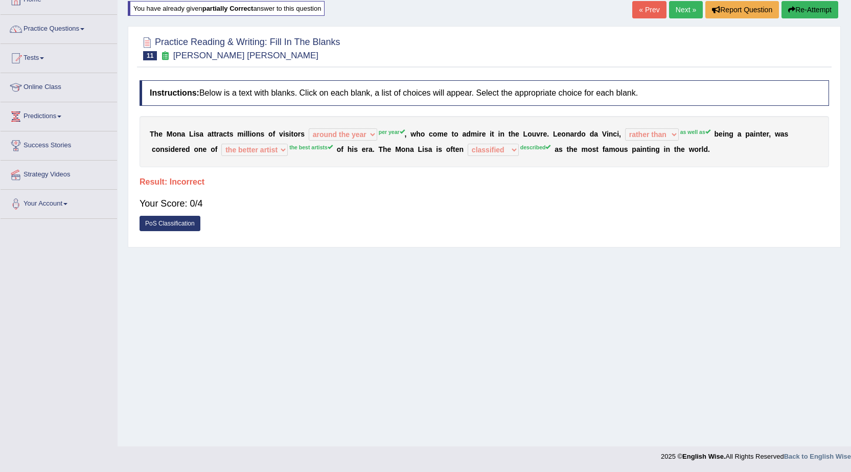
click at [812, 6] on button "Re-Attempt" at bounding box center [809, 9] width 57 height 17
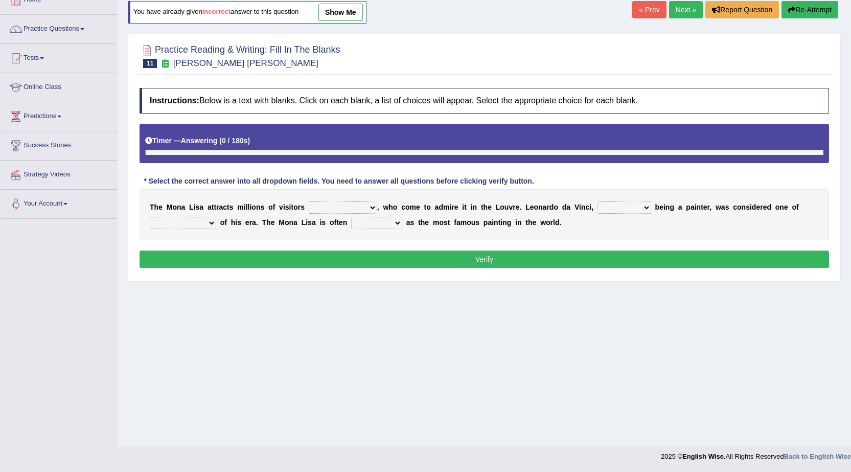
scroll to position [65, 0]
click at [370, 209] on select "around the year the all year all year round per year" at bounding box center [343, 207] width 68 height 12
select select "per year"
click at [309, 201] on select "around the year the all year all year round per year" at bounding box center [343, 207] width 68 height 12
click at [625, 210] on select "rather than as much as as well as as long as" at bounding box center [624, 207] width 54 height 12
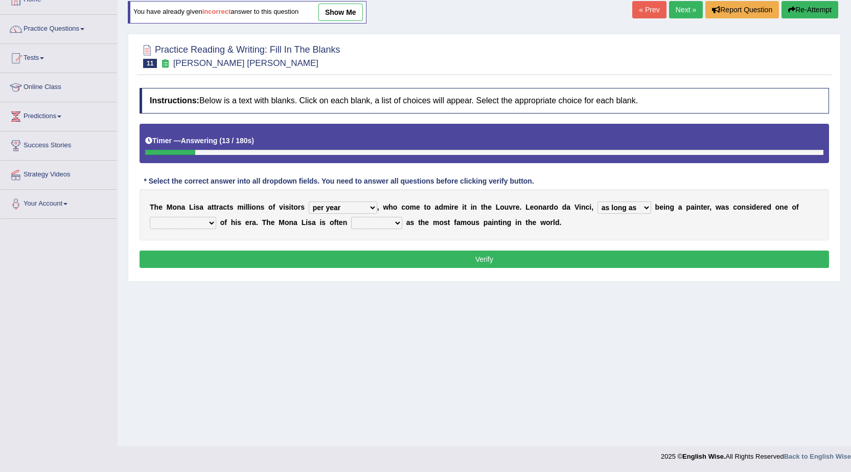
click at [597, 201] on select "rather than as much as as well as as long as" at bounding box center [624, 207] width 54 height 12
click at [623, 212] on select "rather than as much as as well as as long as" at bounding box center [624, 207] width 54 height 12
select select "as well as"
click at [597, 201] on select "rather than as much as as well as as long as" at bounding box center [624, 207] width 54 height 12
click at [189, 219] on select "better artists artist the better artist the best artists" at bounding box center [183, 223] width 66 height 12
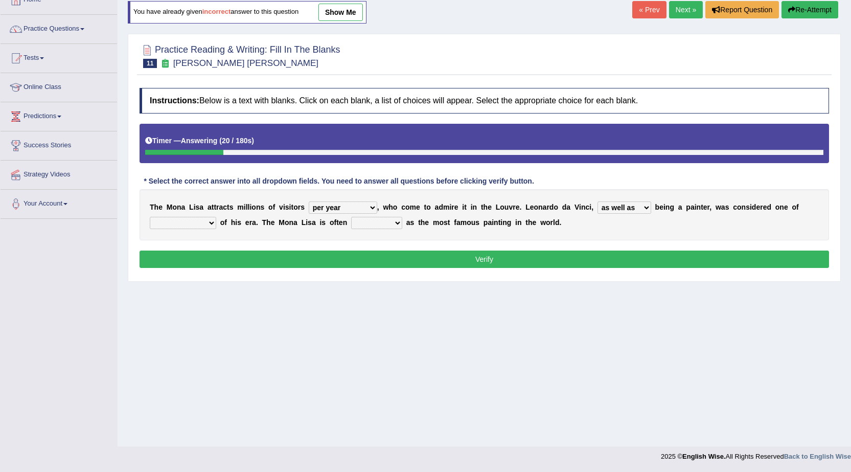
select select "artist"
click at [150, 217] on select "better artists artist the better artist the best artists" at bounding box center [183, 223] width 66 height 12
click at [361, 228] on select "classified suggested predicted described" at bounding box center [376, 223] width 51 height 12
select select "suggested"
click at [351, 217] on select "classified suggested predicted described" at bounding box center [376, 223] width 51 height 12
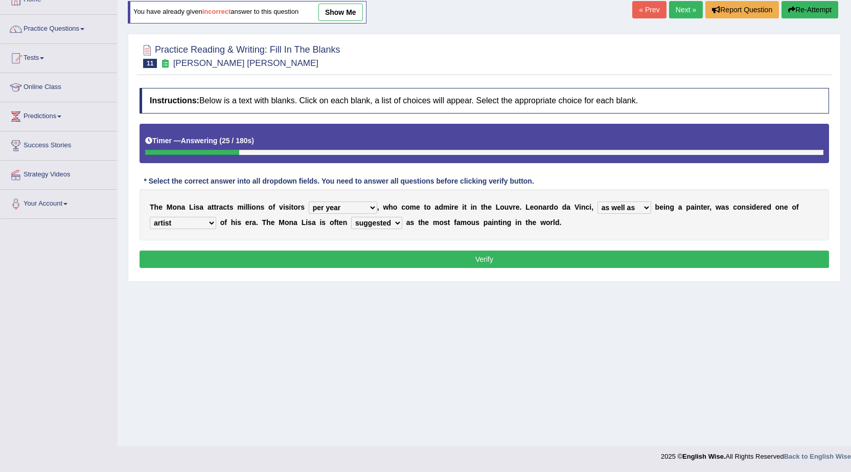
click at [432, 256] on button "Verify" at bounding box center [484, 258] width 689 height 17
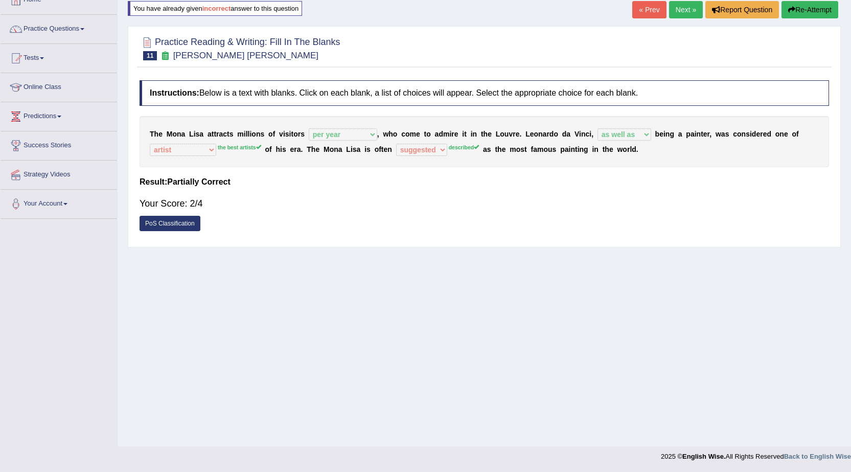
click at [801, 8] on button "Re-Attempt" at bounding box center [809, 9] width 57 height 17
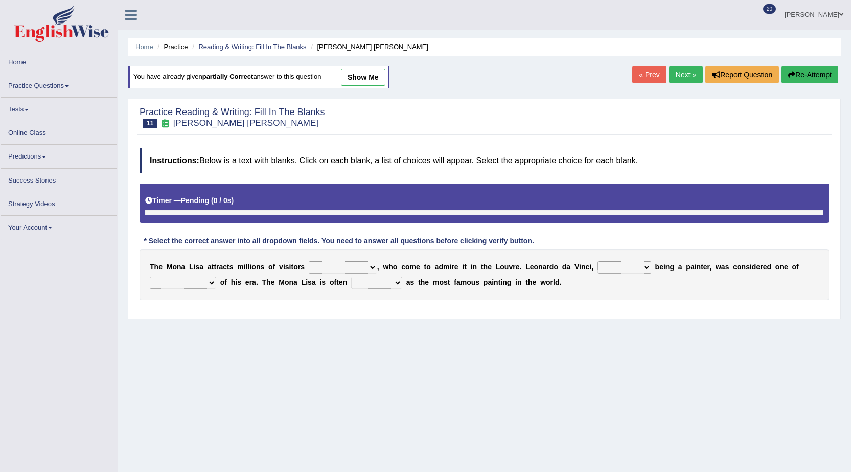
scroll to position [65, 0]
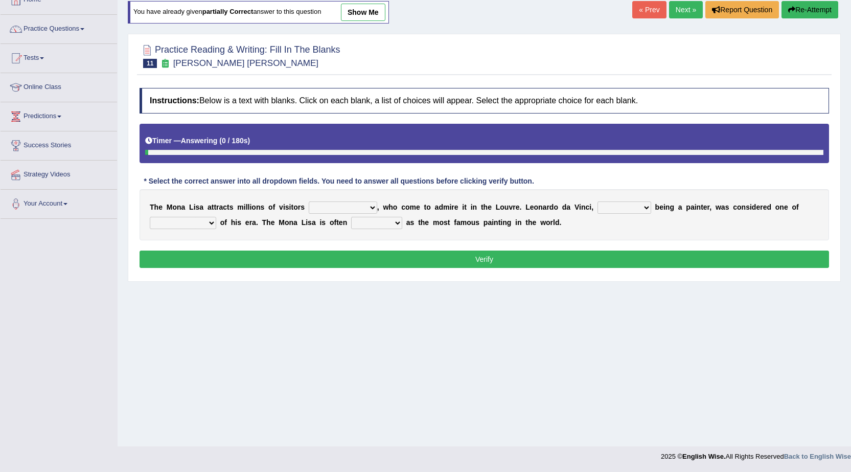
click at [366, 210] on select "around the year the all year all year round per year" at bounding box center [343, 207] width 68 height 12
select select "per year"
click at [309, 201] on select "around the year the all year all year round per year" at bounding box center [343, 207] width 68 height 12
click at [609, 208] on select "rather than as much as as well as as long as" at bounding box center [624, 207] width 54 height 12
select select "as well as"
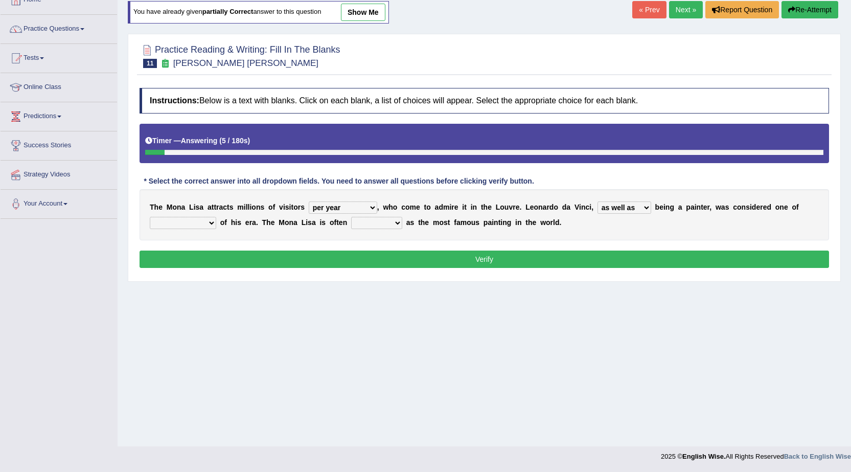
click at [597, 201] on select "rather than as much as as well as as long as" at bounding box center [624, 207] width 54 height 12
drag, startPoint x: 175, startPoint y: 212, endPoint x: 176, endPoint y: 219, distance: 7.2
click at [175, 216] on div "T h e M o n a L i s a a t t r a c t s m i l l i o n s o f v i s i t o r s aroun…" at bounding box center [484, 214] width 689 height 51
click at [176, 219] on select "better artists artist the better artist the best artists" at bounding box center [183, 223] width 66 height 12
select select "the best artists"
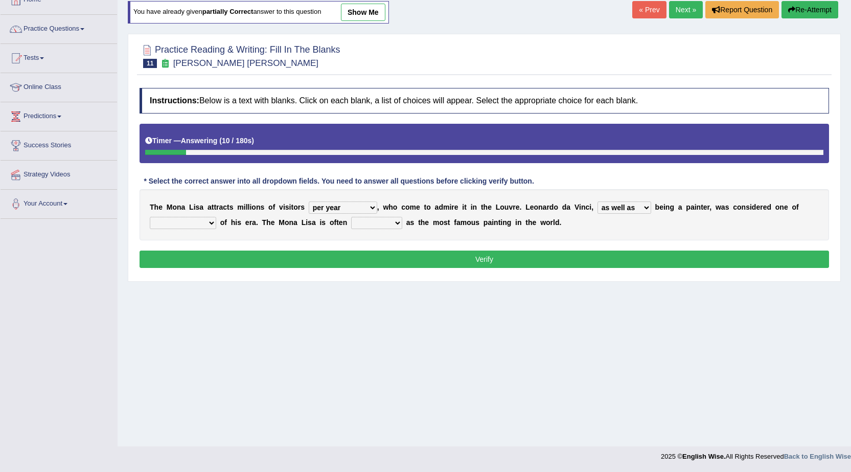
click at [150, 217] on select "better artists artist the better artist the best artists" at bounding box center [183, 223] width 66 height 12
click at [364, 228] on select "classified suggested predicted described" at bounding box center [376, 223] width 51 height 12
select select "described"
click at [351, 217] on select "classified suggested predicted described" at bounding box center [376, 223] width 51 height 12
click at [442, 255] on button "Verify" at bounding box center [484, 258] width 689 height 17
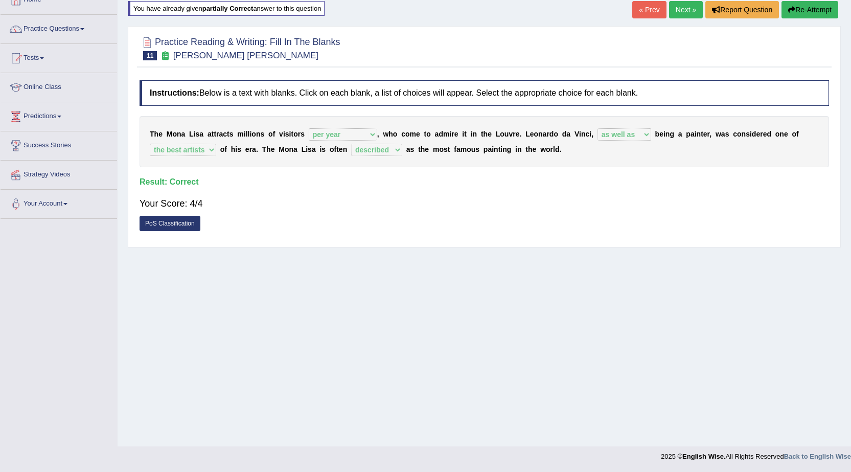
click at [678, 6] on link "Next »" at bounding box center [686, 9] width 34 height 17
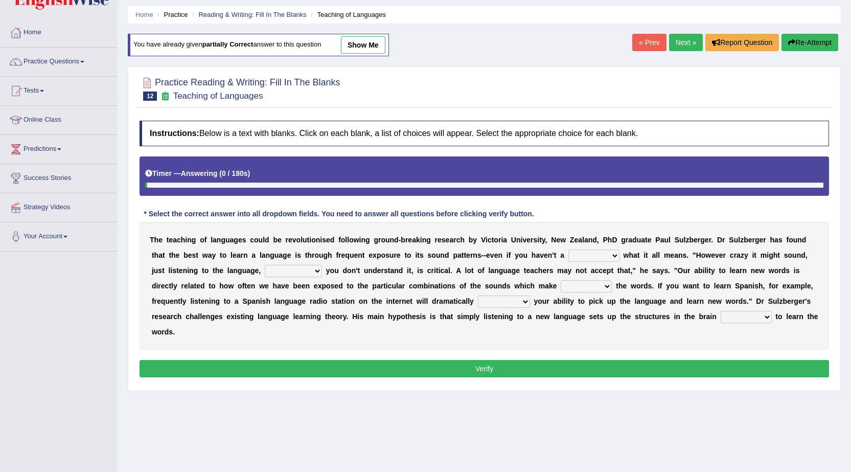
scroll to position [65, 0]
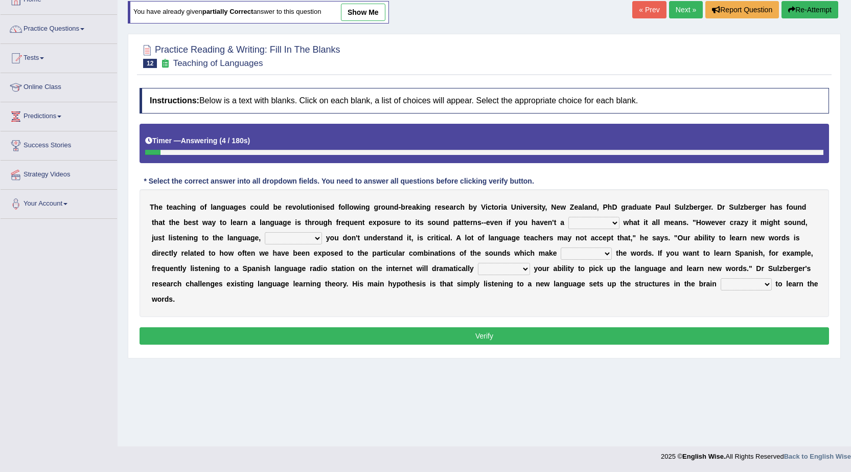
click at [608, 226] on select "dew claw clue due" at bounding box center [593, 223] width 51 height 12
select select "clue"
click at [568, 217] on select "dew claw clue due" at bounding box center [593, 223] width 51 height 12
click at [301, 238] on select "but also all together even though if so" at bounding box center [293, 238] width 57 height 12
select select "even though"
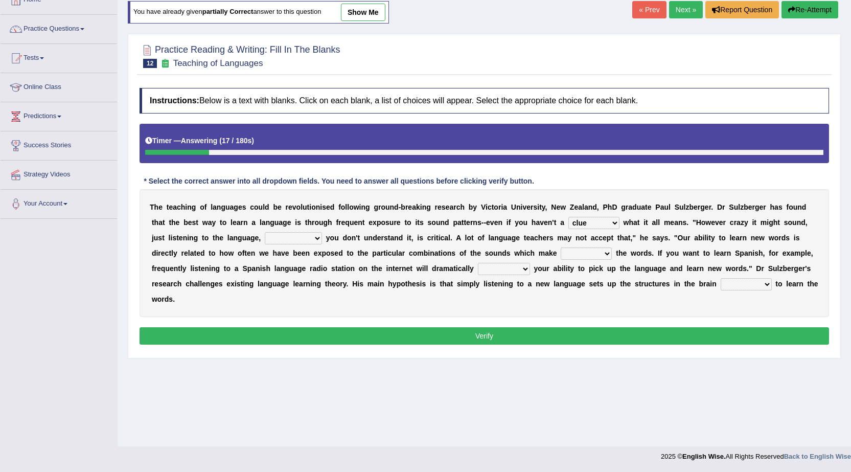
click at [265, 232] on select "but also all together even though if so" at bounding box center [293, 238] width 57 height 12
click at [594, 255] on select "down up of on" at bounding box center [586, 253] width 51 height 12
select select "up"
click at [561, 247] on select "down up of on" at bounding box center [586, 253] width 51 height 12
click at [511, 273] on select "evaluate exaggerate describe boost" at bounding box center [504, 269] width 52 height 12
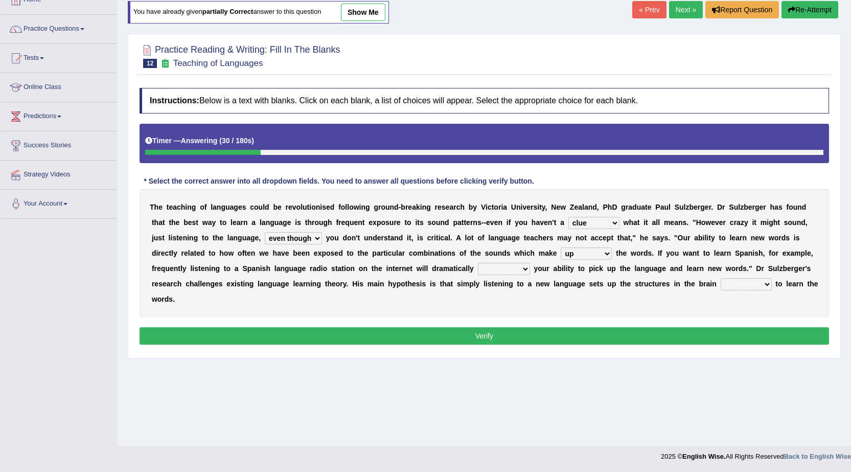
select select "boost"
click at [478, 263] on select "evaluate exaggerate describe boost" at bounding box center [504, 269] width 52 height 12
click at [738, 281] on select "requiring required directed to require" at bounding box center [746, 284] width 51 height 12
select select "required"
click at [721, 278] on select "requiring required directed to require" at bounding box center [746, 284] width 51 height 12
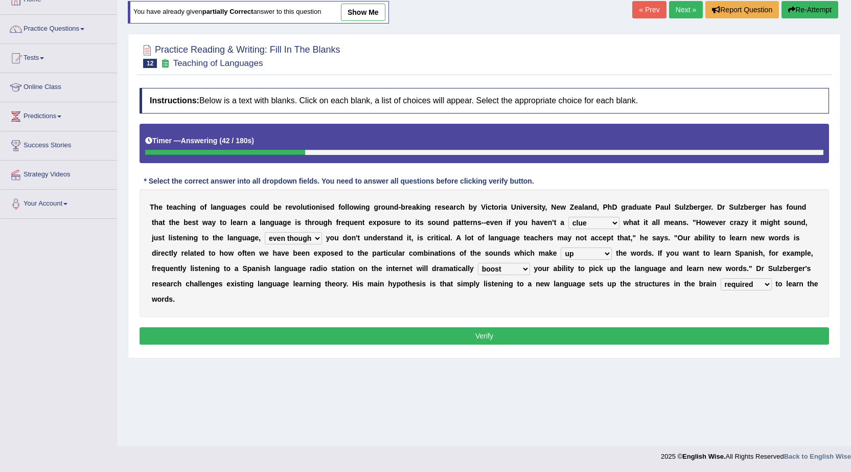
click at [545, 327] on div "Instructions: Below is a text with blanks. Click on each blank, a list of choic…" at bounding box center [484, 218] width 695 height 270
click at [545, 335] on button "Verify" at bounding box center [484, 335] width 689 height 17
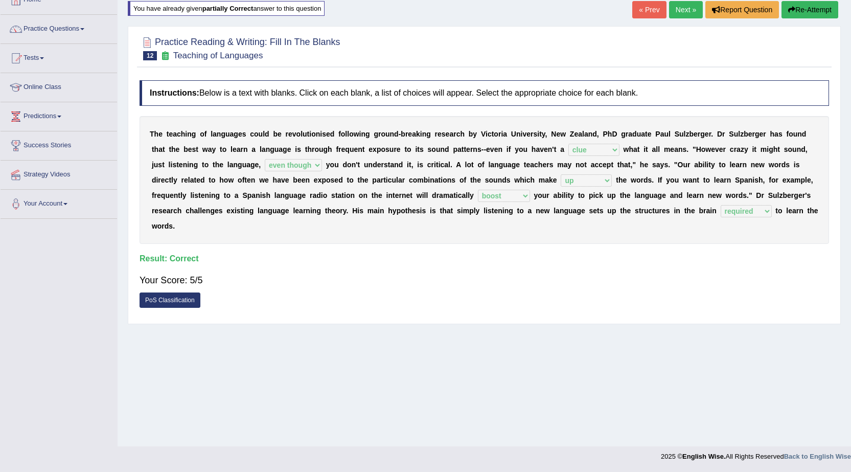
click at [695, 12] on link "Next »" at bounding box center [686, 9] width 34 height 17
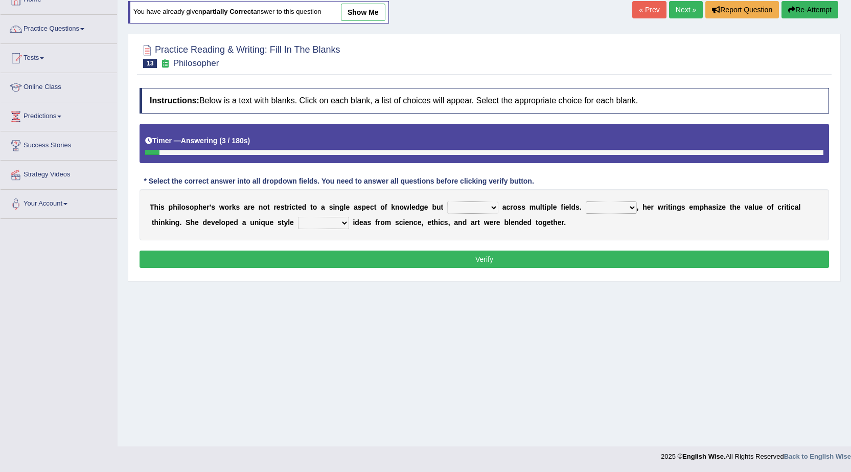
click at [464, 209] on select "constrain contain assemble extend" at bounding box center [472, 207] width 51 height 12
select select "constrain"
click at [447, 201] on select "constrain contain assemble extend" at bounding box center [472, 207] width 51 height 12
click at [623, 208] on select "Rather So Moreover Likely" at bounding box center [611, 207] width 51 height 12
click at [586, 201] on select "Rather So Moreover Likely" at bounding box center [611, 207] width 51 height 12
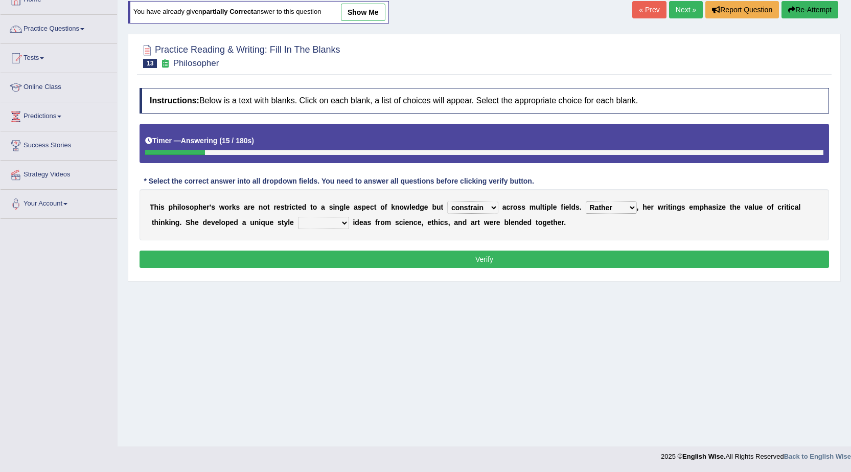
click at [622, 196] on div "T h i s p h i l o s o p h e r ' s w o r k s a r e n o t r e s t r i c t e d t o…" at bounding box center [484, 214] width 689 height 51
click at [587, 209] on select "Rather So Moreover Likely" at bounding box center [611, 207] width 51 height 12
click at [586, 201] on select "Rather So Moreover Likely" at bounding box center [611, 207] width 51 height 12
click at [604, 206] on select "Rather So Moreover Likely" at bounding box center [611, 207] width 51 height 12
select select "Moreover"
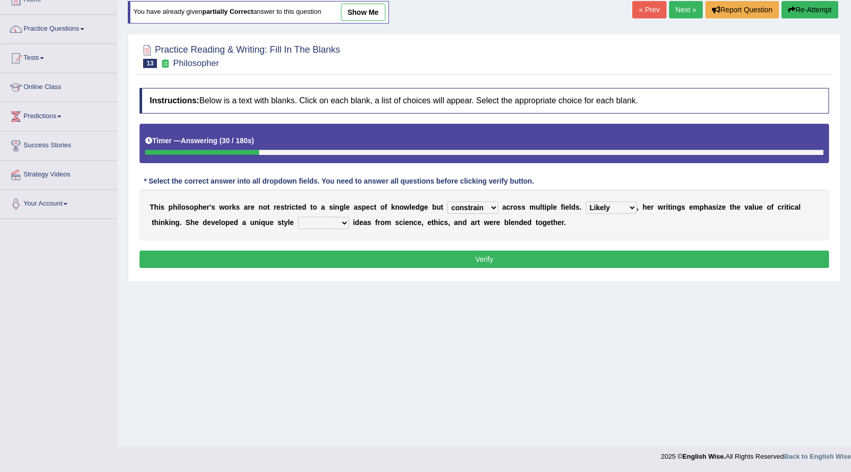
click at [586, 201] on select "Rather So Moreover Likely" at bounding box center [611, 207] width 51 height 12
click at [312, 223] on select "in that that which in which" at bounding box center [323, 223] width 51 height 12
select select "which"
click at [298, 217] on select "in that that which in which" at bounding box center [323, 223] width 51 height 12
click at [419, 261] on button "Verify" at bounding box center [484, 258] width 689 height 17
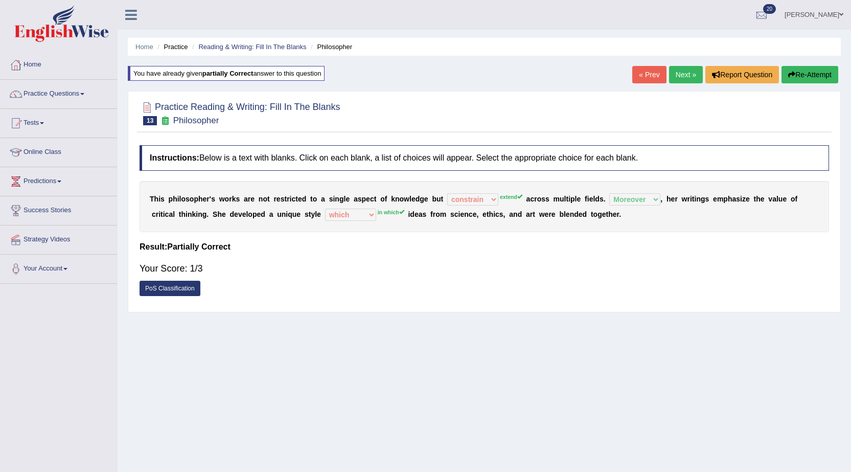
click at [826, 73] on button "Re-Attempt" at bounding box center [809, 74] width 57 height 17
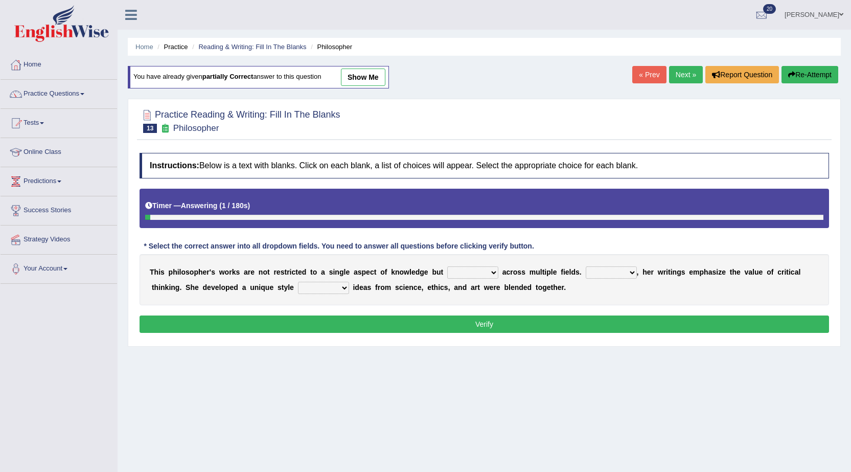
click at [484, 275] on select "constrain contain assemble extend" at bounding box center [472, 272] width 51 height 12
select select "contain"
click at [447, 266] on select "constrain contain assemble extend" at bounding box center [472, 272] width 51 height 12
click at [618, 267] on select "Rather So Moreover Likely" at bounding box center [611, 272] width 51 height 12
select select "Moreover"
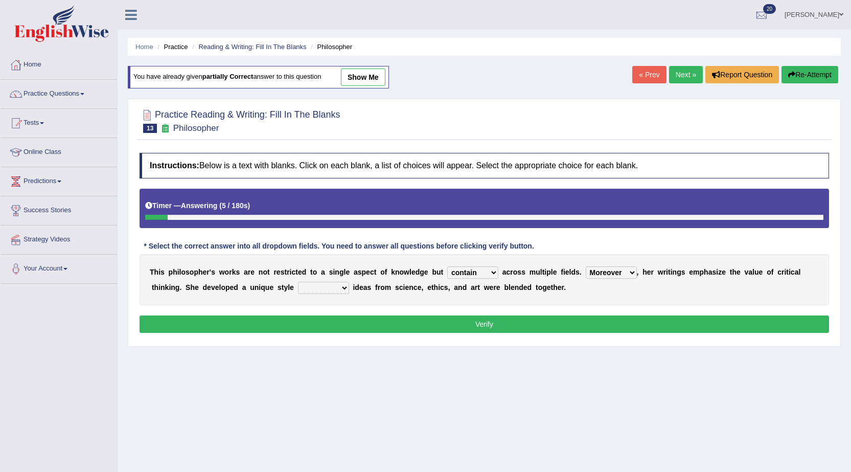
click at [586, 266] on select "Rather So Moreover Likely" at bounding box center [611, 272] width 51 height 12
click at [311, 285] on select "in that that which in which" at bounding box center [323, 288] width 51 height 12
select select "in which"
click at [298, 282] on select "in that that which in which" at bounding box center [323, 288] width 51 height 12
click at [464, 326] on button "Verify" at bounding box center [484, 323] width 689 height 17
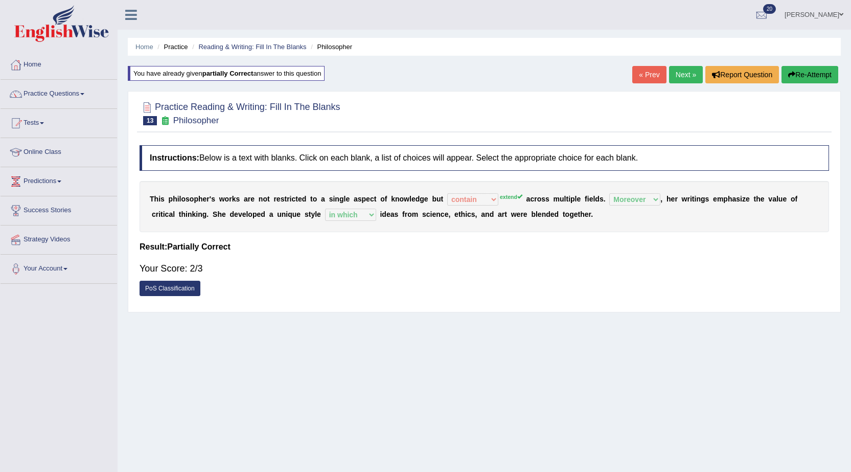
click at [803, 67] on button "Re-Attempt" at bounding box center [809, 74] width 57 height 17
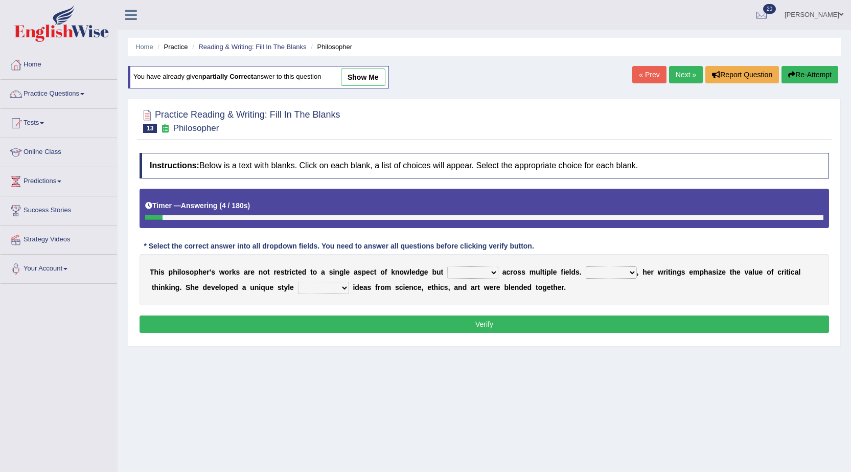
click at [482, 275] on select "constrain contain assemble extend" at bounding box center [472, 272] width 51 height 12
select select "extend"
click at [447, 266] on select "constrain contain assemble extend" at bounding box center [472, 272] width 51 height 12
click at [583, 265] on div "T h i s p h i l o s o p h e r ' s w o r k s a r e n o t r e s t r i c t e d t o…" at bounding box center [484, 279] width 689 height 51
click at [587, 269] on select "Rather So Moreover Likely" at bounding box center [611, 272] width 51 height 12
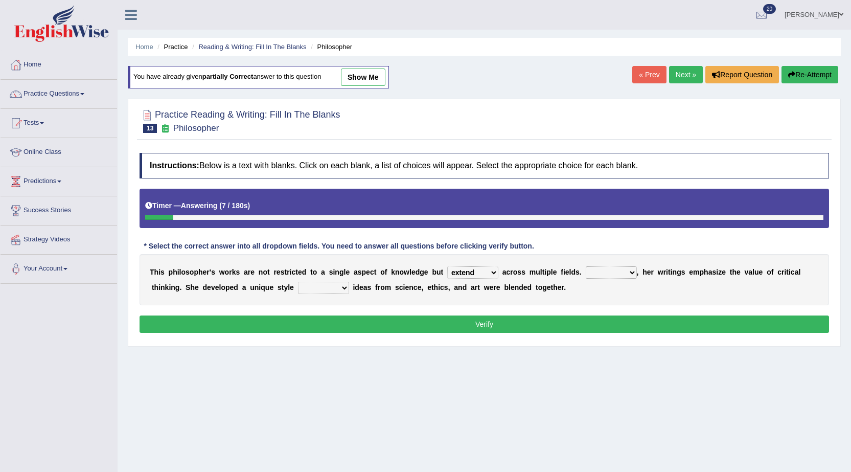
select select "Moreover"
click at [586, 266] on select "Rather So Moreover Likely" at bounding box center [611, 272] width 51 height 12
click at [327, 282] on select "in that that which in which" at bounding box center [323, 288] width 51 height 12
select select "in which"
click at [298, 282] on select "in that that which in which" at bounding box center [323, 288] width 51 height 12
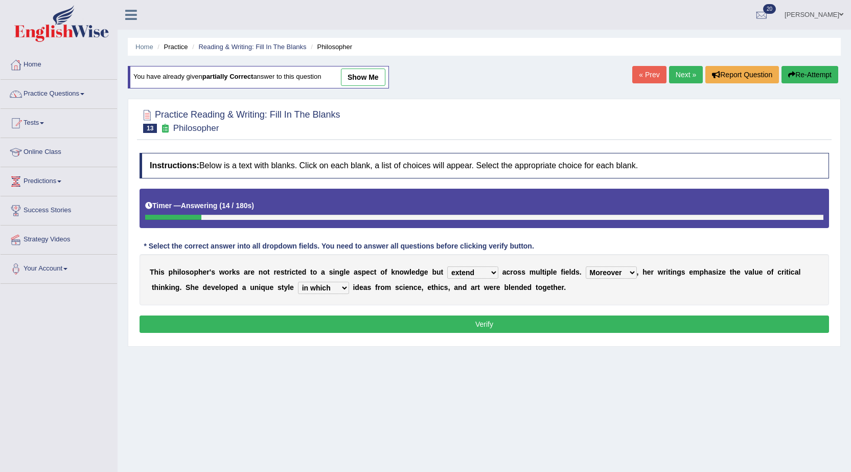
click at [563, 318] on button "Verify" at bounding box center [484, 323] width 689 height 17
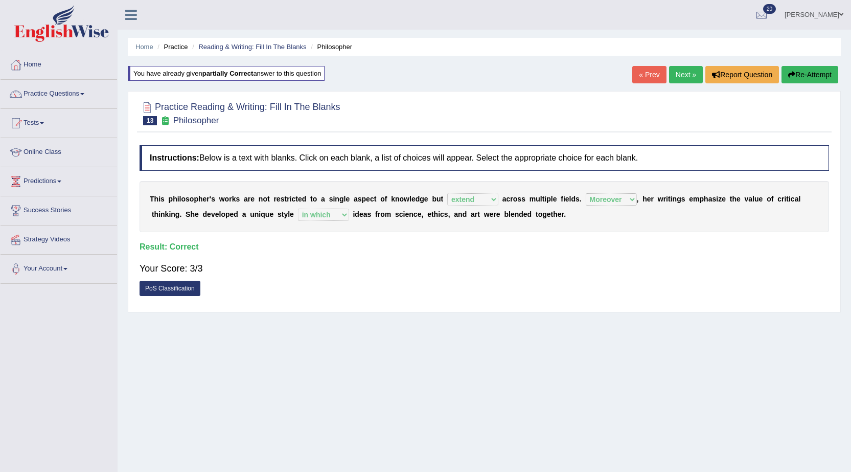
click at [675, 76] on link "Next »" at bounding box center [686, 74] width 34 height 17
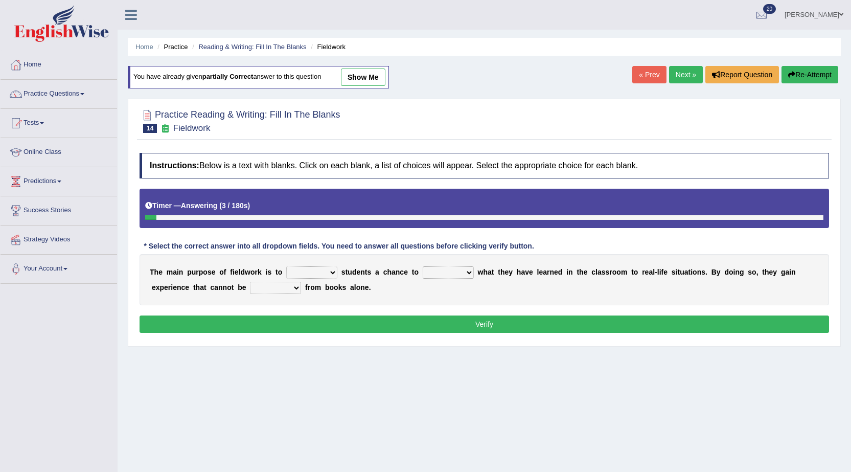
click at [321, 272] on select "resemble stow rave offer" at bounding box center [311, 272] width 51 height 12
select select "offer"
click at [286, 266] on select "resemble stow rave offer" at bounding box center [311, 272] width 51 height 12
click at [433, 270] on select "compare align apply dismount" at bounding box center [448, 272] width 51 height 12
click at [423, 266] on select "compare align apply dismount" at bounding box center [448, 272] width 51 height 12
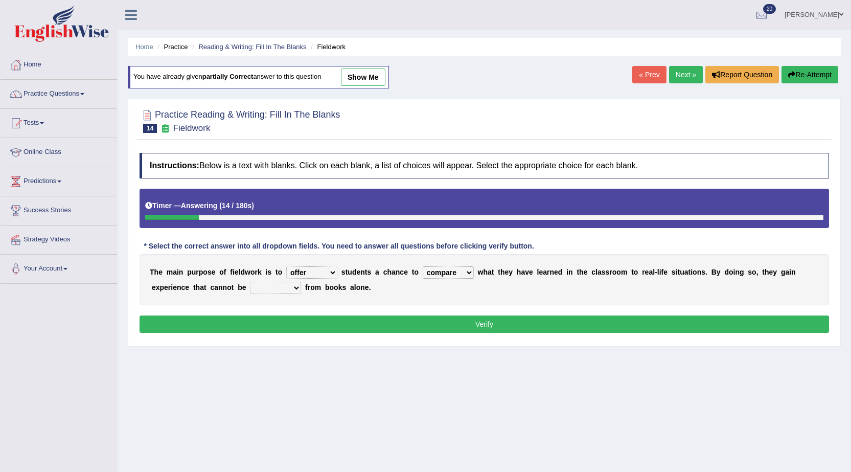
click at [273, 288] on select "originated prepared obtained touted" at bounding box center [275, 288] width 51 height 12
click at [440, 278] on select "compare align apply dismount" at bounding box center [448, 272] width 51 height 12
click at [423, 266] on select "compare align apply dismount" at bounding box center [448, 272] width 51 height 12
click at [446, 275] on select "compare align apply dismount" at bounding box center [448, 272] width 51 height 12
select select "apply"
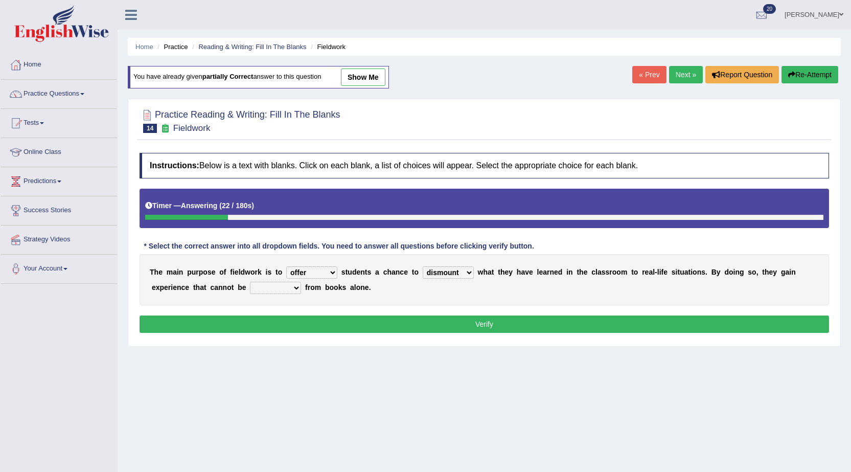
click at [423, 266] on select "compare align apply dismount" at bounding box center [448, 272] width 51 height 12
click at [283, 287] on select "originated prepared obtained touted" at bounding box center [275, 288] width 51 height 12
click at [250, 282] on select "originated prepared obtained touted" at bounding box center [275, 288] width 51 height 12
click at [278, 287] on select "originated prepared obtained touted" at bounding box center [275, 288] width 51 height 12
select select "obtained"
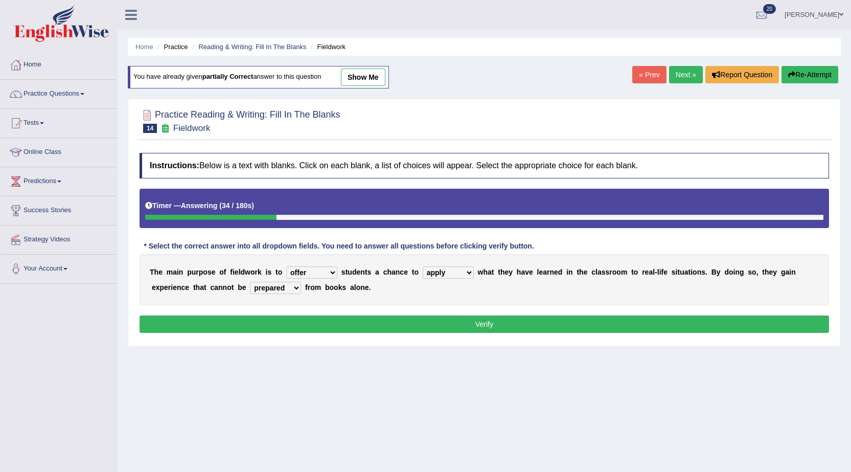
click at [250, 282] on select "originated prepared obtained touted" at bounding box center [275, 288] width 51 height 12
click at [397, 310] on div "Instructions: Below is a text with blanks. Click on each blank, a list of choic…" at bounding box center [484, 244] width 695 height 193
click at [397, 318] on button "Verify" at bounding box center [484, 323] width 689 height 17
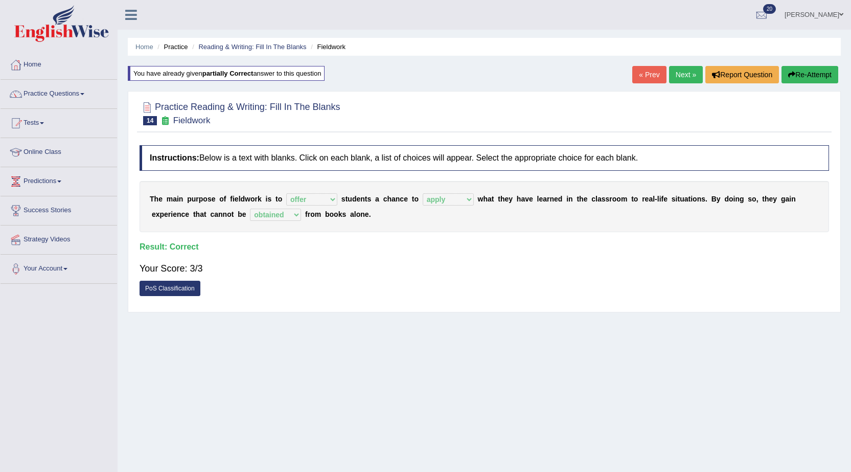
click at [679, 71] on link "Next »" at bounding box center [686, 74] width 34 height 17
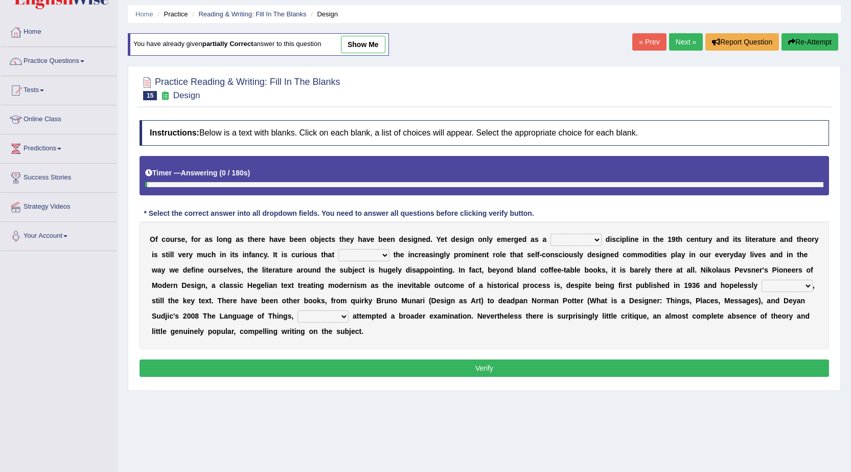
scroll to position [65, 0]
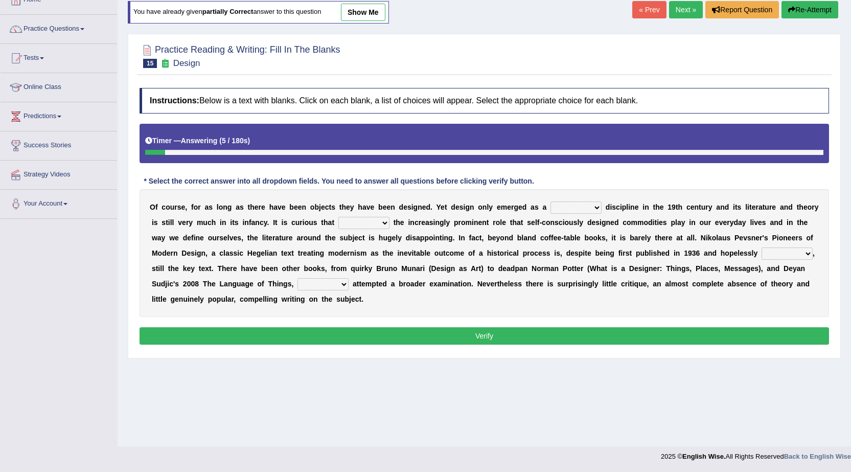
click at [570, 209] on select "bilateral ubiquitous foremost dedicated" at bounding box center [575, 207] width 51 height 12
select select "foremost"
click at [550, 201] on select "bilateral ubiquitous foremost dedicated" at bounding box center [575, 207] width 51 height 12
click at [359, 212] on div "O f c o u r s e , f o r a s l o n g a s t h e r e h a v e b e e n o b j e c t s…" at bounding box center [484, 253] width 689 height 128
click at [360, 218] on select "since despite within through" at bounding box center [363, 223] width 51 height 12
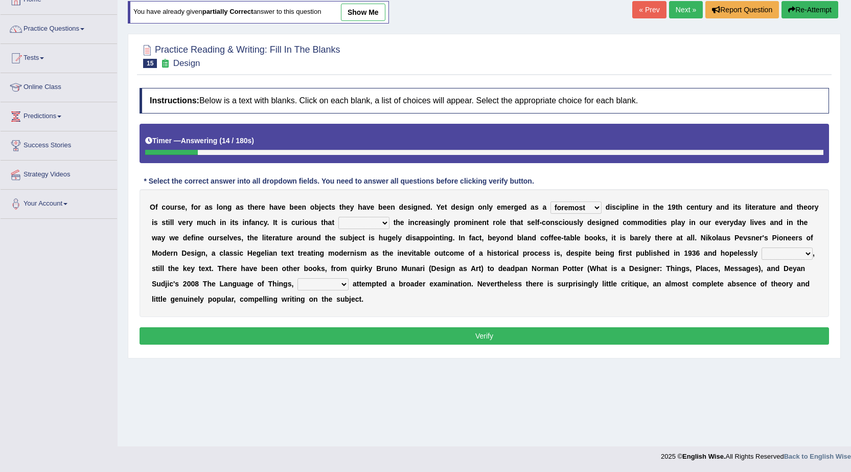
select select "despite"
click at [338, 217] on select "since despite within through" at bounding box center [363, 223] width 51 height 12
click at [780, 251] on select "dates dating date dated" at bounding box center [787, 253] width 51 height 12
select select "dating"
click at [762, 247] on select "dates dating date dated" at bounding box center [787, 253] width 51 height 12
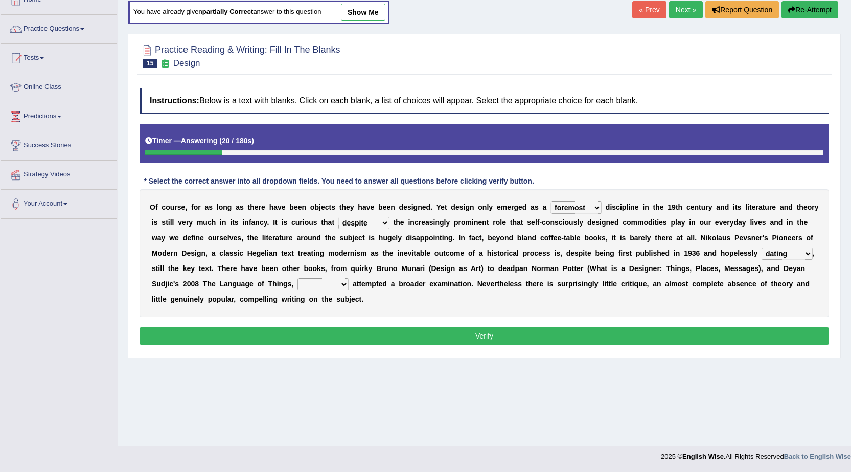
click at [346, 281] on select "which then however as" at bounding box center [322, 284] width 51 height 12
select select "however"
click at [297, 278] on select "which then however as" at bounding box center [322, 284] width 51 height 12
click at [373, 342] on button "Verify" at bounding box center [484, 335] width 689 height 17
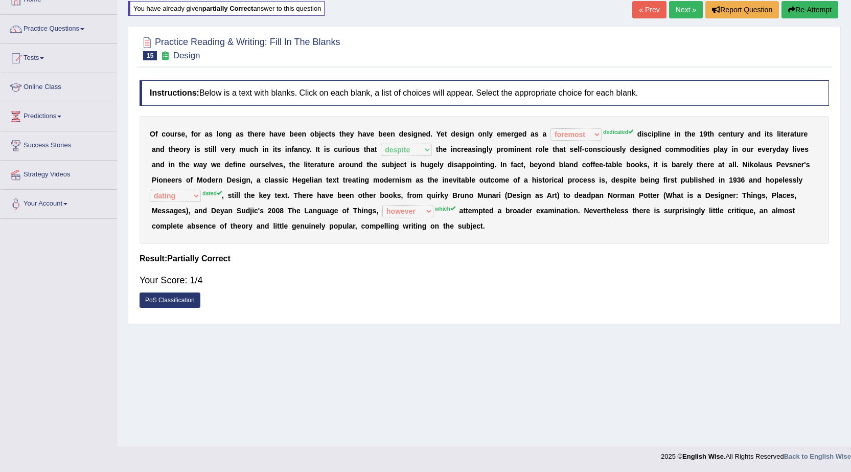
click at [799, 16] on button "Re-Attempt" at bounding box center [809, 9] width 57 height 17
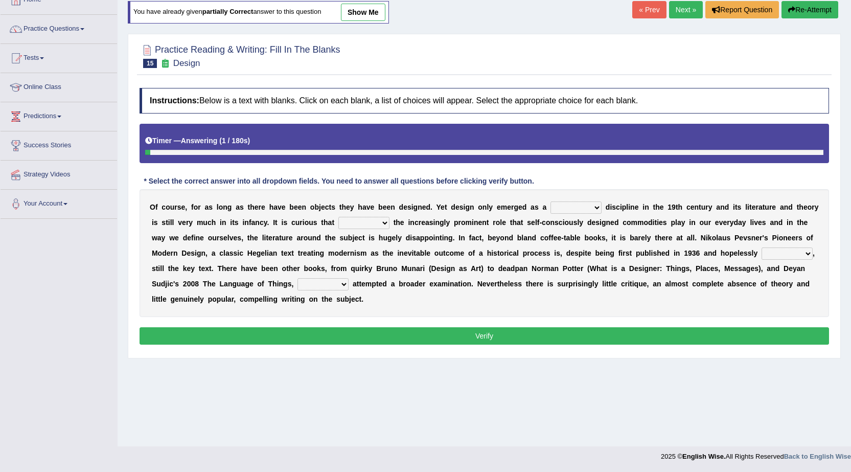
click at [589, 203] on select "bilateral ubiquitous foremost dedicated" at bounding box center [575, 207] width 51 height 12
select select "ubiquitous"
click at [550, 201] on select "bilateral ubiquitous foremost dedicated" at bounding box center [575, 207] width 51 height 12
click at [379, 220] on select "since despite within through" at bounding box center [363, 223] width 51 height 12
select select "through"
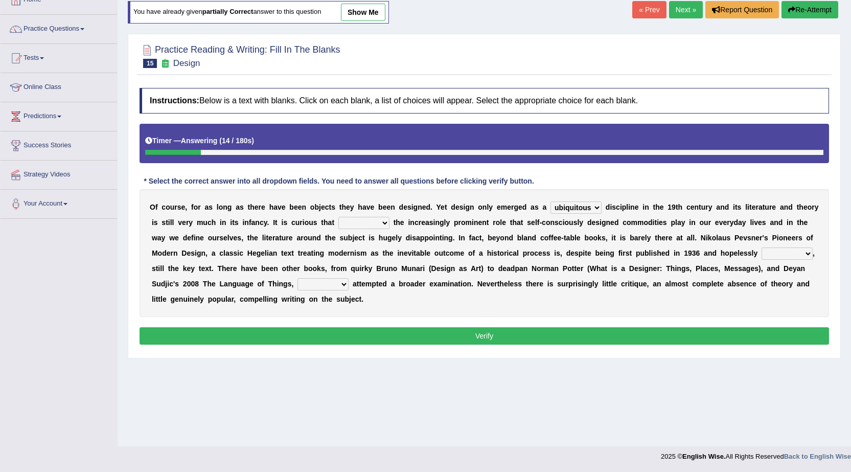
click at [338, 217] on select "since despite within through" at bounding box center [363, 223] width 51 height 12
click at [764, 258] on select "dates dating date dated" at bounding box center [787, 253] width 51 height 12
select select "dating"
click at [762, 247] on select "dates dating date dated" at bounding box center [787, 253] width 51 height 12
click at [334, 281] on select "which then however as" at bounding box center [322, 284] width 51 height 12
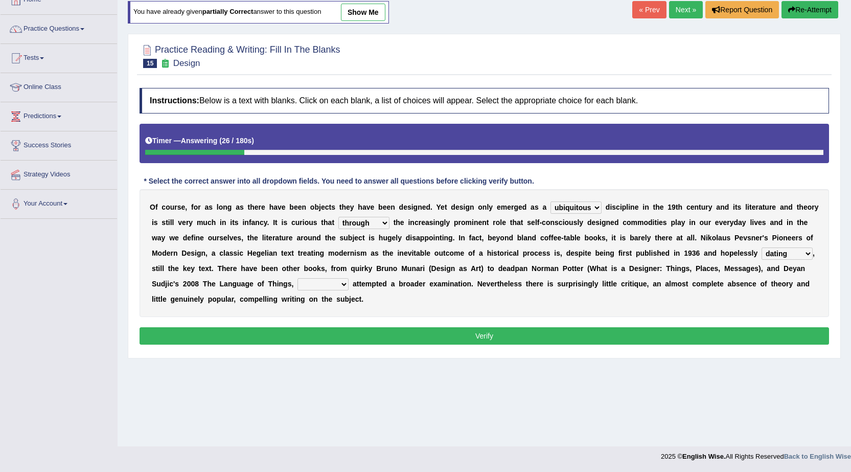
select select "which"
click at [297, 278] on select "which then however as" at bounding box center [322, 284] width 51 height 12
click at [384, 335] on button "Verify" at bounding box center [484, 335] width 689 height 17
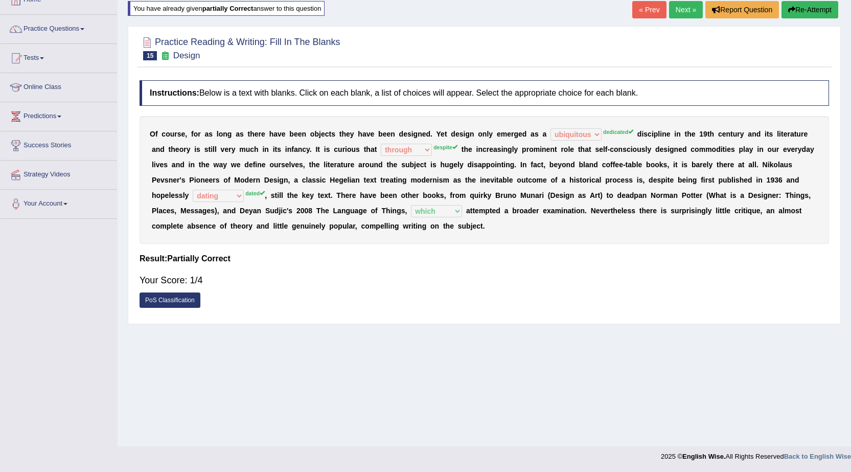
click at [799, 10] on button "Re-Attempt" at bounding box center [809, 9] width 57 height 17
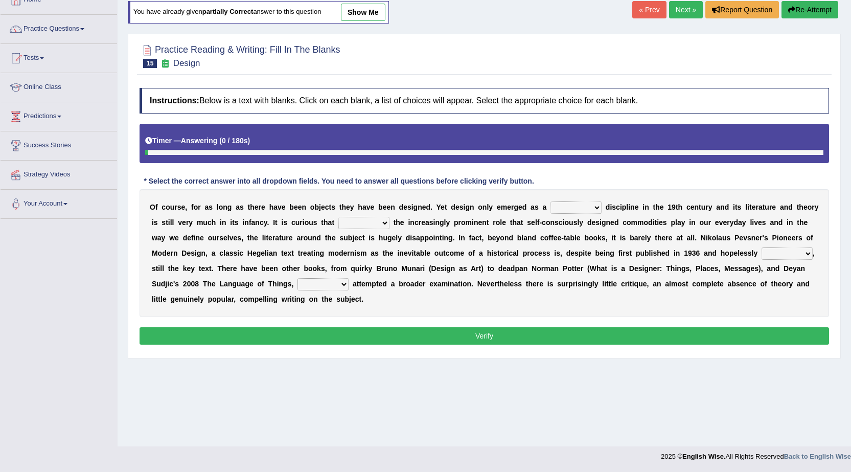
click at [333, 286] on select "which then however as" at bounding box center [322, 284] width 51 height 12
select select "which"
click at [297, 278] on select "which then however as" at bounding box center [322, 284] width 51 height 12
click at [562, 204] on select "bilateral ubiquitous foremost dedicated" at bounding box center [575, 207] width 51 height 12
select select "bilateral"
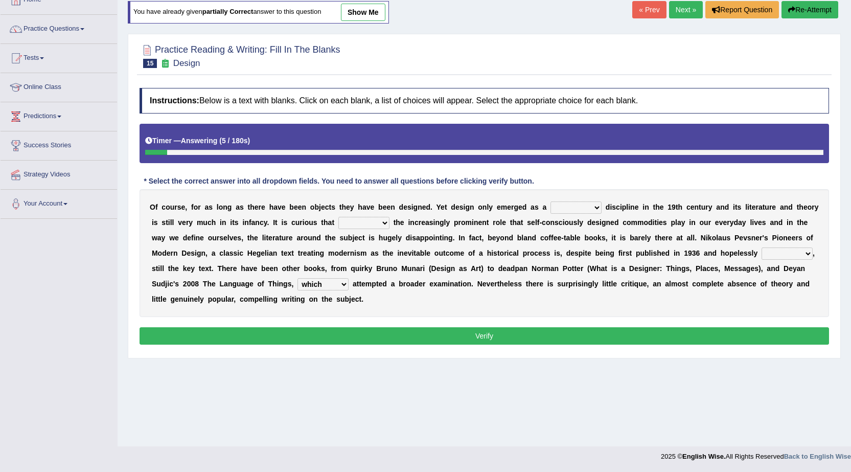
click at [550, 201] on select "bilateral ubiquitous foremost dedicated" at bounding box center [575, 207] width 51 height 12
click at [364, 226] on select "since despite within through" at bounding box center [363, 223] width 51 height 12
select select "despite"
click at [338, 217] on select "since despite within through" at bounding box center [363, 223] width 51 height 12
click at [786, 254] on select "dates dating date dated" at bounding box center [787, 253] width 51 height 12
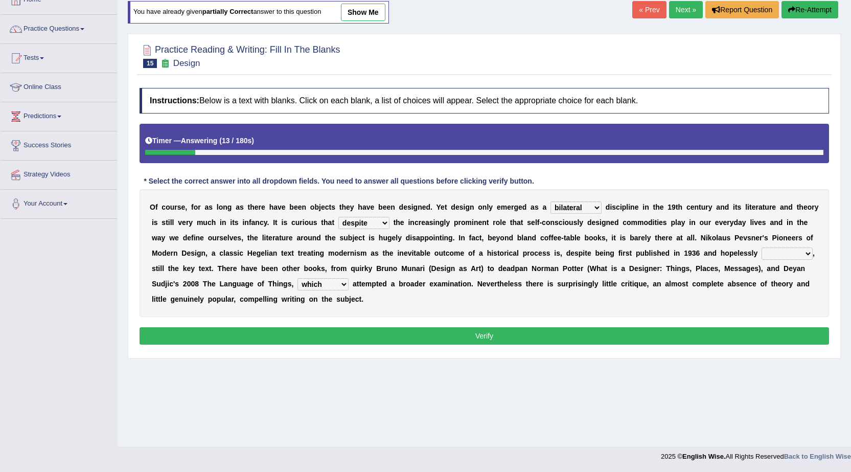
click at [762, 247] on select "dates dating date dated" at bounding box center [787, 253] width 51 height 12
drag, startPoint x: 782, startPoint y: 236, endPoint x: 782, endPoint y: 252, distance: 16.4
click at [782, 238] on b "o" at bounding box center [781, 238] width 5 height 8
click at [782, 255] on select "dates dating date dated" at bounding box center [787, 253] width 51 height 12
select select "dated"
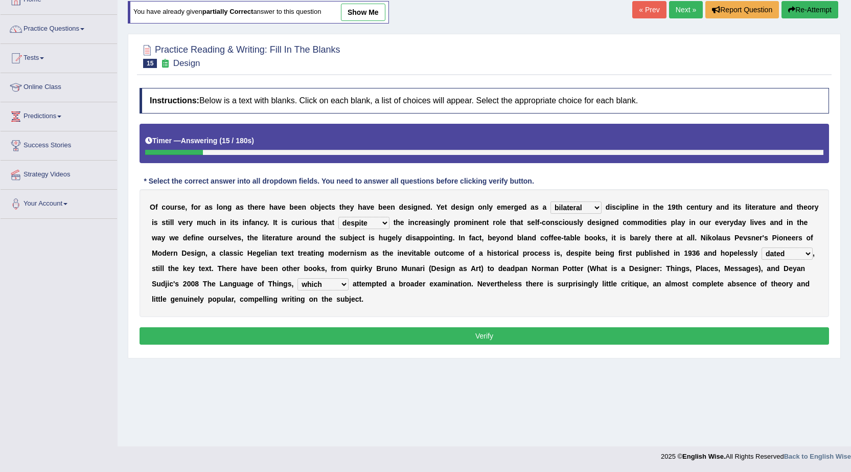
click at [762, 247] on select "dates dating date dated" at bounding box center [787, 253] width 51 height 12
click at [773, 334] on button "Verify" at bounding box center [484, 335] width 689 height 17
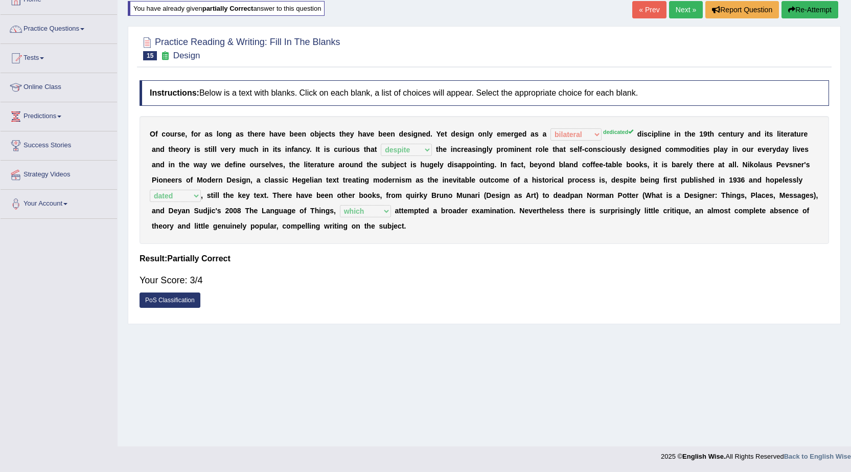
click at [691, 17] on link "Next »" at bounding box center [686, 9] width 34 height 17
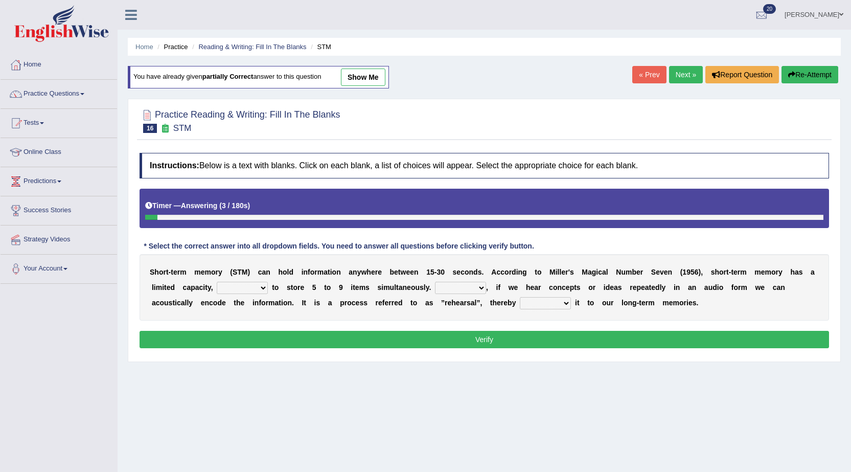
click at [253, 284] on select "being able is able be able unable" at bounding box center [242, 288] width 51 height 12
select select "being able"
click at [217, 282] on select "being able is able be able unable" at bounding box center [242, 288] width 51 height 12
click at [470, 288] on select "However So Moreover Therefore" at bounding box center [460, 288] width 51 height 12
select select "However"
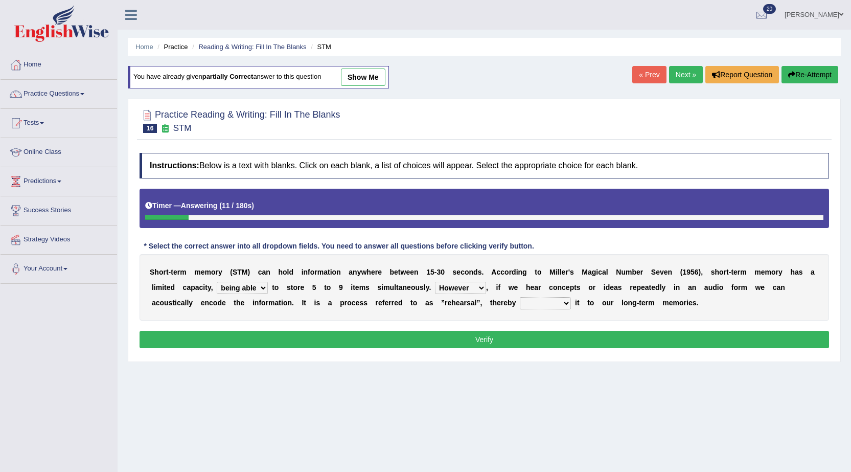
click at [435, 282] on select "However So Moreover Therefore" at bounding box center [460, 288] width 51 height 12
click at [543, 307] on select "commit commits commiting commited" at bounding box center [545, 303] width 51 height 12
select select "commited"
click at [520, 297] on select "commit commits commiting commited" at bounding box center [545, 303] width 51 height 12
click at [577, 336] on button "Verify" at bounding box center [484, 339] width 689 height 17
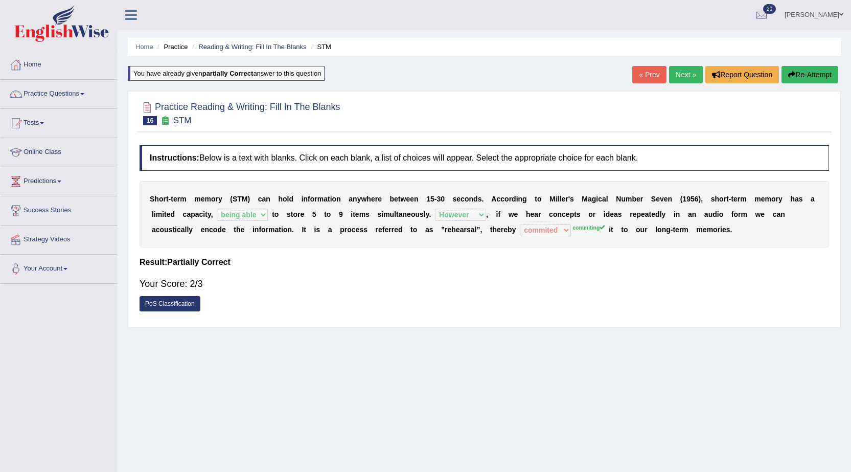
click at [672, 81] on link "Next »" at bounding box center [686, 74] width 34 height 17
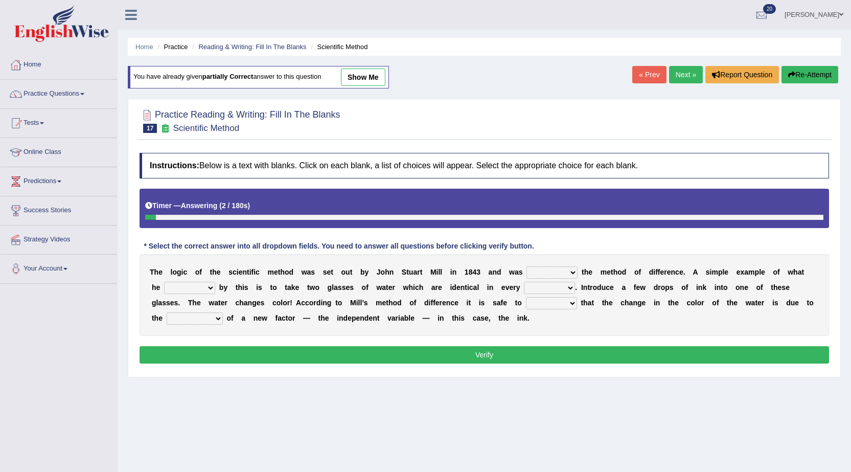
click at [567, 276] on select "pointed claimed demanded named" at bounding box center [551, 272] width 51 height 12
select select "pointed"
click at [526, 266] on select "pointed claimed demanded named" at bounding box center [551, 272] width 51 height 12
click at [548, 274] on select "pointed claimed demanded named" at bounding box center [551, 272] width 51 height 12
click at [208, 283] on select "capped charged found meant" at bounding box center [189, 288] width 51 height 12
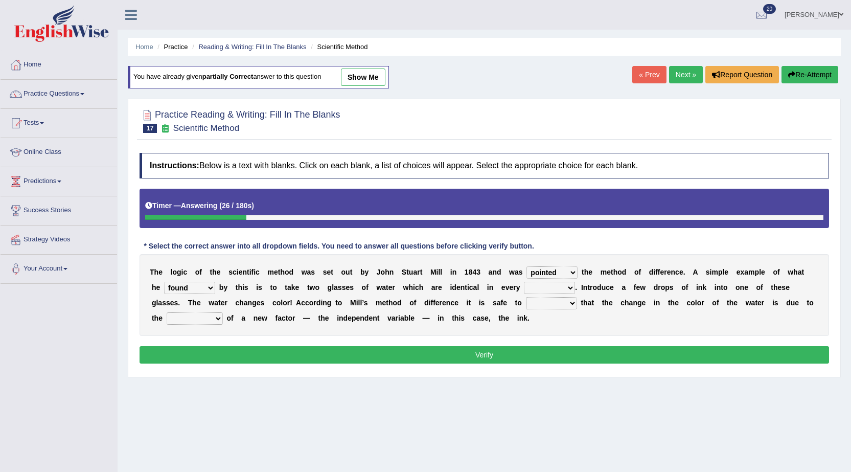
click at [164, 282] on select "capped charged found meant" at bounding box center [189, 288] width 51 height 12
click at [199, 286] on select "capped charged found meant" at bounding box center [189, 288] width 51 height 12
select select "charged"
click at [164, 282] on select "capped charged found meant" at bounding box center [189, 288] width 51 height 12
click at [532, 286] on select "thought identity measure respect" at bounding box center [549, 288] width 51 height 12
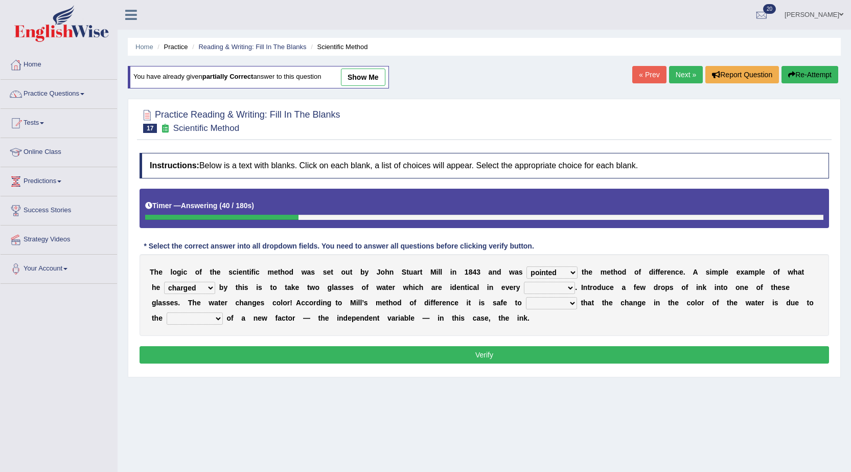
select select "respect"
click at [524, 282] on select "thought identity measure respect" at bounding box center [549, 288] width 51 height 12
click at [542, 307] on select "assume discuss prefer acclaim" at bounding box center [551, 303] width 51 height 12
select select "assume"
click at [526, 297] on select "assume discuss prefer acclaim" at bounding box center [551, 303] width 51 height 12
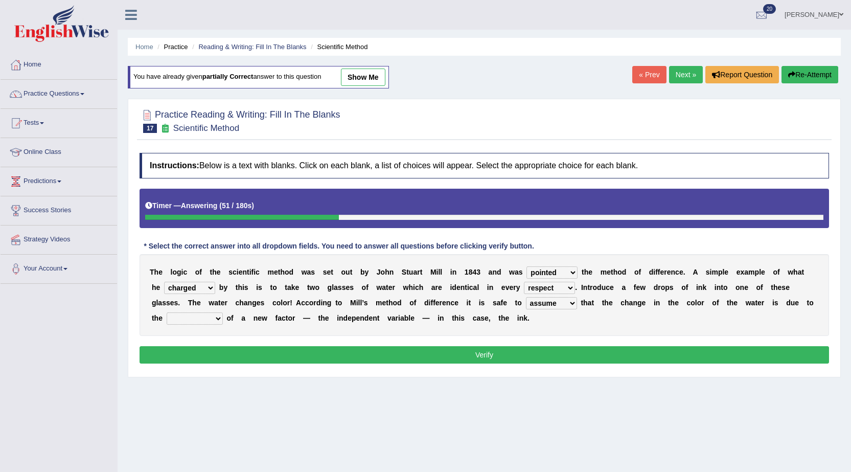
click at [203, 319] on select "introduction magnitude preparation purification" at bounding box center [195, 318] width 56 height 12
select select "magnitude"
click at [167, 312] on select "introduction magnitude preparation purification" at bounding box center [195, 318] width 56 height 12
click at [404, 355] on button "Verify" at bounding box center [484, 354] width 689 height 17
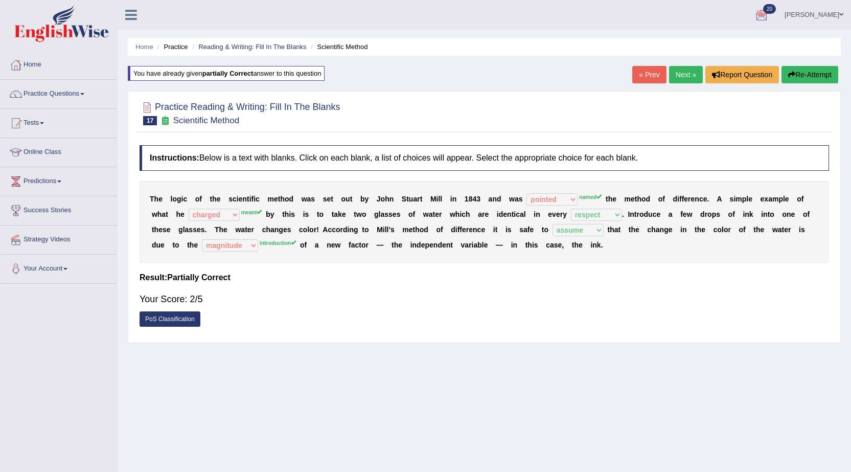
click at [798, 69] on button "Re-Attempt" at bounding box center [809, 74] width 57 height 17
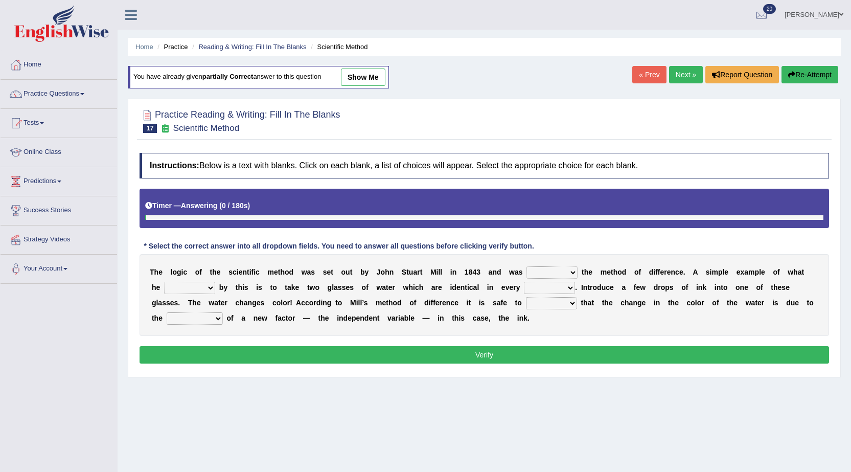
click at [560, 270] on select "pointed claimed demanded named" at bounding box center [551, 272] width 51 height 12
select select "named"
click at [526, 266] on select "pointed claimed demanded named" at bounding box center [551, 272] width 51 height 12
click at [202, 288] on select "capped charged found meant" at bounding box center [189, 288] width 51 height 12
select select "meant"
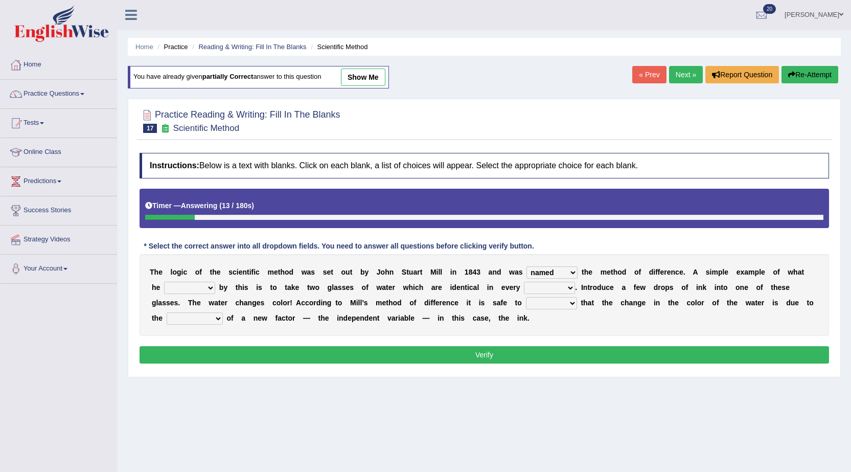
click at [164, 282] on select "capped charged found meant" at bounding box center [189, 288] width 51 height 12
click at [570, 288] on select "thought identity measure respect" at bounding box center [549, 288] width 51 height 12
select select "respect"
click at [524, 282] on select "thought identity measure respect" at bounding box center [549, 288] width 51 height 12
click at [537, 289] on select "thought identity measure respect" at bounding box center [549, 288] width 51 height 12
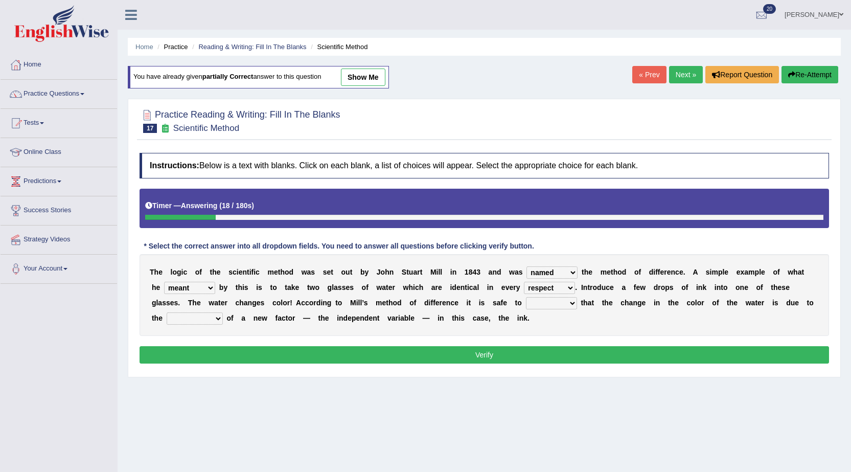
click at [591, 336] on div "Instructions: Below is a text with blanks. Click on each blank, a list of choic…" at bounding box center [484, 260] width 695 height 224
click at [560, 289] on select "thought identity measure respect" at bounding box center [549, 288] width 51 height 12
click at [597, 315] on div "T h e l o g i c o f t h e s c i e n t i f i c m e t h o d w a s s e t o u t b y…" at bounding box center [484, 295] width 689 height 82
click at [560, 301] on select "assume discuss prefer acclaim" at bounding box center [551, 303] width 51 height 12
select select "assume"
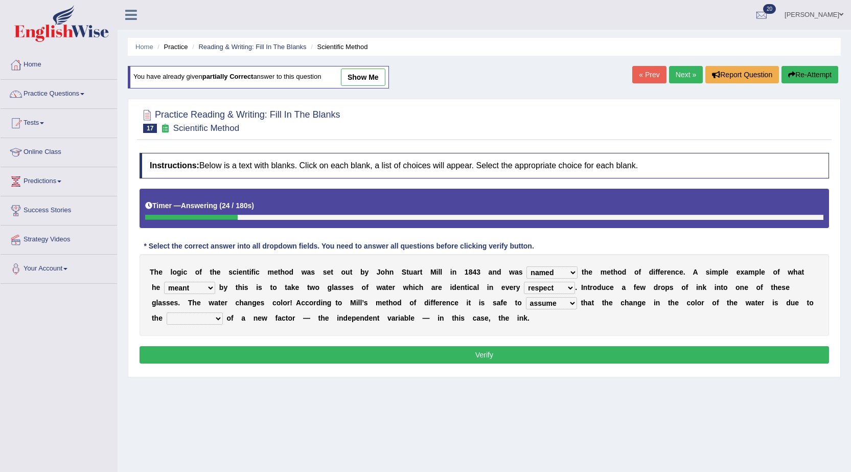
click at [526, 297] on select "assume discuss prefer acclaim" at bounding box center [551, 303] width 51 height 12
click at [176, 315] on select "introduction magnitude preparation purification" at bounding box center [195, 318] width 56 height 12
click at [167, 312] on select "introduction magnitude preparation purification" at bounding box center [195, 318] width 56 height 12
click at [213, 323] on select "introduction magnitude preparation purification" at bounding box center [195, 318] width 56 height 12
select select "introduction"
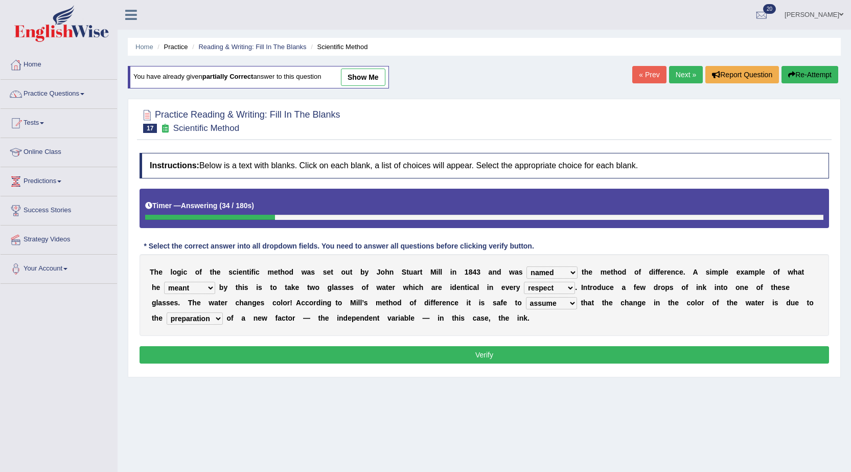
click at [167, 312] on select "introduction magnitude preparation purification" at bounding box center [195, 318] width 56 height 12
click at [411, 363] on button "Verify" at bounding box center [484, 354] width 689 height 17
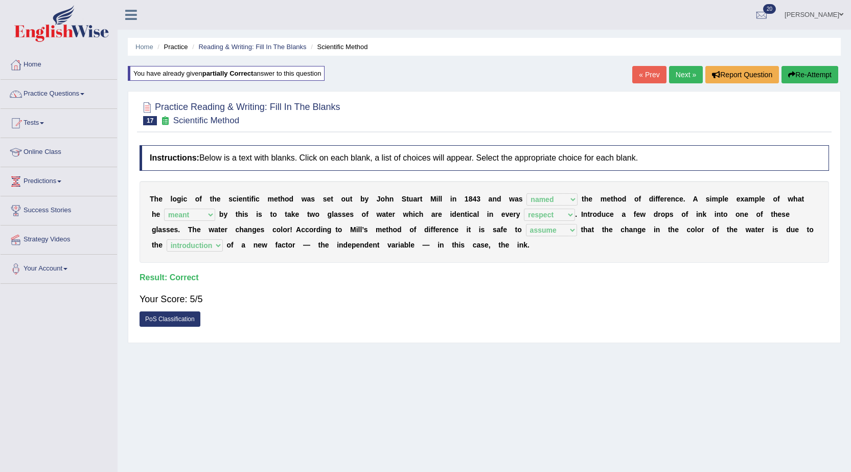
click at [681, 73] on link "Next »" at bounding box center [686, 74] width 34 height 17
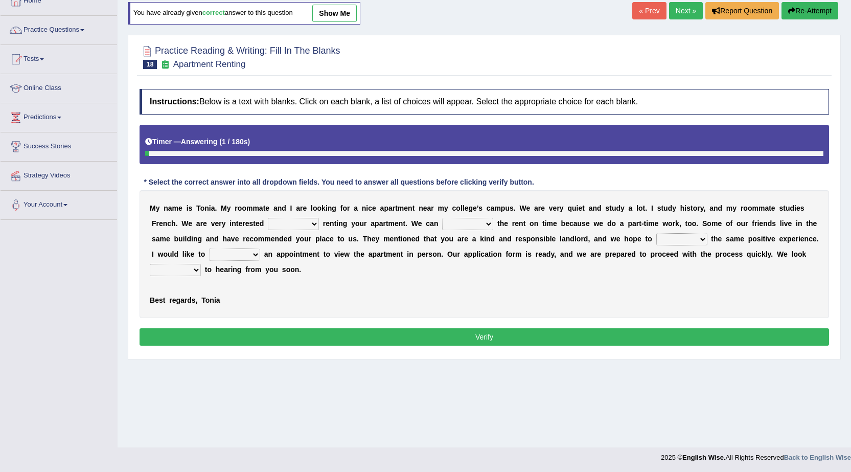
scroll to position [65, 0]
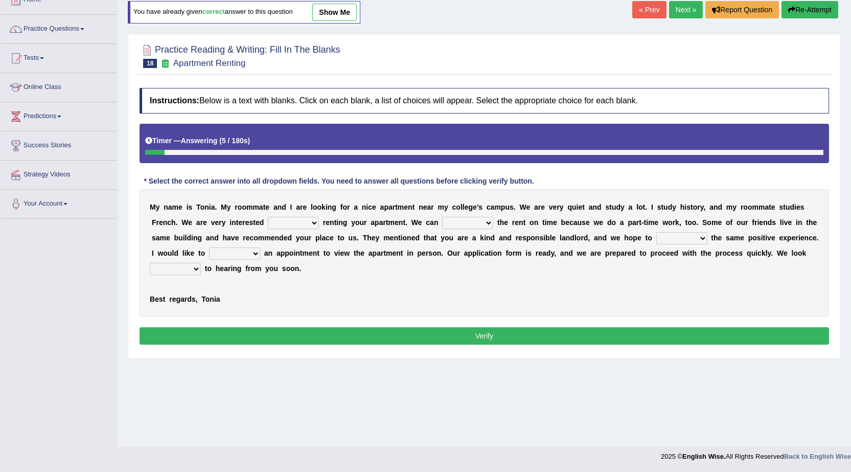
click at [314, 222] on select "for about at in" at bounding box center [293, 223] width 51 height 12
select select "for"
click at [268, 217] on select "for about at in" at bounding box center [293, 223] width 51 height 12
click at [465, 223] on select "afford get pay bring" at bounding box center [467, 223] width 51 height 12
select select "get"
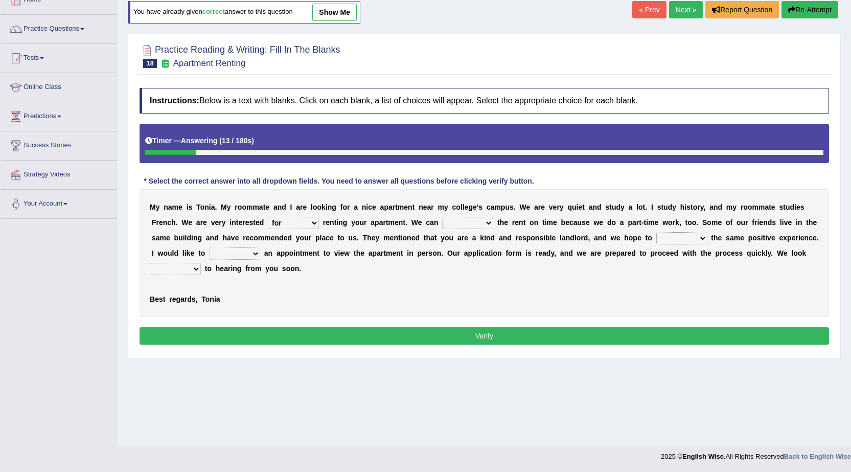
click at [442, 217] on select "afford get pay bring" at bounding box center [467, 223] width 51 height 12
click at [248, 254] on select "own recall revise make" at bounding box center [234, 253] width 51 height 12
select select "make"
click at [209, 247] on select "own recall revise make" at bounding box center [234, 253] width 51 height 12
click at [675, 238] on select "form meet have decide" at bounding box center [681, 238] width 51 height 12
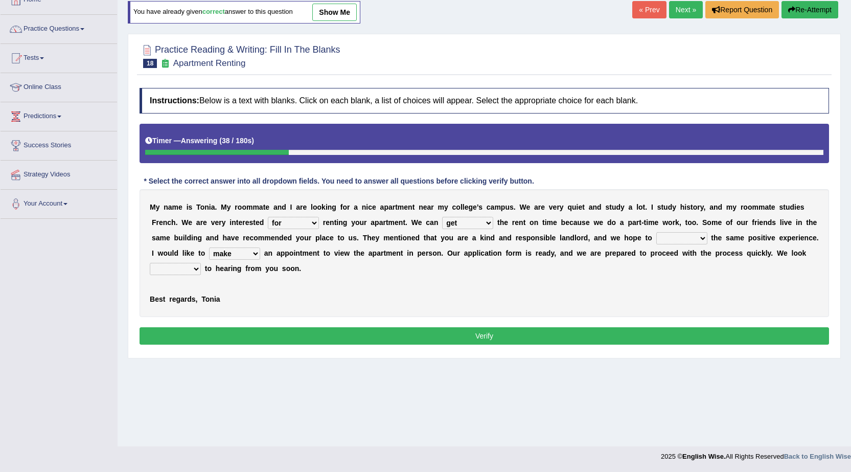
click at [656, 232] on select "form meet have decide" at bounding box center [681, 238] width 51 height 12
click at [676, 238] on select "form meet have decide" at bounding box center [681, 238] width 51 height 12
click at [656, 232] on select "form meet have decide" at bounding box center [681, 238] width 51 height 12
click at [676, 237] on select "form meet have decide" at bounding box center [681, 238] width 51 height 12
select select "have"
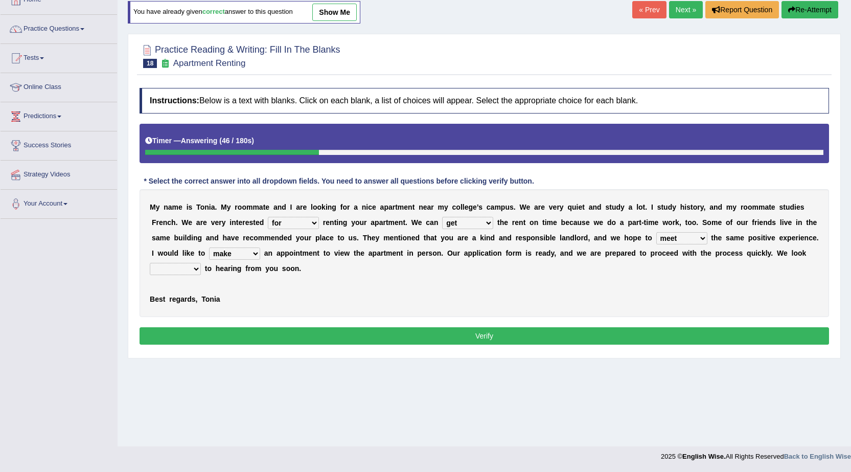
click at [656, 232] on select "form meet have decide" at bounding box center [681, 238] width 51 height 12
click at [179, 266] on select "around out in forward" at bounding box center [175, 269] width 51 height 12
select select "forward"
click at [150, 263] on select "around out in forward" at bounding box center [175, 269] width 51 height 12
click at [290, 338] on button "Verify" at bounding box center [484, 335] width 689 height 17
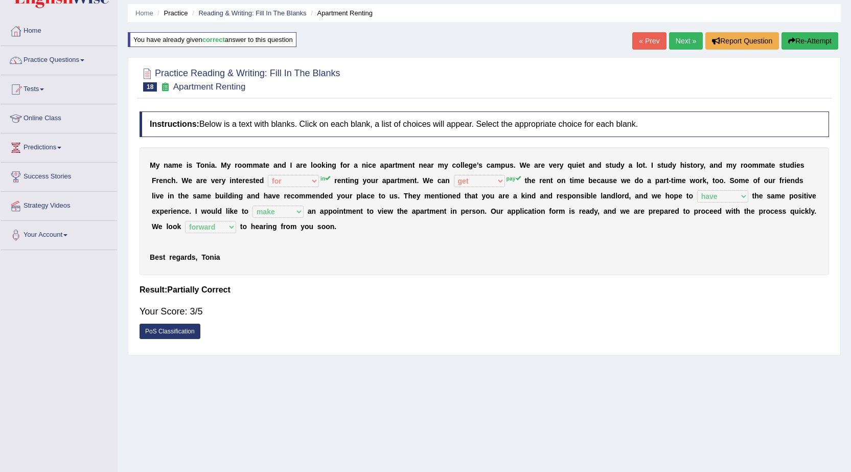
scroll to position [0, 0]
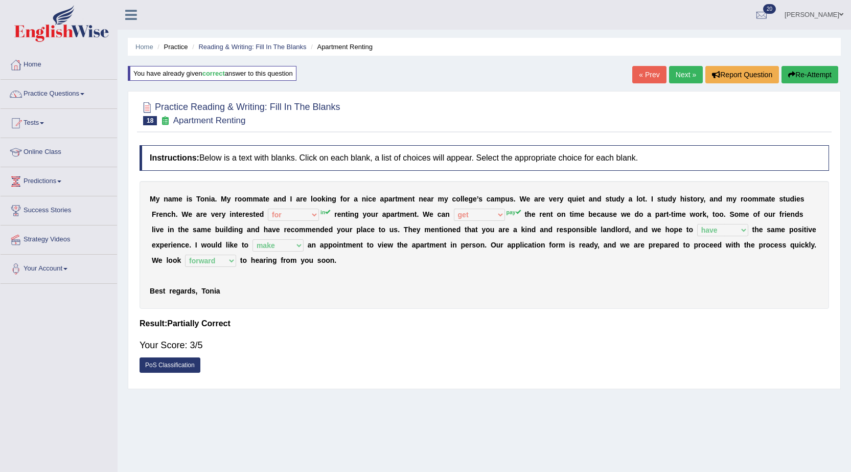
click at [820, 71] on button "Re-Attempt" at bounding box center [809, 74] width 57 height 17
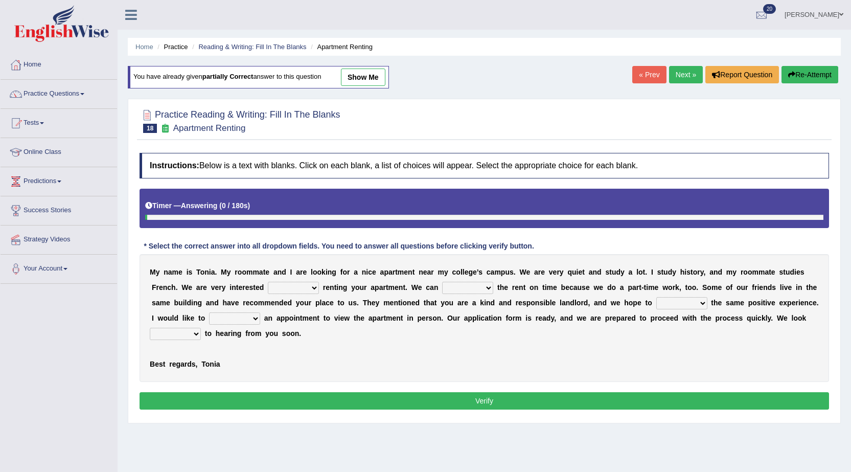
click at [286, 285] on select "for about at in" at bounding box center [293, 288] width 51 height 12
select select "in"
click at [268, 282] on select "for about at in" at bounding box center [293, 288] width 51 height 12
click at [461, 286] on select "afford get pay bring" at bounding box center [467, 288] width 51 height 12
select select "pay"
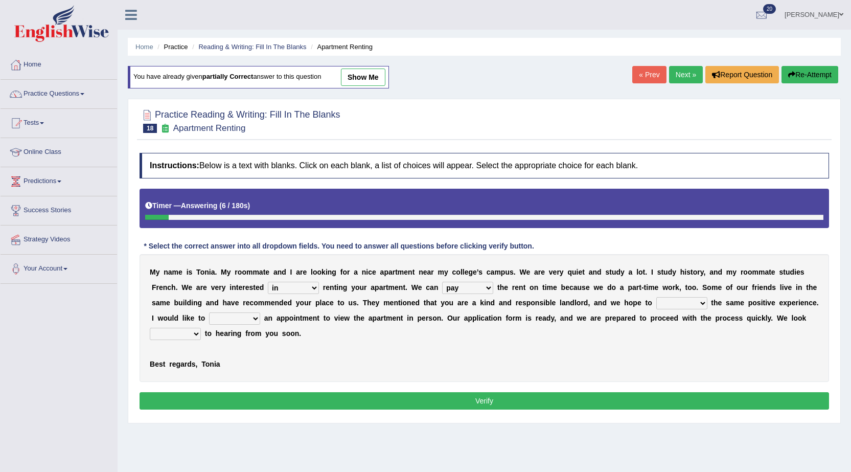
click at [442, 282] on select "afford get pay bring" at bounding box center [467, 288] width 51 height 12
click at [670, 296] on div "M y n a m e i s T o n i a . M y r o o m m a t e a n d I a r e l o o k i n g f o…" at bounding box center [484, 318] width 689 height 128
click at [675, 301] on select "form meet have decide" at bounding box center [681, 303] width 51 height 12
select select "have"
click at [656, 297] on select "form meet have decide" at bounding box center [681, 303] width 51 height 12
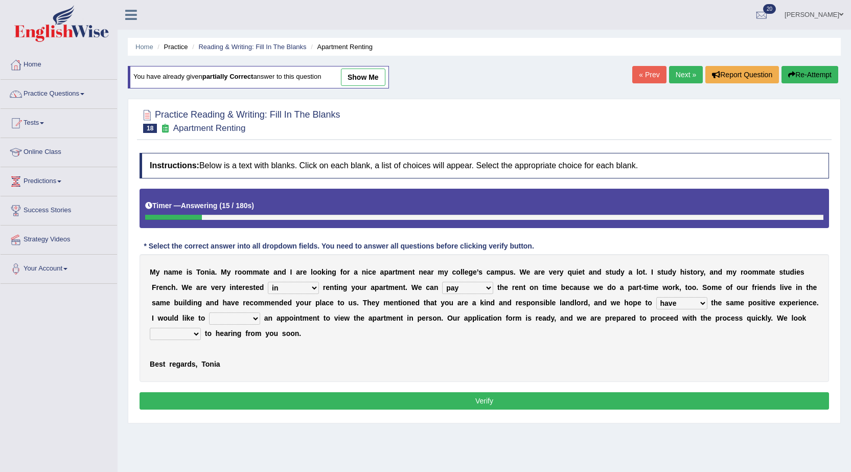
click at [248, 317] on select "own recall revise make" at bounding box center [234, 318] width 51 height 12
select select "make"
click at [209, 312] on select "own recall revise make" at bounding box center [234, 318] width 51 height 12
click at [174, 336] on select "around out in forward" at bounding box center [175, 334] width 51 height 12
select select "forward"
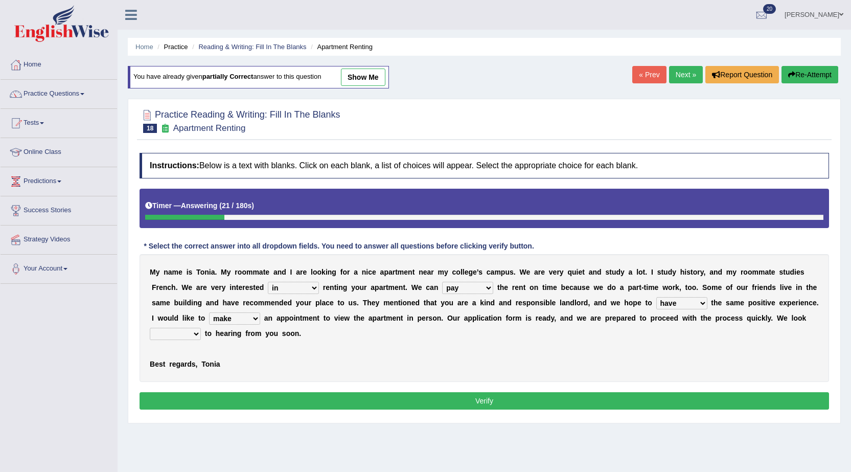
click at [150, 328] on select "around out in forward" at bounding box center [175, 334] width 51 height 12
click at [513, 409] on button "Verify" at bounding box center [484, 400] width 689 height 17
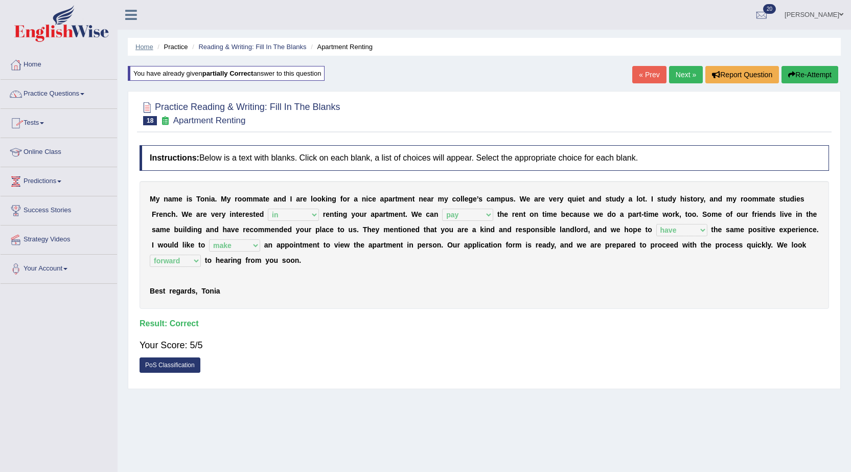
click at [151, 46] on link "Home" at bounding box center [144, 47] width 18 height 8
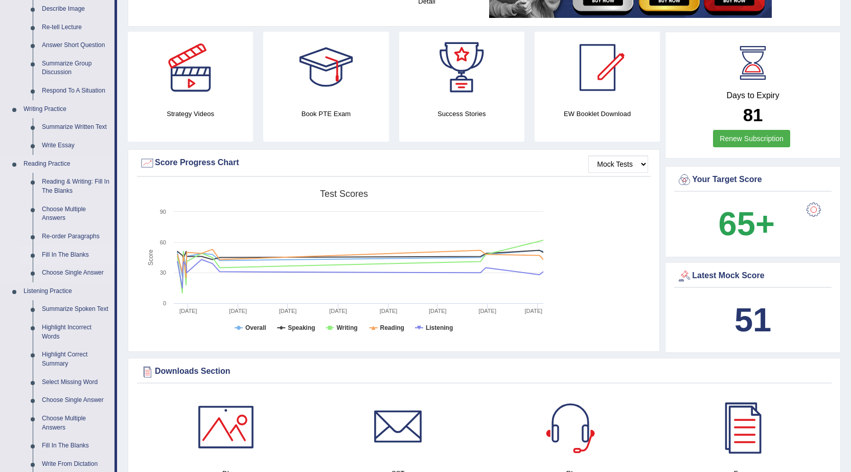
scroll to position [153, 0]
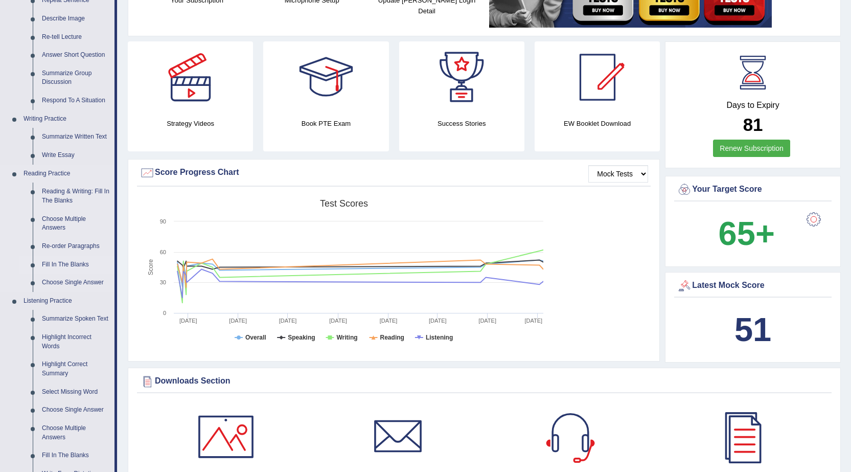
click at [57, 260] on link "Fill In The Blanks" at bounding box center [75, 265] width 77 height 18
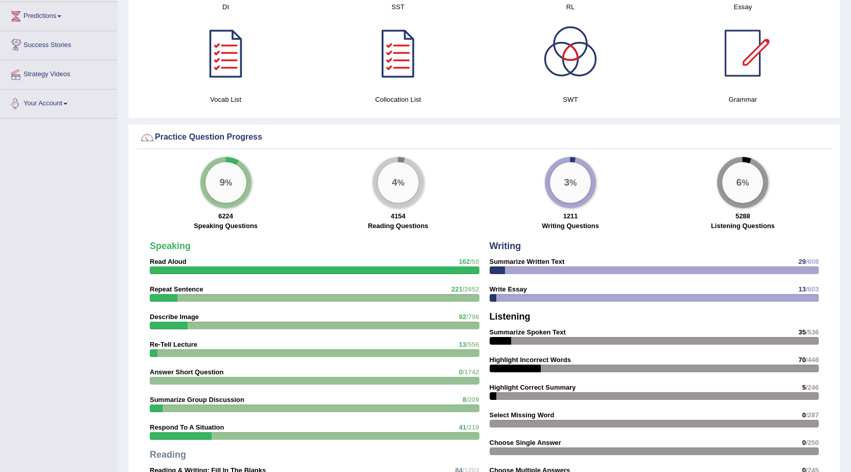
scroll to position [601, 0]
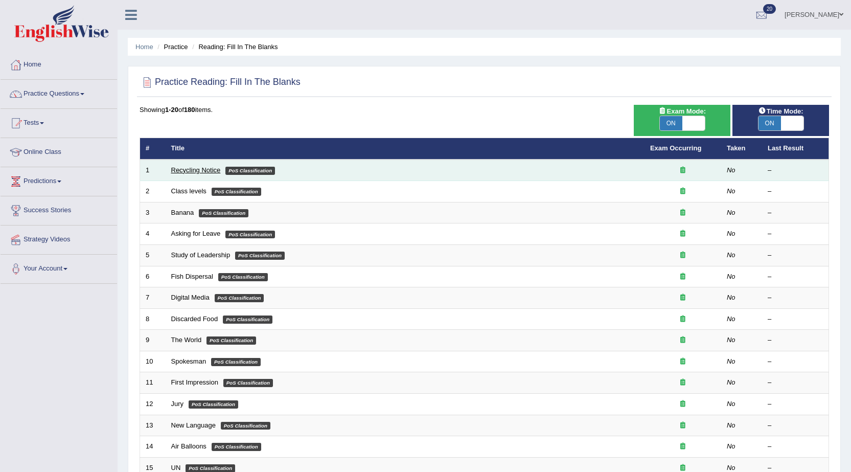
click at [190, 172] on link "Recycling Notice" at bounding box center [196, 170] width 50 height 8
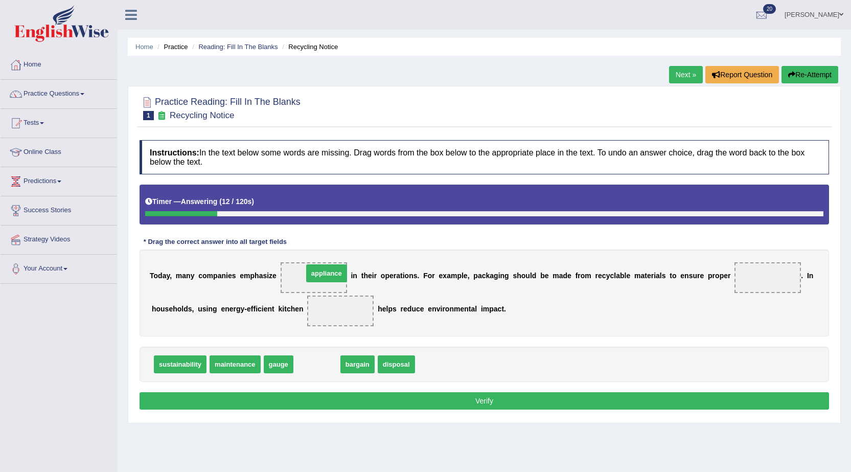
drag, startPoint x: 327, startPoint y: 328, endPoint x: 331, endPoint y: 273, distance: 54.3
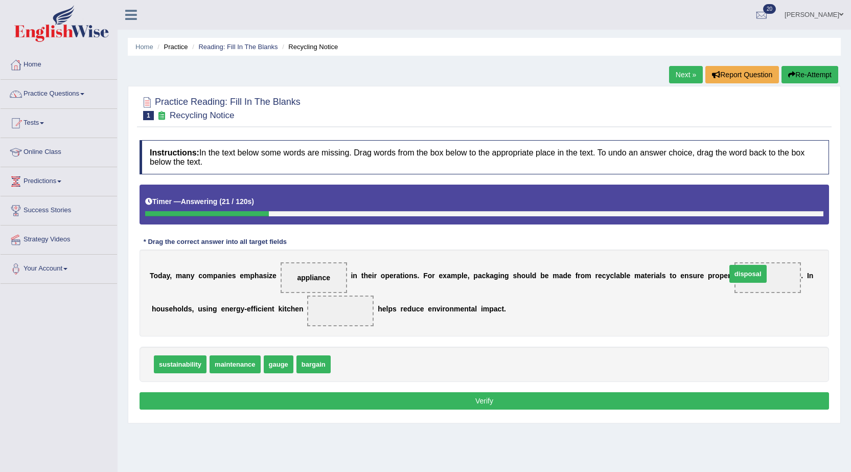
drag, startPoint x: 359, startPoint y: 369, endPoint x: 754, endPoint y: 279, distance: 405.8
drag, startPoint x: 325, startPoint y: 365, endPoint x: 349, endPoint y: 311, distance: 59.5
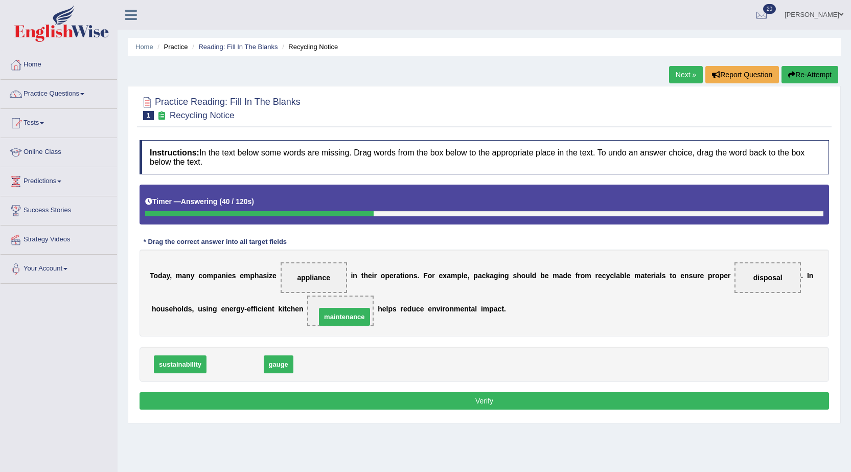
drag, startPoint x: 228, startPoint y: 362, endPoint x: 338, endPoint y: 314, distance: 119.3
click at [403, 402] on button "Verify" at bounding box center [484, 400] width 689 height 17
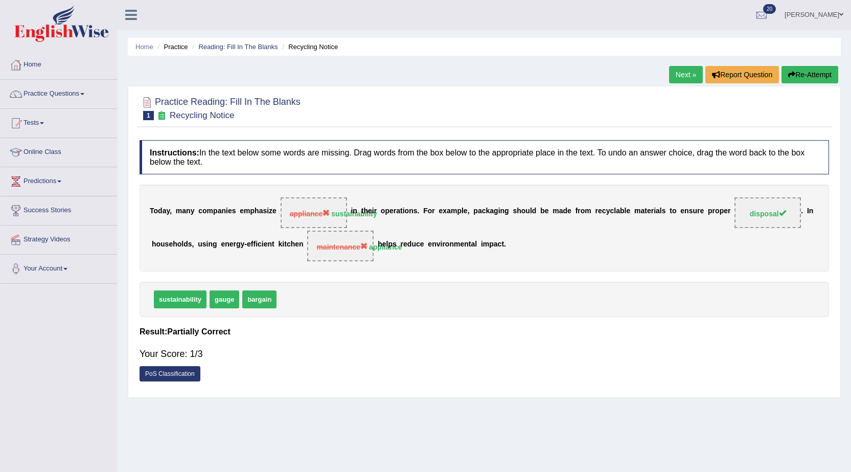
click at [805, 85] on div "Next » Report Question Re-Attempt" at bounding box center [755, 76] width 172 height 20
click at [805, 74] on button "Re-Attempt" at bounding box center [809, 74] width 57 height 17
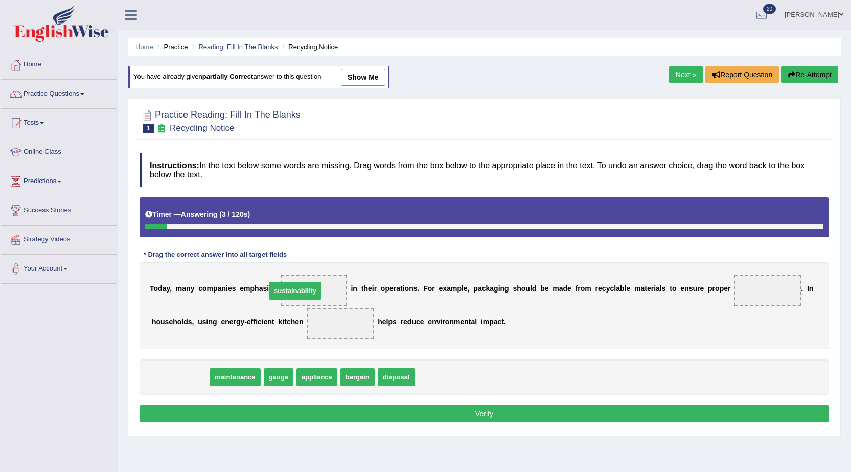
drag, startPoint x: 193, startPoint y: 377, endPoint x: 315, endPoint y: 290, distance: 149.6
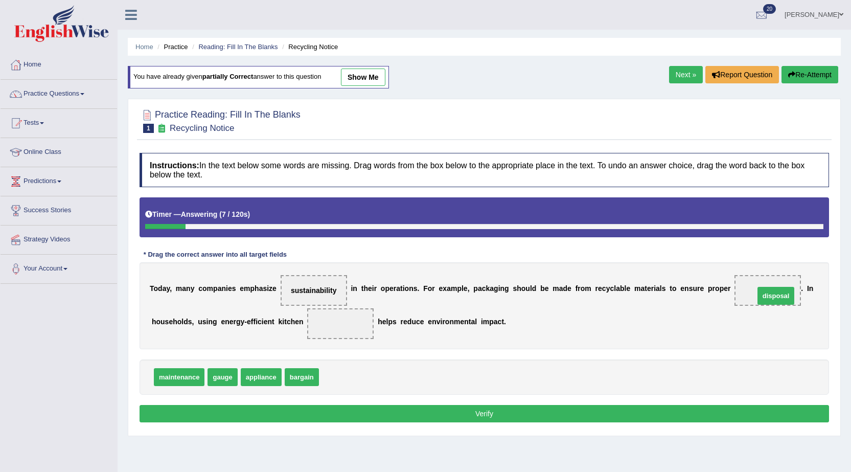
drag, startPoint x: 332, startPoint y: 376, endPoint x: 767, endPoint y: 294, distance: 443.0
drag, startPoint x: 308, startPoint y: 379, endPoint x: 357, endPoint y: 313, distance: 82.1
drag, startPoint x: 317, startPoint y: 372, endPoint x: 327, endPoint y: 287, distance: 85.0
click at [422, 412] on button "Verify" at bounding box center [484, 413] width 689 height 17
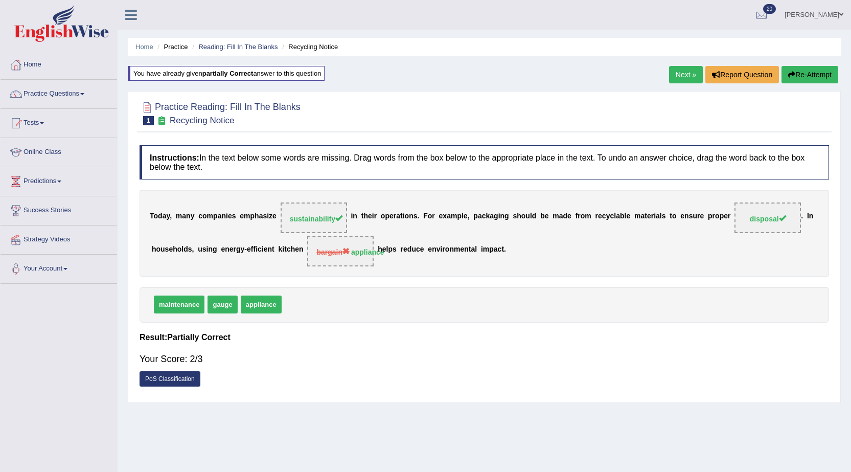
click at [678, 81] on link "Next »" at bounding box center [686, 74] width 34 height 17
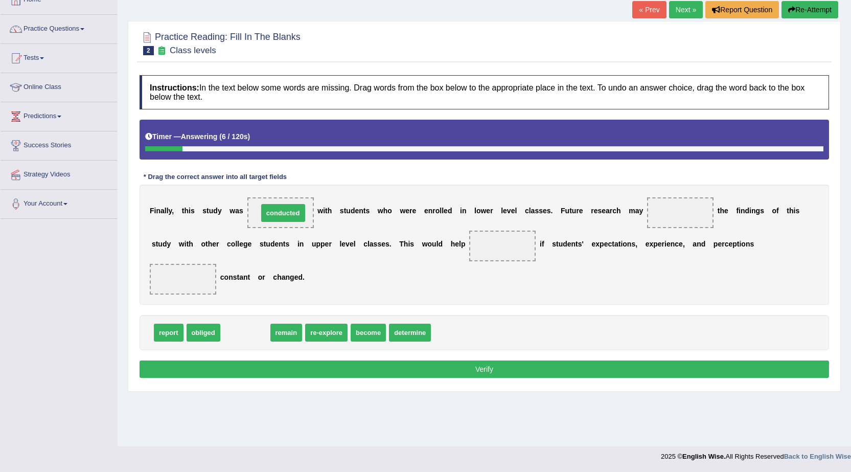
drag, startPoint x: 246, startPoint y: 333, endPoint x: 284, endPoint y: 213, distance: 125.4
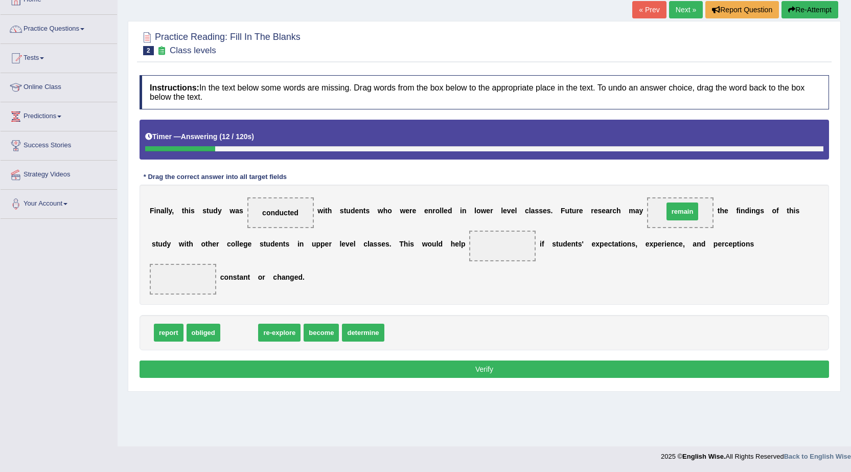
drag, startPoint x: 241, startPoint y: 334, endPoint x: 684, endPoint y: 213, distance: 459.4
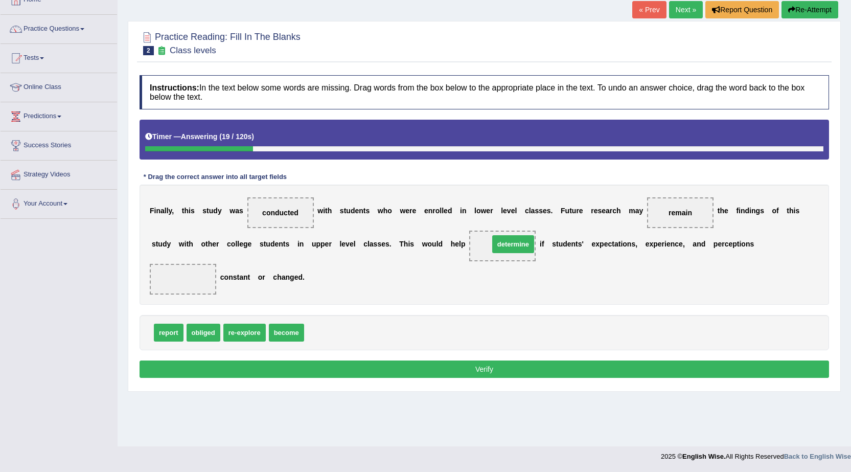
drag, startPoint x: 329, startPoint y: 332, endPoint x: 514, endPoint y: 244, distance: 205.1
drag, startPoint x: 164, startPoint y: 336, endPoint x: 180, endPoint y: 283, distance: 55.1
click at [410, 373] on button "Verify" at bounding box center [484, 368] width 689 height 17
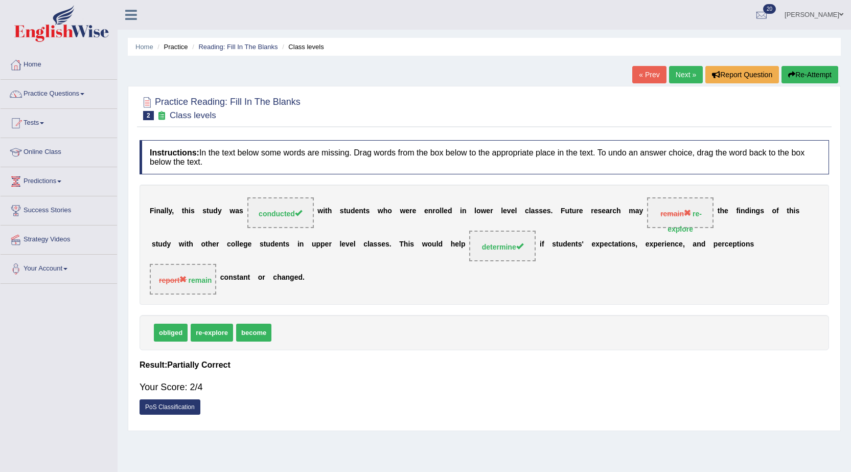
click at [675, 83] on link "Next »" at bounding box center [686, 74] width 34 height 17
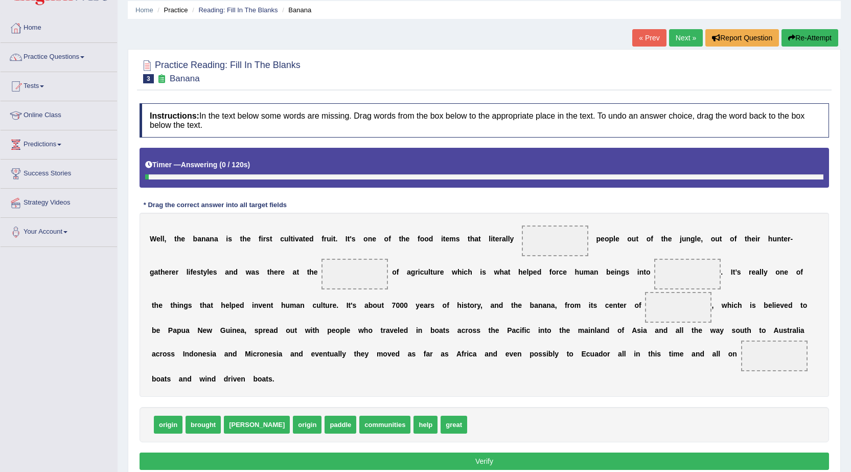
scroll to position [82, 0]
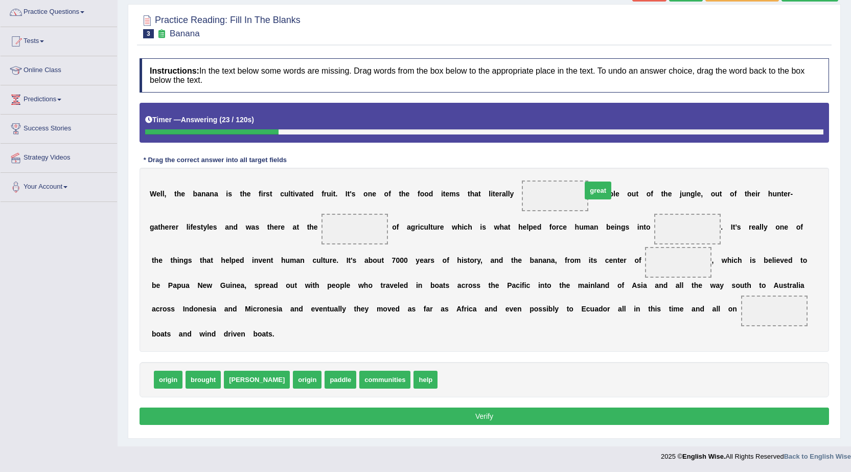
drag, startPoint x: 416, startPoint y: 382, endPoint x: 559, endPoint y: 195, distance: 235.8
click at [413, 380] on span "help" at bounding box center [425, 380] width 24 height 18
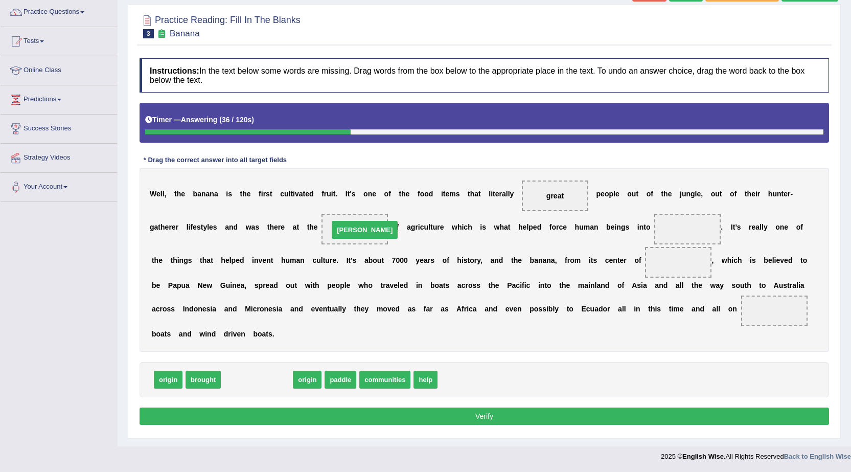
drag, startPoint x: 240, startPoint y: 379, endPoint x: 348, endPoint y: 229, distance: 184.5
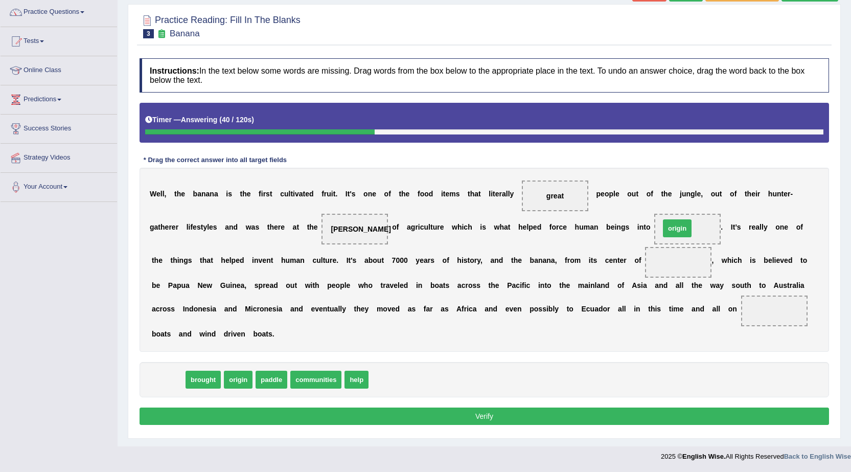
drag, startPoint x: 175, startPoint y: 374, endPoint x: 684, endPoint y: 223, distance: 531.1
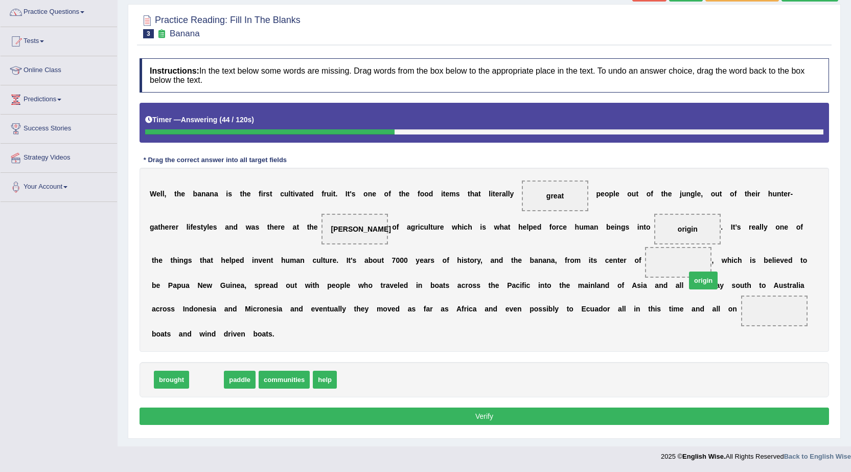
drag, startPoint x: 204, startPoint y: 383, endPoint x: 701, endPoint y: 284, distance: 506.6
drag, startPoint x: 691, startPoint y: 267, endPoint x: 532, endPoint y: 323, distance: 168.0
click at [520, 356] on div "Instructions: In the text below some words are missing. Drag words from the box…" at bounding box center [484, 243] width 695 height 380
drag, startPoint x: 676, startPoint y: 257, endPoint x: 554, endPoint y: 301, distance: 129.3
click at [579, 318] on div "W e l l , t h e b a n a n a i s t h e f i r s t c u l t i v a t e d f r u i t .…" at bounding box center [484, 260] width 689 height 184
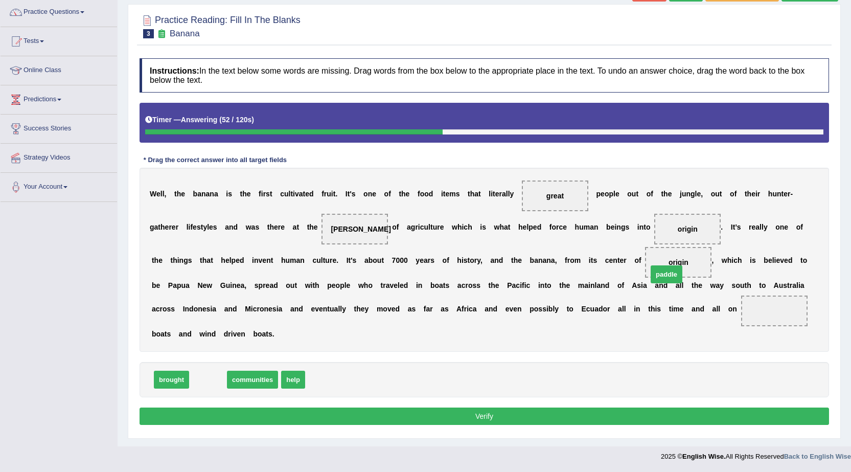
drag, startPoint x: 210, startPoint y: 381, endPoint x: 670, endPoint y: 274, distance: 472.2
drag, startPoint x: 213, startPoint y: 383, endPoint x: 774, endPoint y: 314, distance: 565.5
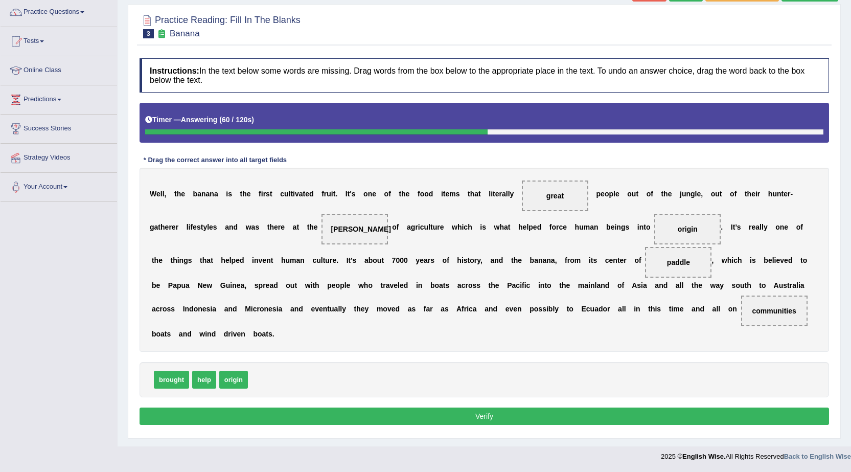
click at [591, 410] on button "Verify" at bounding box center [484, 415] width 689 height 17
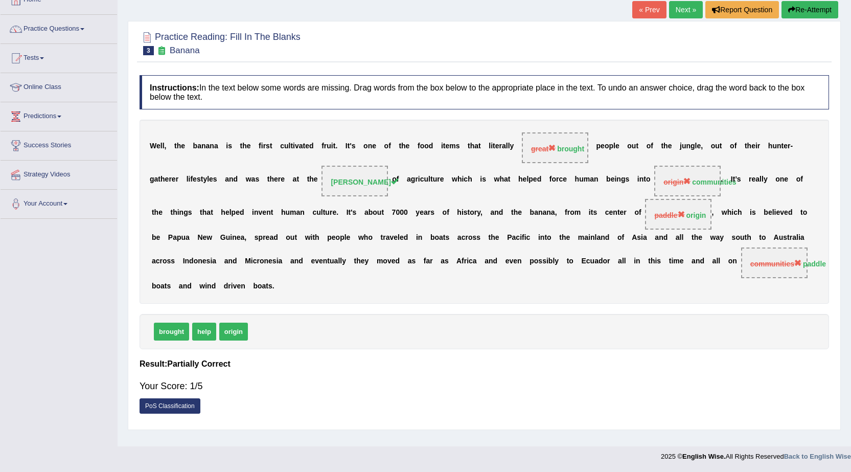
click at [792, 16] on button "Re-Attempt" at bounding box center [809, 9] width 57 height 17
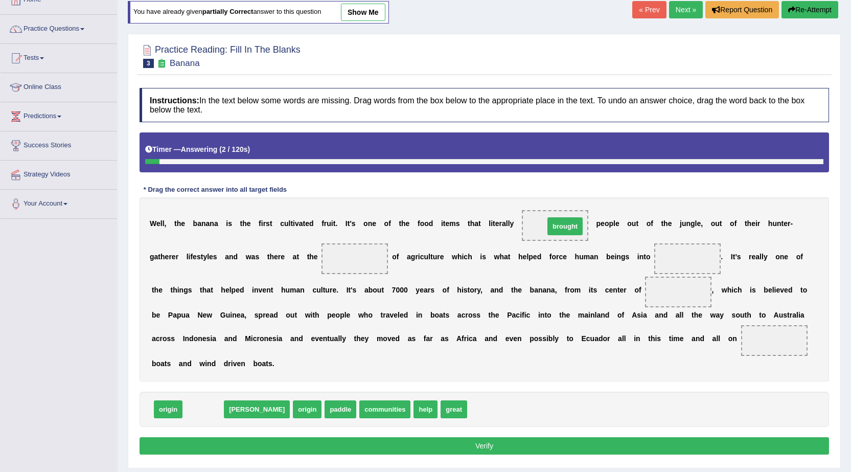
drag, startPoint x: 204, startPoint y: 410, endPoint x: 566, endPoint y: 227, distance: 405.5
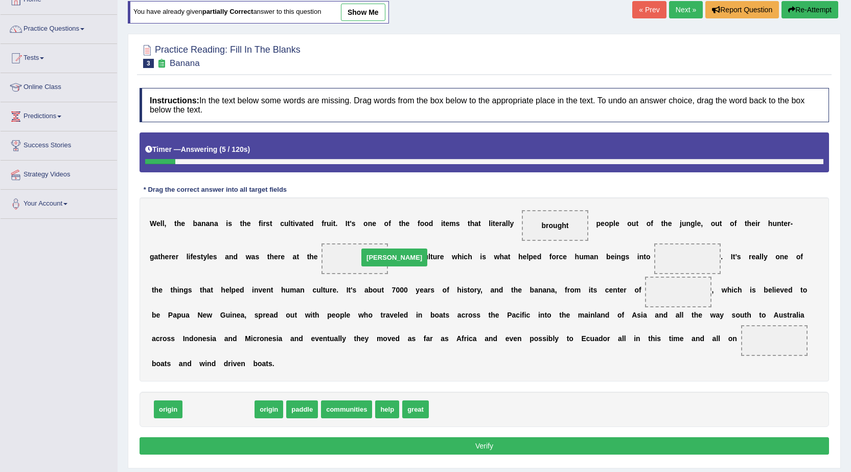
drag, startPoint x: 186, startPoint y: 416, endPoint x: 361, endPoint y: 264, distance: 231.9
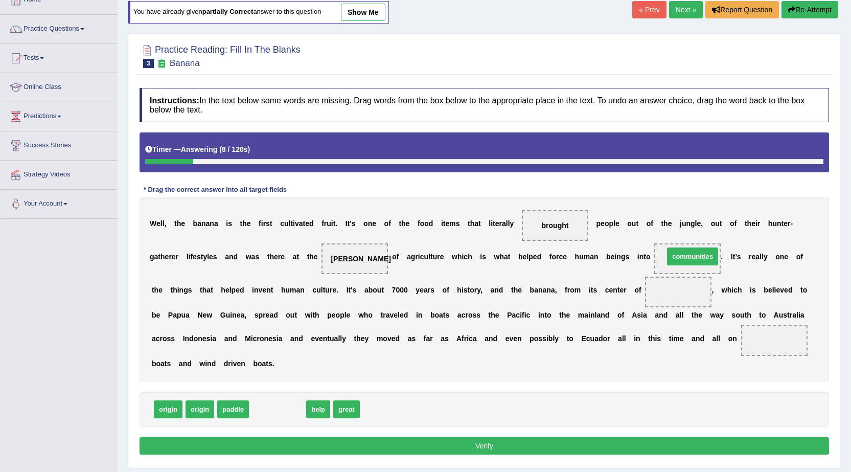
drag, startPoint x: 282, startPoint y: 415, endPoint x: 697, endPoint y: 262, distance: 442.3
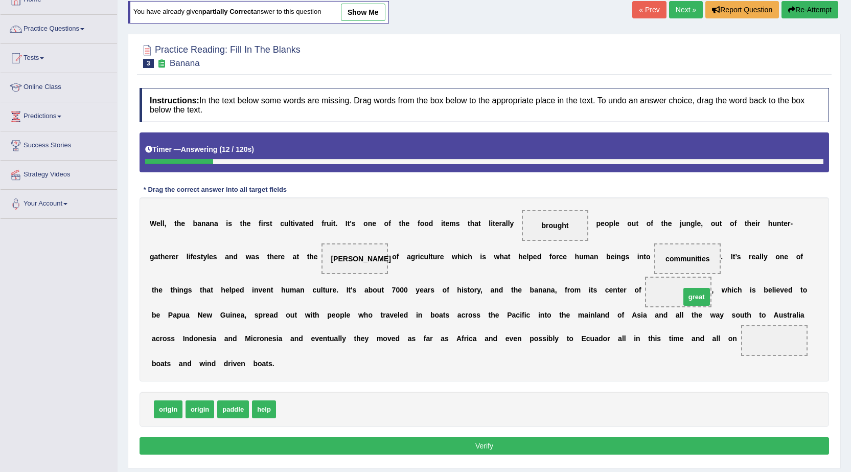
drag, startPoint x: 281, startPoint y: 408, endPoint x: 684, endPoint y: 296, distance: 419.0
drag, startPoint x: 269, startPoint y: 413, endPoint x: 762, endPoint y: 336, distance: 498.8
click at [730, 441] on button "Verify" at bounding box center [484, 445] width 689 height 17
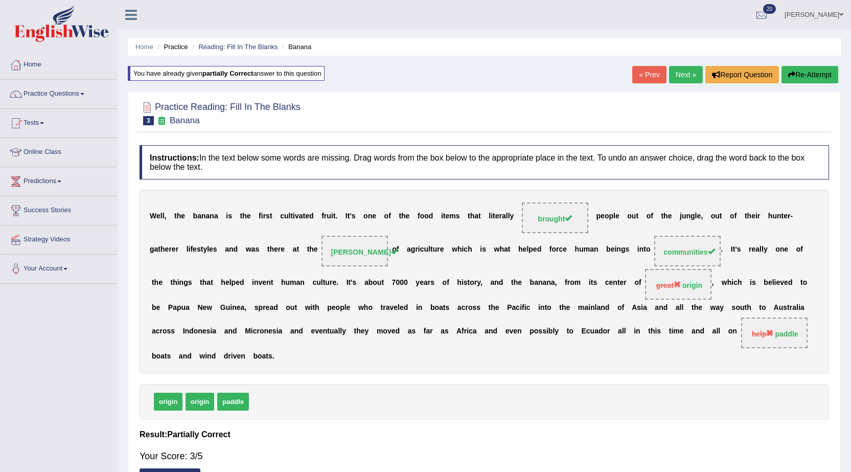
click at [681, 80] on link "Next »" at bounding box center [686, 74] width 34 height 17
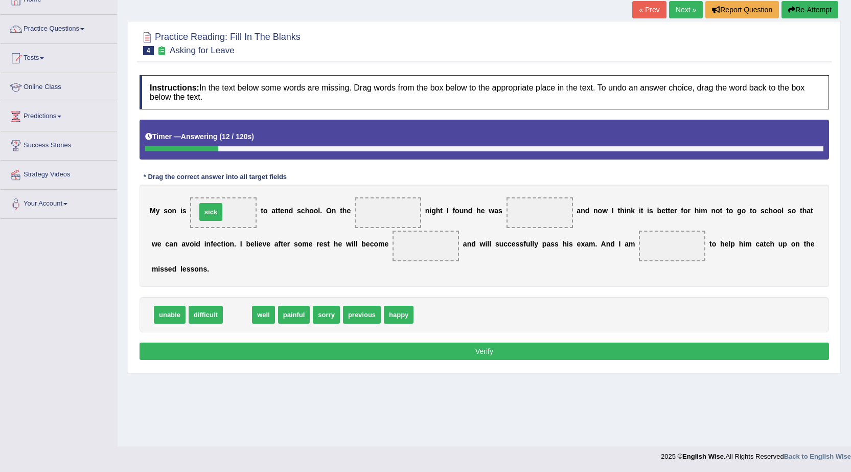
drag, startPoint x: 236, startPoint y: 317, endPoint x: 210, endPoint y: 215, distance: 106.1
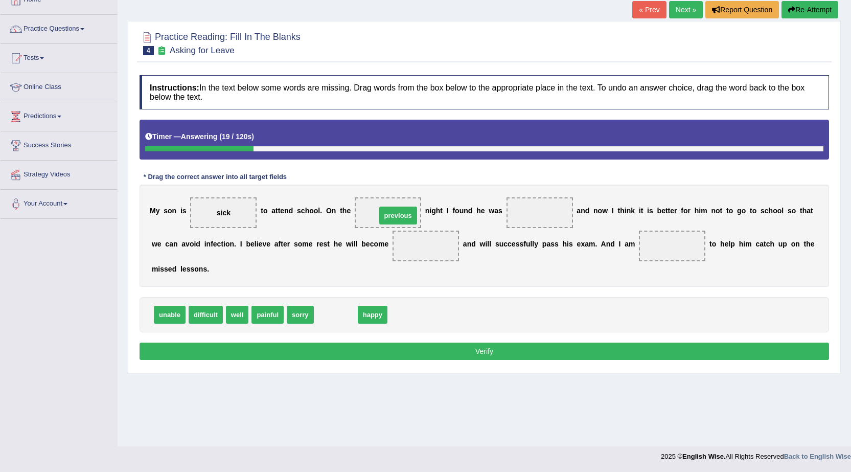
drag, startPoint x: 338, startPoint y: 318, endPoint x: 393, endPoint y: 217, distance: 115.7
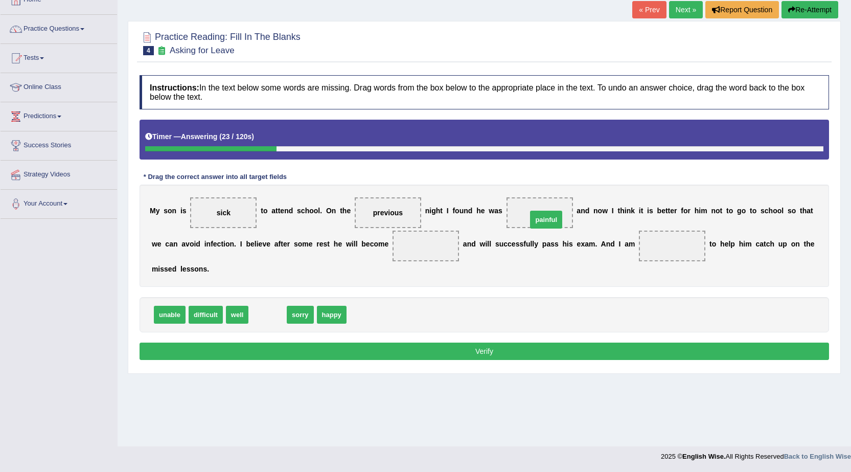
drag, startPoint x: 263, startPoint y: 315, endPoint x: 541, endPoint y: 220, distance: 294.3
drag, startPoint x: 267, startPoint y: 316, endPoint x: 263, endPoint y: 310, distance: 7.0
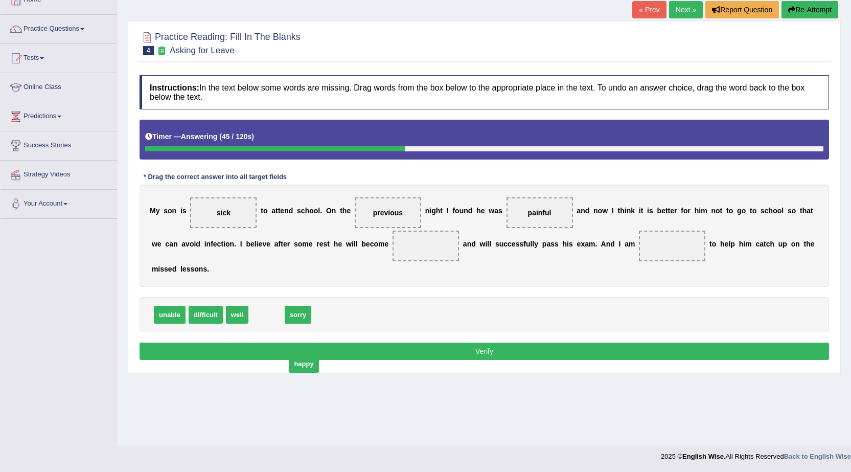
drag, startPoint x: 260, startPoint y: 315, endPoint x: 297, endPoint y: 364, distance: 61.6
click at [297, 364] on span "happy" at bounding box center [304, 364] width 30 height 18
drag, startPoint x: 298, startPoint y: 319, endPoint x: 680, endPoint y: 250, distance: 388.1
drag, startPoint x: 274, startPoint y: 315, endPoint x: 439, endPoint y: 245, distance: 178.9
click at [444, 354] on button "Verify" at bounding box center [484, 350] width 689 height 17
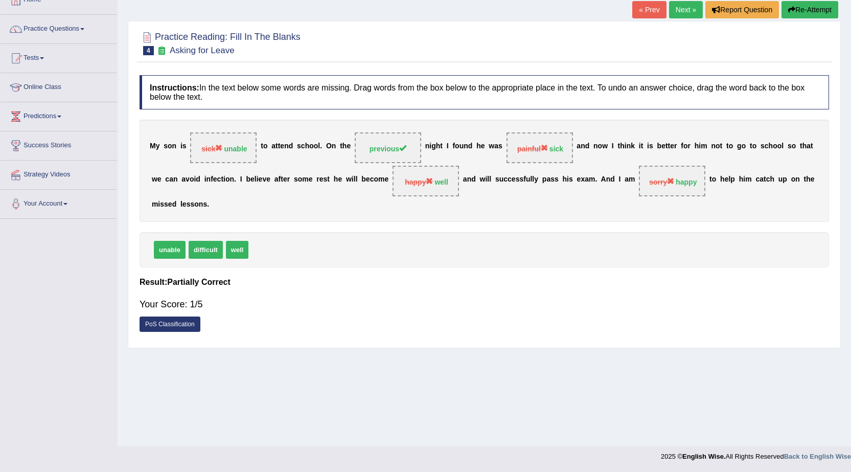
click at [796, 10] on button "Re-Attempt" at bounding box center [809, 9] width 57 height 17
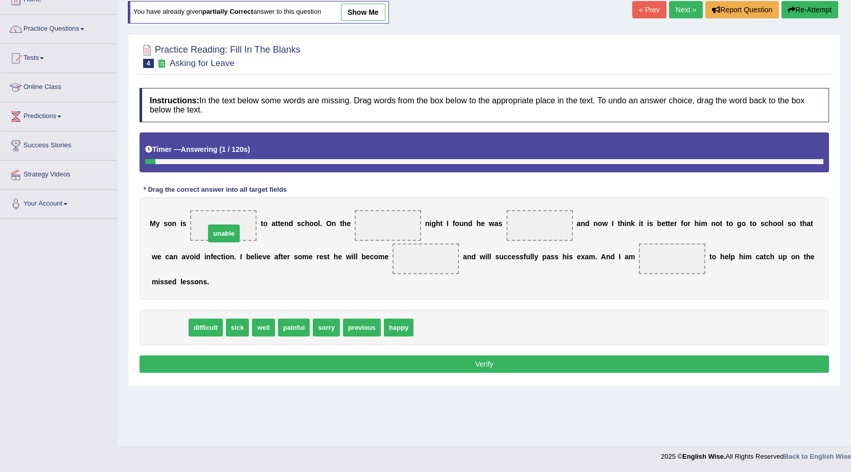
drag, startPoint x: 168, startPoint y: 332, endPoint x: 222, endPoint y: 238, distance: 108.5
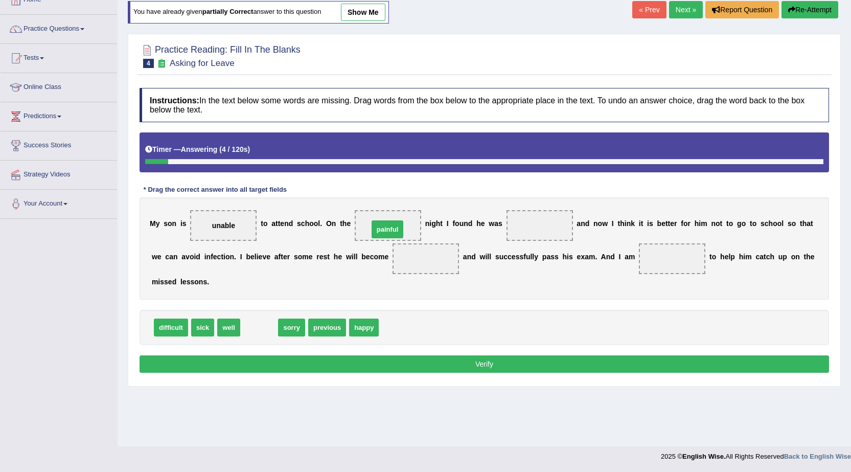
drag, startPoint x: 265, startPoint y: 333, endPoint x: 402, endPoint y: 224, distance: 175.3
drag, startPoint x: 284, startPoint y: 326, endPoint x: 363, endPoint y: 222, distance: 130.1
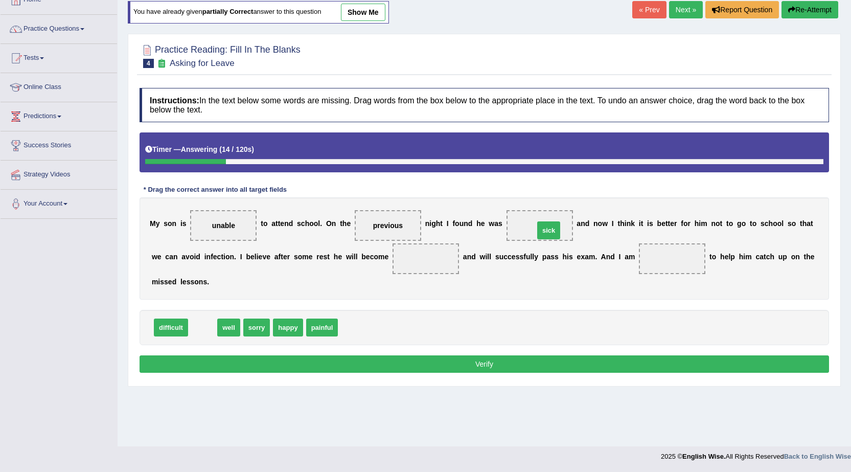
drag, startPoint x: 208, startPoint y: 331, endPoint x: 554, endPoint y: 234, distance: 359.4
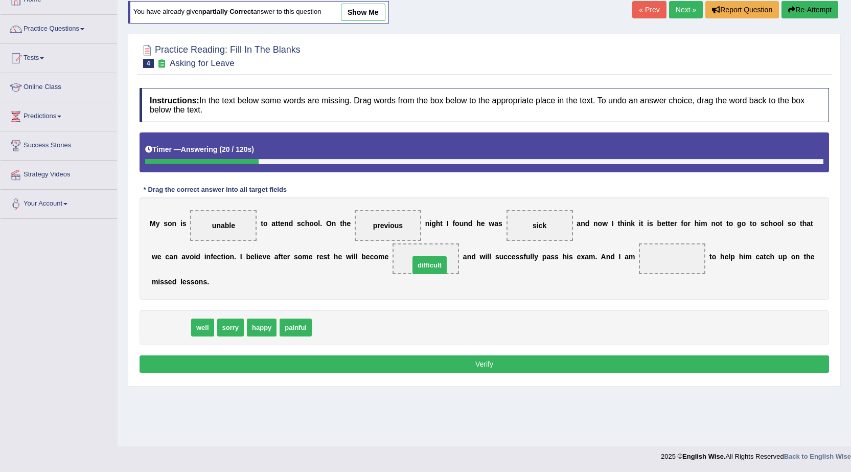
drag, startPoint x: 174, startPoint y: 329, endPoint x: 432, endPoint y: 266, distance: 266.0
drag, startPoint x: 194, startPoint y: 331, endPoint x: 683, endPoint y: 260, distance: 493.8
click at [604, 371] on button "Verify" at bounding box center [484, 363] width 689 height 17
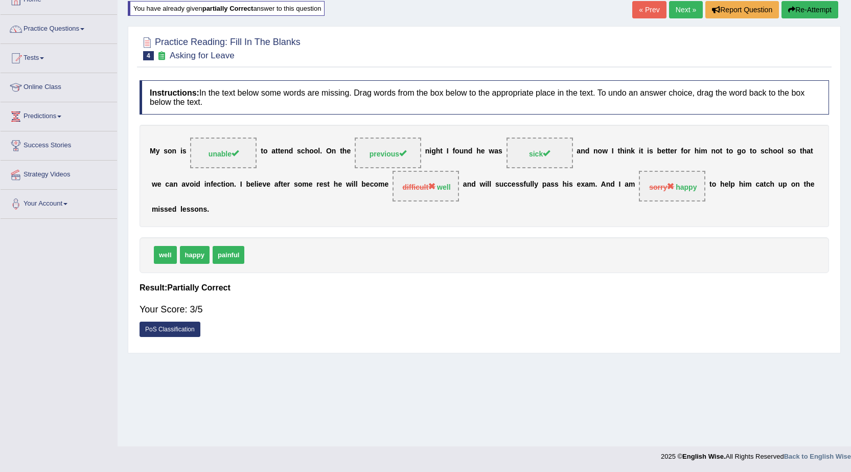
click at [803, 12] on button "Re-Attempt" at bounding box center [809, 9] width 57 height 17
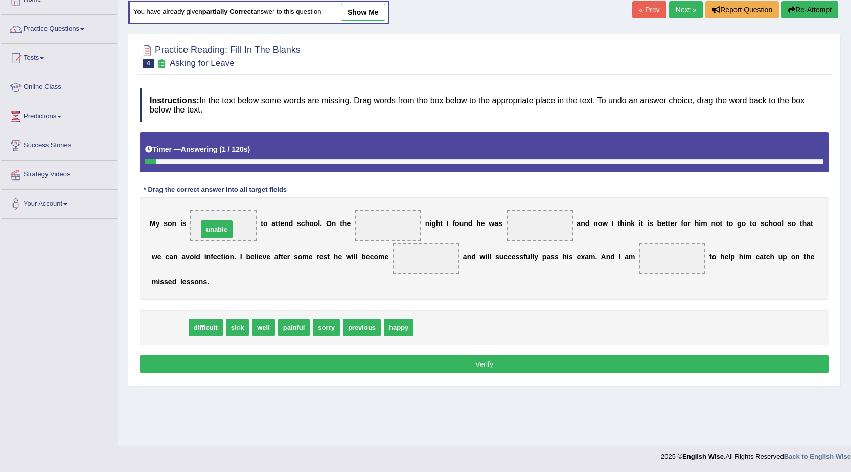
drag, startPoint x: 159, startPoint y: 327, endPoint x: 206, endPoint y: 228, distance: 108.8
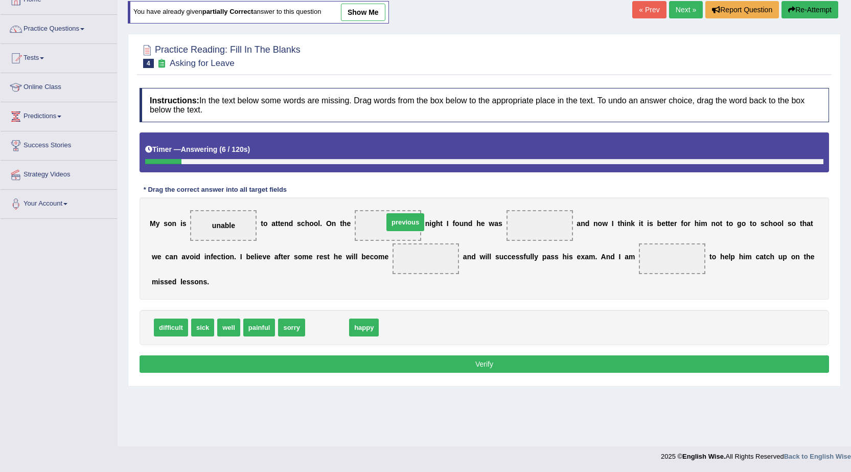
drag, startPoint x: 325, startPoint y: 329, endPoint x: 403, endPoint y: 224, distance: 131.2
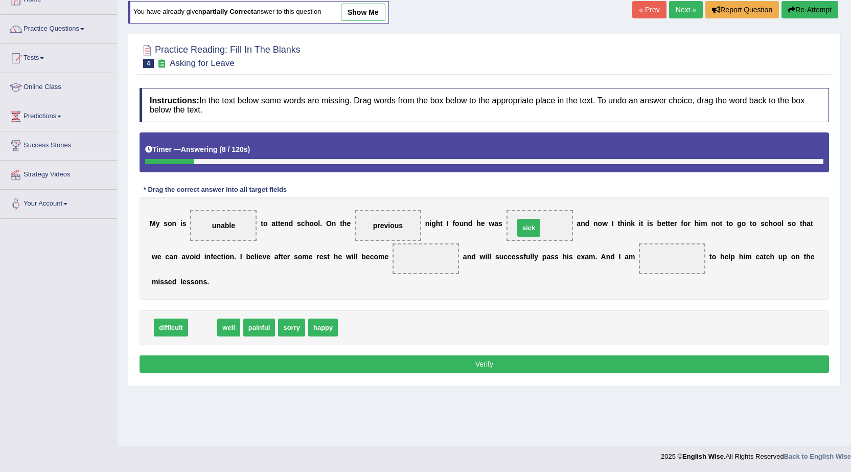
drag, startPoint x: 205, startPoint y: 336, endPoint x: 538, endPoint y: 236, distance: 346.9
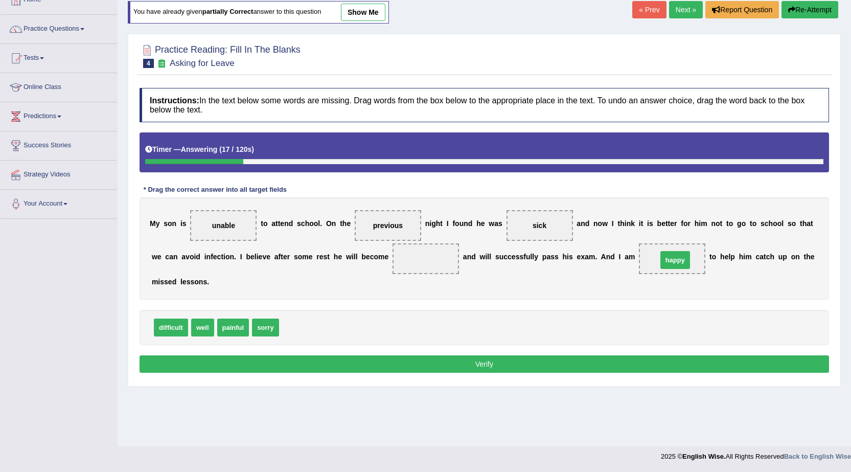
drag, startPoint x: 294, startPoint y: 329, endPoint x: 672, endPoint y: 262, distance: 384.2
drag, startPoint x: 234, startPoint y: 329, endPoint x: 428, endPoint y: 265, distance: 205.1
click at [433, 362] on button "Verify" at bounding box center [484, 363] width 689 height 17
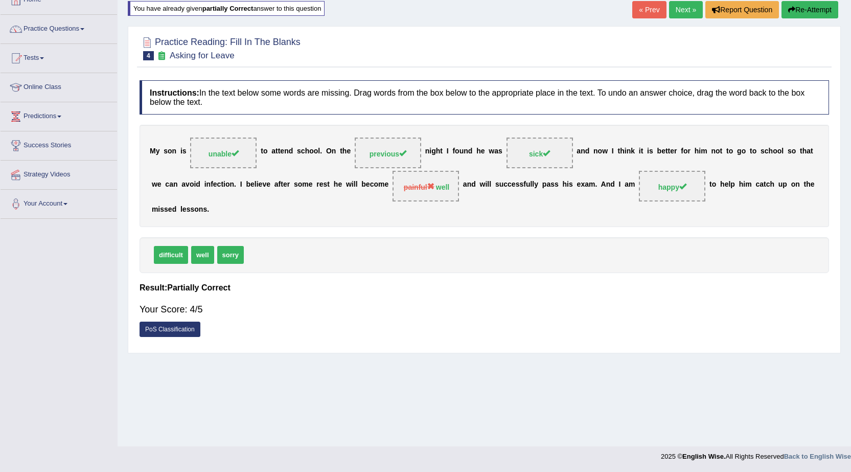
click at [674, 6] on link "Next »" at bounding box center [686, 9] width 34 height 17
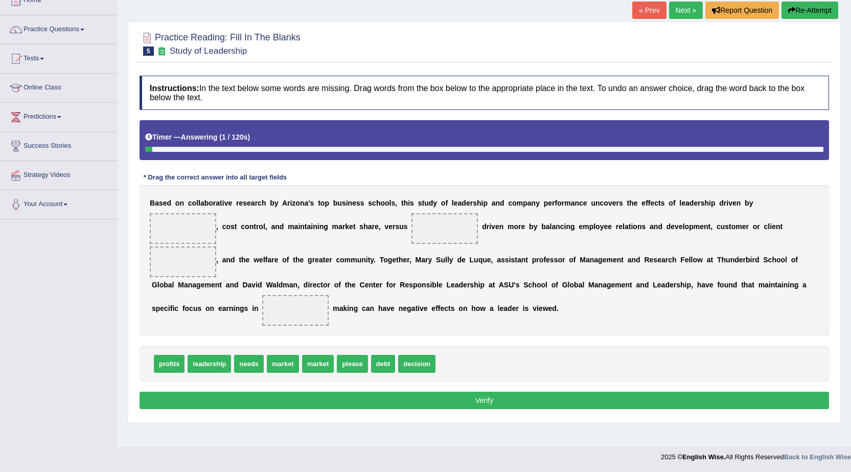
scroll to position [65, 0]
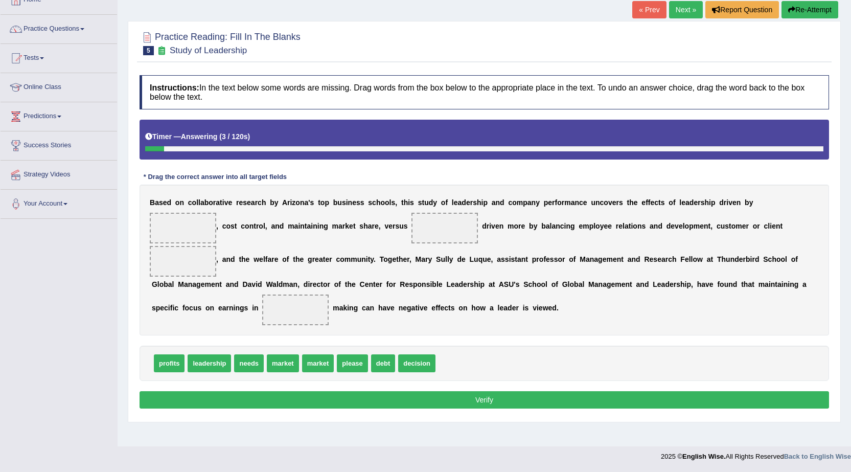
click at [638, 10] on link "« Prev" at bounding box center [649, 9] width 34 height 17
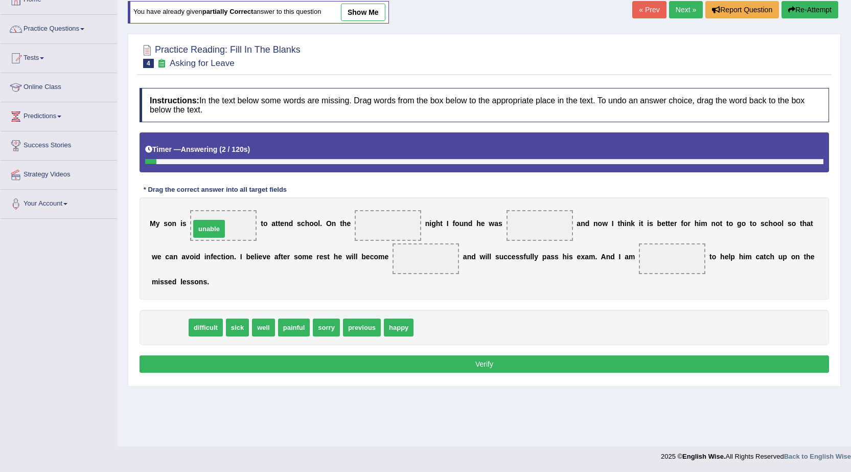
drag, startPoint x: 172, startPoint y: 326, endPoint x: 211, endPoint y: 227, distance: 106.2
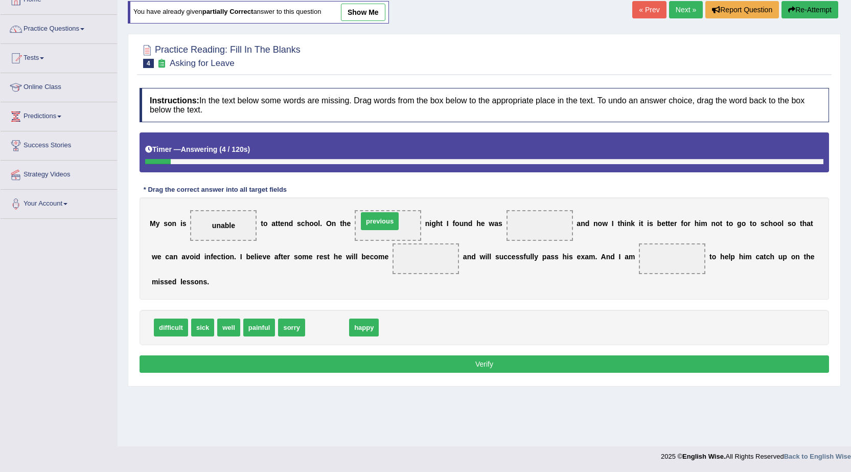
drag, startPoint x: 320, startPoint y: 331, endPoint x: 373, endPoint y: 225, distance: 118.6
click at [230, 329] on span "well" at bounding box center [228, 327] width 23 height 18
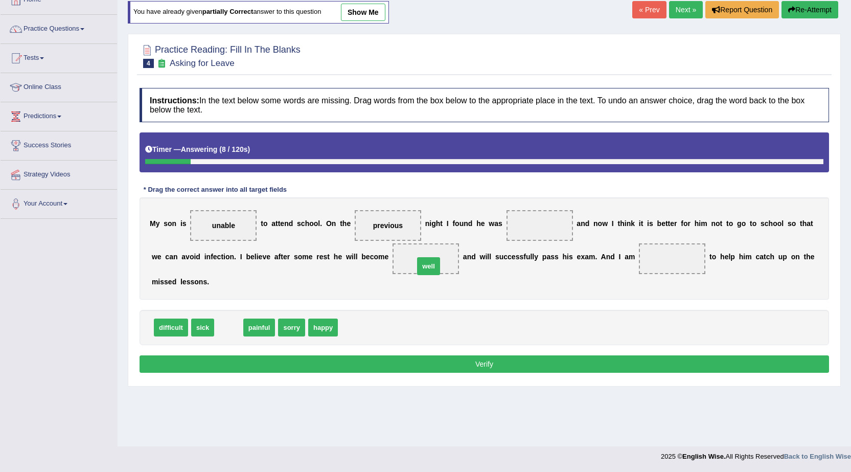
drag, startPoint x: 222, startPoint y: 328, endPoint x: 420, endPoint y: 269, distance: 205.7
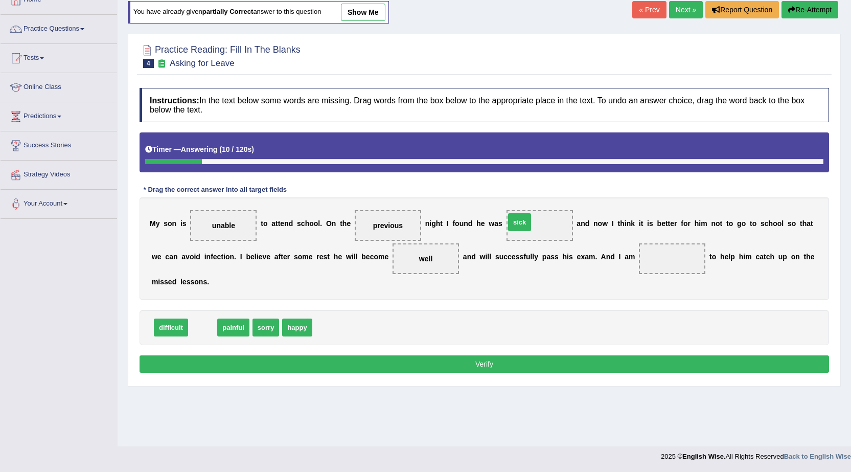
drag, startPoint x: 196, startPoint y: 329, endPoint x: 513, endPoint y: 223, distance: 333.9
drag, startPoint x: 275, startPoint y: 324, endPoint x: 689, endPoint y: 270, distance: 418.0
click at [639, 367] on button "Verify" at bounding box center [484, 363] width 689 height 17
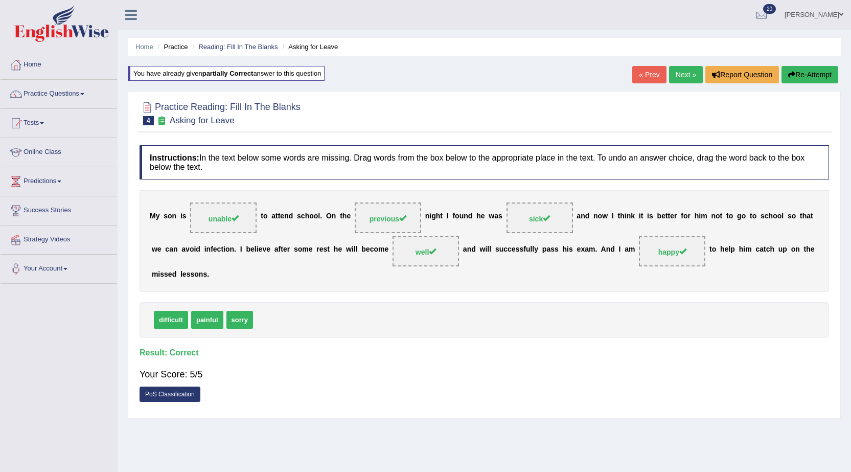
click at [680, 82] on link "Next »" at bounding box center [686, 74] width 34 height 17
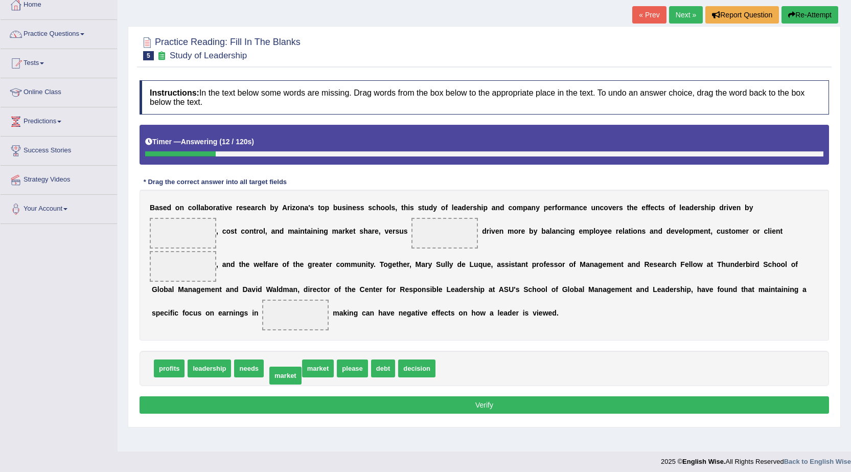
drag, startPoint x: 284, startPoint y: 372, endPoint x: 286, endPoint y: 379, distance: 7.6
drag, startPoint x: 412, startPoint y: 369, endPoint x: 173, endPoint y: 236, distance: 274.1
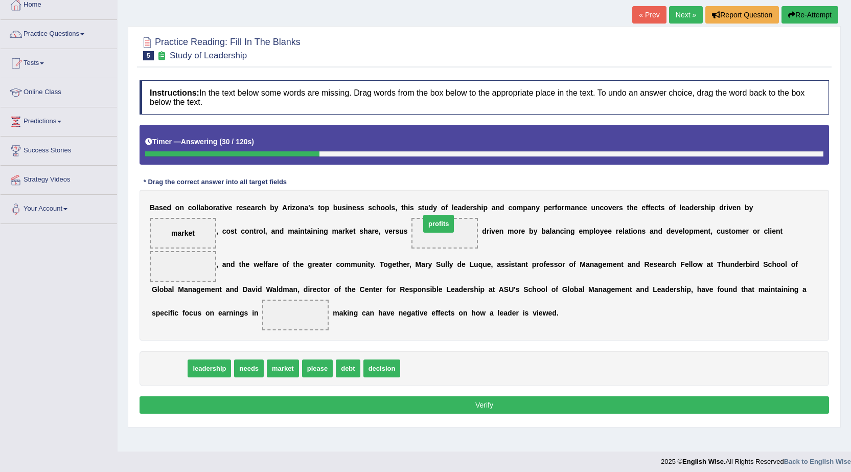
drag, startPoint x: 161, startPoint y: 369, endPoint x: 430, endPoint y: 225, distance: 305.5
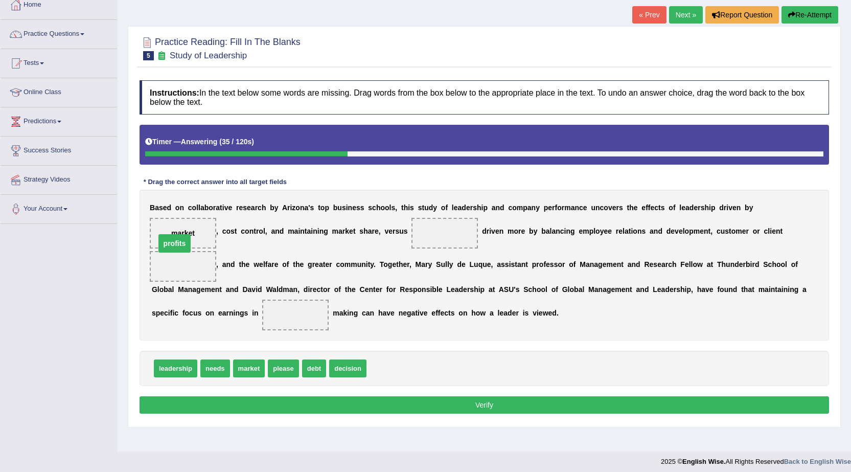
drag, startPoint x: 438, startPoint y: 234, endPoint x: 166, endPoint y: 242, distance: 271.5
drag, startPoint x: 181, startPoint y: 367, endPoint x: 449, endPoint y: 234, distance: 298.7
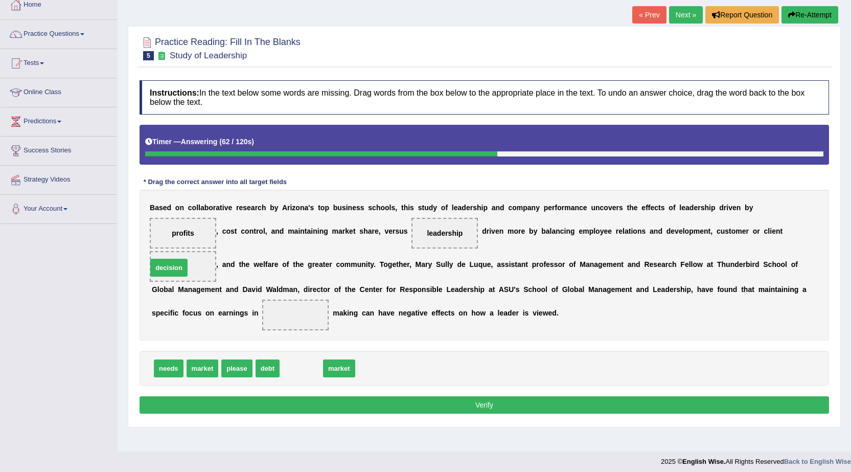
drag, startPoint x: 294, startPoint y: 370, endPoint x: 162, endPoint y: 269, distance: 166.3
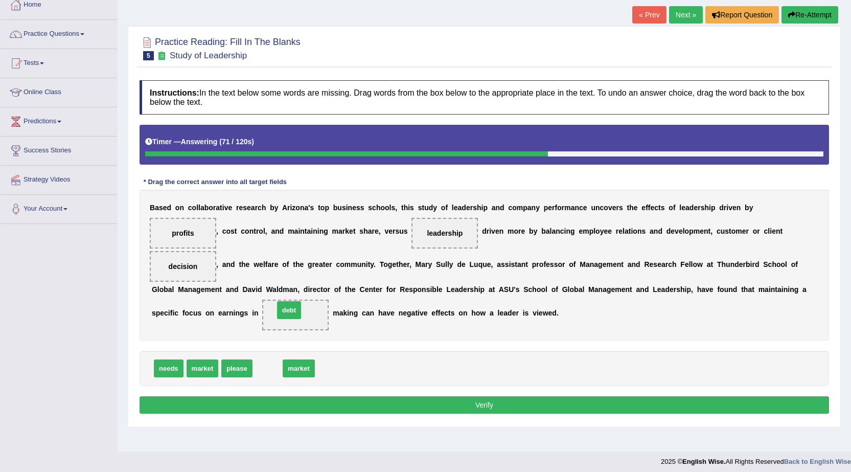
drag, startPoint x: 262, startPoint y: 372, endPoint x: 284, endPoint y: 313, distance: 63.2
click at [461, 405] on button "Verify" at bounding box center [484, 404] width 689 height 17
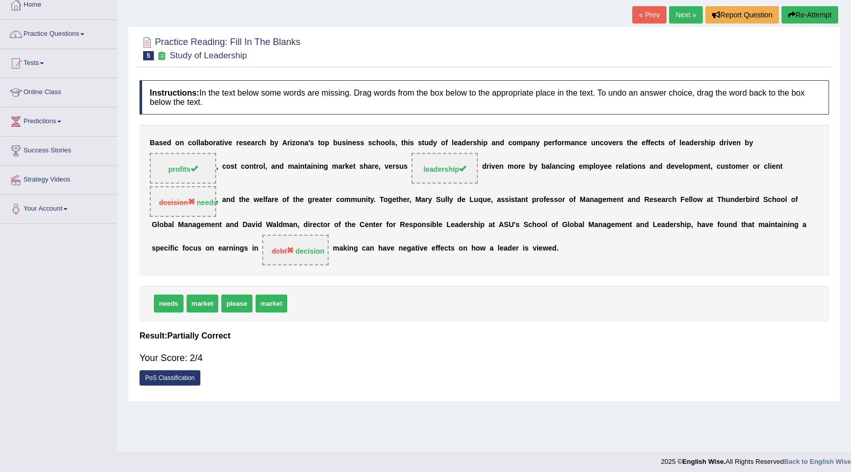
click at [820, 22] on button "Re-Attempt" at bounding box center [809, 14] width 57 height 17
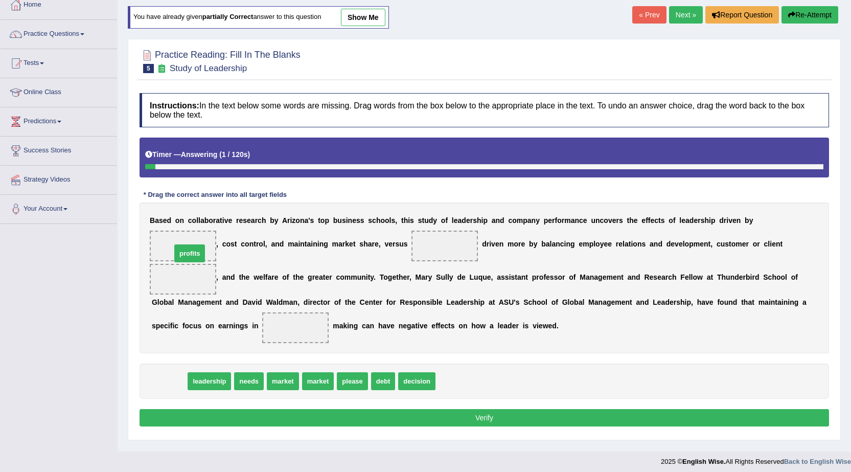
drag, startPoint x: 175, startPoint y: 382, endPoint x: 196, endPoint y: 247, distance: 136.6
drag, startPoint x: 176, startPoint y: 382, endPoint x: 421, endPoint y: 252, distance: 277.1
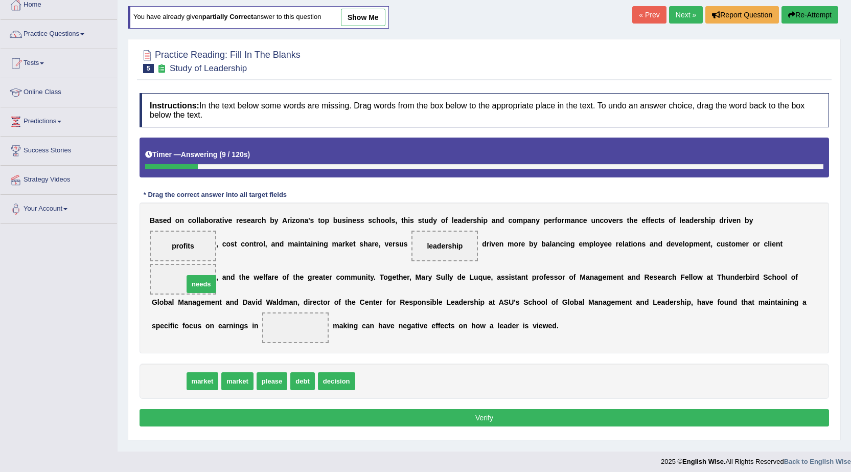
drag, startPoint x: 176, startPoint y: 381, endPoint x: 209, endPoint y: 284, distance: 102.5
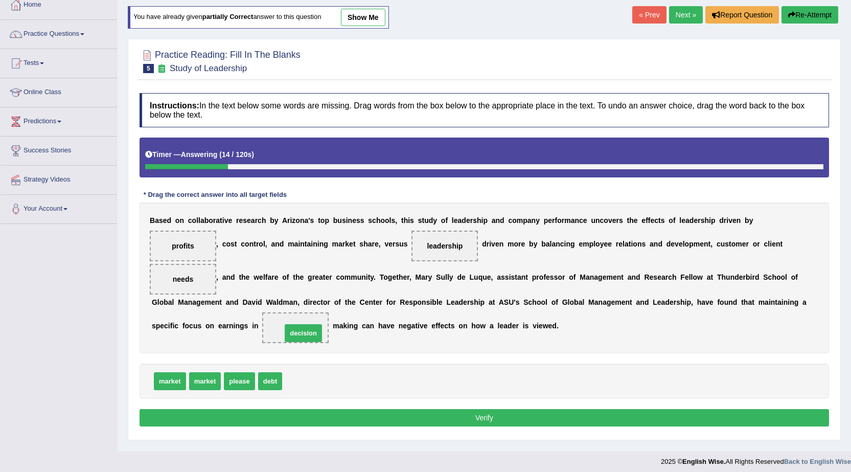
drag, startPoint x: 299, startPoint y: 383, endPoint x: 298, endPoint y: 335, distance: 48.0
click at [315, 415] on button "Verify" at bounding box center [484, 417] width 689 height 17
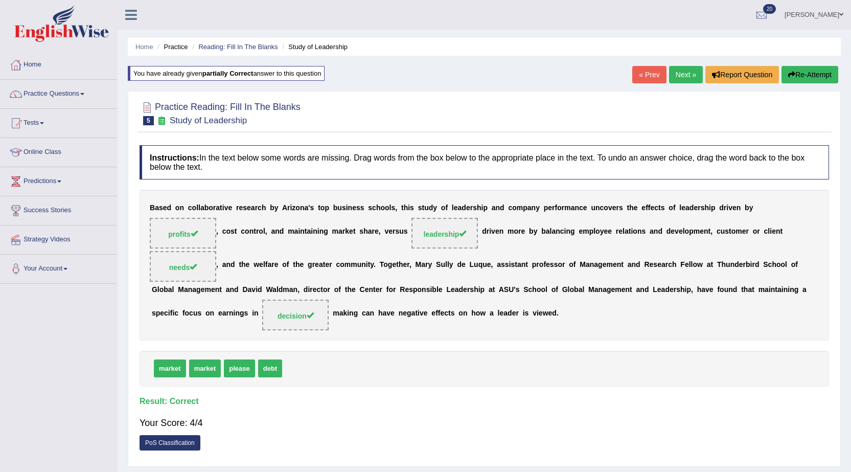
click at [687, 71] on link "Next »" at bounding box center [686, 74] width 34 height 17
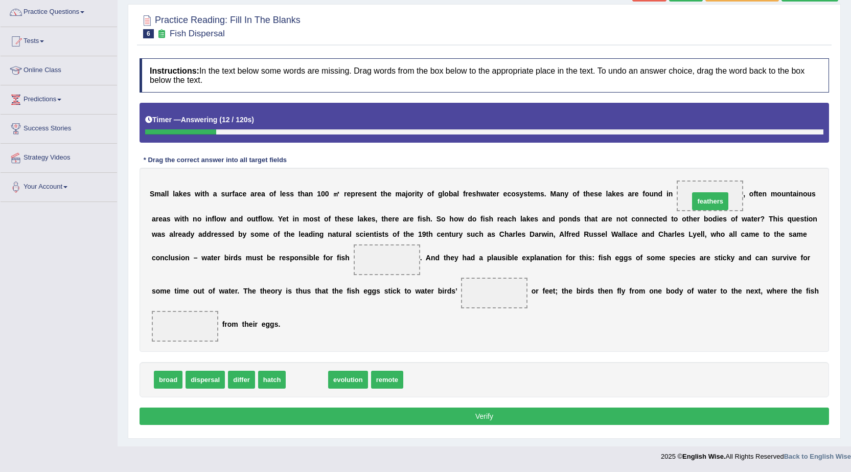
drag, startPoint x: 308, startPoint y: 382, endPoint x: 711, endPoint y: 204, distance: 441.0
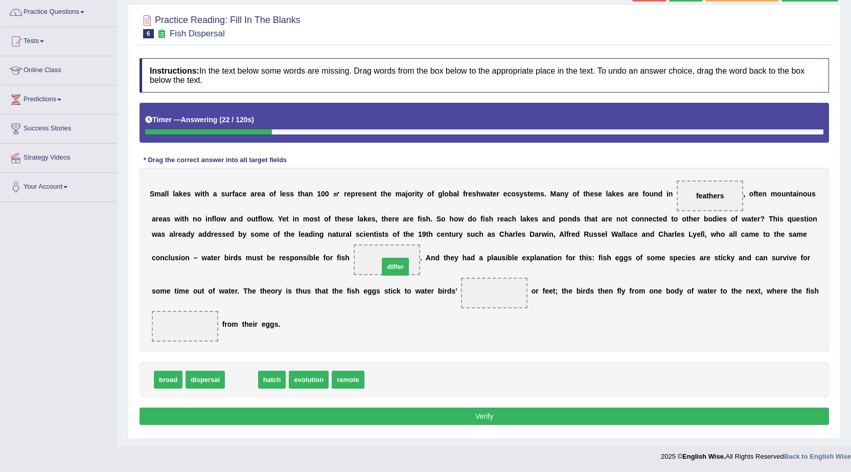
drag, startPoint x: 239, startPoint y: 382, endPoint x: 393, endPoint y: 268, distance: 191.5
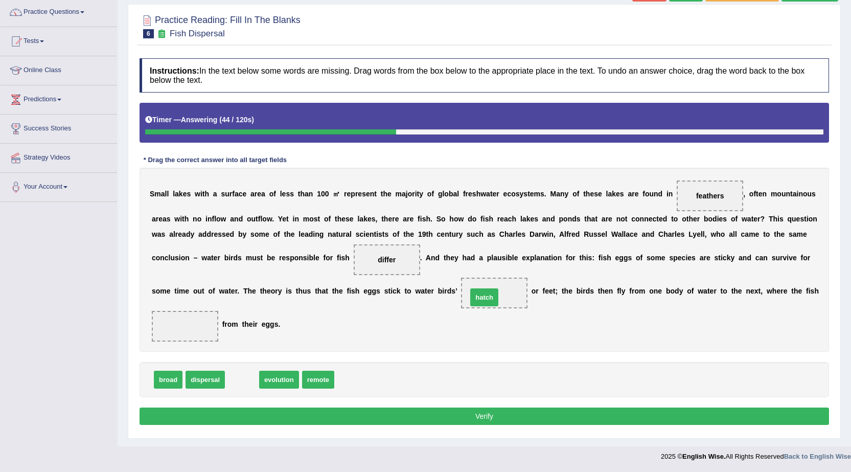
drag, startPoint x: 240, startPoint y: 381, endPoint x: 482, endPoint y: 298, distance: 256.3
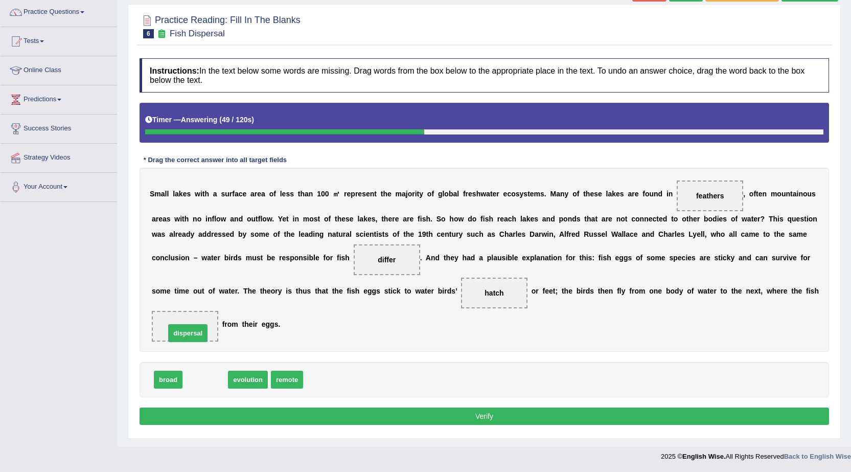
drag, startPoint x: 203, startPoint y: 380, endPoint x: 185, endPoint y: 331, distance: 52.2
click at [581, 435] on div "Practice Reading: Fill In The Blanks 6 Fish Dispersal Instructions: In the text…" at bounding box center [484, 221] width 713 height 434
click at [585, 415] on button "Verify" at bounding box center [484, 415] width 689 height 17
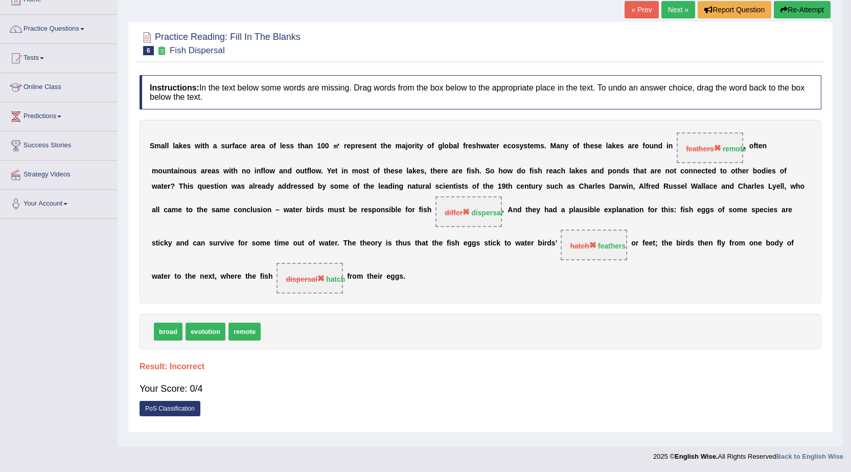
scroll to position [65, 0]
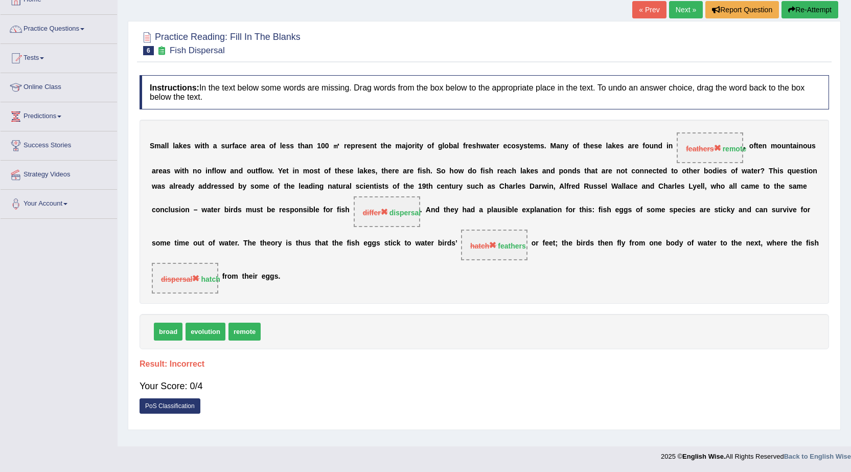
click at [818, 12] on button "Re-Attempt" at bounding box center [809, 9] width 57 height 17
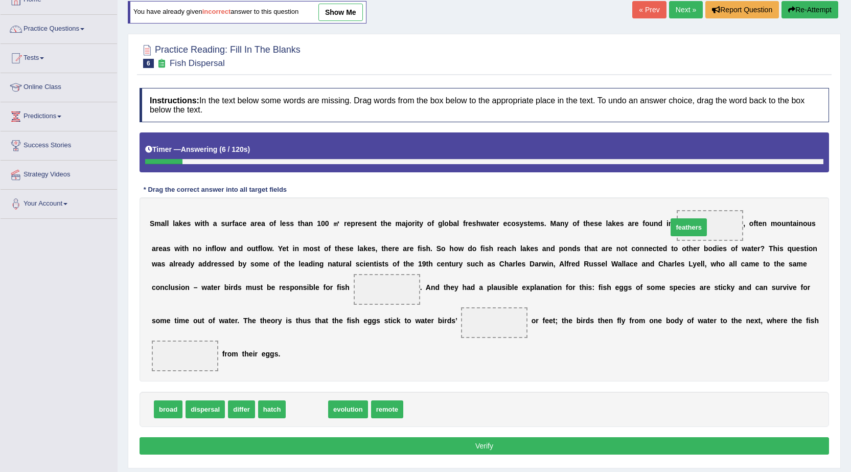
drag, startPoint x: 305, startPoint y: 409, endPoint x: 686, endPoint y: 227, distance: 422.9
drag, startPoint x: 309, startPoint y: 409, endPoint x: 381, endPoint y: 289, distance: 140.2
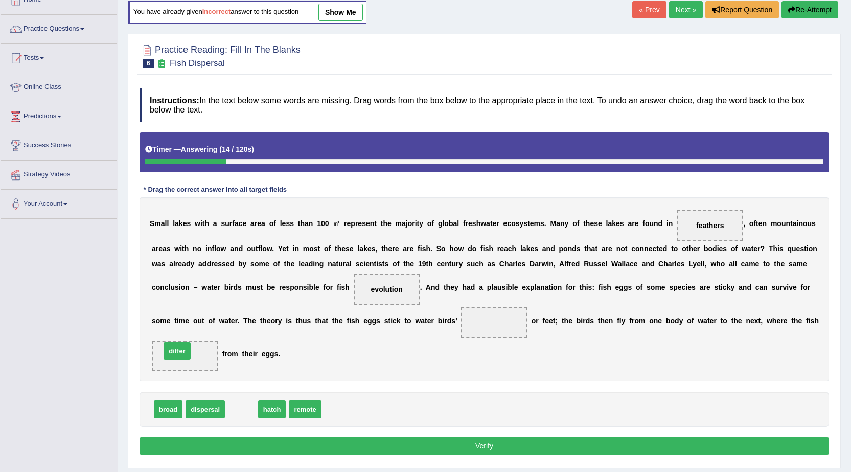
drag, startPoint x: 246, startPoint y: 415, endPoint x: 181, endPoint y: 357, distance: 86.8
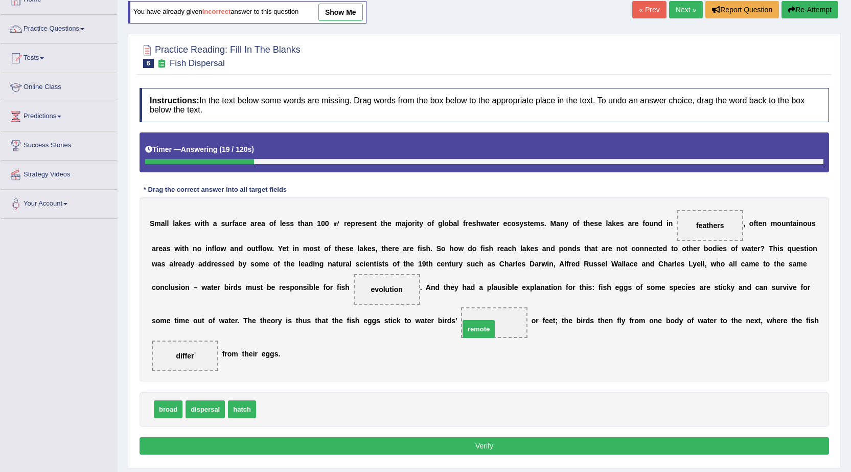
drag, startPoint x: 279, startPoint y: 405, endPoint x: 493, endPoint y: 318, distance: 231.6
click at [488, 450] on button "Verify" at bounding box center [484, 445] width 689 height 17
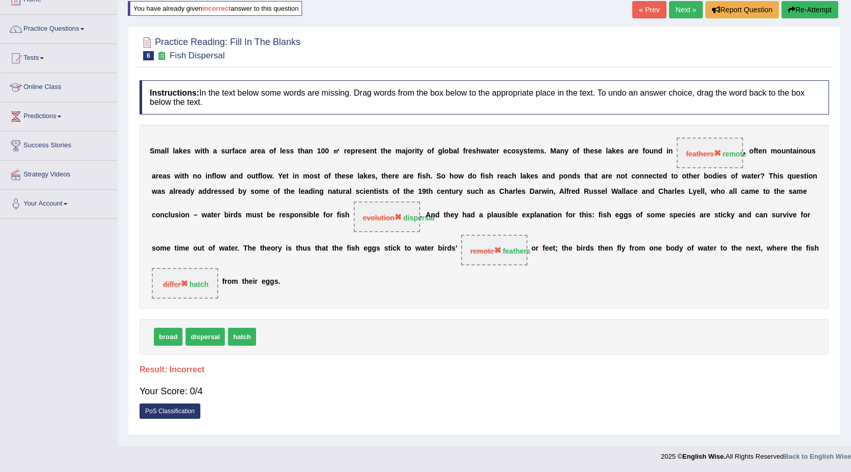
click at [820, 3] on button "Re-Attempt" at bounding box center [809, 9] width 57 height 17
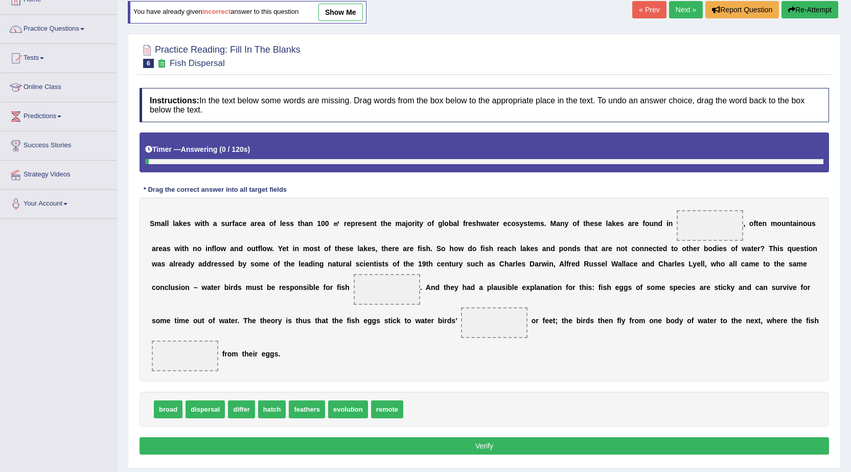
scroll to position [95, 0]
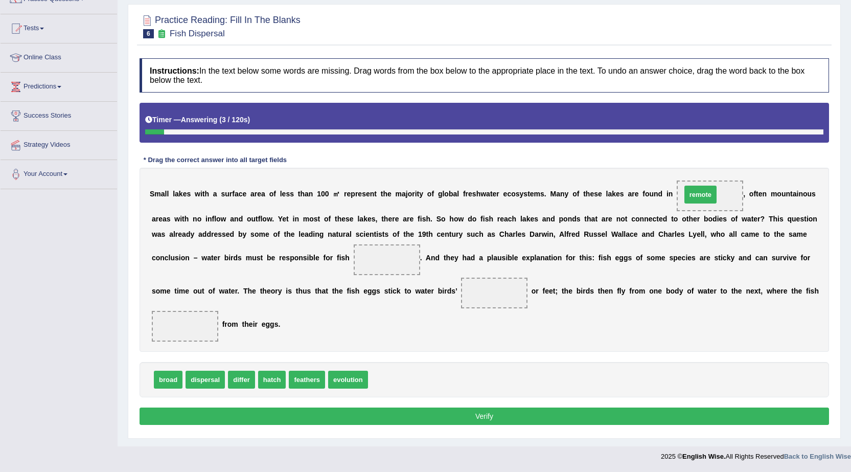
drag, startPoint x: 380, startPoint y: 386, endPoint x: 698, endPoint y: 200, distance: 367.6
drag, startPoint x: 302, startPoint y: 376, endPoint x: 403, endPoint y: 253, distance: 159.1
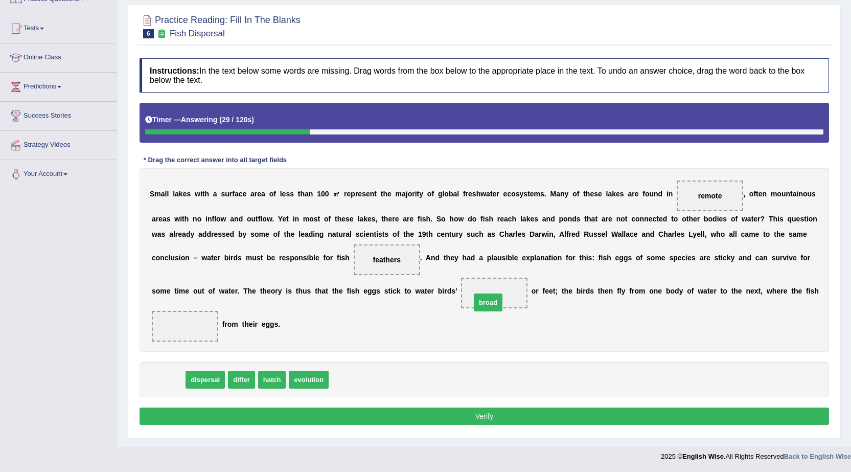
drag, startPoint x: 166, startPoint y: 381, endPoint x: 491, endPoint y: 303, distance: 334.2
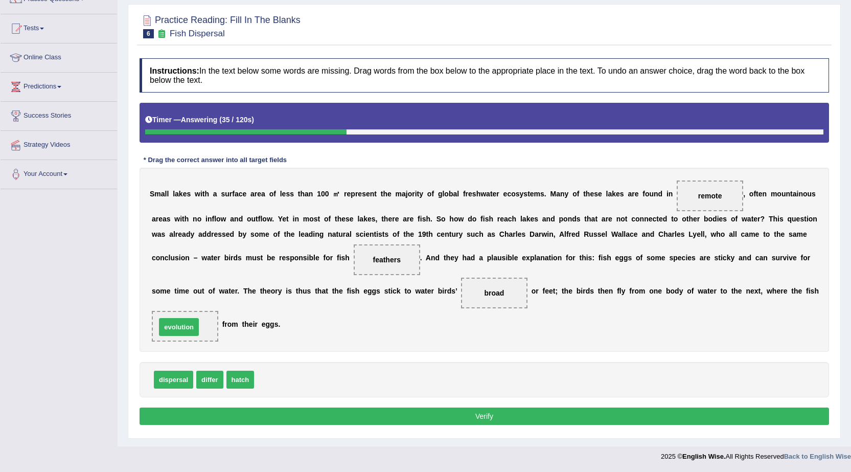
drag, startPoint x: 272, startPoint y: 379, endPoint x: 174, endPoint y: 327, distance: 111.4
click at [311, 423] on button "Verify" at bounding box center [484, 415] width 689 height 17
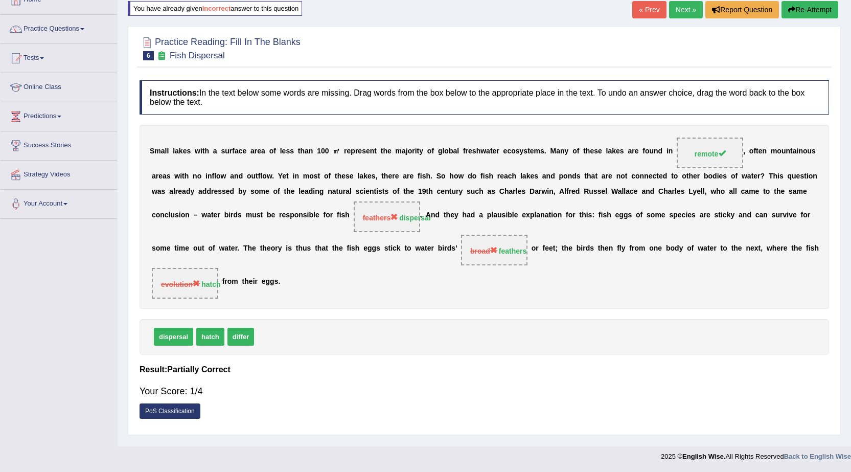
click at [809, 11] on button "Re-Attempt" at bounding box center [809, 9] width 57 height 17
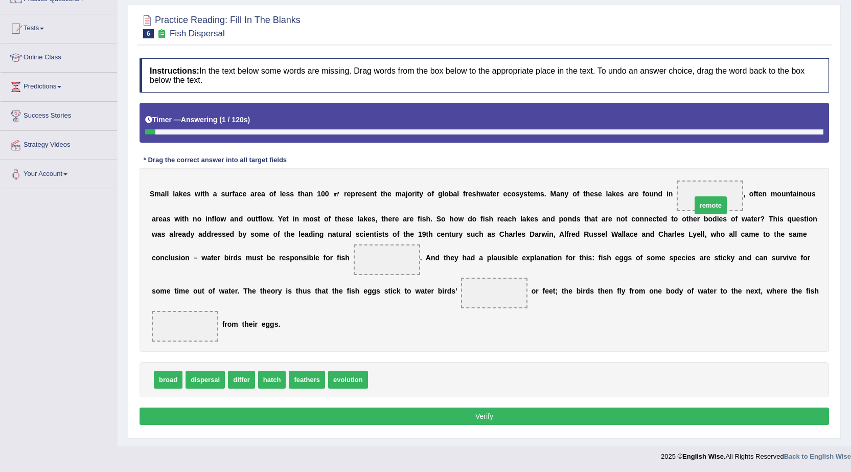
drag, startPoint x: 380, startPoint y: 383, endPoint x: 704, endPoint y: 209, distance: 367.5
drag, startPoint x: 344, startPoint y: 380, endPoint x: 367, endPoint y: 263, distance: 119.3
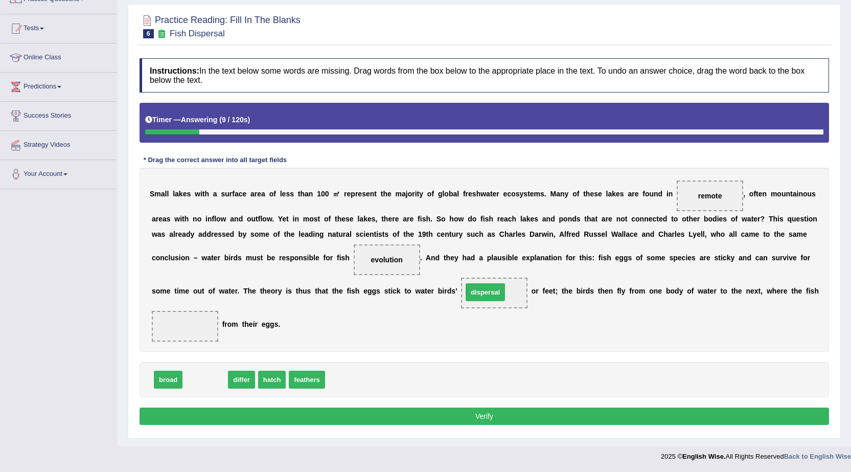
drag, startPoint x: 204, startPoint y: 380, endPoint x: 485, endPoint y: 292, distance: 293.4
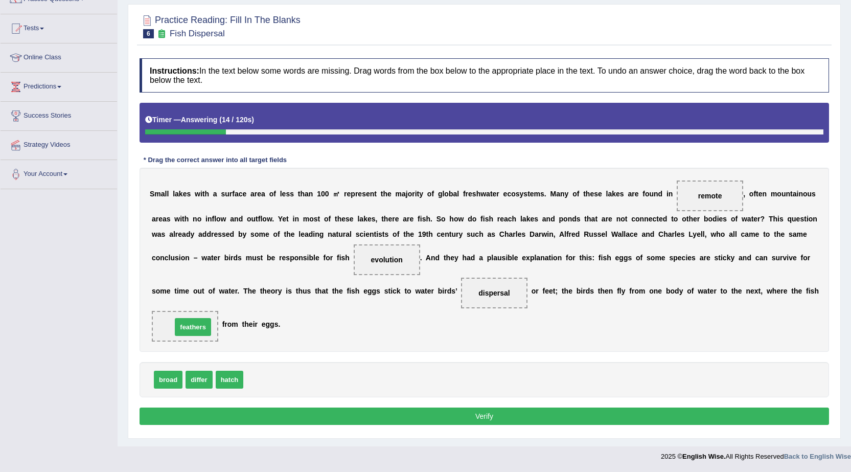
drag, startPoint x: 271, startPoint y: 381, endPoint x: 200, endPoint y: 329, distance: 88.8
drag, startPoint x: 428, startPoint y: 433, endPoint x: 443, endPoint y: 419, distance: 20.2
click at [442, 420] on div "Practice Reading: Fill In The Blanks 6 Fish Dispersal Instructions: In the text…" at bounding box center [484, 221] width 713 height 434
click at [447, 416] on button "Verify" at bounding box center [484, 415] width 689 height 17
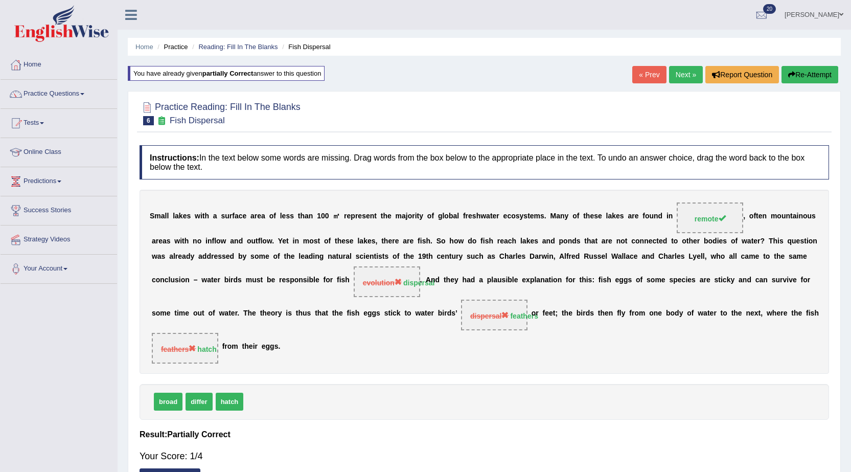
click at [828, 78] on button "Re-Attempt" at bounding box center [809, 74] width 57 height 17
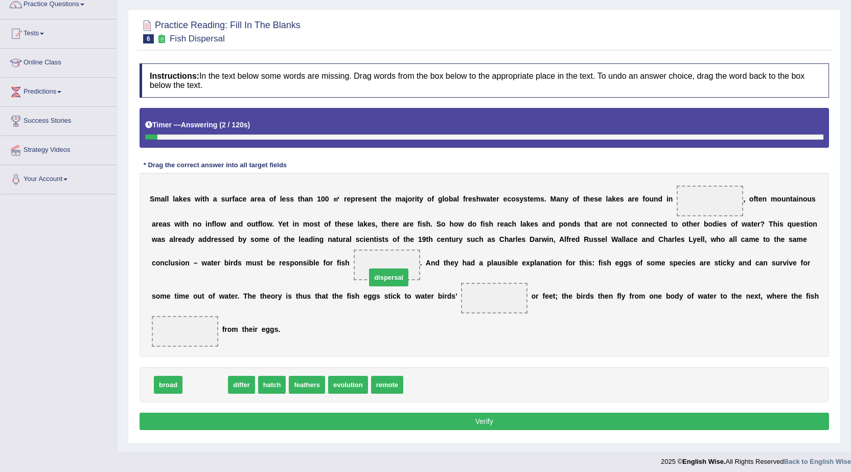
drag, startPoint x: 195, startPoint y: 387, endPoint x: 380, endPoint y: 277, distance: 215.5
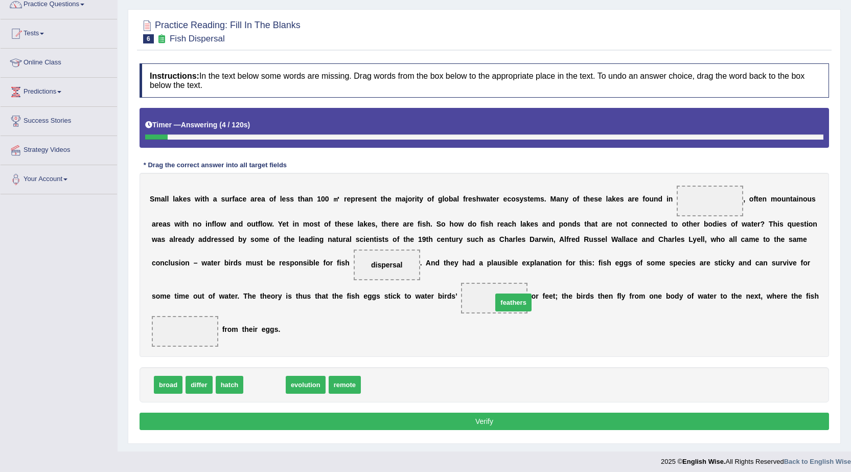
drag, startPoint x: 285, startPoint y: 377, endPoint x: 510, endPoint y: 308, distance: 235.2
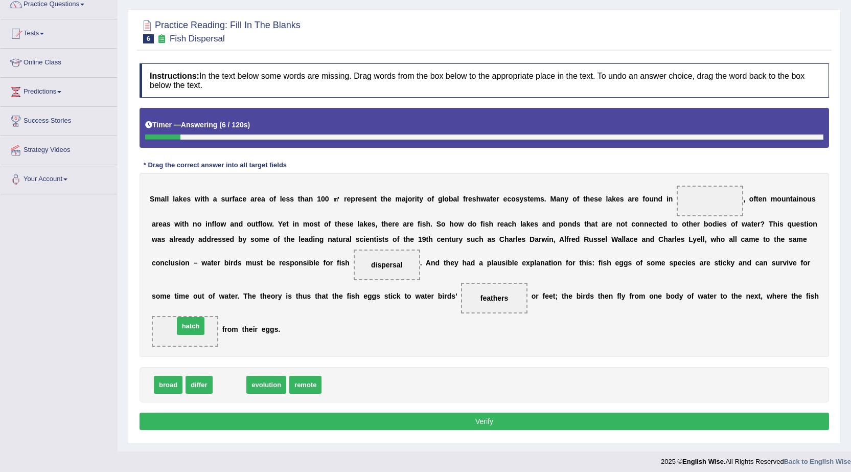
drag, startPoint x: 226, startPoint y: 387, endPoint x: 188, endPoint y: 328, distance: 70.5
drag, startPoint x: 281, startPoint y: 388, endPoint x: 721, endPoint y: 209, distance: 475.7
click at [407, 423] on button "Verify" at bounding box center [484, 420] width 689 height 17
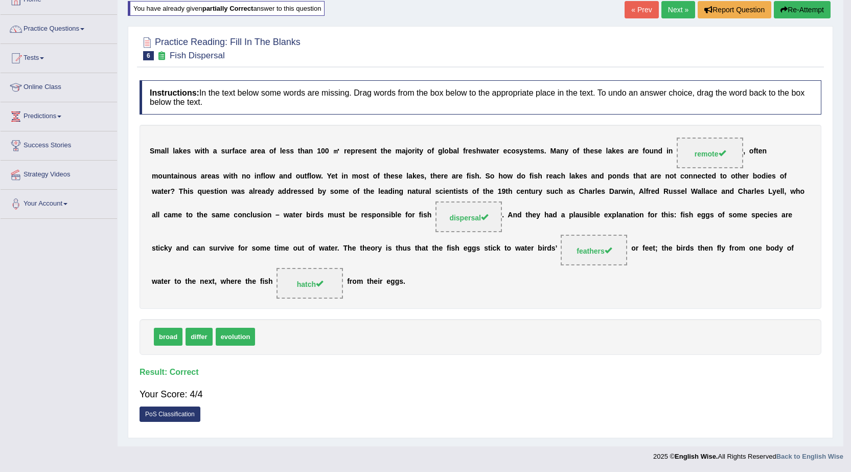
scroll to position [65, 0]
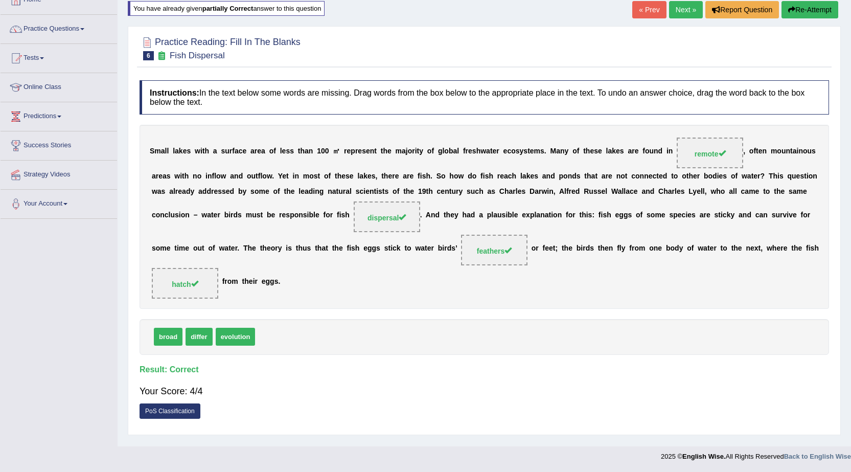
click at [674, 11] on link "Next »" at bounding box center [686, 9] width 34 height 17
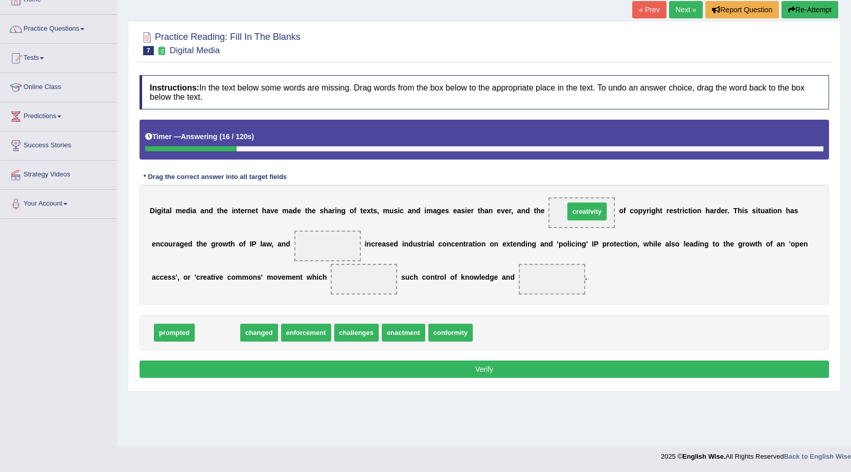
drag, startPoint x: 214, startPoint y: 333, endPoint x: 584, endPoint y: 212, distance: 388.9
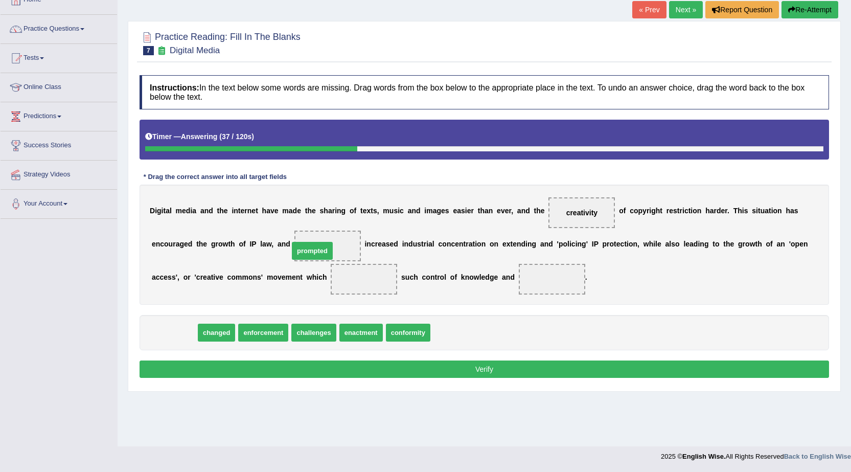
drag, startPoint x: 172, startPoint y: 332, endPoint x: 310, endPoint y: 250, distance: 160.4
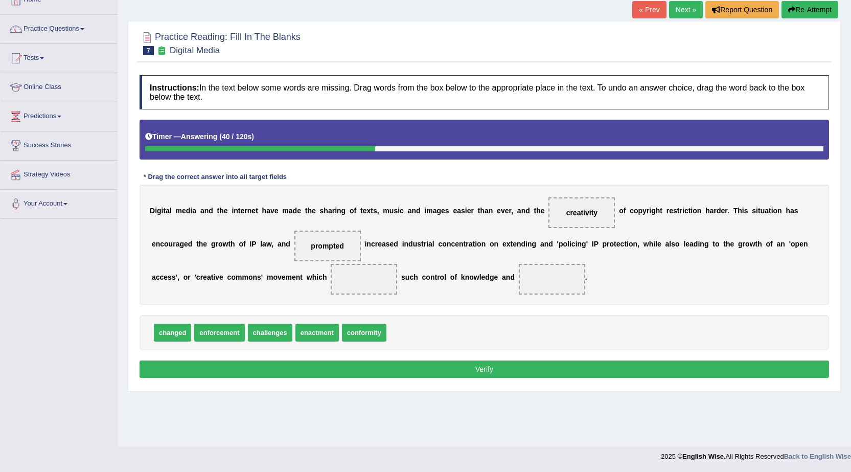
drag, startPoint x: 338, startPoint y: 252, endPoint x: 360, endPoint y: 338, distance: 88.1
click at [360, 338] on div "Instructions: In the text below some words are missing. Drag words from the box…" at bounding box center [484, 228] width 695 height 316
drag, startPoint x: 222, startPoint y: 335, endPoint x: 314, endPoint y: 244, distance: 129.4
drag, startPoint x: 210, startPoint y: 334, endPoint x: 342, endPoint y: 290, distance: 139.5
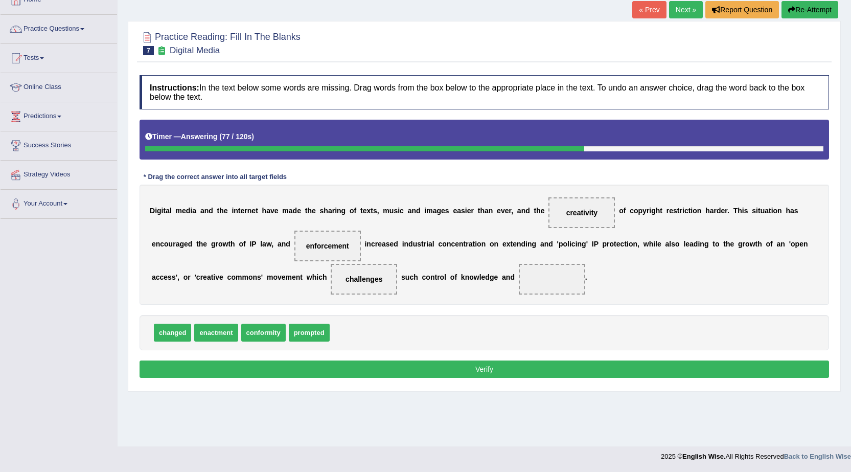
drag, startPoint x: 352, startPoint y: 285, endPoint x: 497, endPoint y: 275, distance: 145.5
click at [530, 275] on div "D i g i t a l m e d i a a n d t h e i n t e r n e t h a v e m a d e t h e s h a…" at bounding box center [484, 245] width 689 height 120
drag, startPoint x: 364, startPoint y: 282, endPoint x: 554, endPoint y: 274, distance: 189.3
drag, startPoint x: 160, startPoint y: 329, endPoint x: 343, endPoint y: 276, distance: 189.9
click at [348, 371] on button "Verify" at bounding box center [484, 368] width 689 height 17
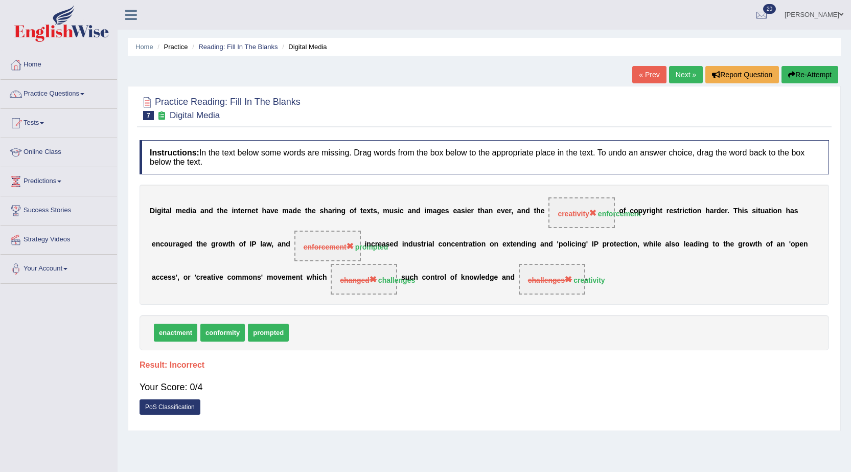
click at [820, 74] on button "Re-Attempt" at bounding box center [809, 74] width 57 height 17
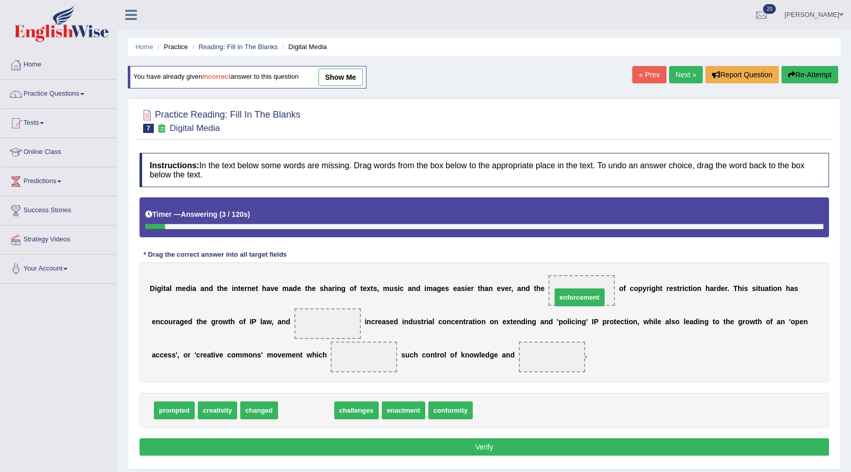
drag, startPoint x: 313, startPoint y: 410, endPoint x: 586, endPoint y: 297, distance: 295.9
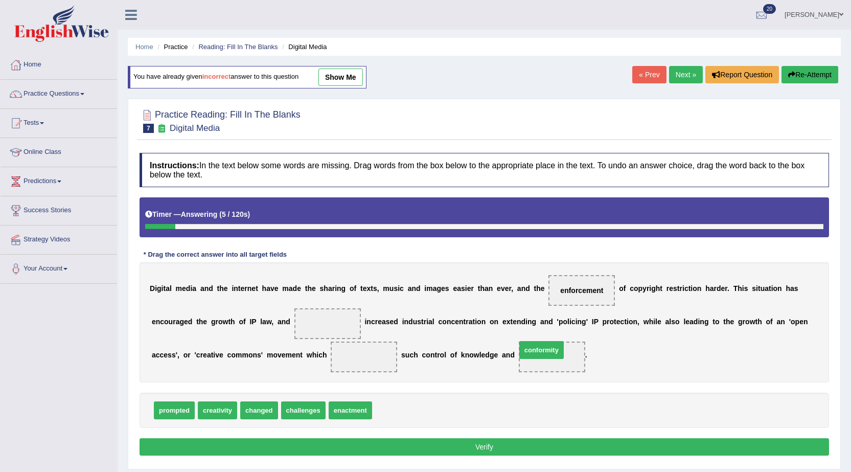
drag, startPoint x: 392, startPoint y: 409, endPoint x: 536, endPoint y: 349, distance: 156.2
drag, startPoint x: 315, startPoint y: 407, endPoint x: 337, endPoint y: 321, distance: 88.6
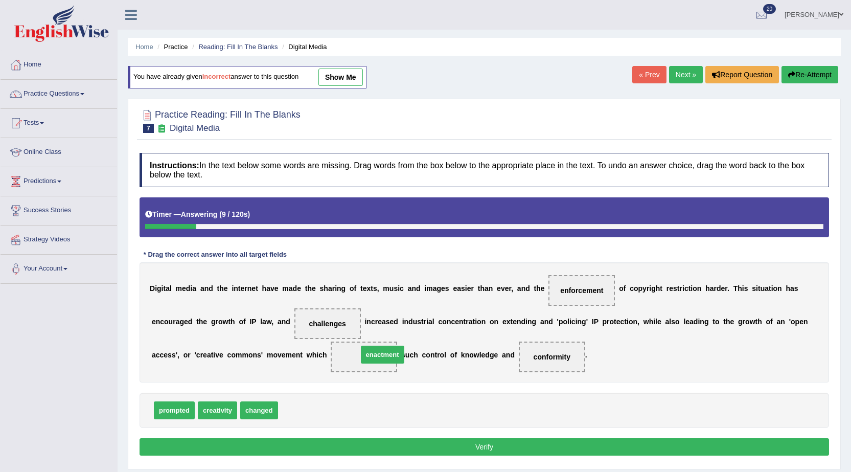
drag, startPoint x: 300, startPoint y: 408, endPoint x: 380, endPoint y: 352, distance: 97.3
click at [379, 444] on button "Verify" at bounding box center [484, 446] width 689 height 17
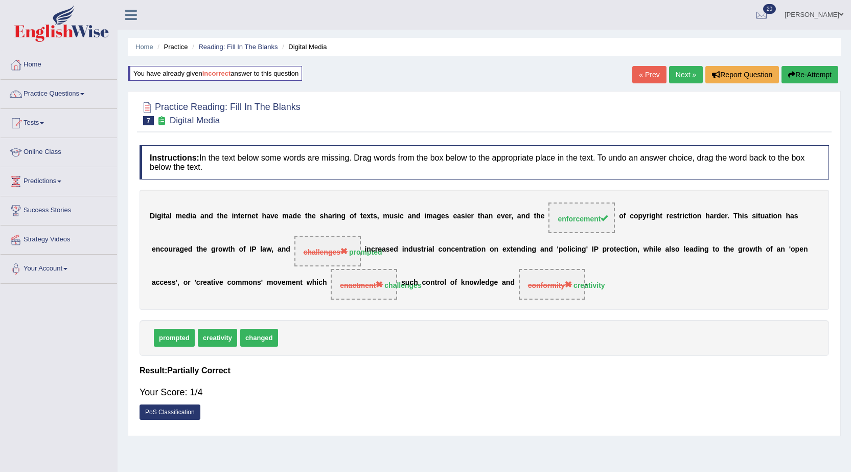
click at [821, 75] on button "Re-Attempt" at bounding box center [809, 74] width 57 height 17
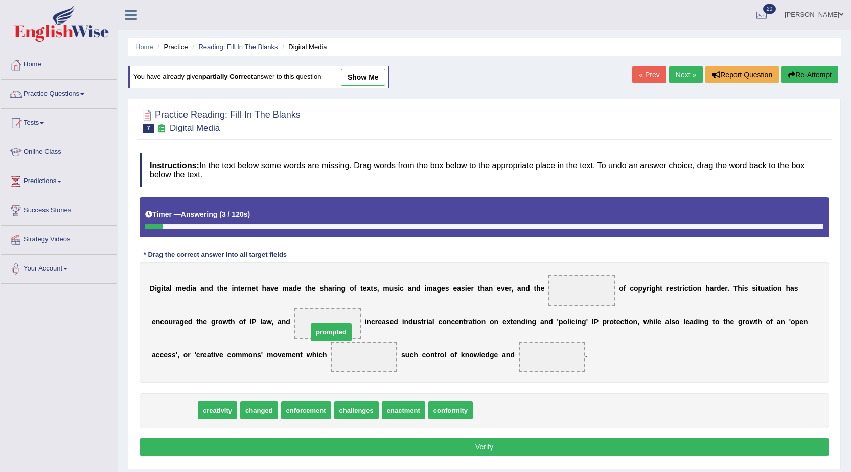
drag, startPoint x: 163, startPoint y: 413, endPoint x: 320, endPoint y: 335, distance: 175.8
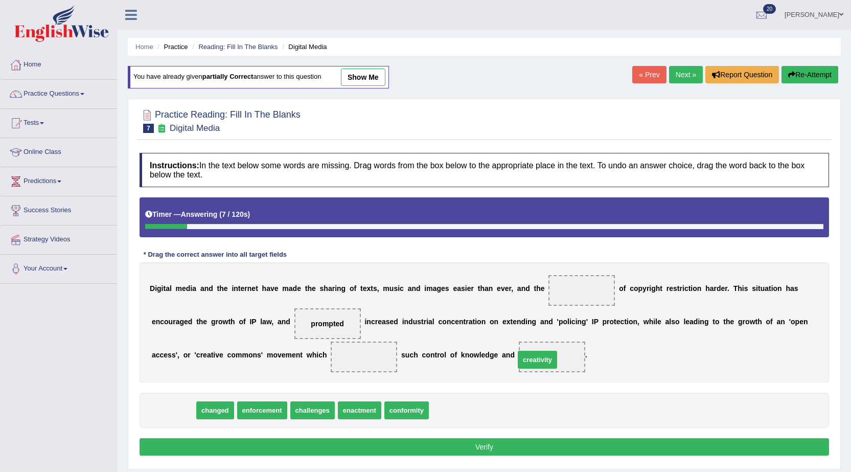
drag, startPoint x: 180, startPoint y: 412, endPoint x: 549, endPoint y: 360, distance: 372.8
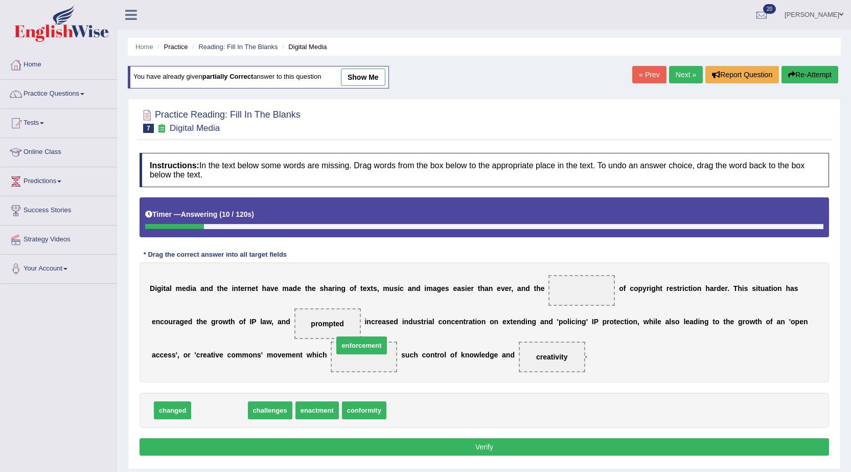
drag, startPoint x: 234, startPoint y: 410, endPoint x: 379, endPoint y: 362, distance: 152.7
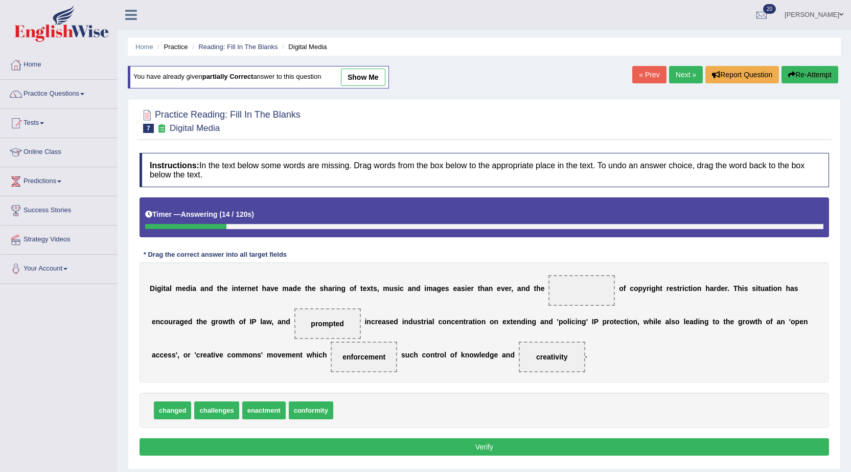
drag, startPoint x: 365, startPoint y: 352, endPoint x: 474, endPoint y: 301, distance: 120.5
click at [474, 301] on div "D i g i t a l m e d i a a n d t h e i n t e r n e t h a v e m a d e t h e s h a…" at bounding box center [484, 322] width 689 height 120
drag, startPoint x: 353, startPoint y: 363, endPoint x: 461, endPoint y: 318, distance: 116.7
click at [461, 318] on div "D i g i t a l m e d i a a n d t h e i n t e r n e t h a v e m a d e t h e s h a…" at bounding box center [484, 322] width 689 height 120
drag, startPoint x: 366, startPoint y: 358, endPoint x: 584, endPoint y: 291, distance: 227.2
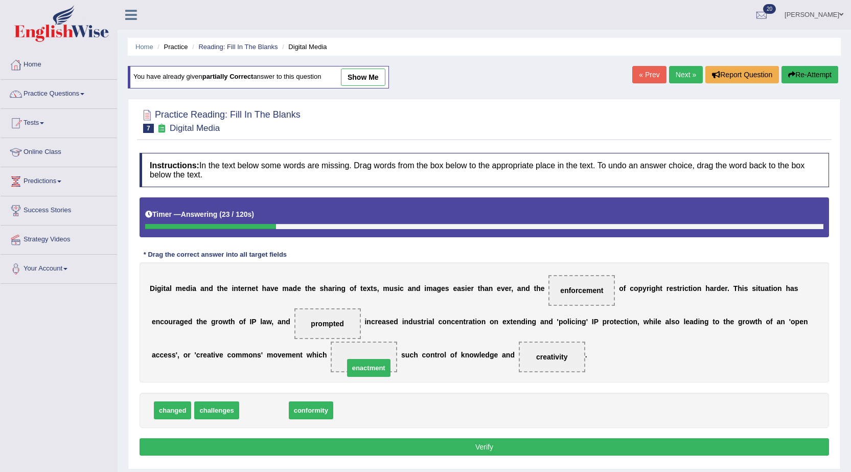
drag, startPoint x: 270, startPoint y: 410, endPoint x: 375, endPoint y: 367, distance: 113.0
click at [376, 448] on button "Verify" at bounding box center [484, 446] width 689 height 17
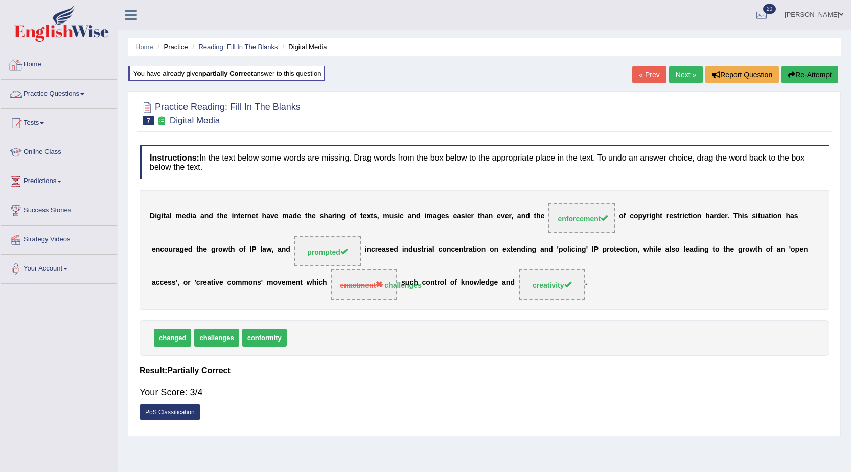
click at [28, 66] on link "Home" at bounding box center [59, 64] width 117 height 26
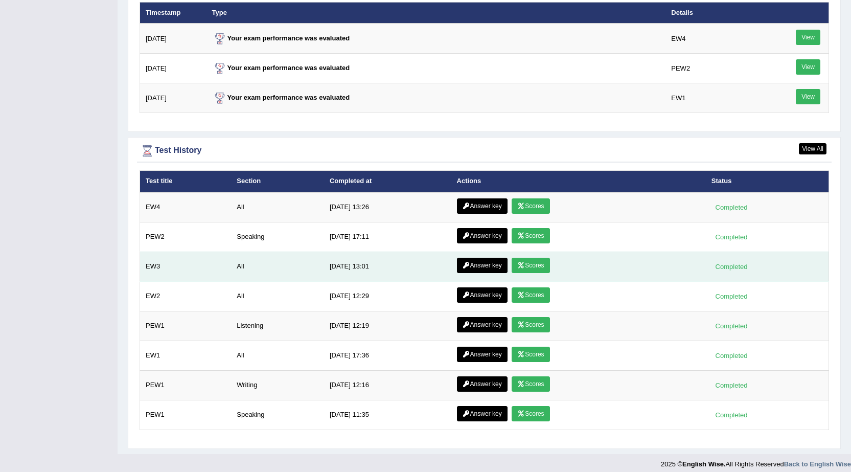
scroll to position [1300, 0]
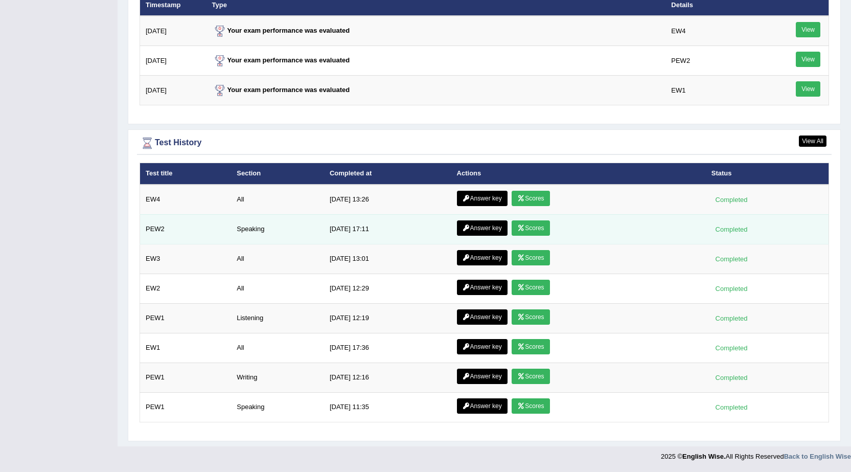
click at [530, 230] on link "Scores" at bounding box center [531, 227] width 38 height 15
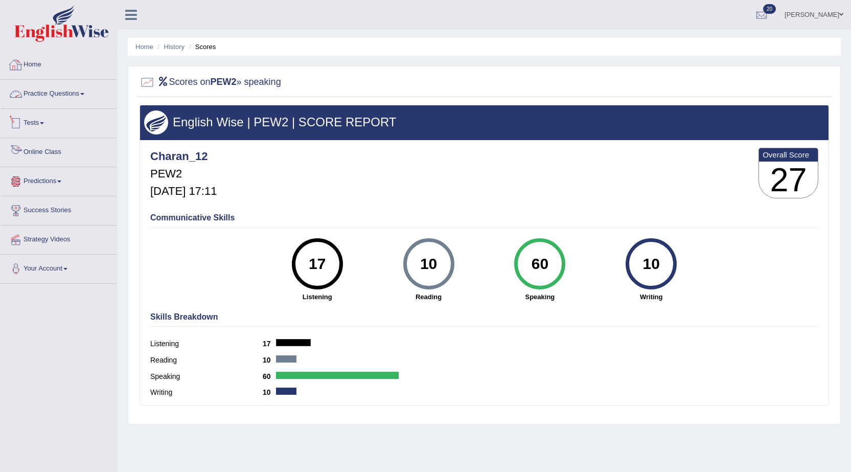
click at [45, 64] on link "Home" at bounding box center [59, 64] width 117 height 26
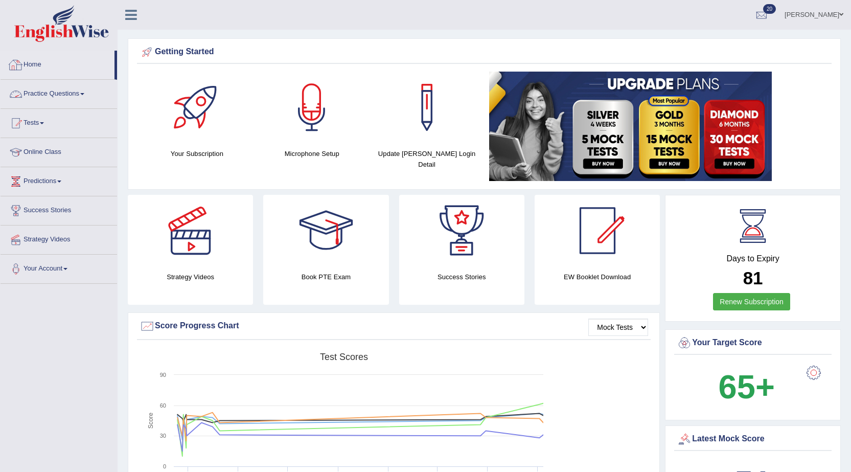
click at [63, 96] on link "Practice Questions" at bounding box center [59, 93] width 117 height 26
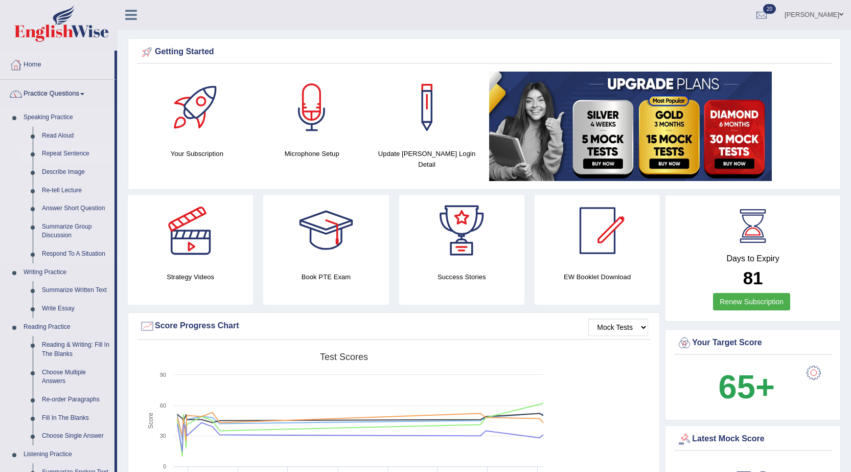
click at [81, 152] on link "Repeat Sentence" at bounding box center [75, 154] width 77 height 18
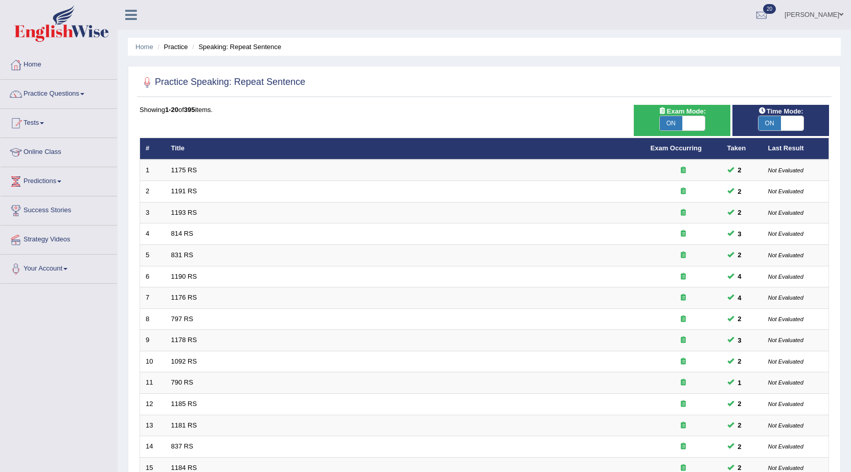
click at [690, 127] on span at bounding box center [693, 123] width 22 height 14
checkbox input "false"
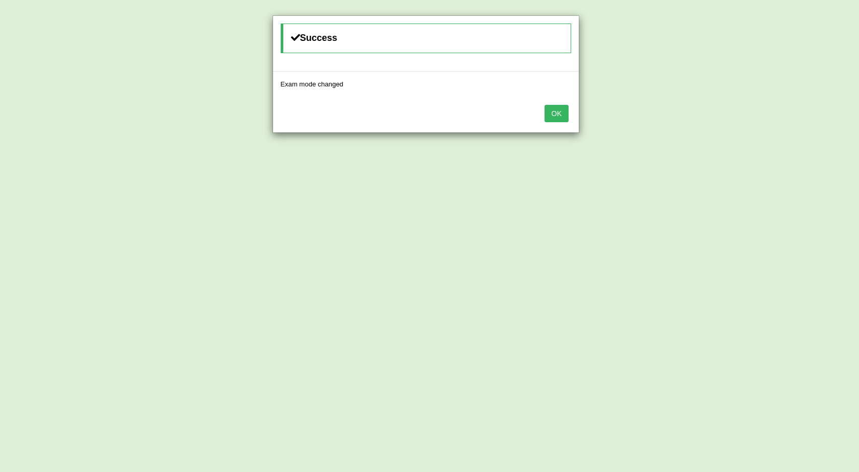
click at [690, 127] on div "Success Exam mode changed OK" at bounding box center [429, 236] width 859 height 472
click at [567, 117] on button "OK" at bounding box center [556, 113] width 24 height 17
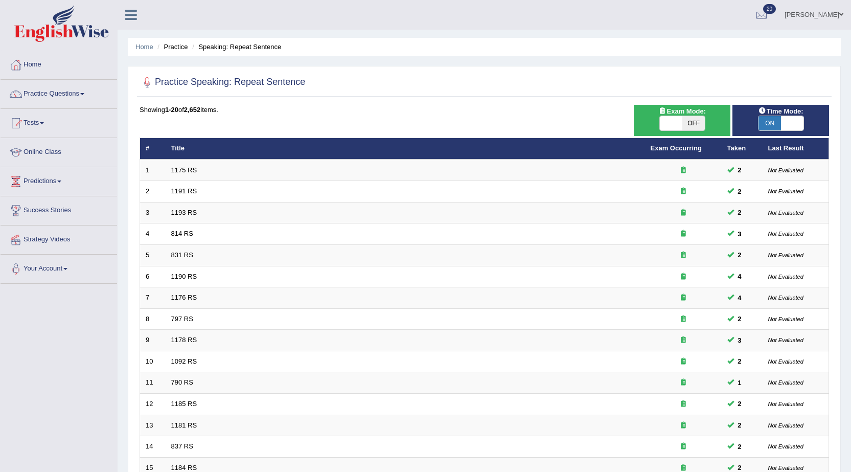
click at [694, 121] on span "OFF" at bounding box center [693, 123] width 22 height 14
checkbox input "true"
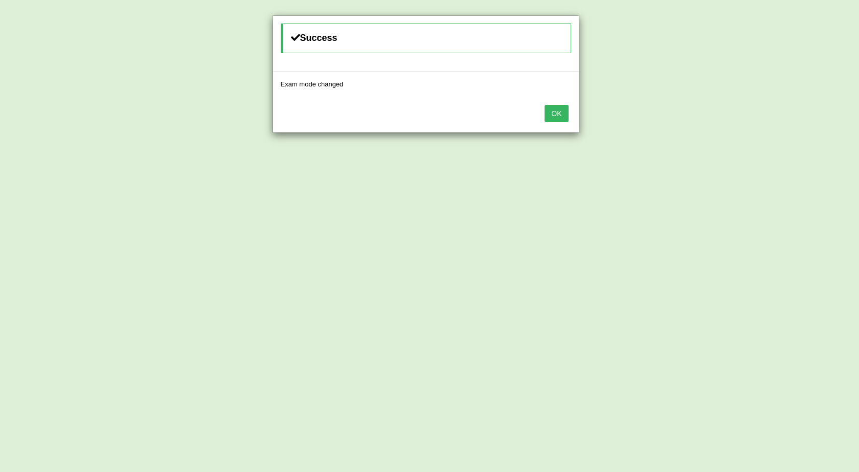
click at [563, 118] on button "OK" at bounding box center [556, 113] width 24 height 17
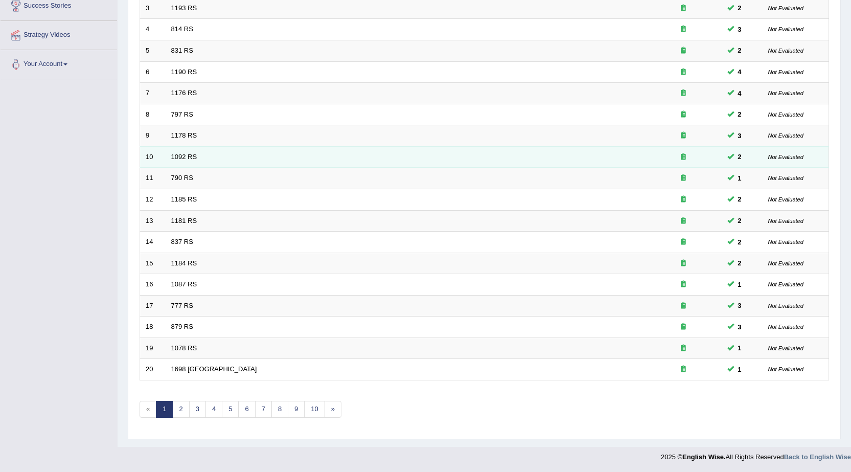
scroll to position [205, 0]
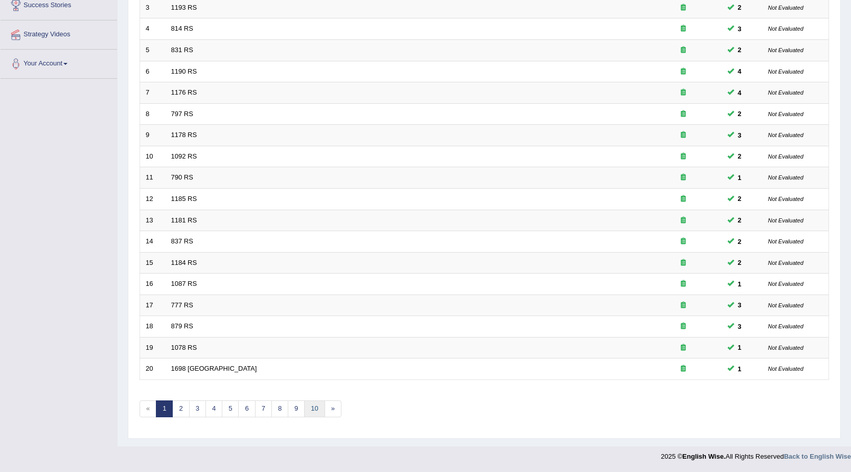
click at [323, 413] on link "10" at bounding box center [314, 408] width 20 height 17
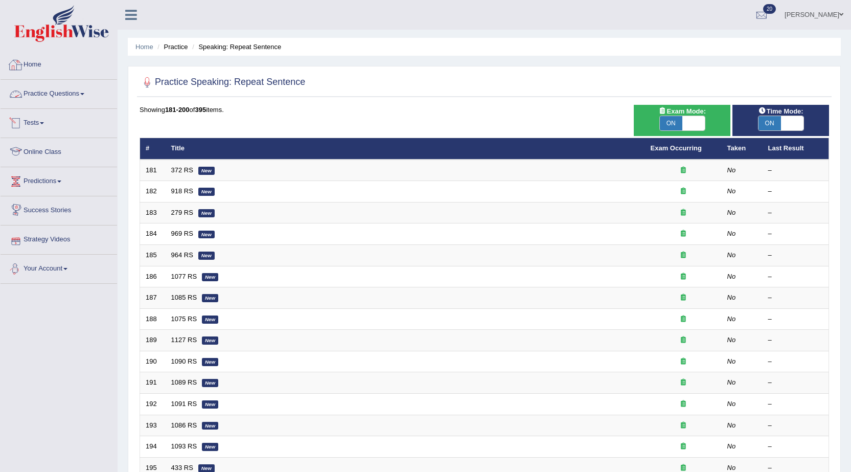
click at [64, 95] on link "Practice Questions" at bounding box center [59, 93] width 117 height 26
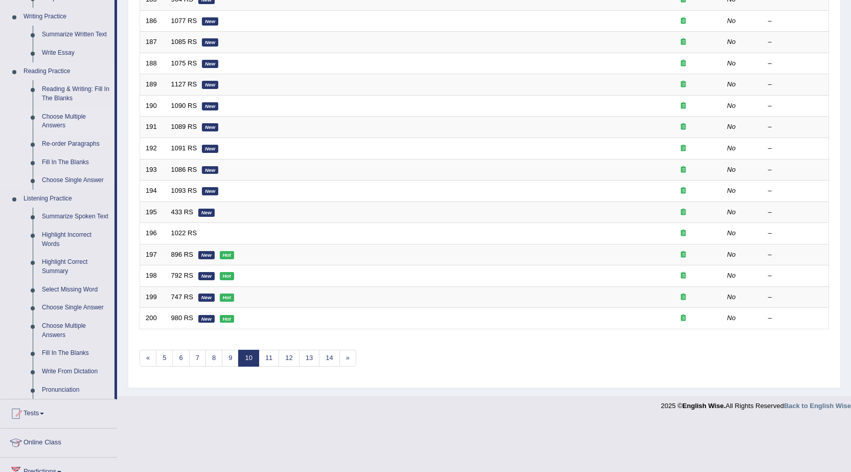
scroll to position [307, 0]
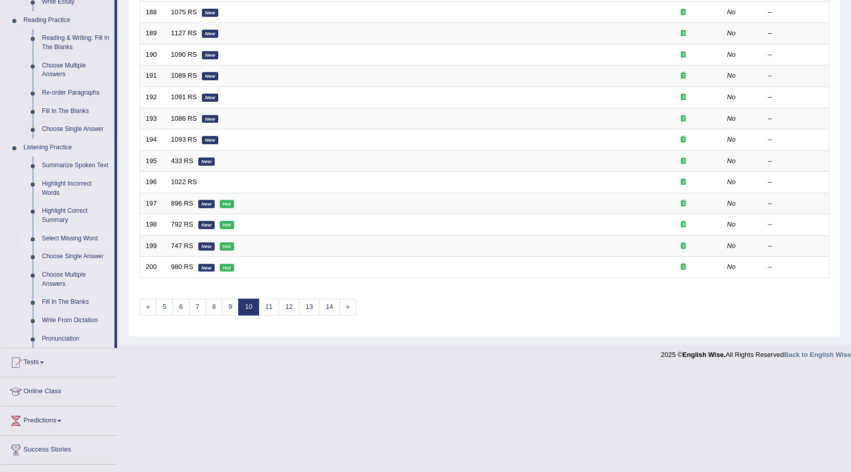
click at [73, 233] on link "Select Missing Word" at bounding box center [75, 238] width 77 height 18
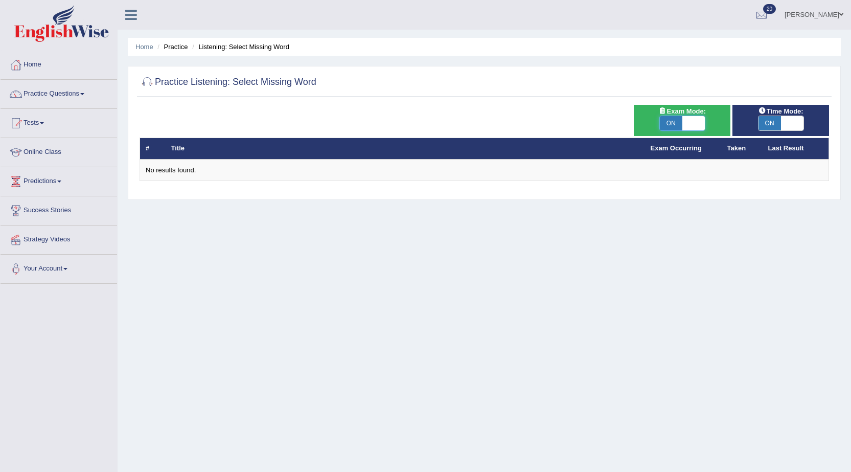
click at [689, 120] on span at bounding box center [693, 123] width 22 height 14
checkbox input "false"
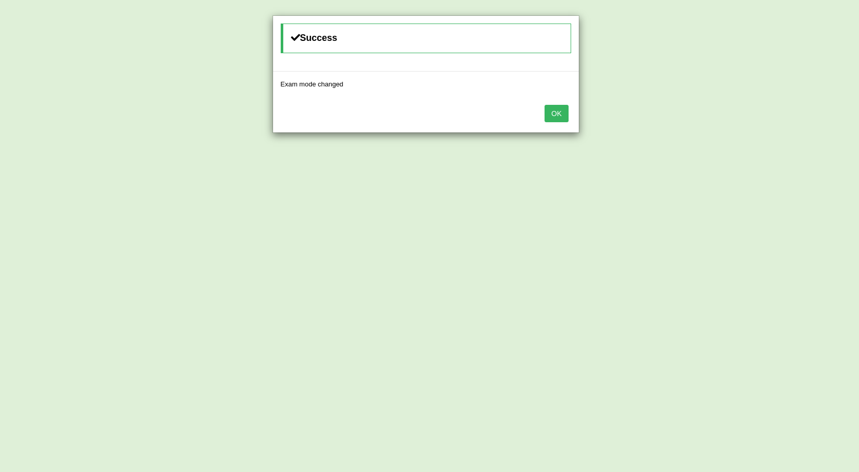
click at [557, 117] on button "OK" at bounding box center [556, 113] width 24 height 17
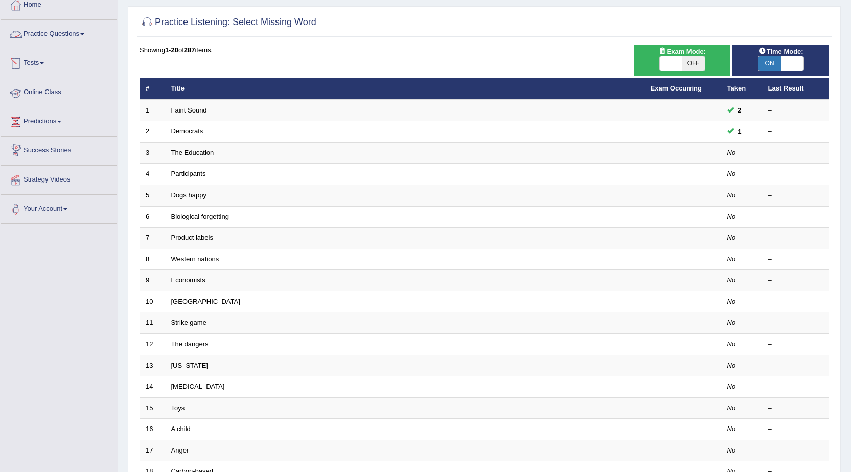
click at [44, 41] on link "Practice Questions" at bounding box center [59, 33] width 117 height 26
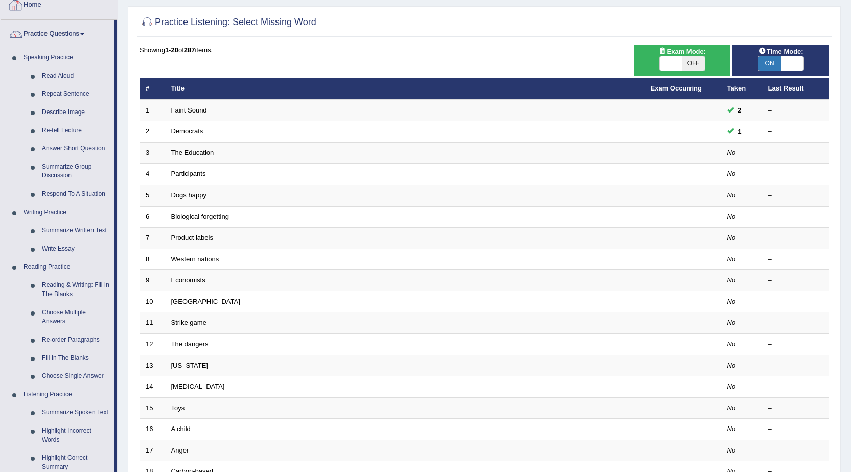
click at [39, 9] on link "Home" at bounding box center [59, 4] width 117 height 26
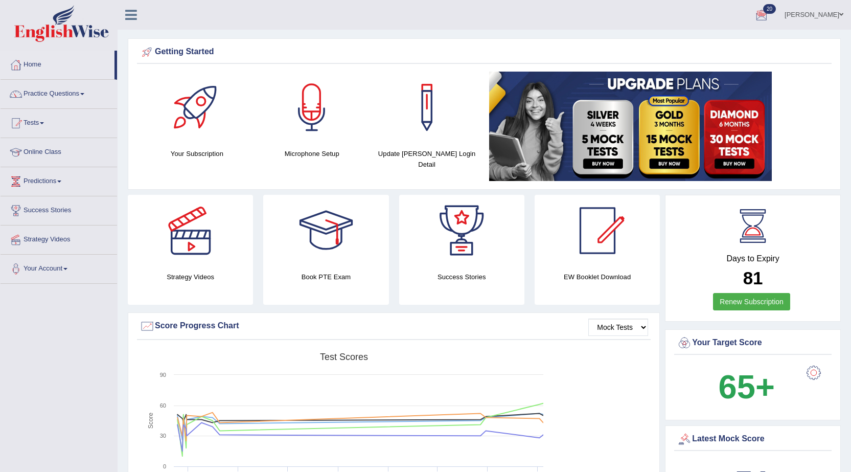
click at [819, 232] on div "Days to Expiry 81 Renew Subscription" at bounding box center [752, 259] width 157 height 113
click at [819, 13] on link "[PERSON_NAME]" at bounding box center [814, 13] width 74 height 27
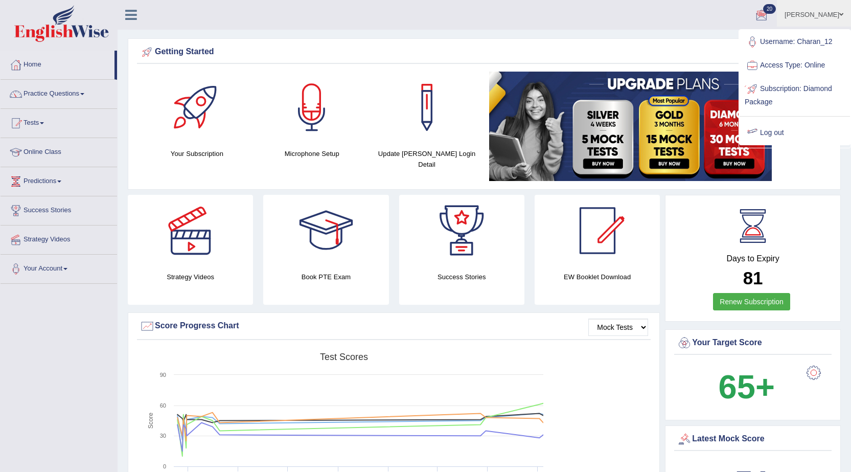
click at [779, 128] on link "Log out" at bounding box center [795, 133] width 110 height 24
